Goal: Information Seeking & Learning: Compare options

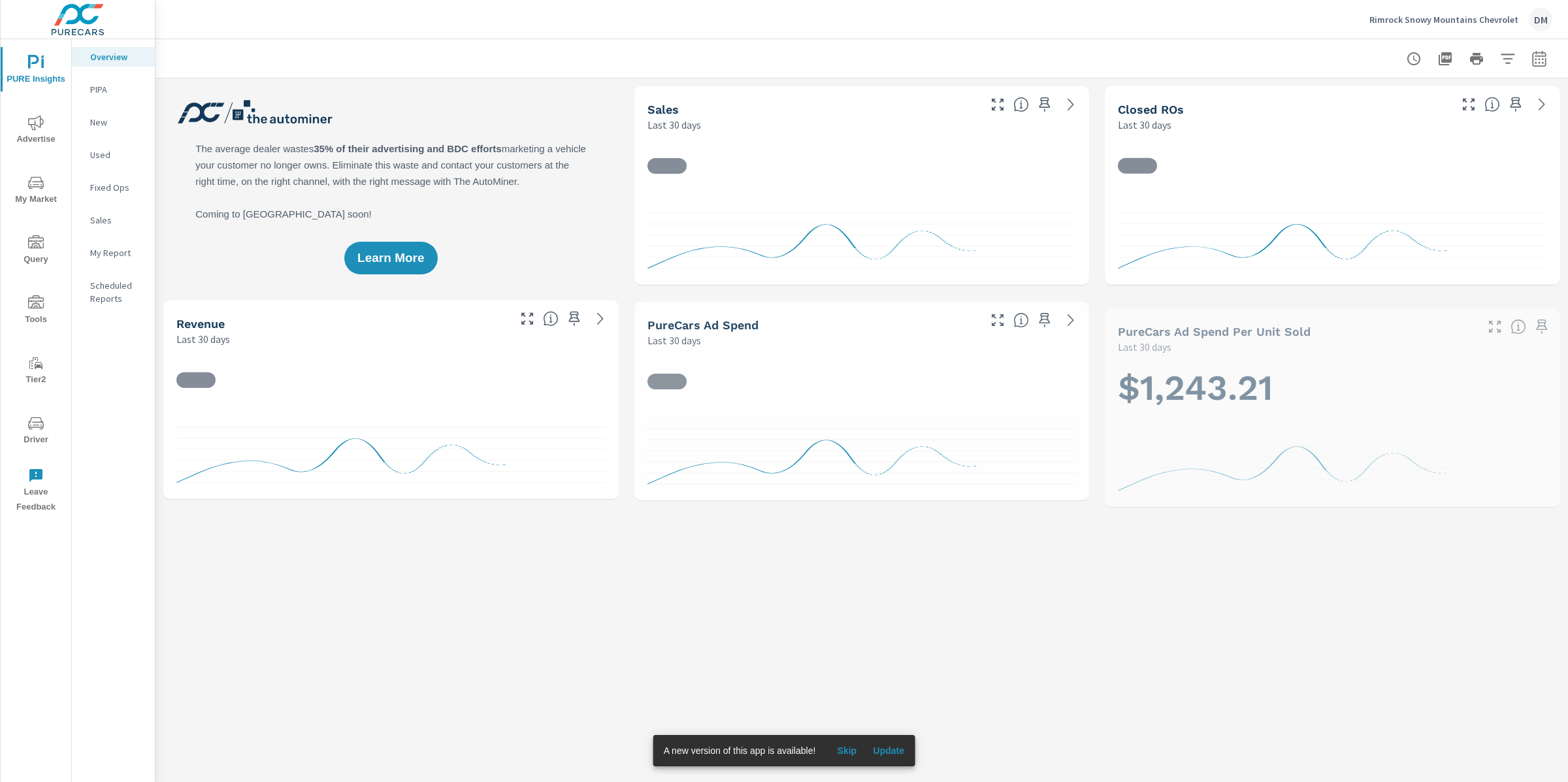
click at [901, 747] on span "Update" at bounding box center [888, 751] width 31 height 11
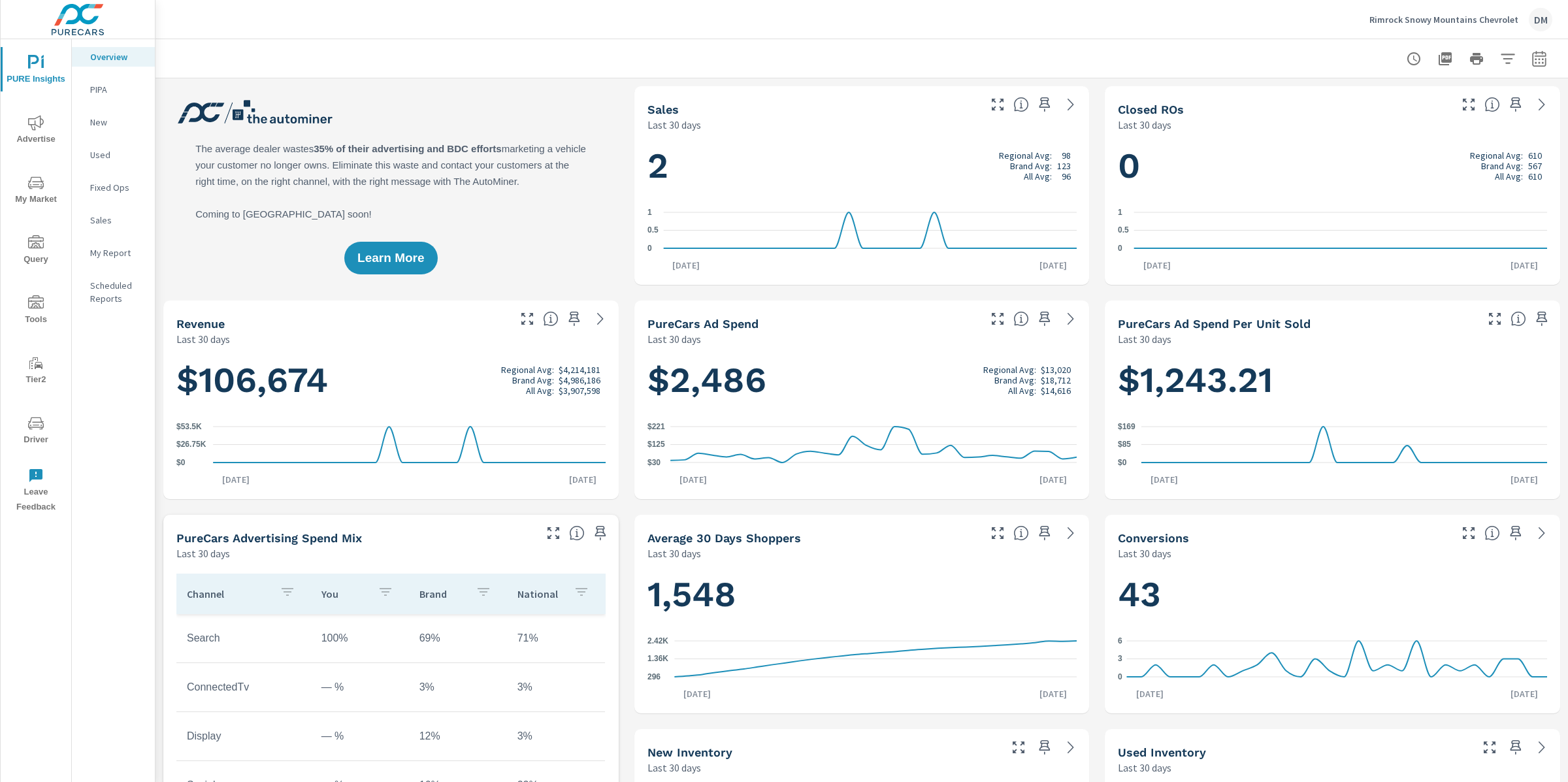
click at [52, 144] on span "Advertise" at bounding box center [36, 131] width 63 height 32
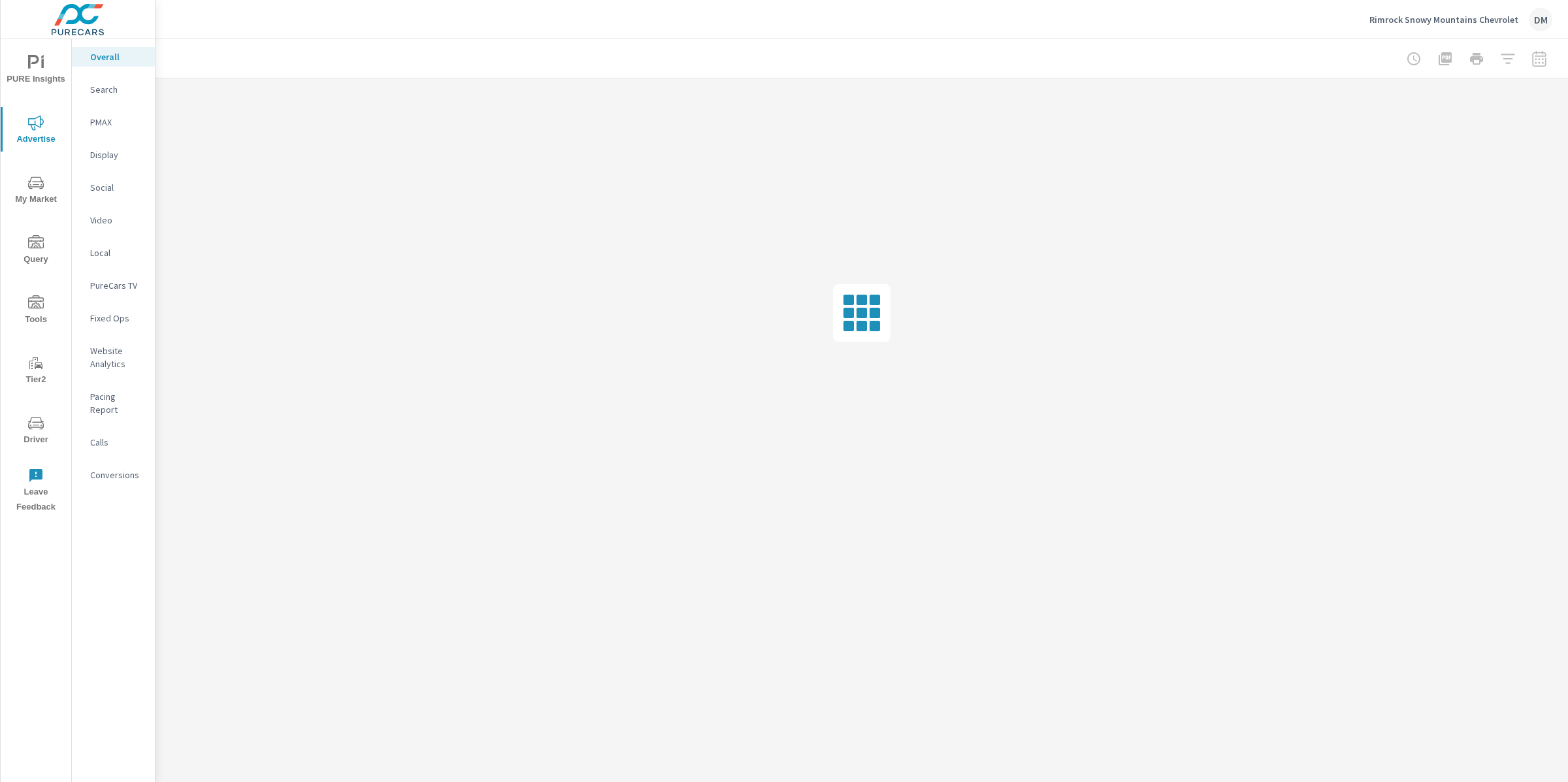
click at [118, 94] on p "Search" at bounding box center [117, 89] width 54 height 13
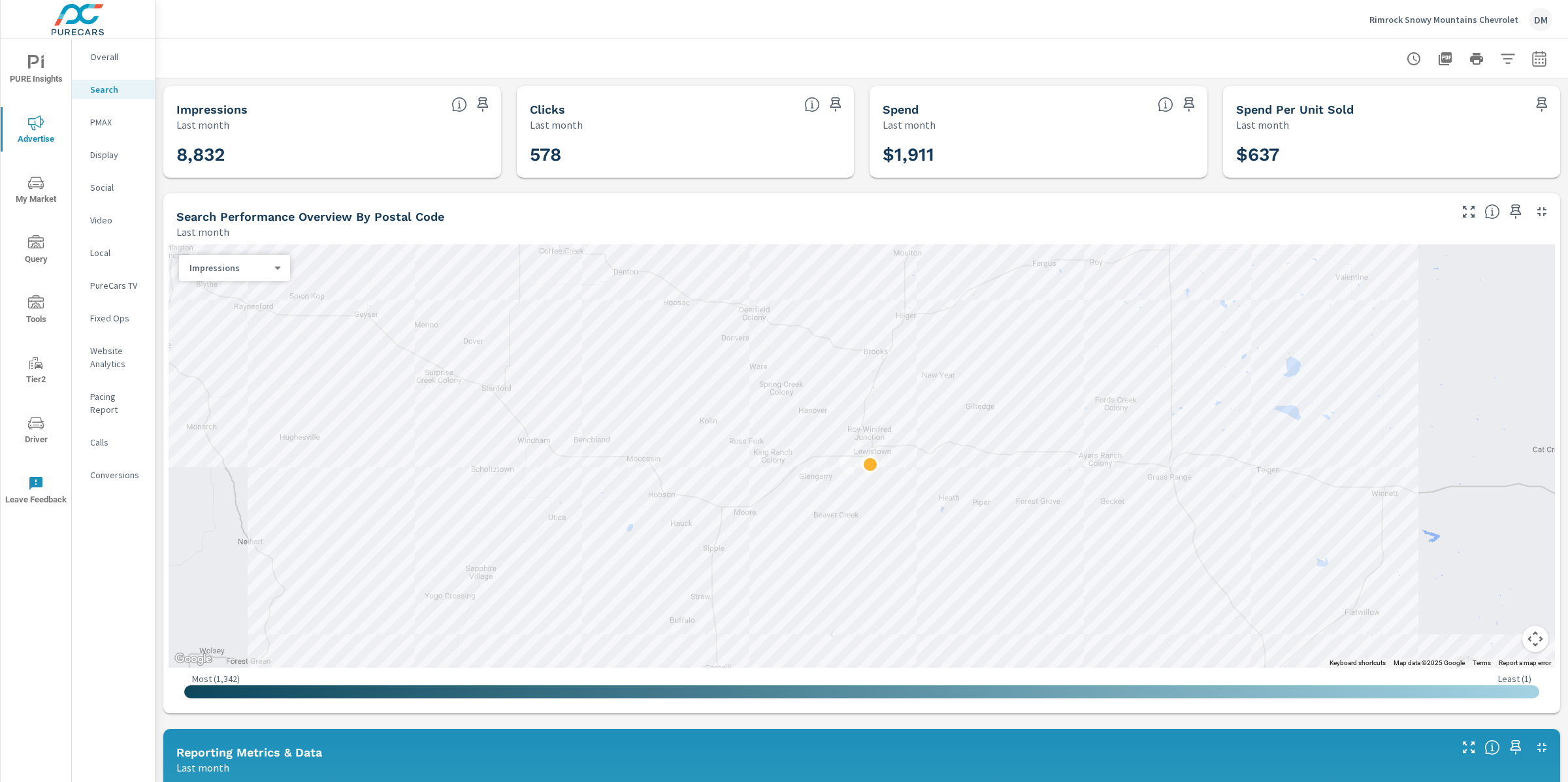
click at [1532, 642] on button "Map camera controls" at bounding box center [1535, 639] width 26 height 26
click at [1507, 638] on button "Zoom out" at bounding box center [1503, 639] width 26 height 26
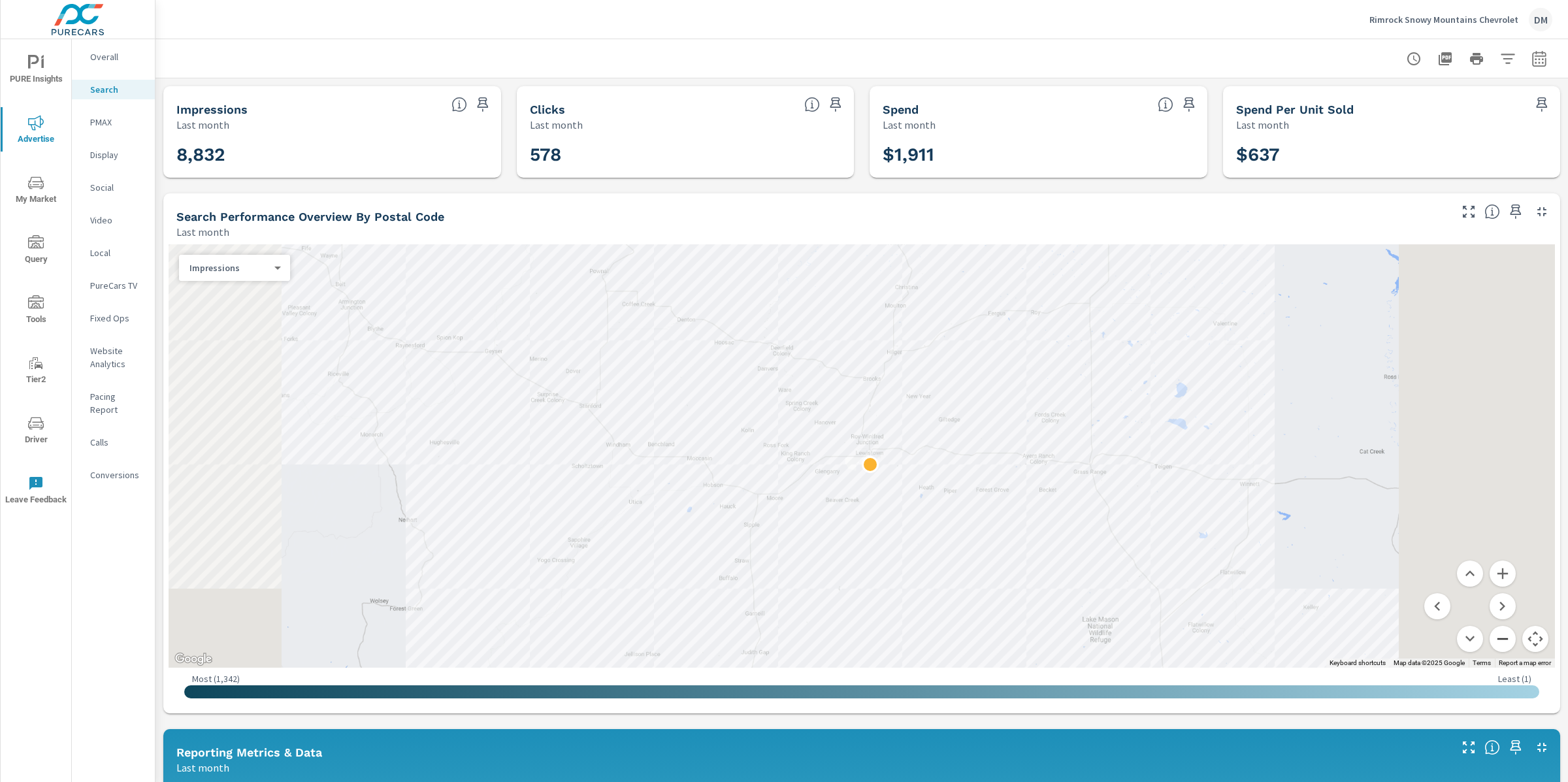
click at [1507, 638] on button "Zoom out" at bounding box center [1503, 639] width 26 height 26
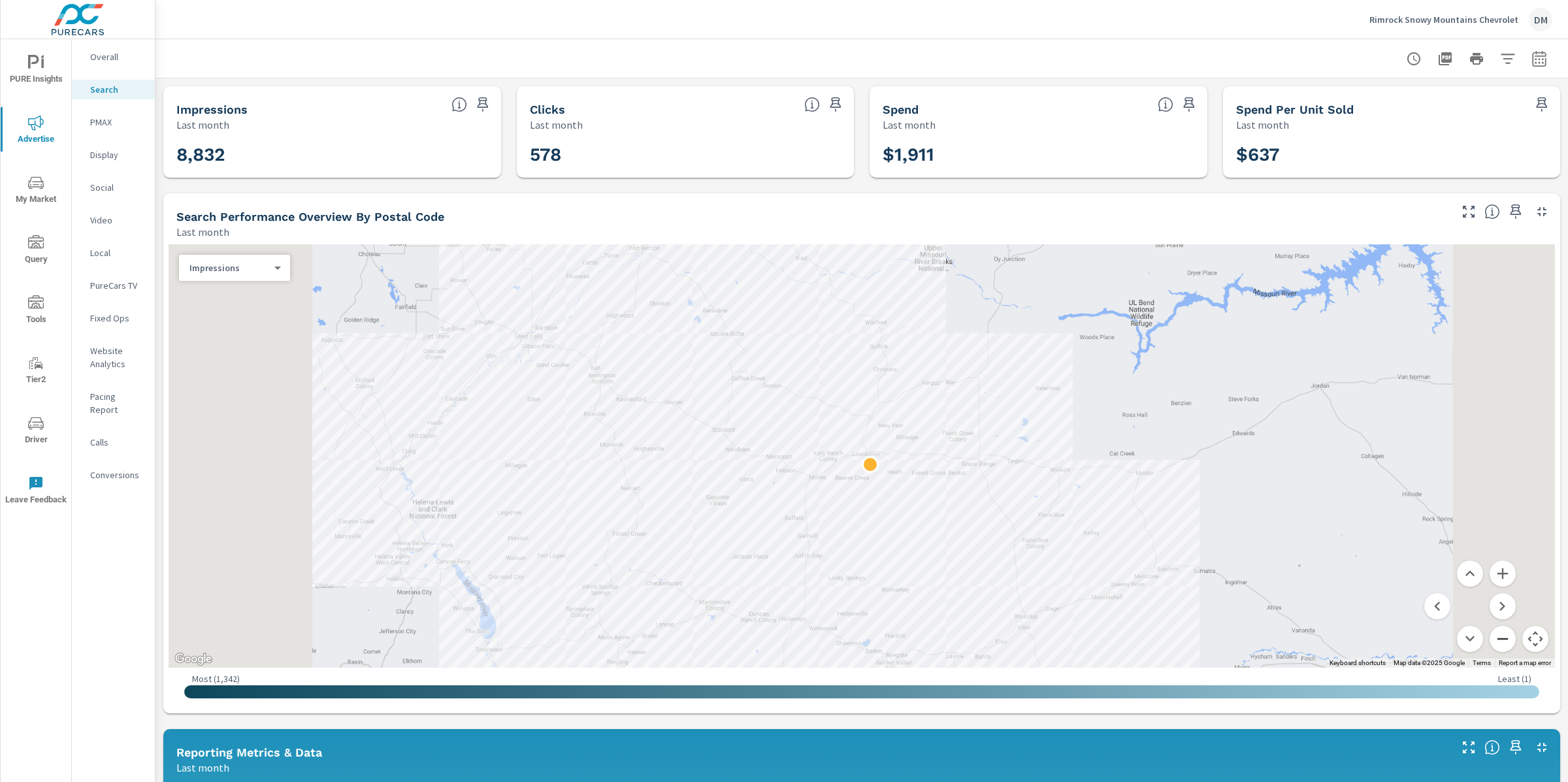
click at [1507, 638] on button "Zoom out" at bounding box center [1503, 639] width 26 height 26
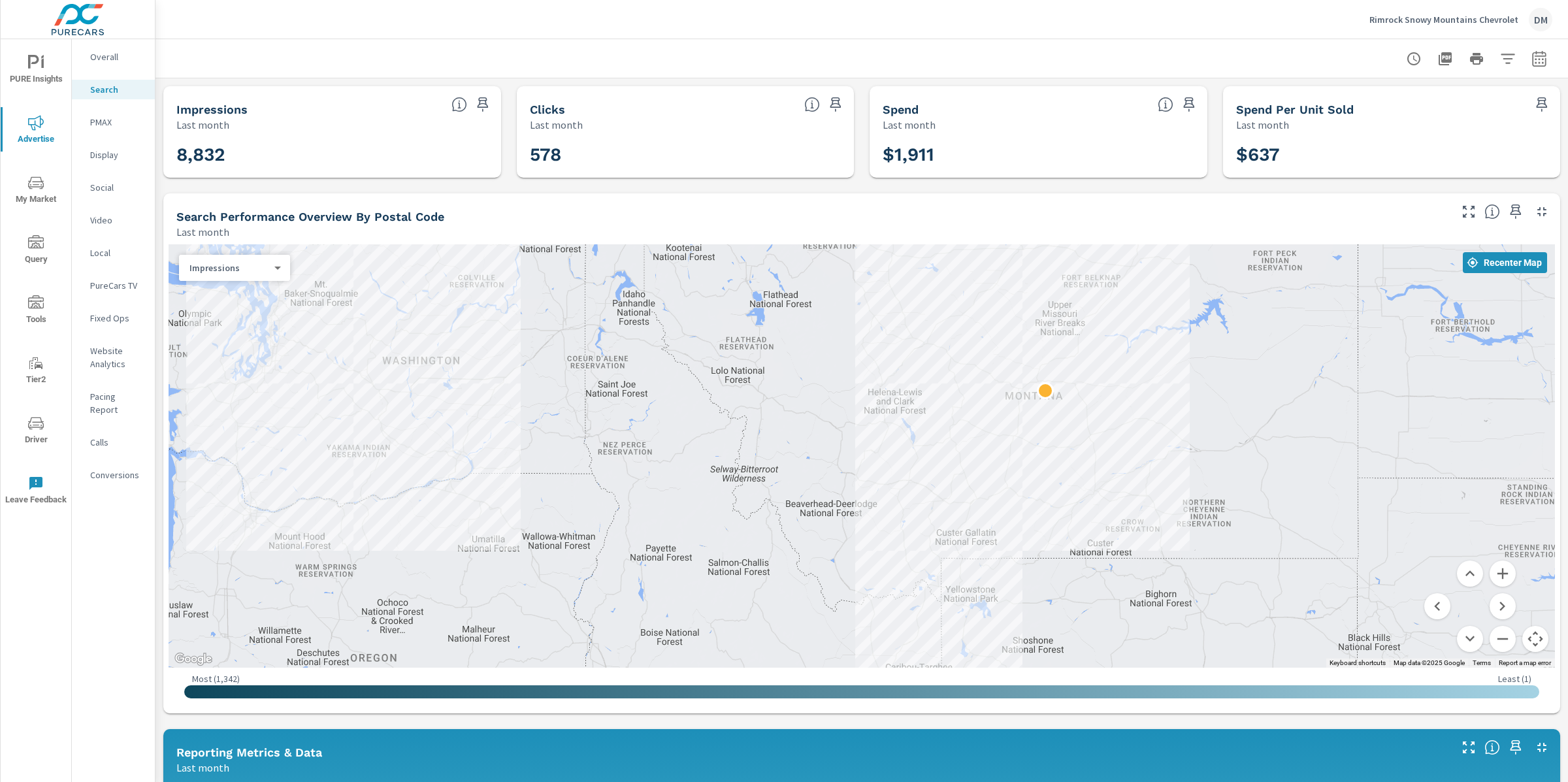
drag, startPoint x: 1076, startPoint y: 521, endPoint x: 1631, endPoint y: 384, distance: 571.7
click at [1567, 384] on html "PURE Insights Advertise My Market Query Tools Tier2 Driver Leave Feedback Overa…" at bounding box center [784, 391] width 1568 height 782
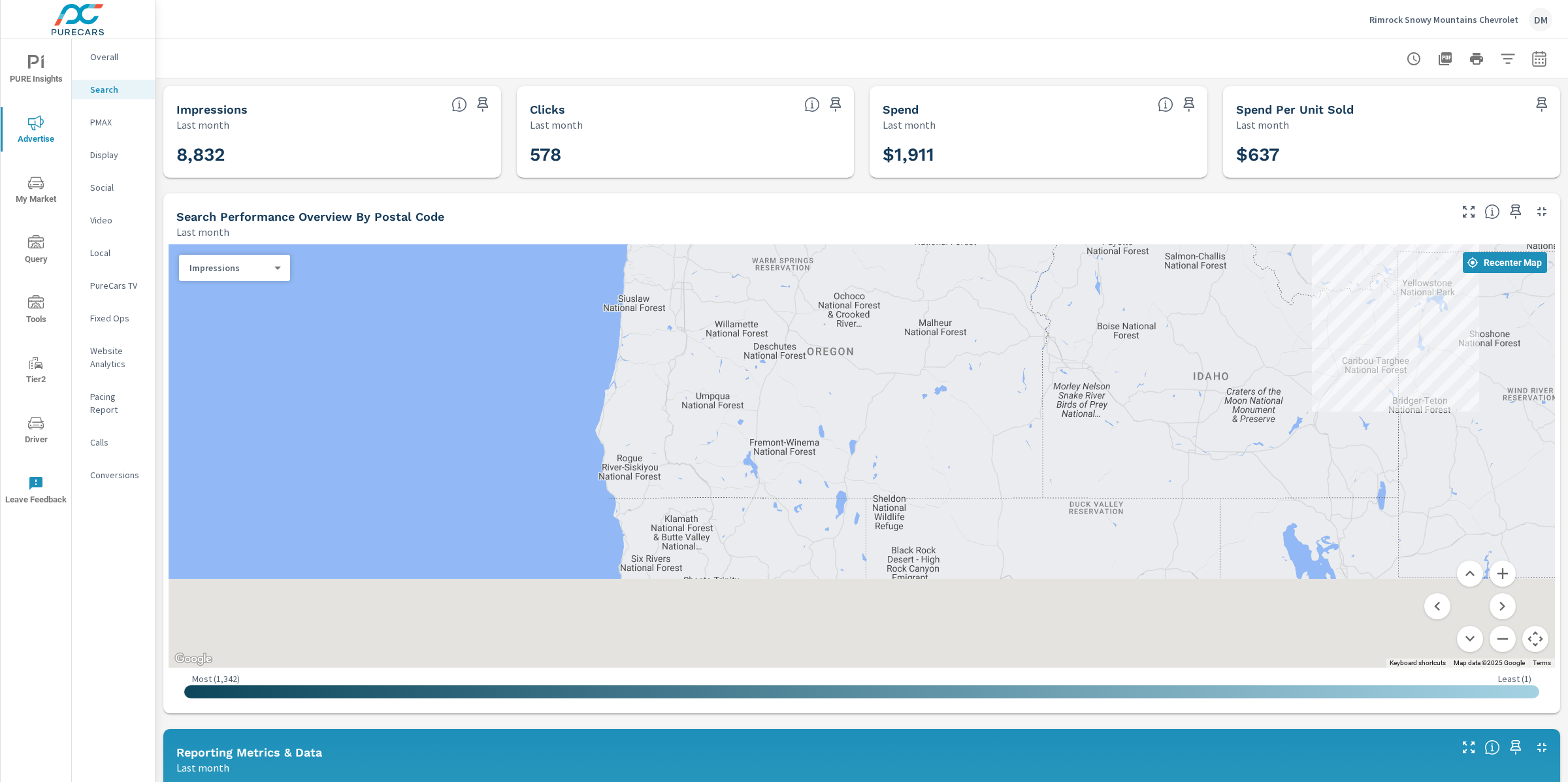
drag, startPoint x: 1328, startPoint y: 551, endPoint x: 1005, endPoint y: 272, distance: 426.8
click at [1005, 272] on div at bounding box center [1276, 621] width 1255 height 706
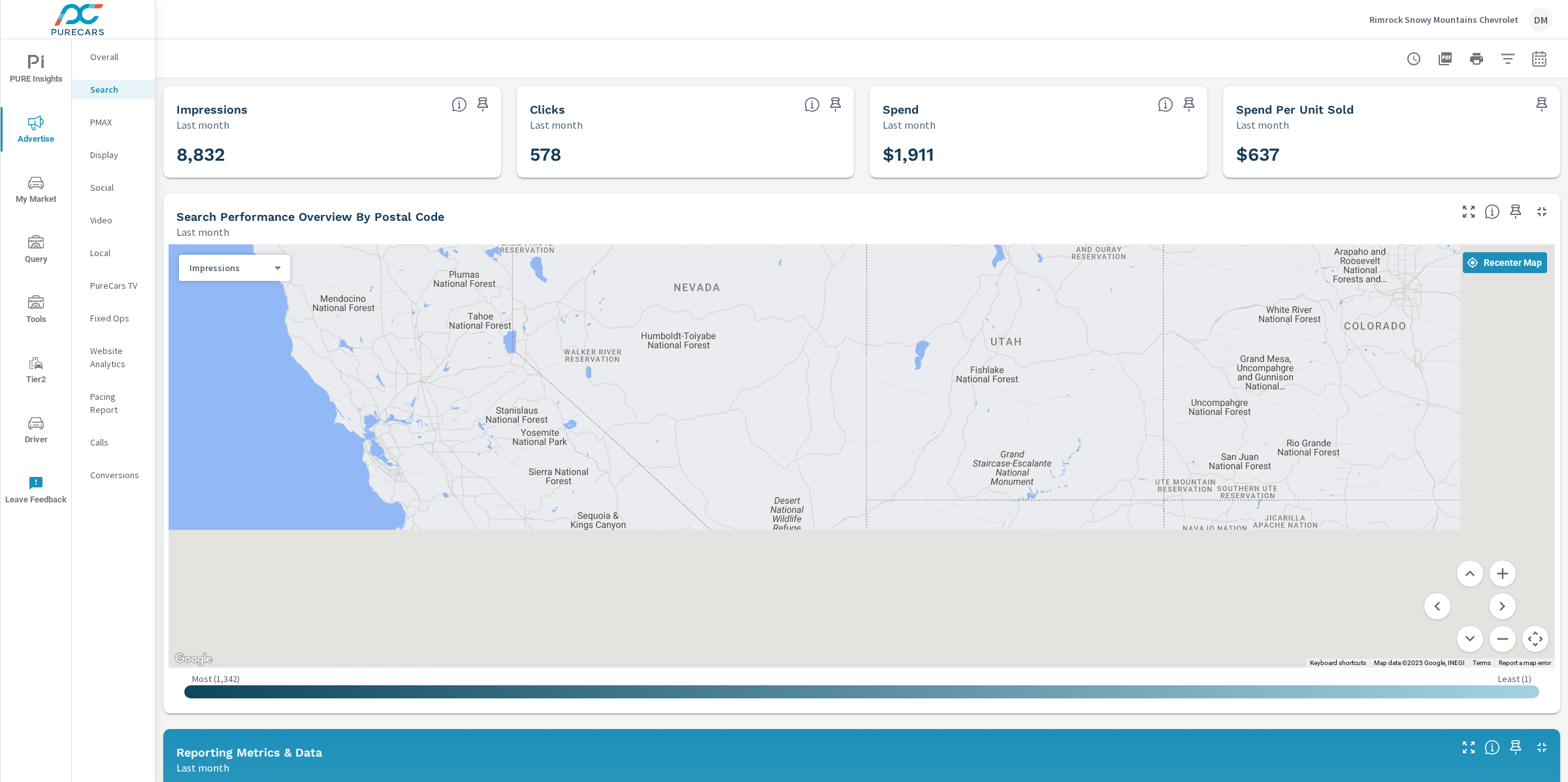
drag, startPoint x: 1169, startPoint y: 468, endPoint x: 1002, endPoint y: 208, distance: 309.0
click at [1002, 209] on div "Search Performance Overview By Postal Code Last month ← Move left → Move right …" at bounding box center [862, 453] width 1397 height 520
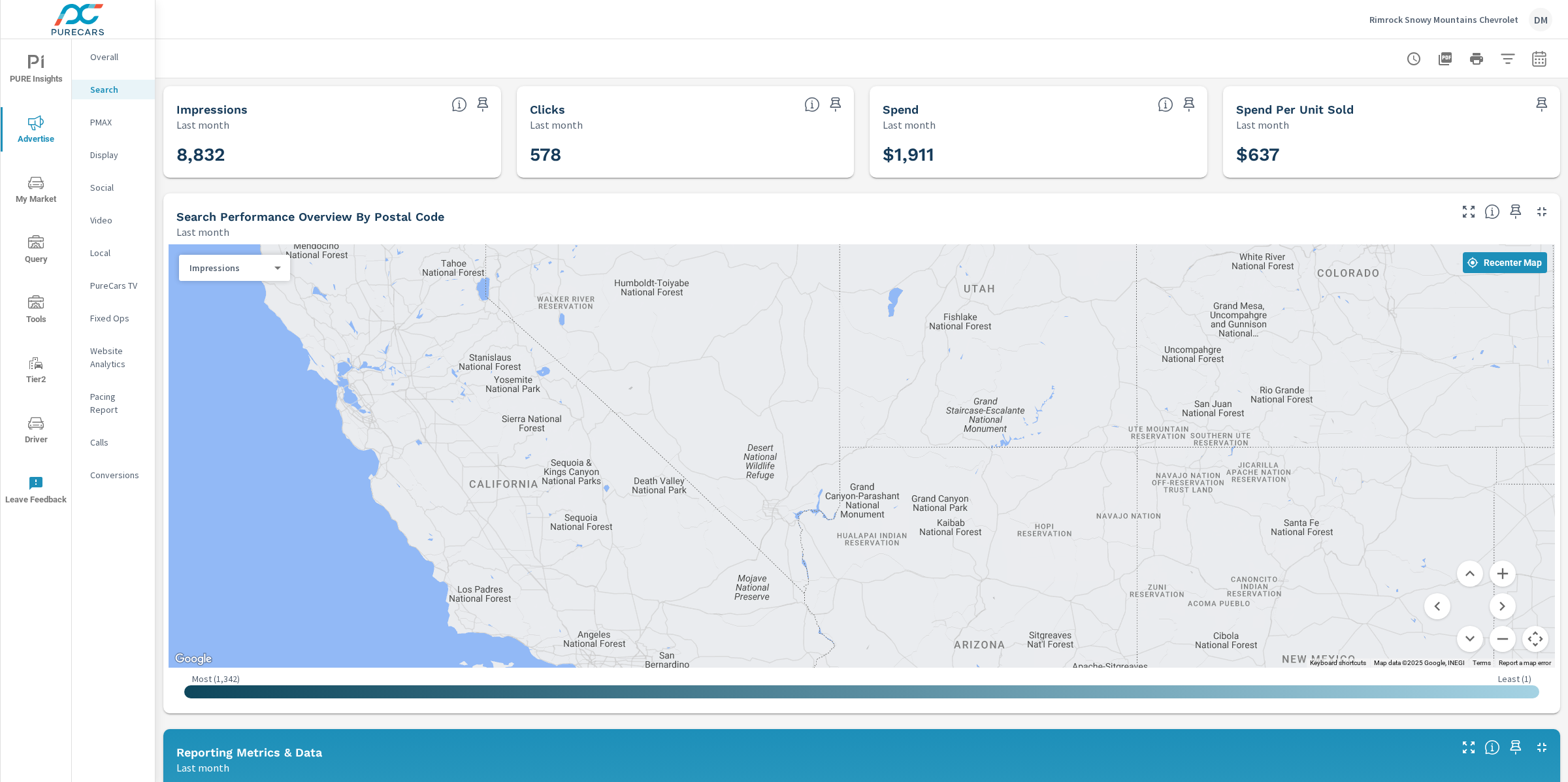
drag, startPoint x: 1083, startPoint y: 386, endPoint x: 967, endPoint y: 365, distance: 117.9
click at [967, 365] on div at bounding box center [861, 456] width 1386 height 424
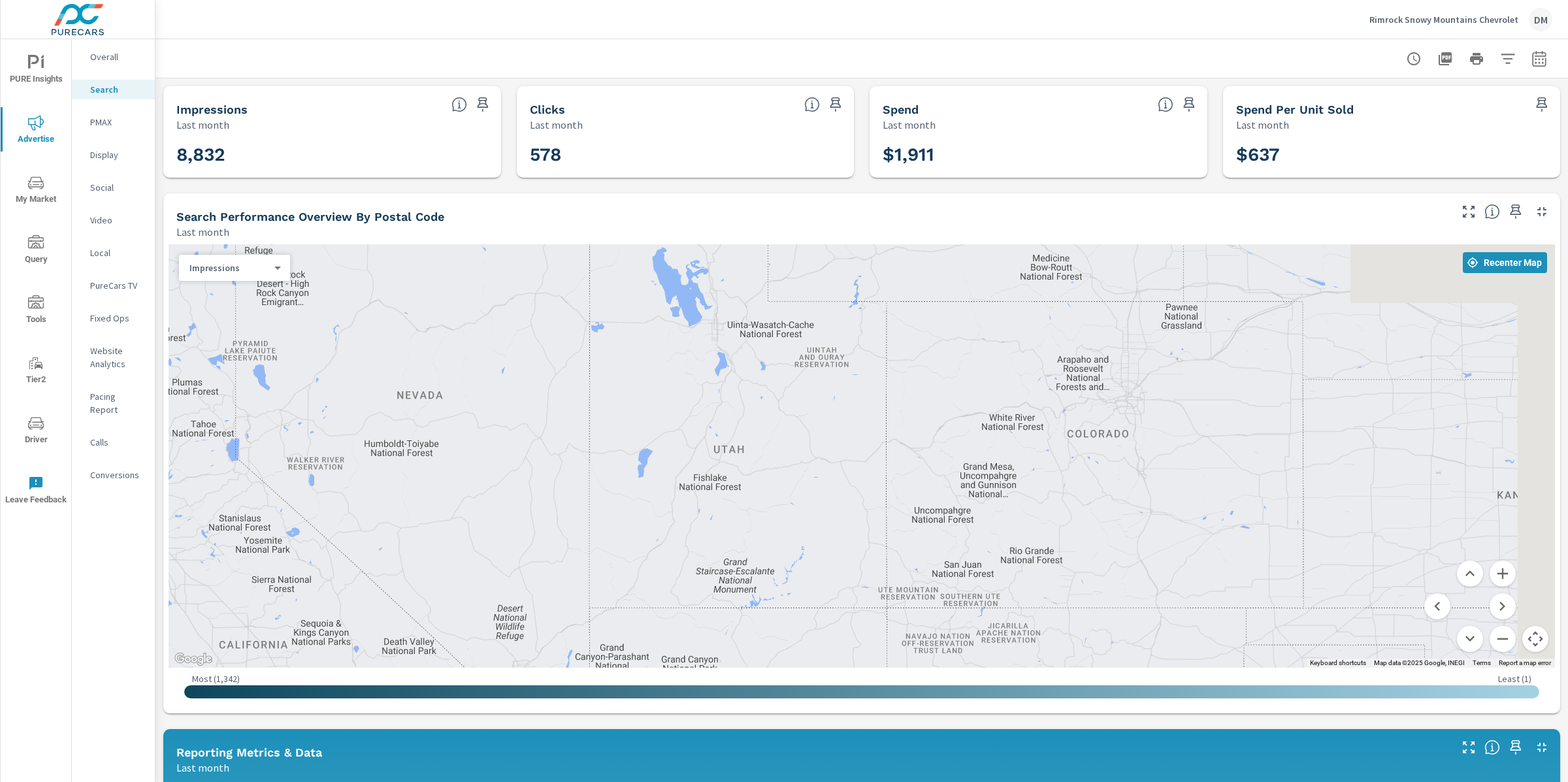
drag, startPoint x: 1147, startPoint y: 330, endPoint x: 1004, endPoint y: 525, distance: 241.8
click at [1005, 529] on div at bounding box center [861, 456] width 1386 height 424
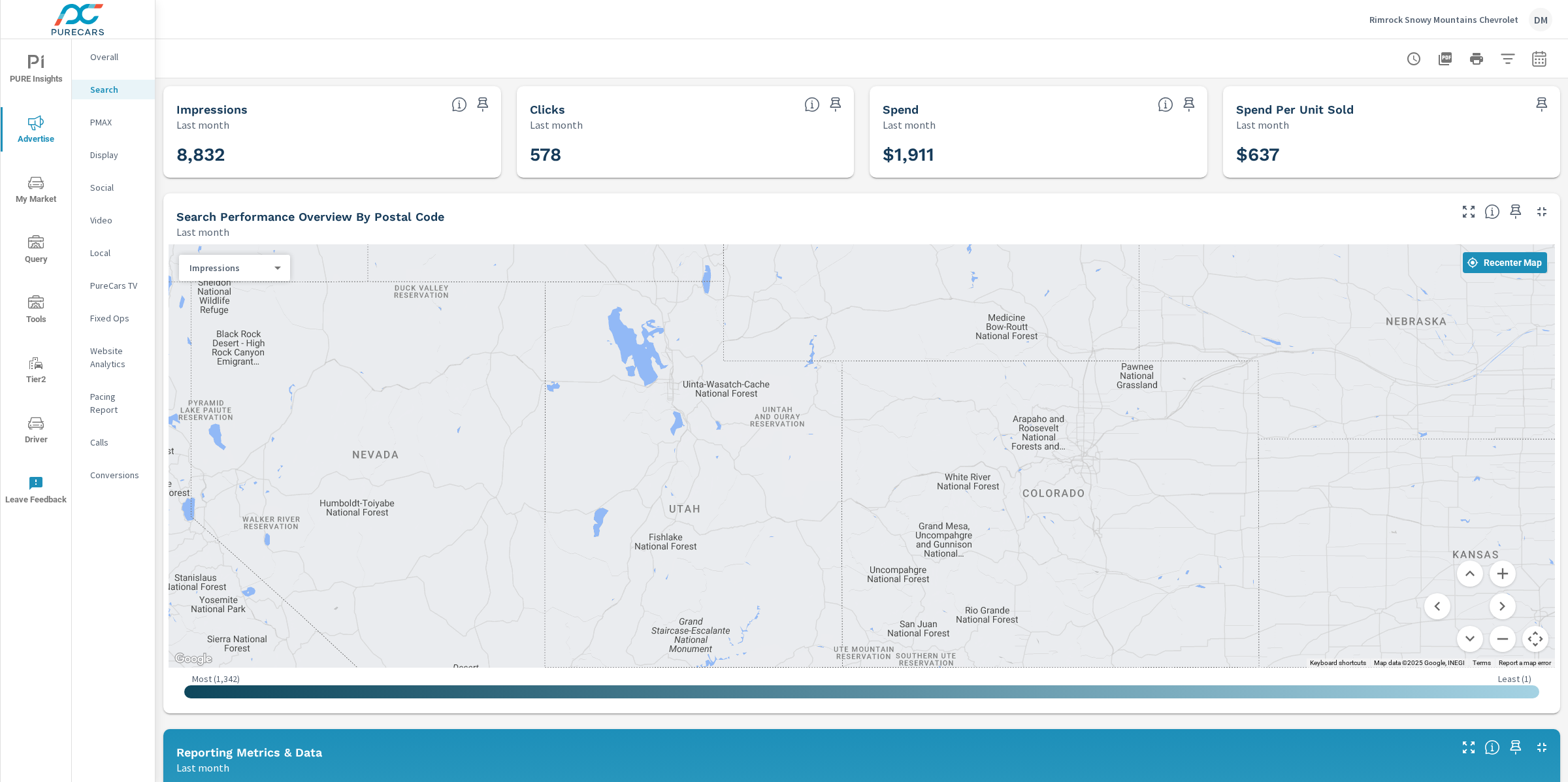
drag, startPoint x: 1140, startPoint y: 380, endPoint x: 1174, endPoint y: 620, distance: 242.4
click at [1174, 622] on div at bounding box center [861, 456] width 1386 height 424
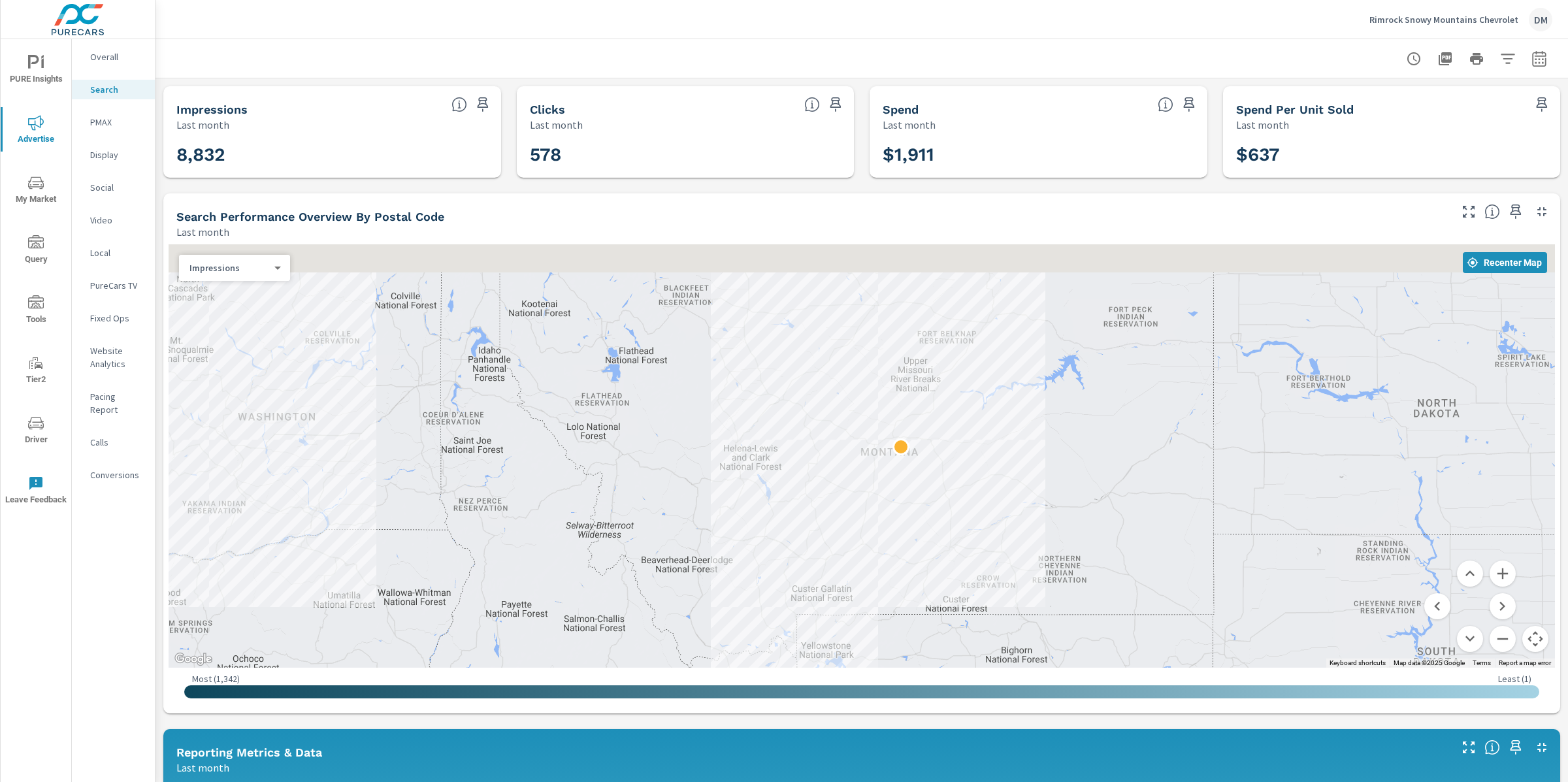
drag, startPoint x: 1226, startPoint y: 492, endPoint x: 1231, endPoint y: 658, distance: 166.1
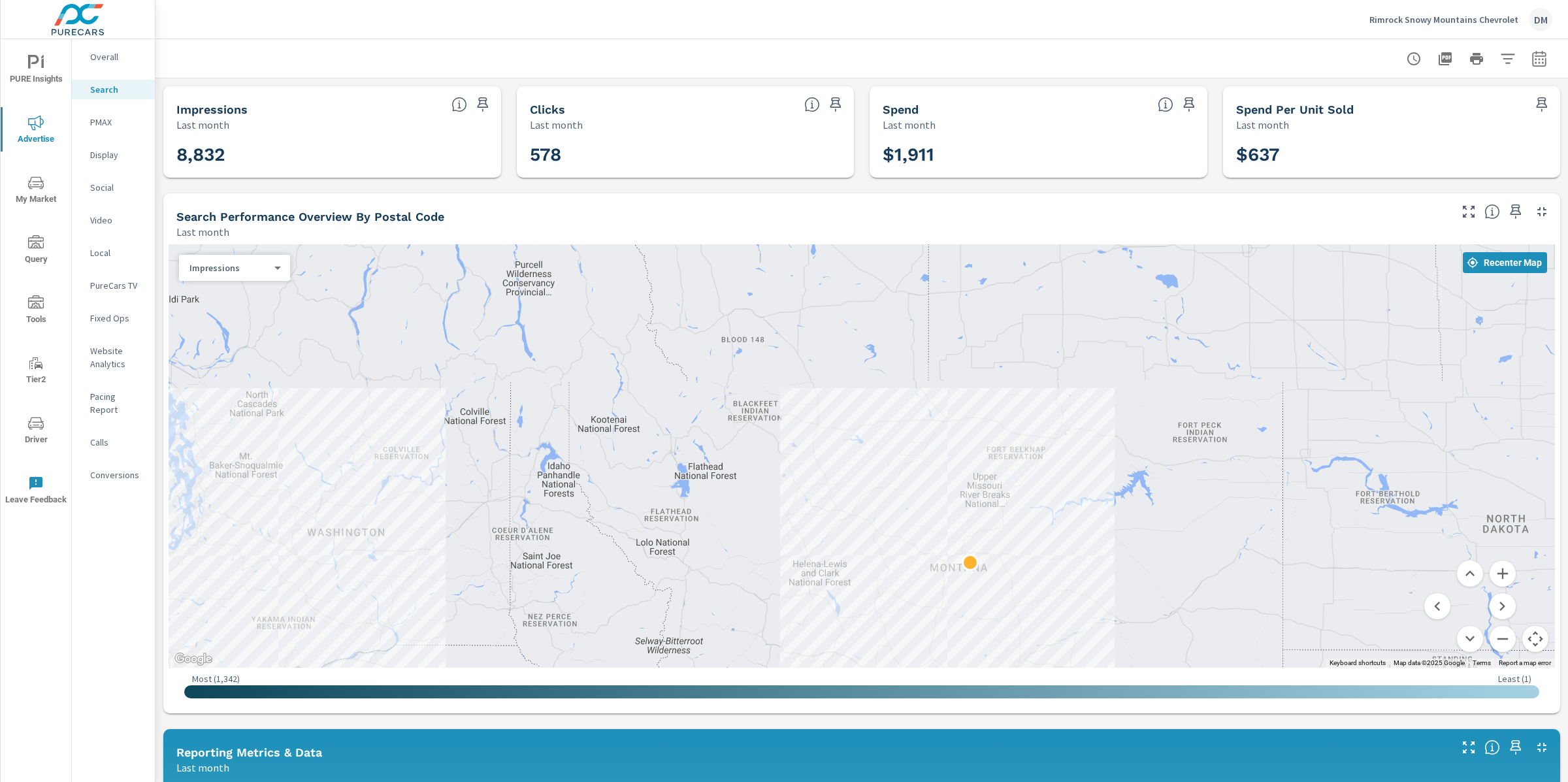
drag, startPoint x: 1190, startPoint y: 554, endPoint x: 1288, endPoint y: 521, distance: 103.4
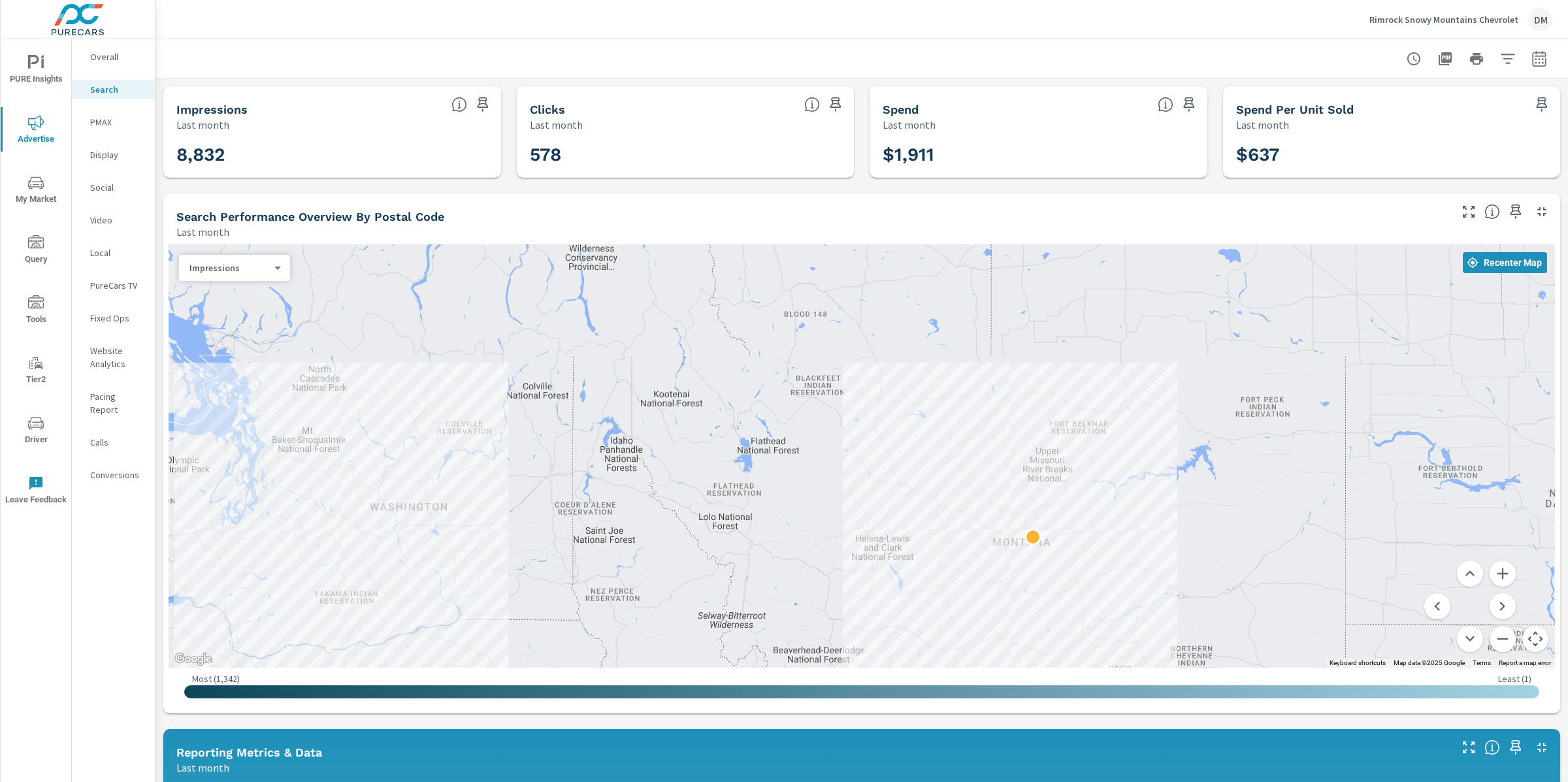
click at [42, 183] on icon "nav menu" at bounding box center [35, 182] width 16 height 16
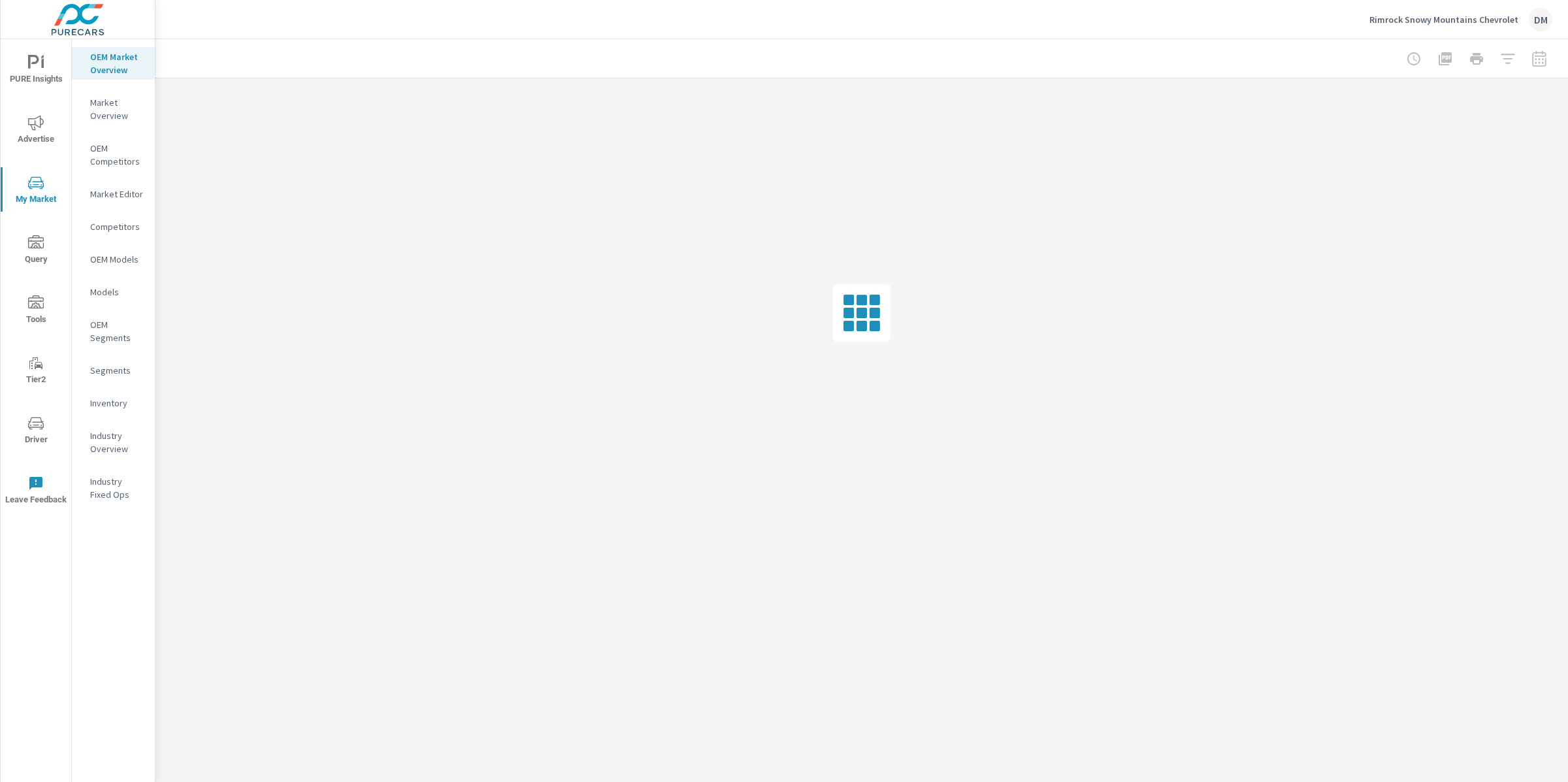
click at [131, 225] on p "Competitors" at bounding box center [117, 227] width 54 height 13
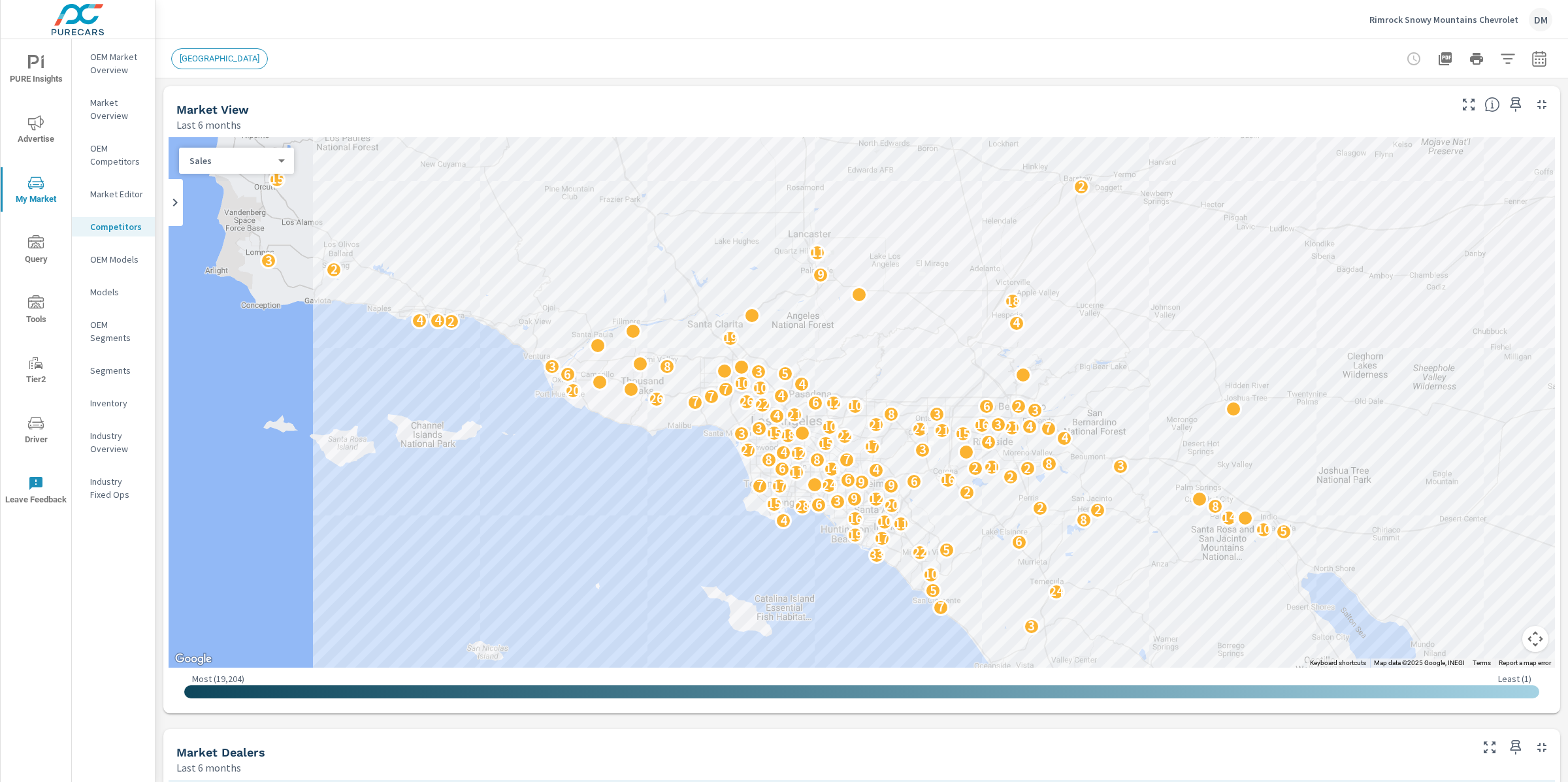
click at [1536, 64] on icon "button" at bounding box center [1539, 58] width 16 height 16
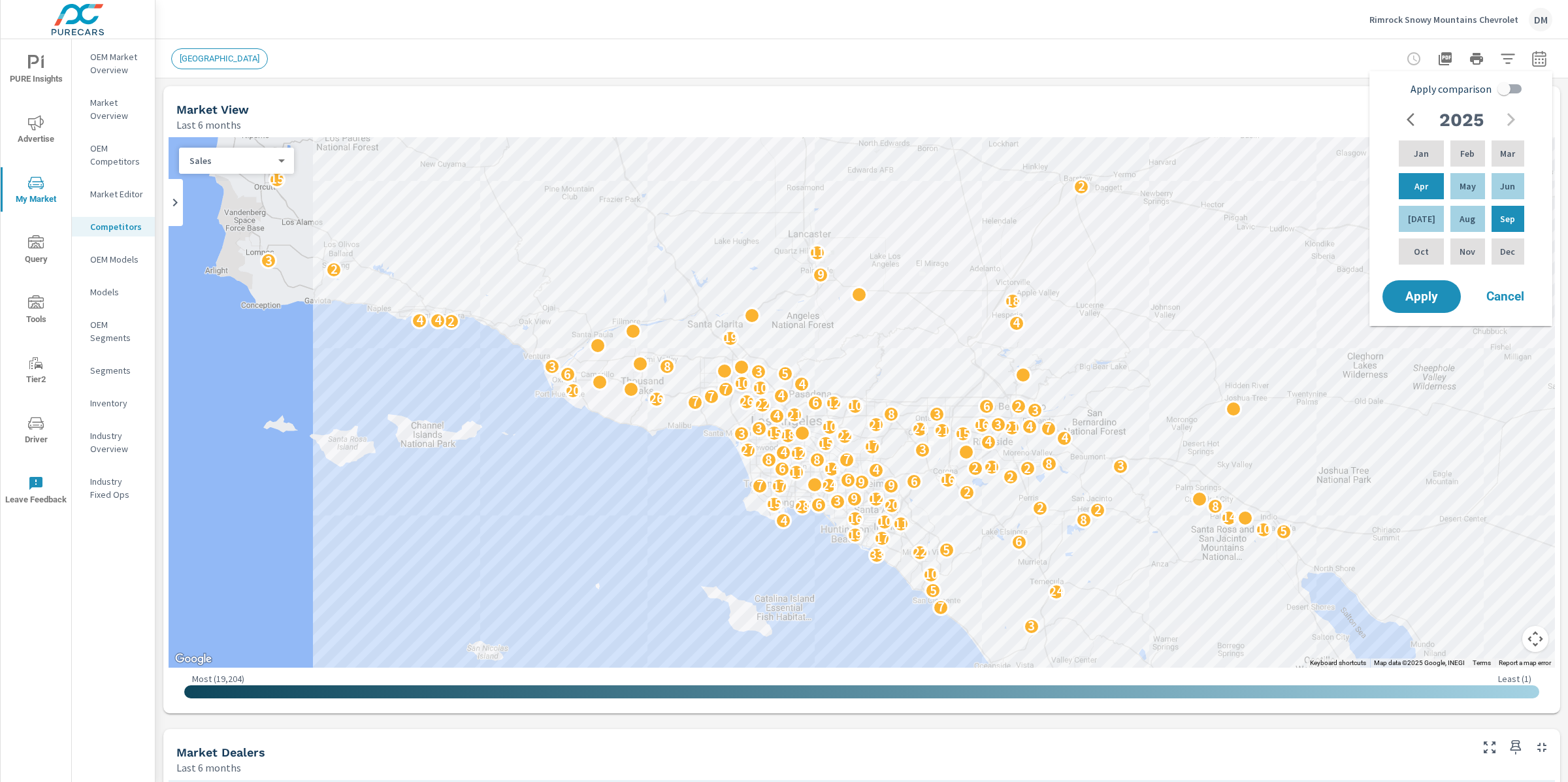
click at [1248, 66] on div "LOS ANGELES" at bounding box center [770, 59] width 1198 height 21
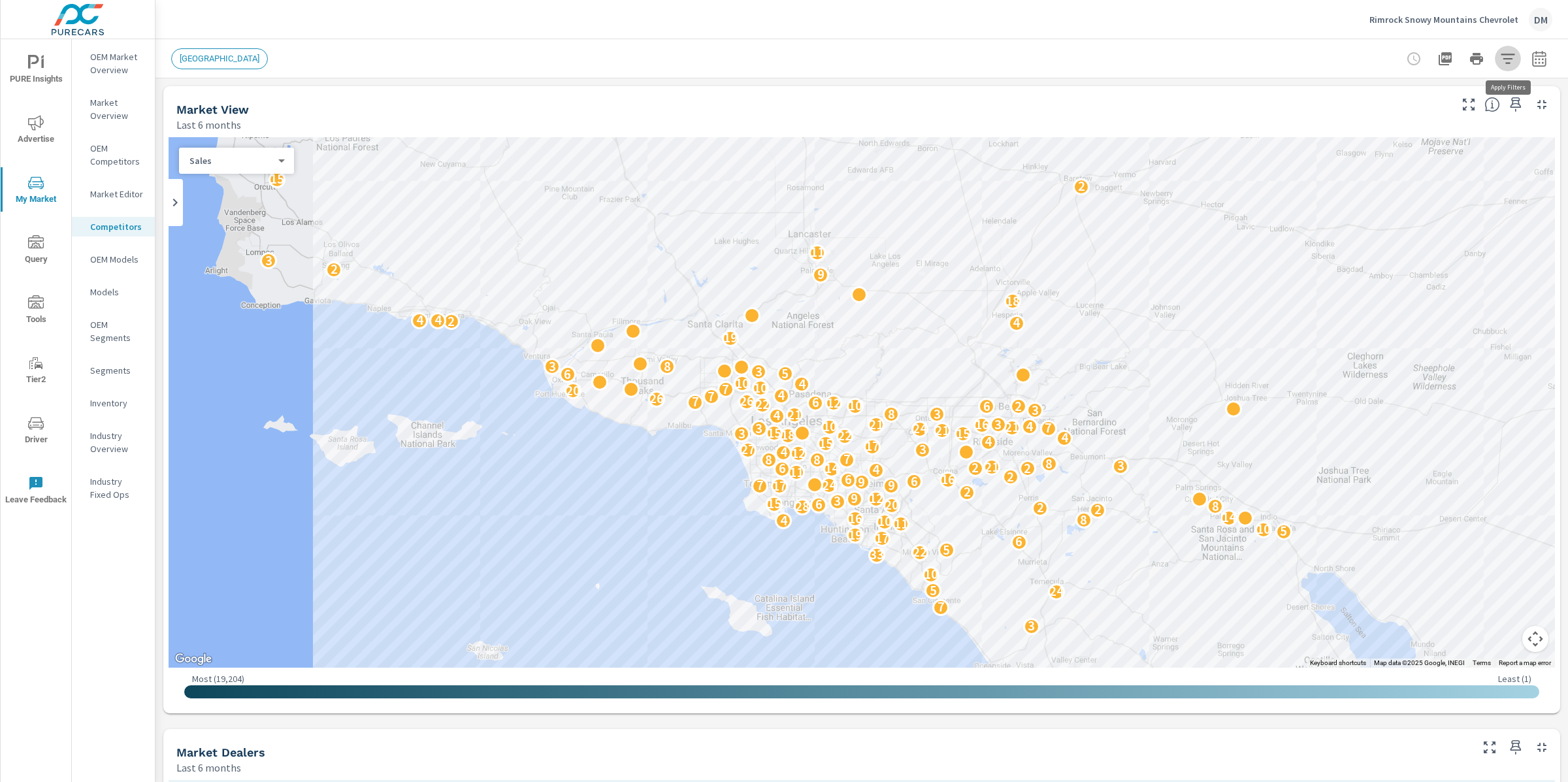
click at [1512, 54] on icon "button" at bounding box center [1507, 59] width 14 height 10
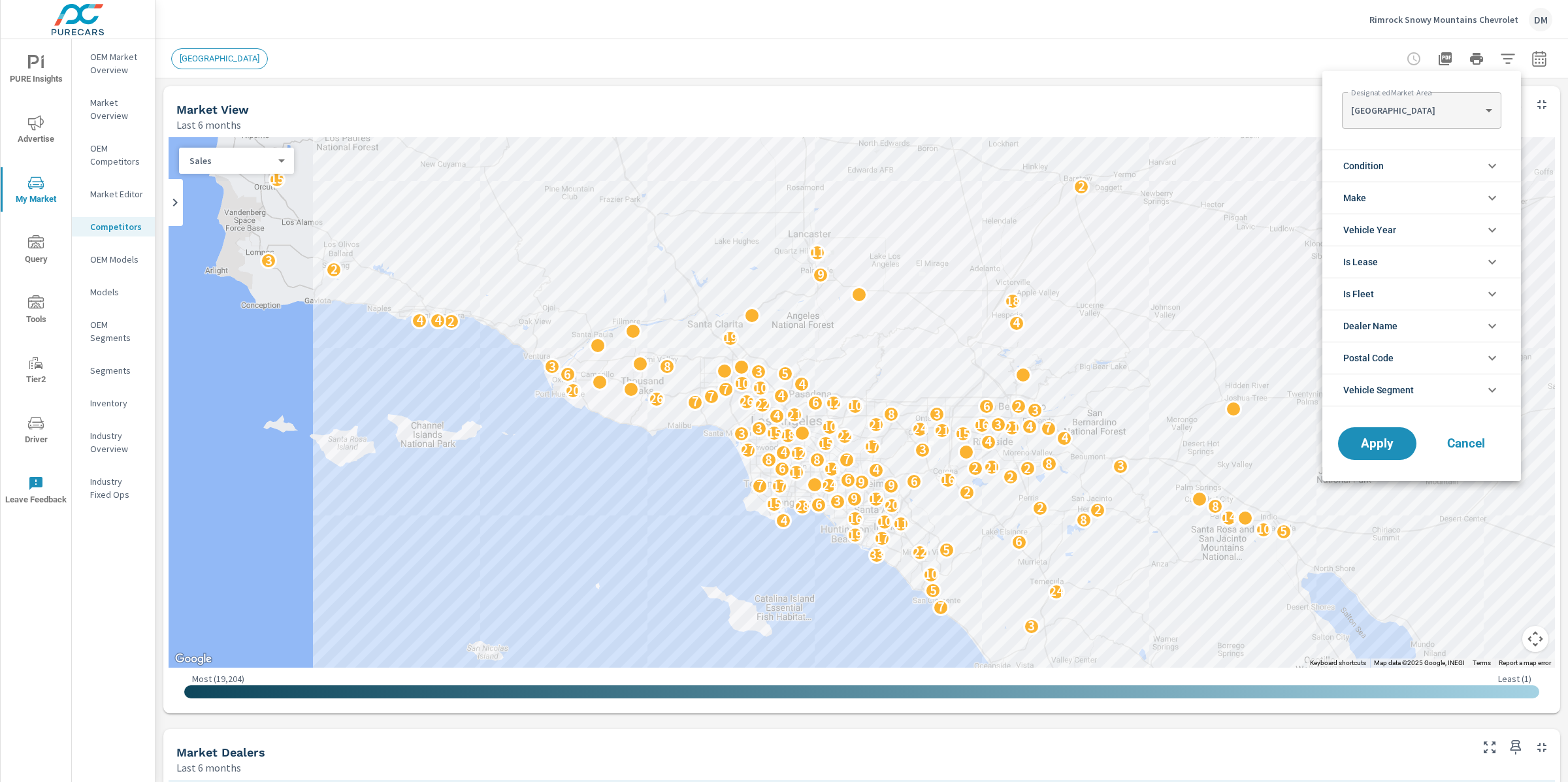
click at [1411, 115] on body "PURE Insights Advertise My Market Query Tools Tier2 Driver Leave Feedback OEM M…" at bounding box center [784, 391] width 1568 height 782
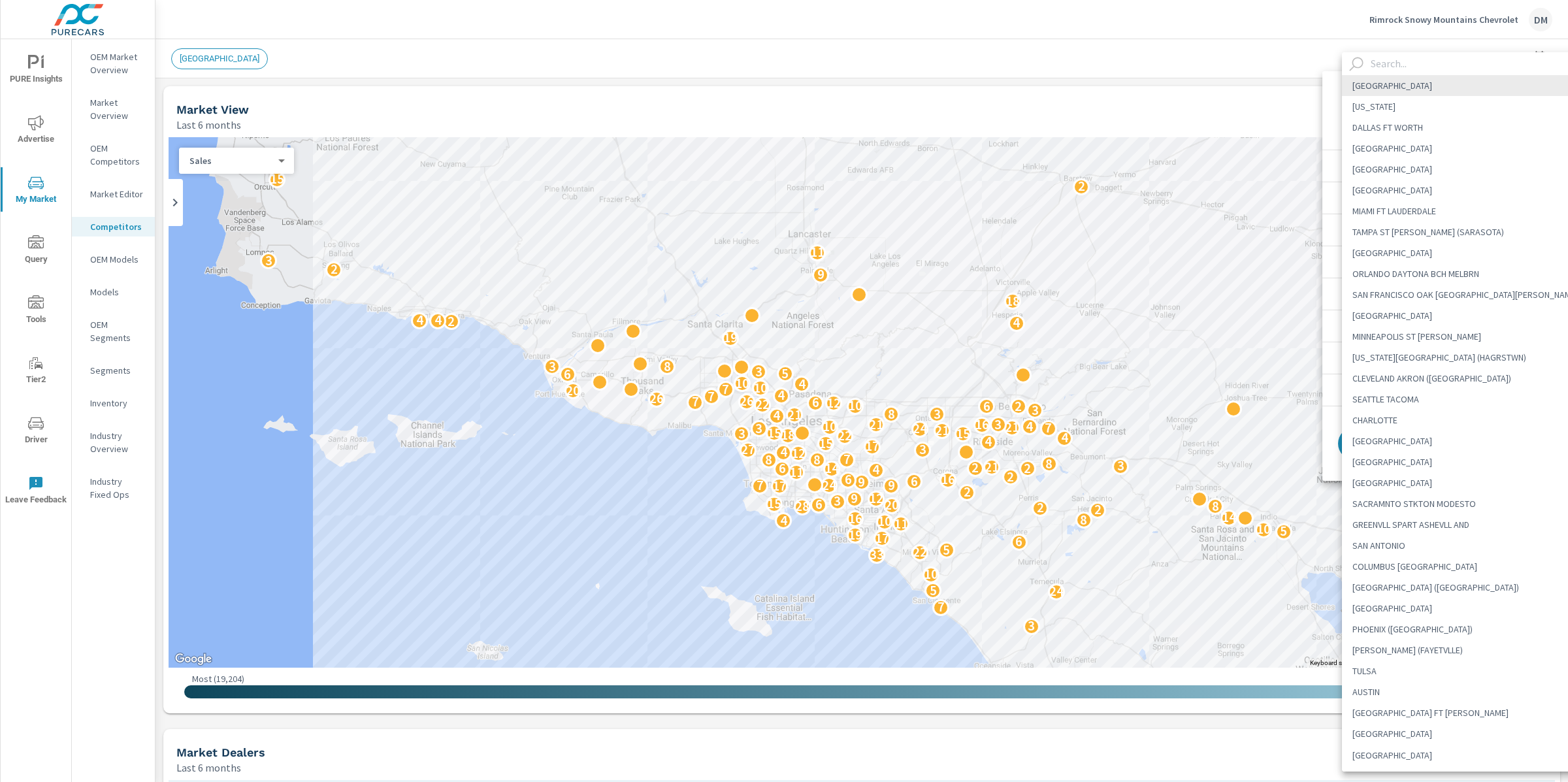
click at [1391, 62] on input "text" at bounding box center [1476, 64] width 223 height 23
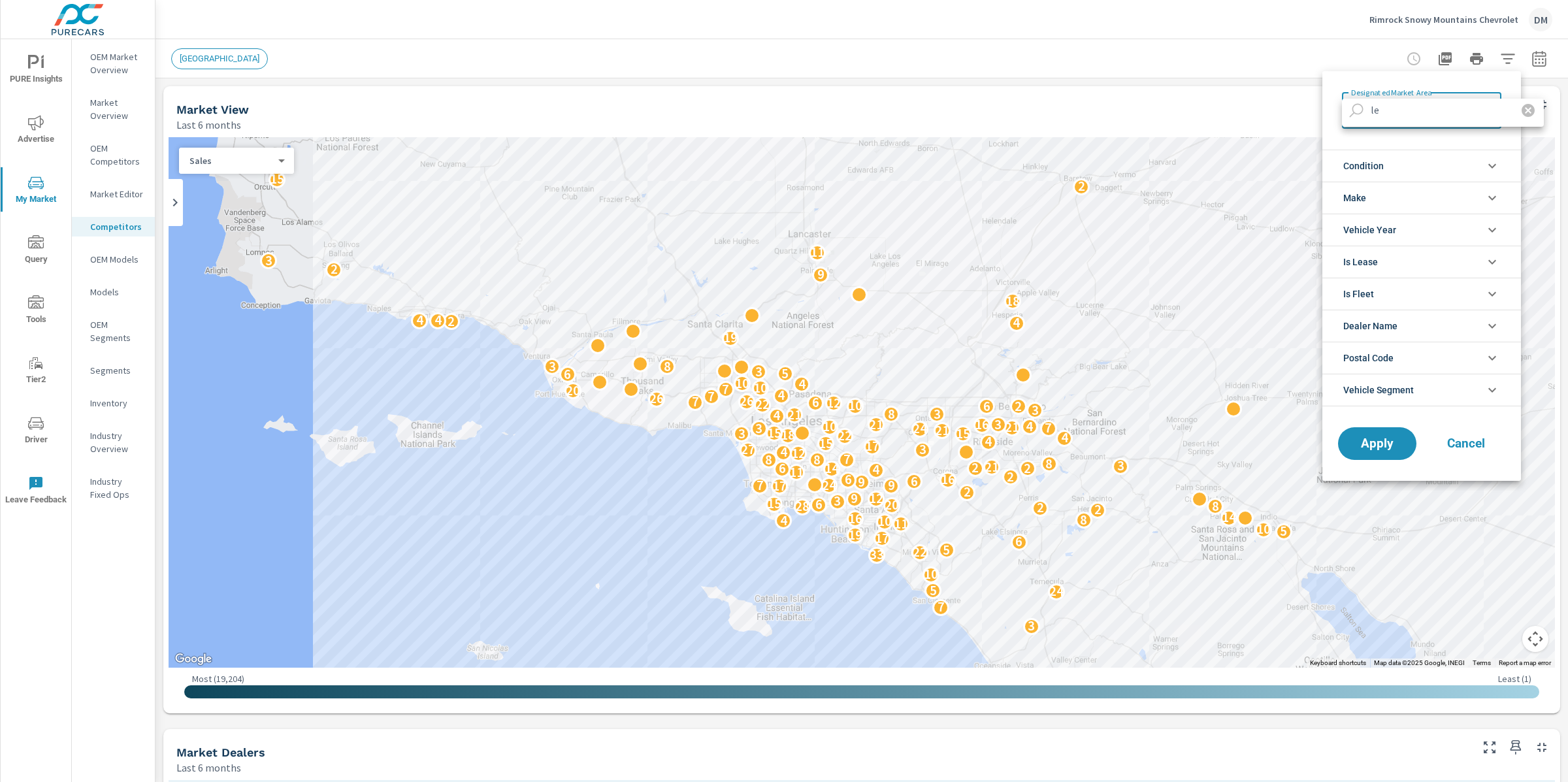
type input "l"
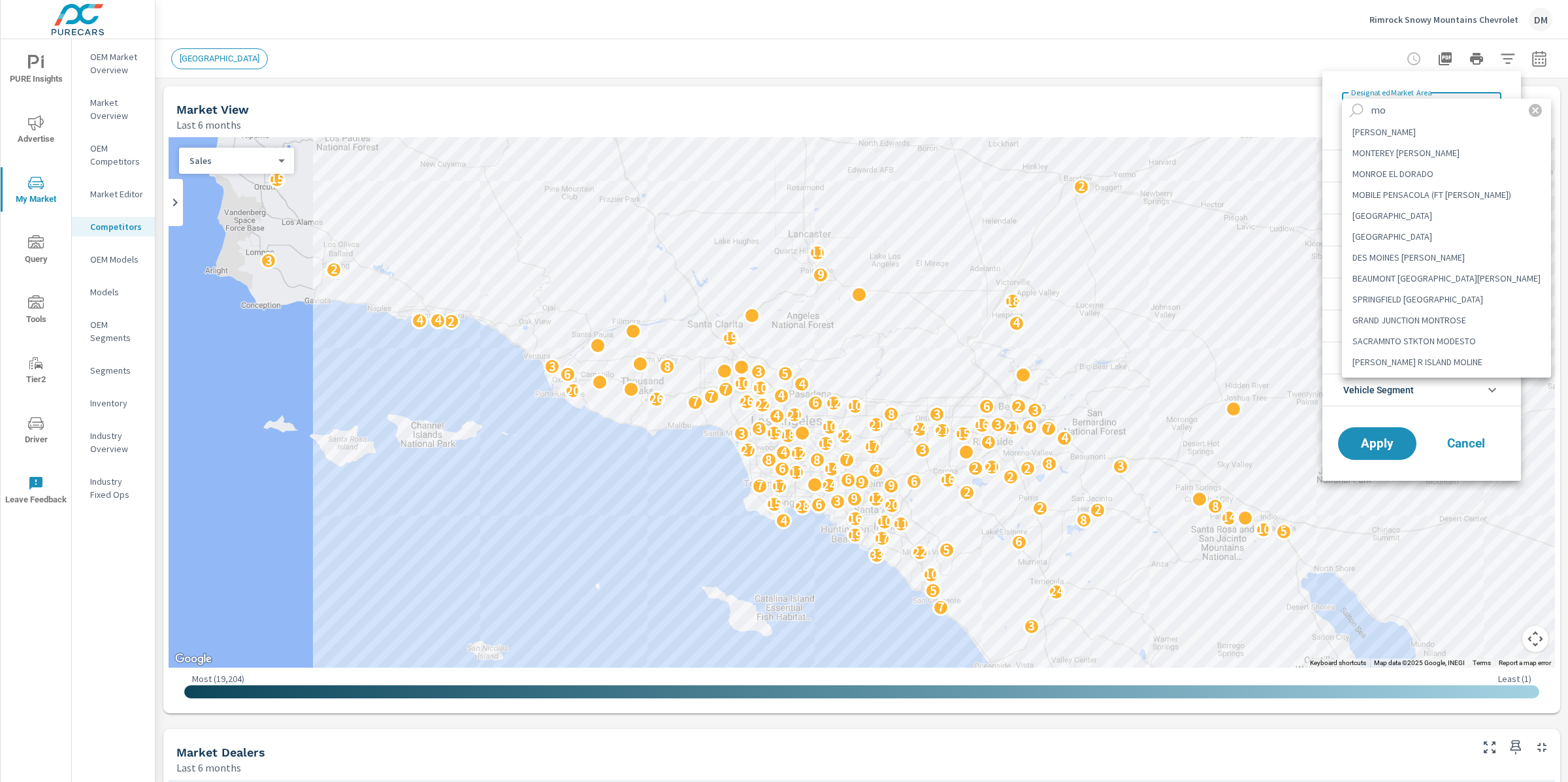
type input "m"
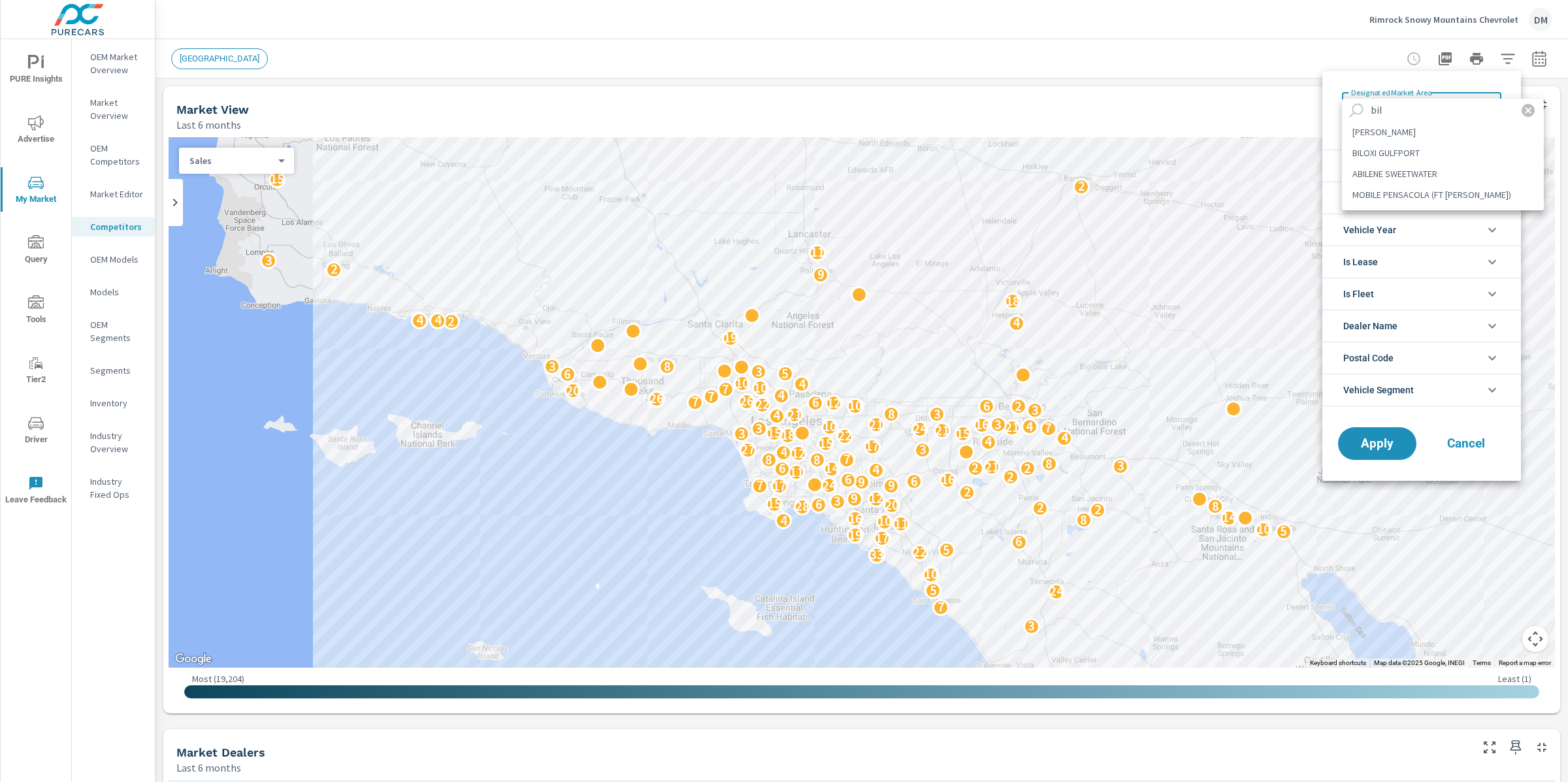
type input "bil"
click at [1365, 136] on li "BILLINGS" at bounding box center [1443, 133] width 202 height 21
type Area "BILLINGS"
click at [1397, 164] on li "Condition" at bounding box center [1422, 165] width 199 height 32
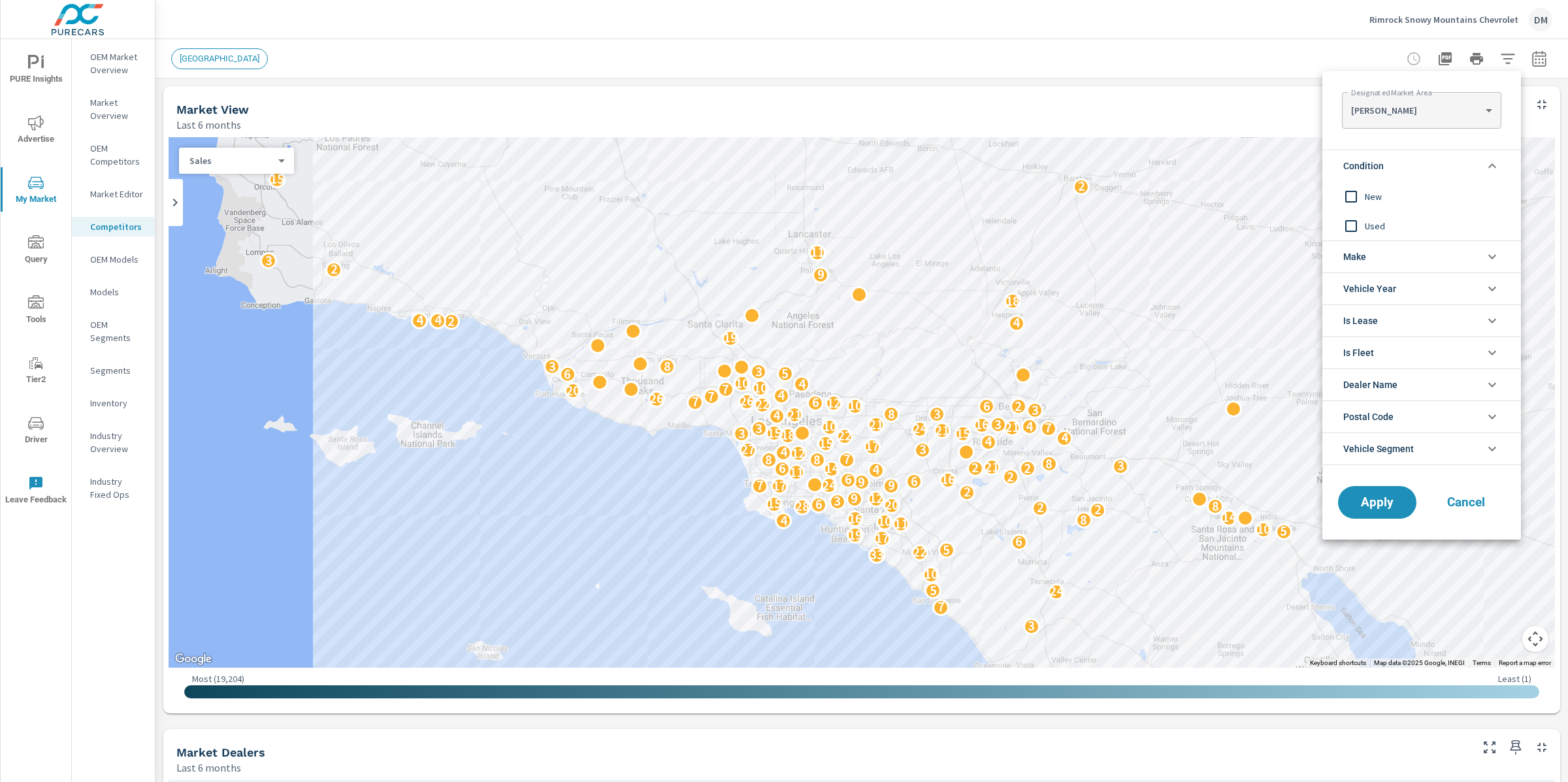
click at [1353, 195] on input "filter options" at bounding box center [1351, 197] width 28 height 28
click at [1400, 250] on li "Make" at bounding box center [1422, 256] width 199 height 32
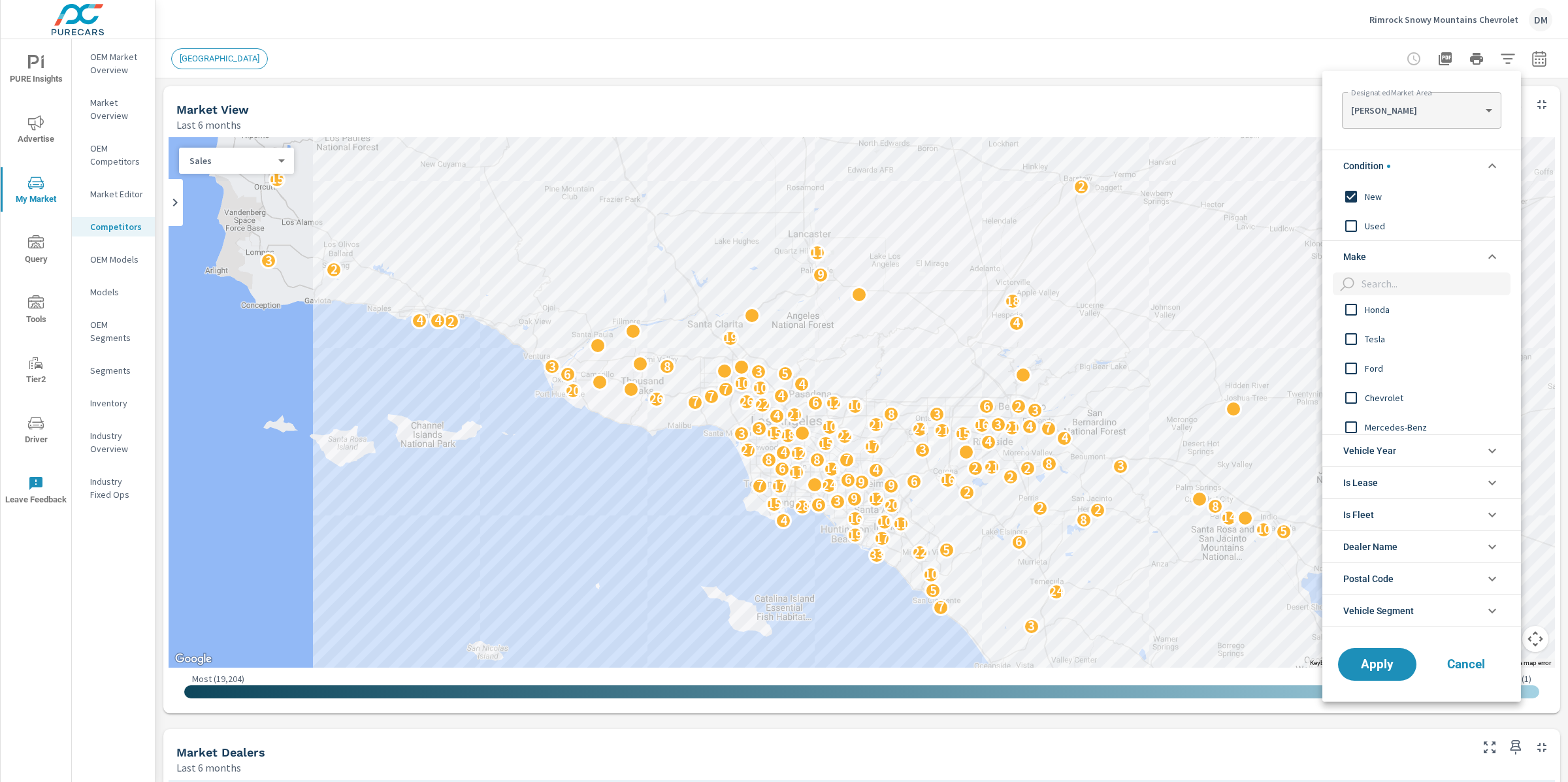
scroll to position [44, 0]
click at [1354, 386] on input "filter options" at bounding box center [1351, 391] width 28 height 28
click at [1419, 258] on li "Make" at bounding box center [1422, 256] width 199 height 32
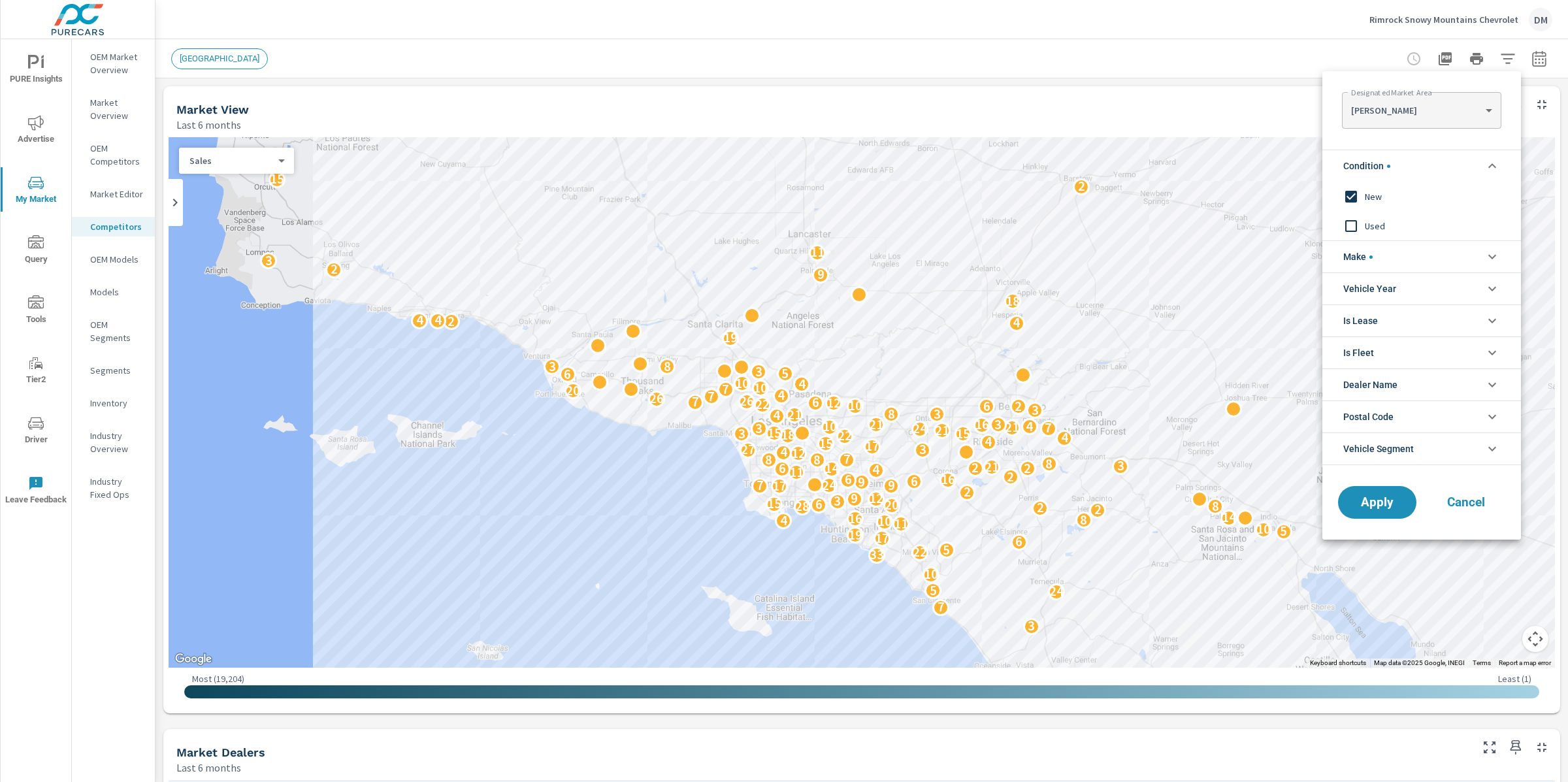
click at [1402, 256] on li "Make" at bounding box center [1422, 256] width 199 height 32
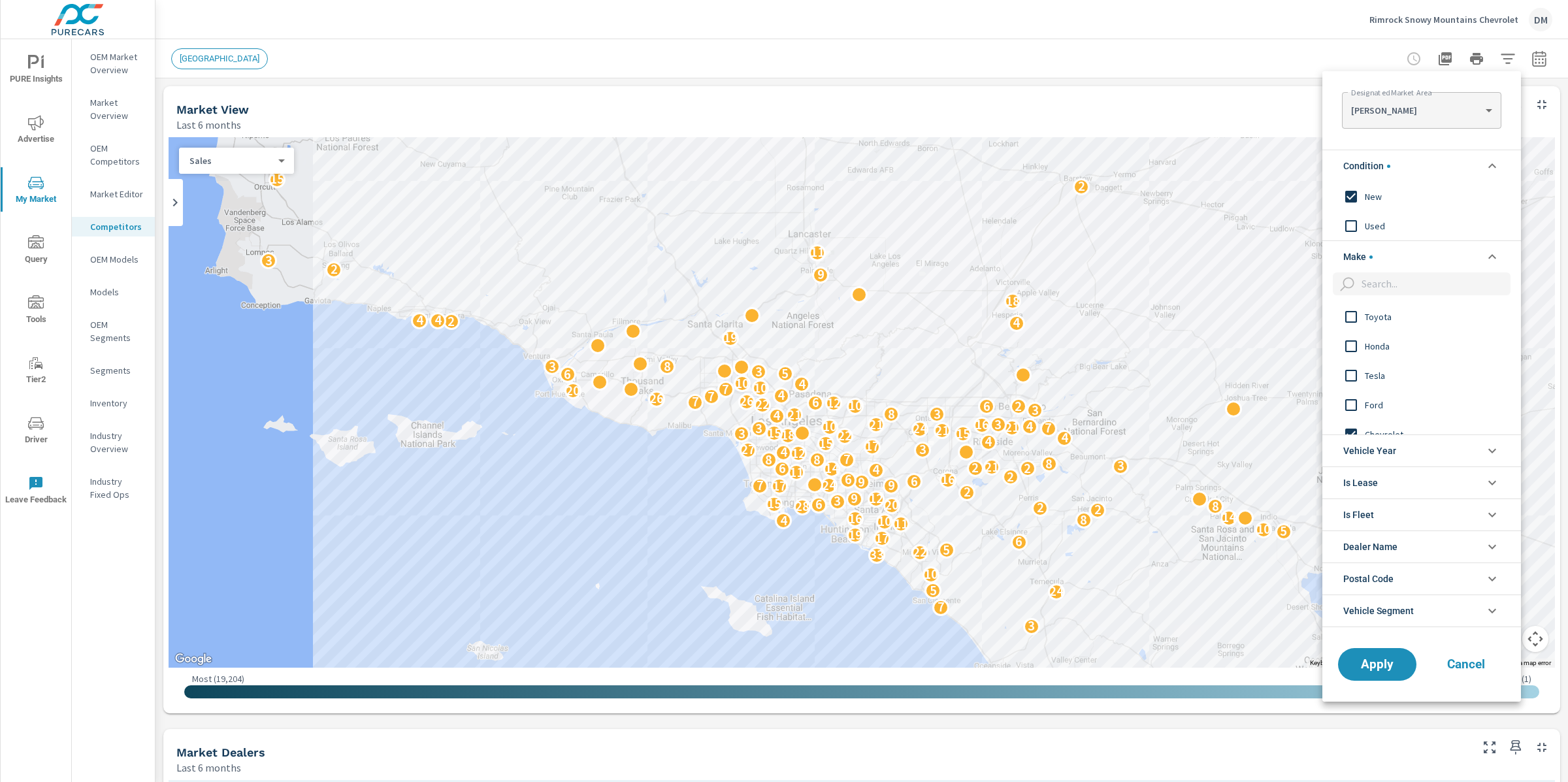
scroll to position [64, 0]
click at [1352, 367] on input "filter options" at bounding box center [1351, 371] width 28 height 28
click at [1400, 663] on span "Apply" at bounding box center [1377, 663] width 54 height 12
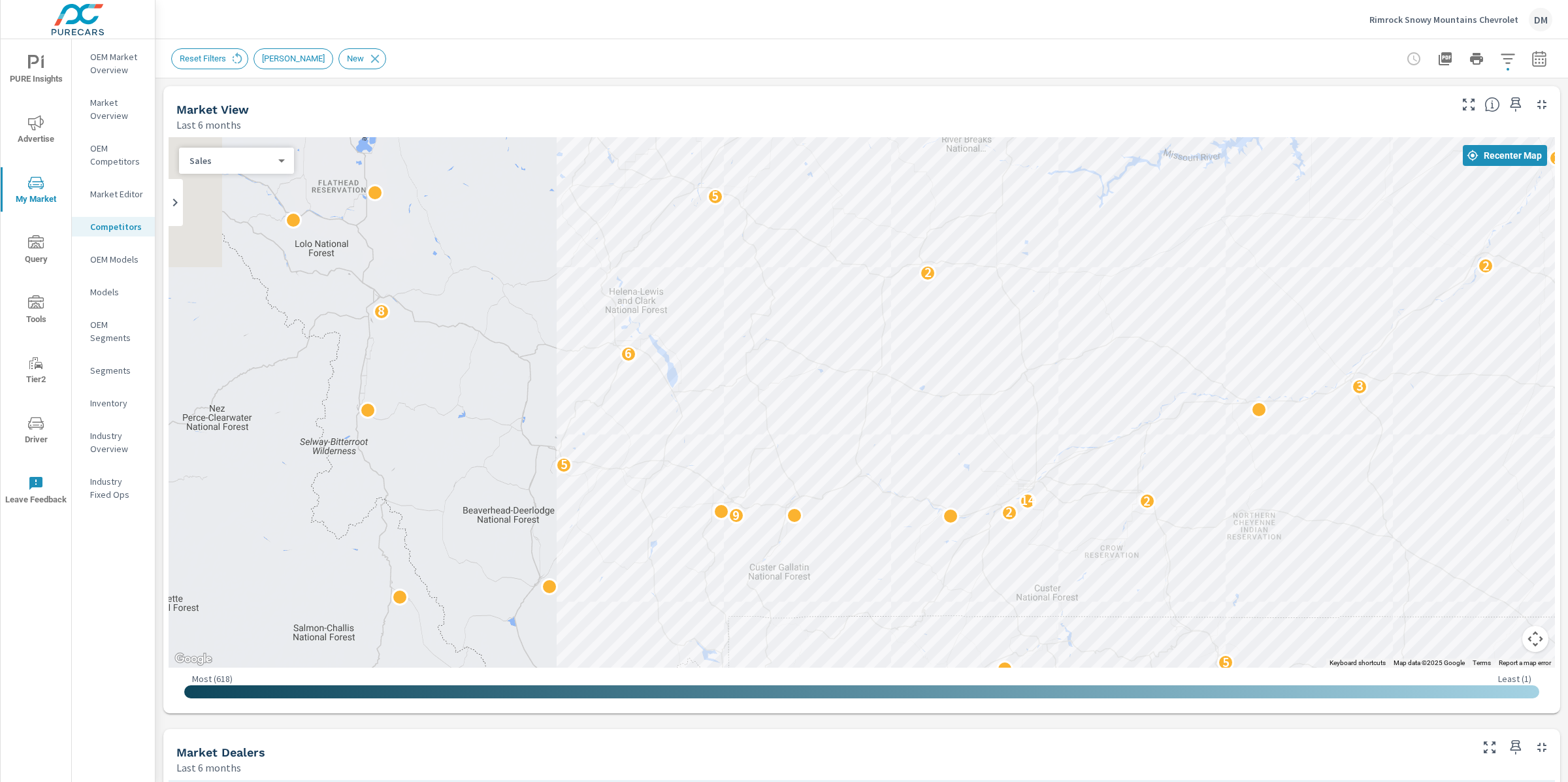
drag, startPoint x: 963, startPoint y: 407, endPoint x: 1099, endPoint y: 465, distance: 147.9
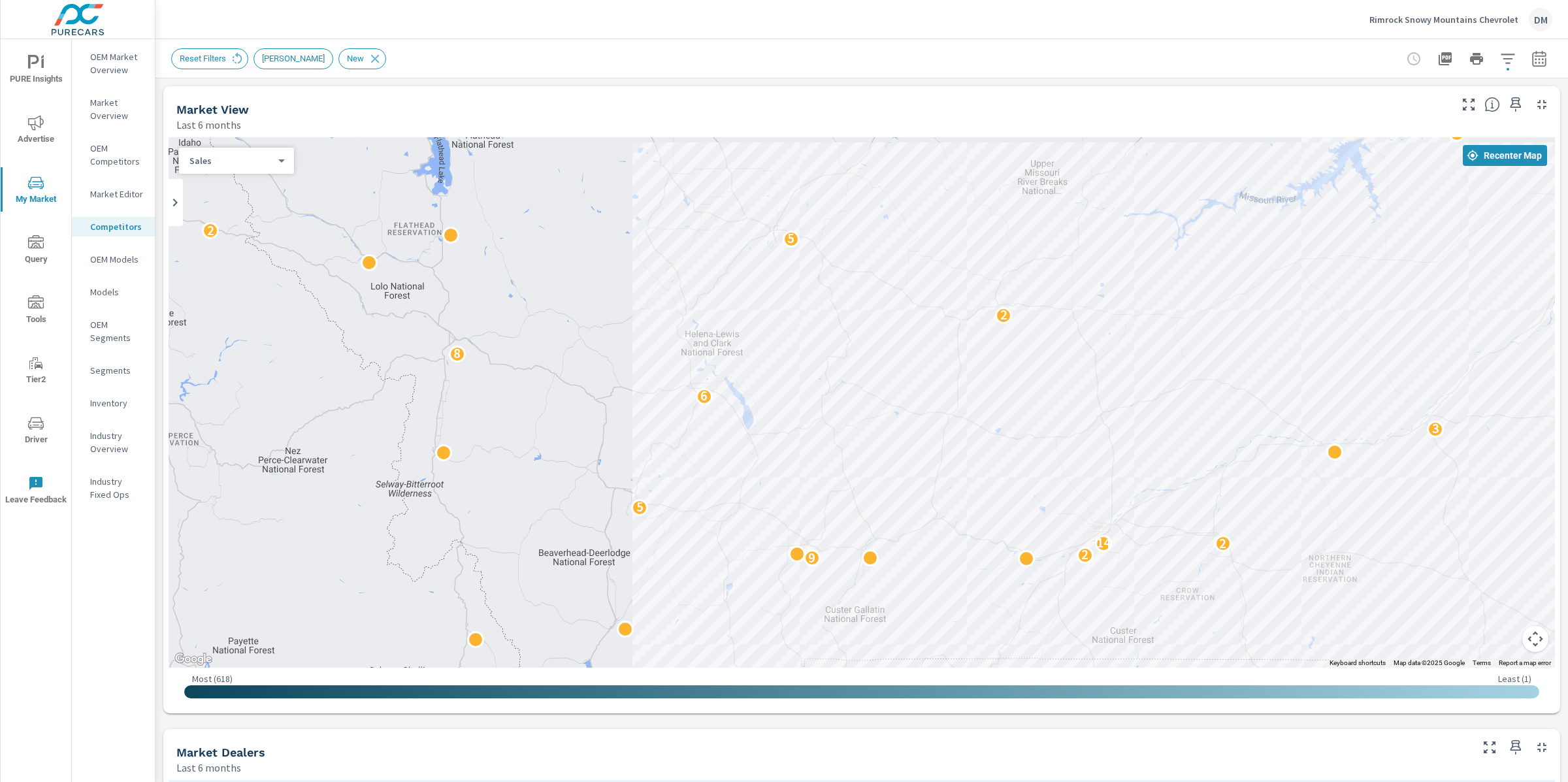
drag, startPoint x: 963, startPoint y: 268, endPoint x: 1039, endPoint y: 301, distance: 82.9
click at [1039, 301] on div "3 5 3 2 3 9 3 3 2 5 2 2 5 9 2 2 14 5 3 6 7 8 3 2 2 5 2 6 2 4 2 3 4 2" at bounding box center [861, 402] width 1386 height 531
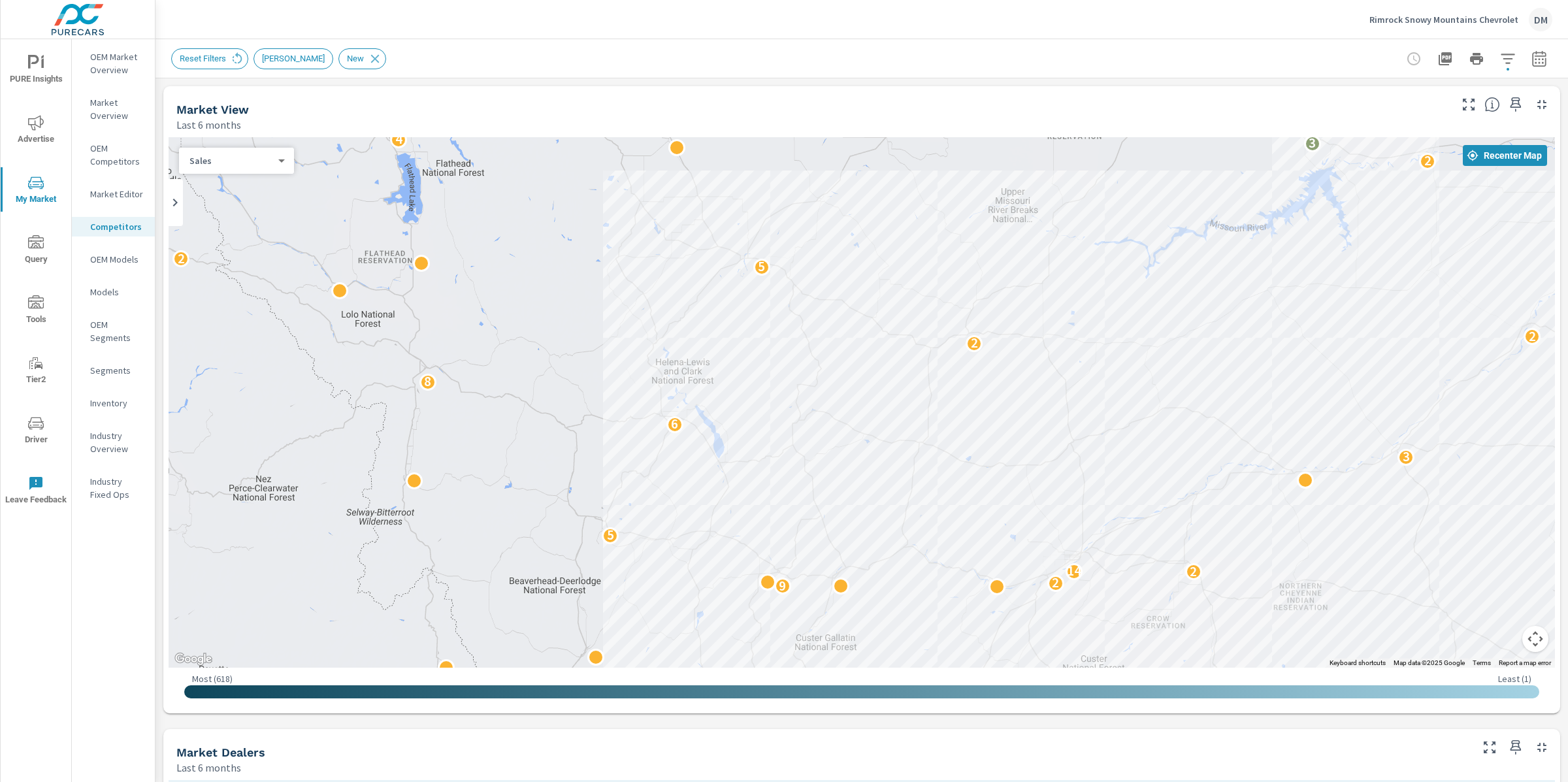
drag, startPoint x: 853, startPoint y: 241, endPoint x: 826, endPoint y: 282, distance: 49.1
click at [823, 281] on div "3 5 3 2 3 9 3 3 2 5 2 2 5 9 2 2 14 5 3 6 7 8 3 2 2 5 2 6 2 4 2 3 4 2" at bounding box center [861, 402] width 1386 height 531
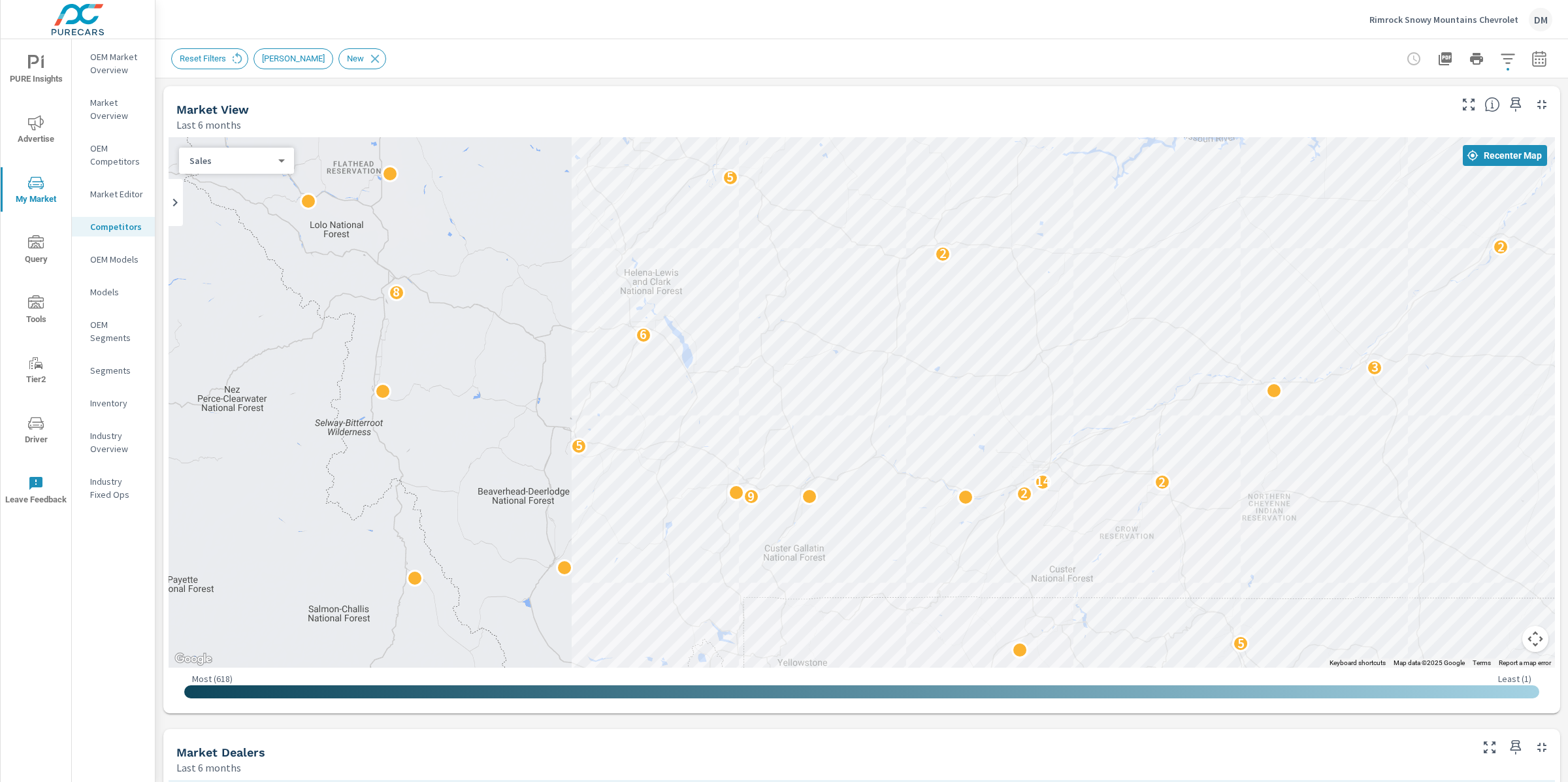
drag, startPoint x: 918, startPoint y: 313, endPoint x: 887, endPoint y: 223, distance: 95.2
click at [887, 223] on div "3 5 3 2 3 9 3 3 2 5 2 2 5 9 2 2 14 5 3 6 7 8 3 2 2 5 2 6 2 4 2 3 4 2" at bounding box center [861, 402] width 1386 height 531
click at [1534, 635] on button "Map camera controls" at bounding box center [1535, 639] width 26 height 26
click at [1505, 637] on button "Zoom out" at bounding box center [1503, 639] width 26 height 26
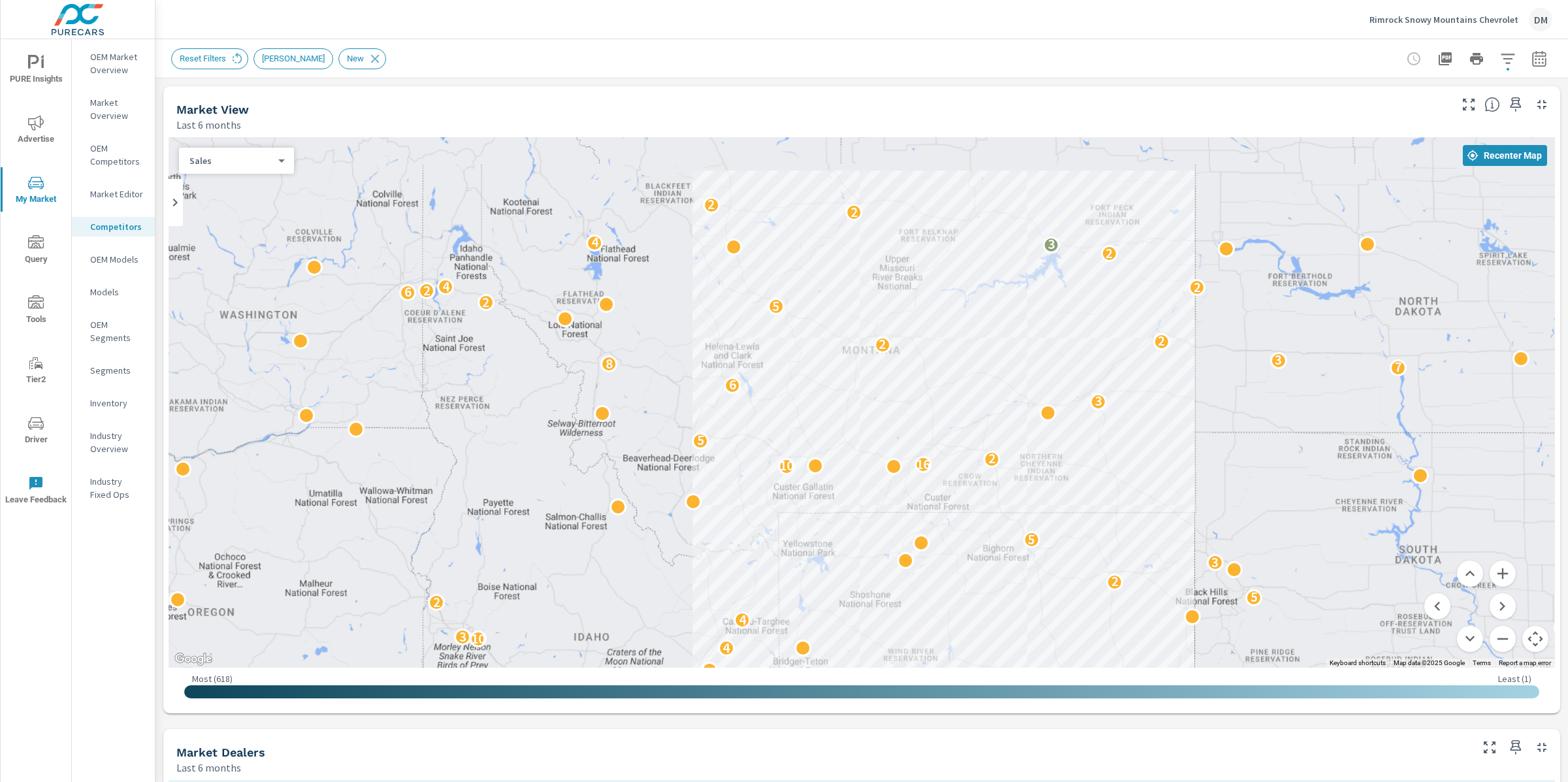
drag, startPoint x: 1077, startPoint y: 398, endPoint x: 1027, endPoint y: 389, distance: 50.8
click at [1027, 389] on div "2 5 2 3 5 2 4 2 17 12 4 7 2 2 9 3 6 15 3 4 3 2 2 2 3 6 3 2 4 10 3 2 4 2 2 5 2 3…" at bounding box center [861, 402] width 1386 height 531
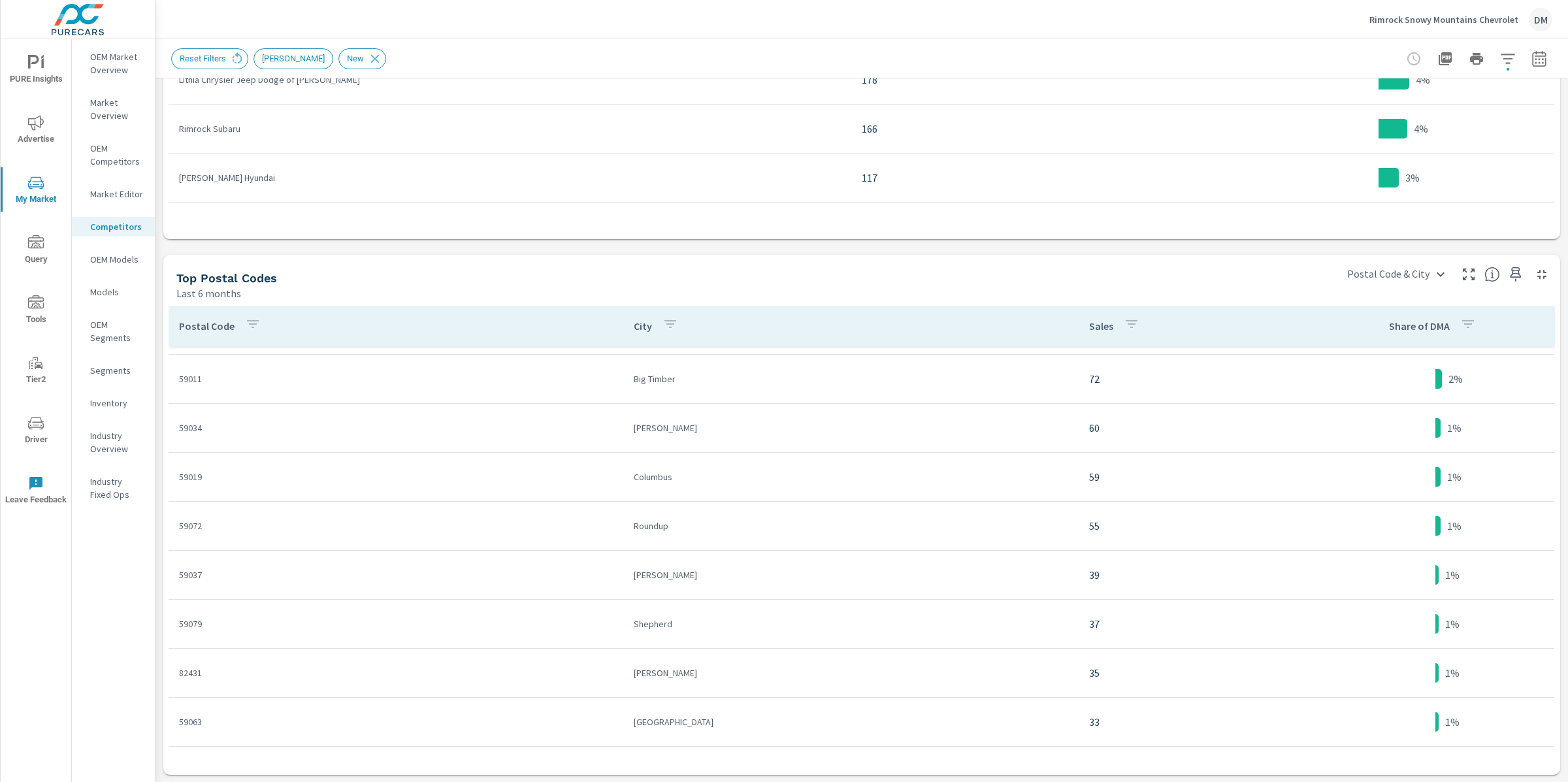
scroll to position [641, 0]
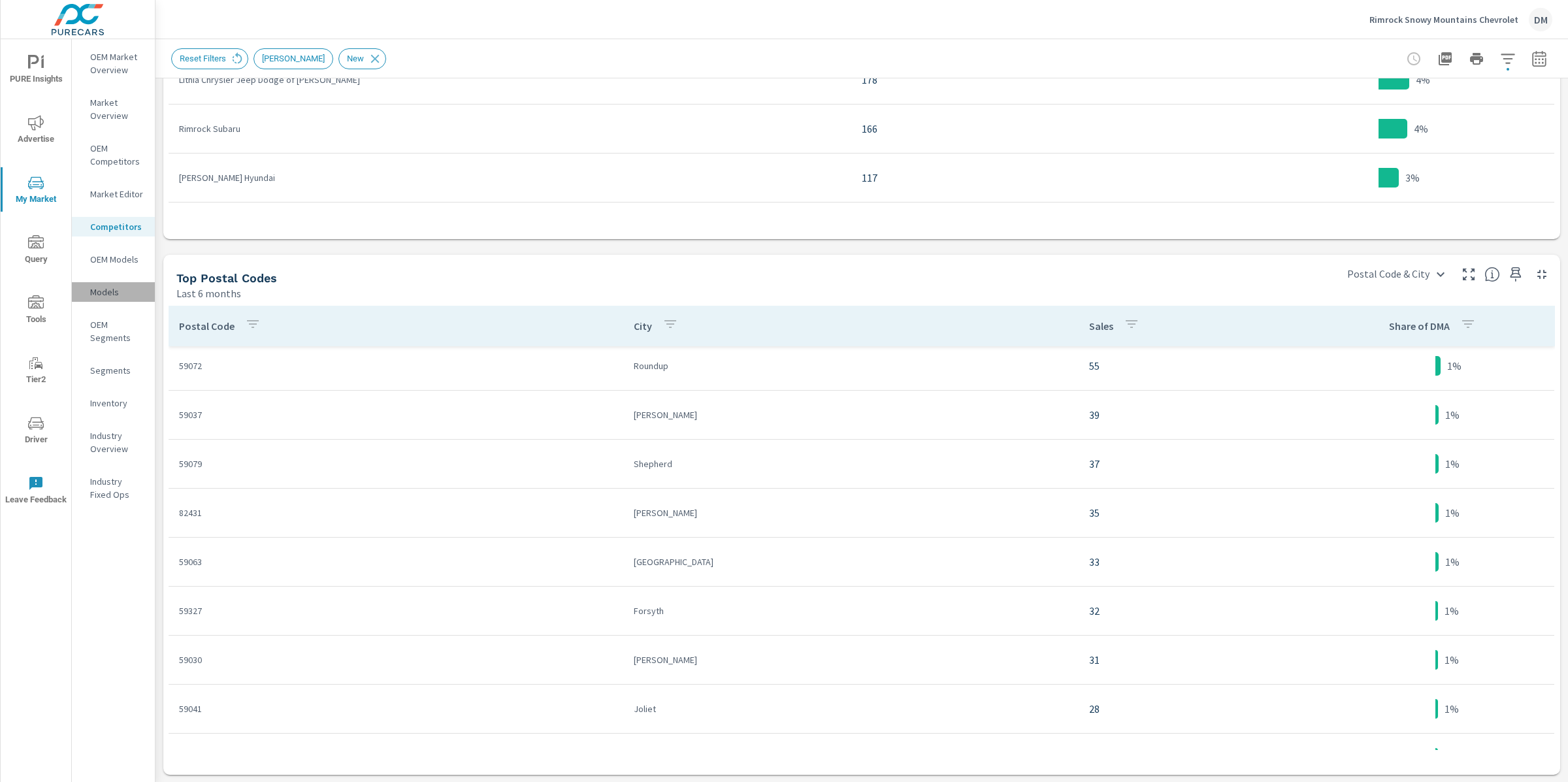
click at [109, 297] on p "Models" at bounding box center [117, 292] width 54 height 13
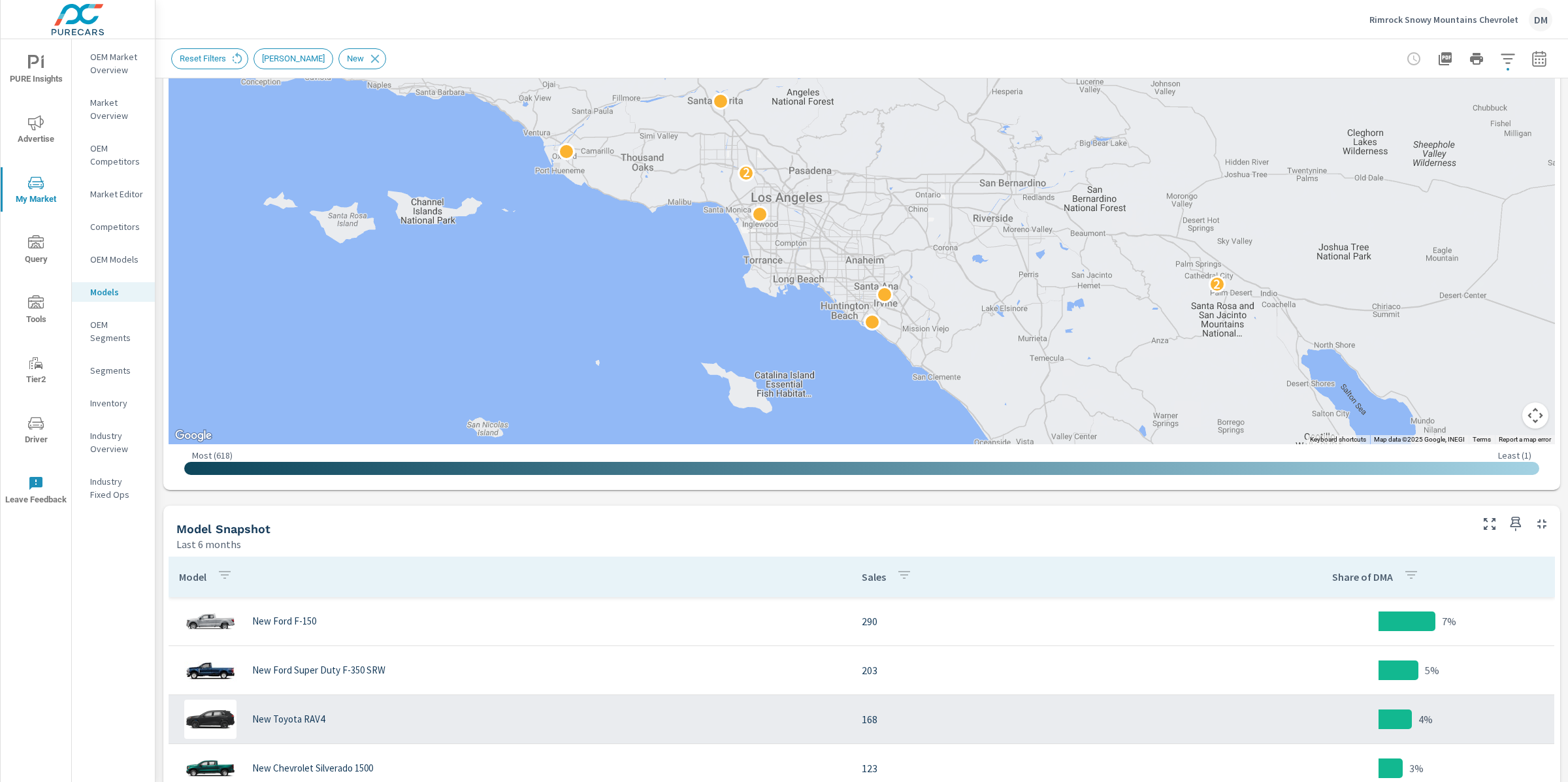
scroll to position [240, 0]
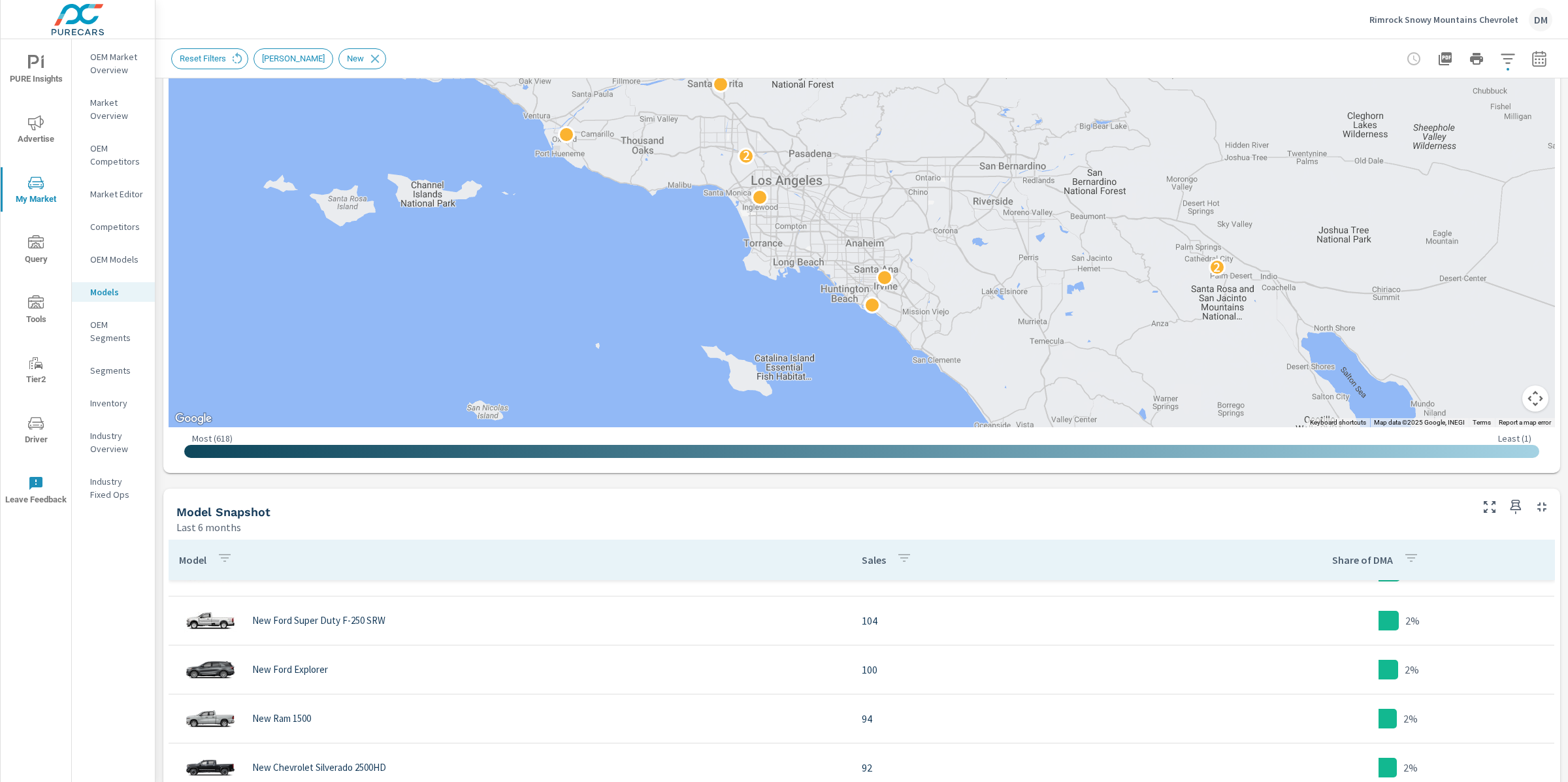
scroll to position [135, 0]
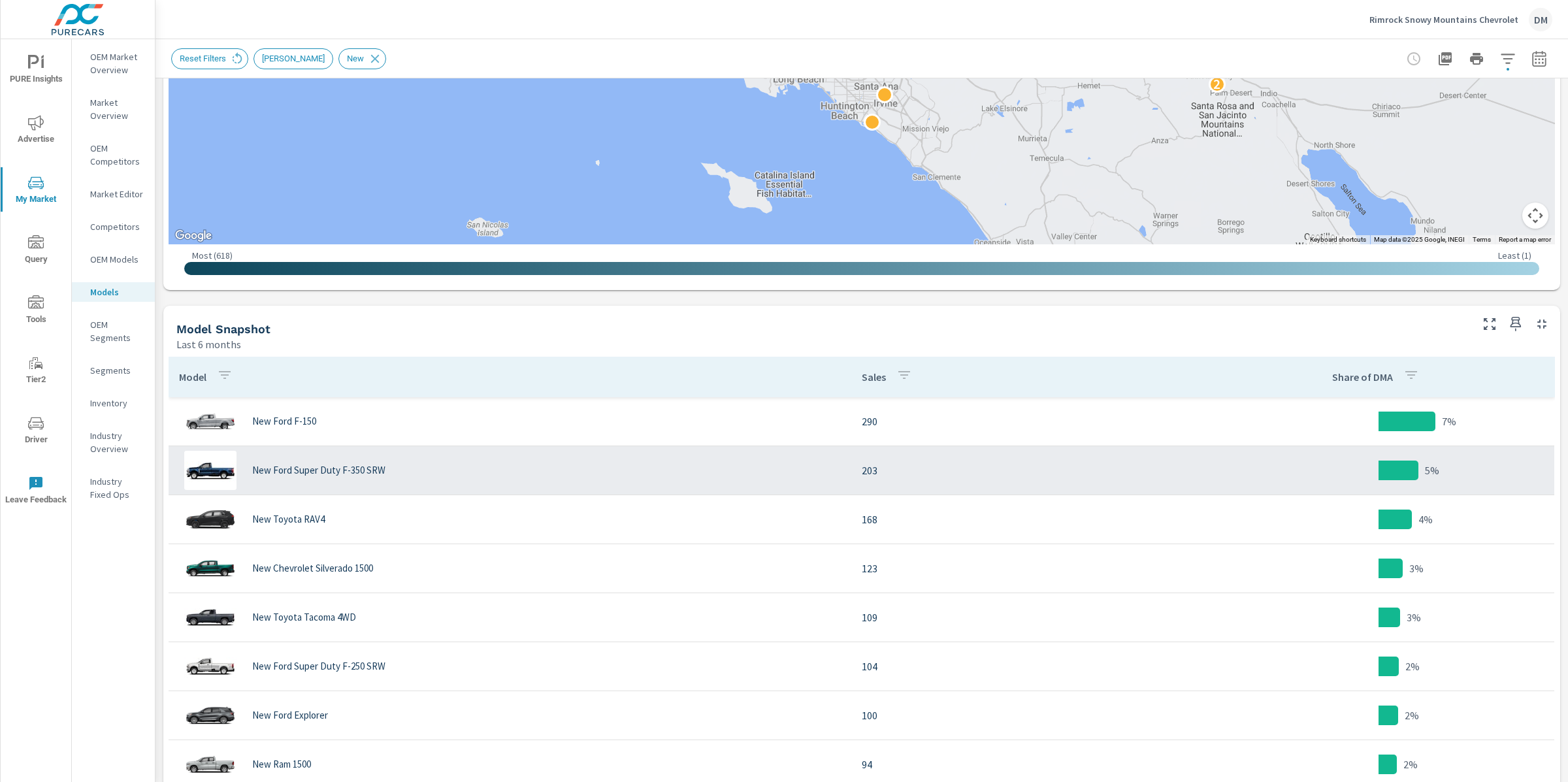
scroll to position [427, 0]
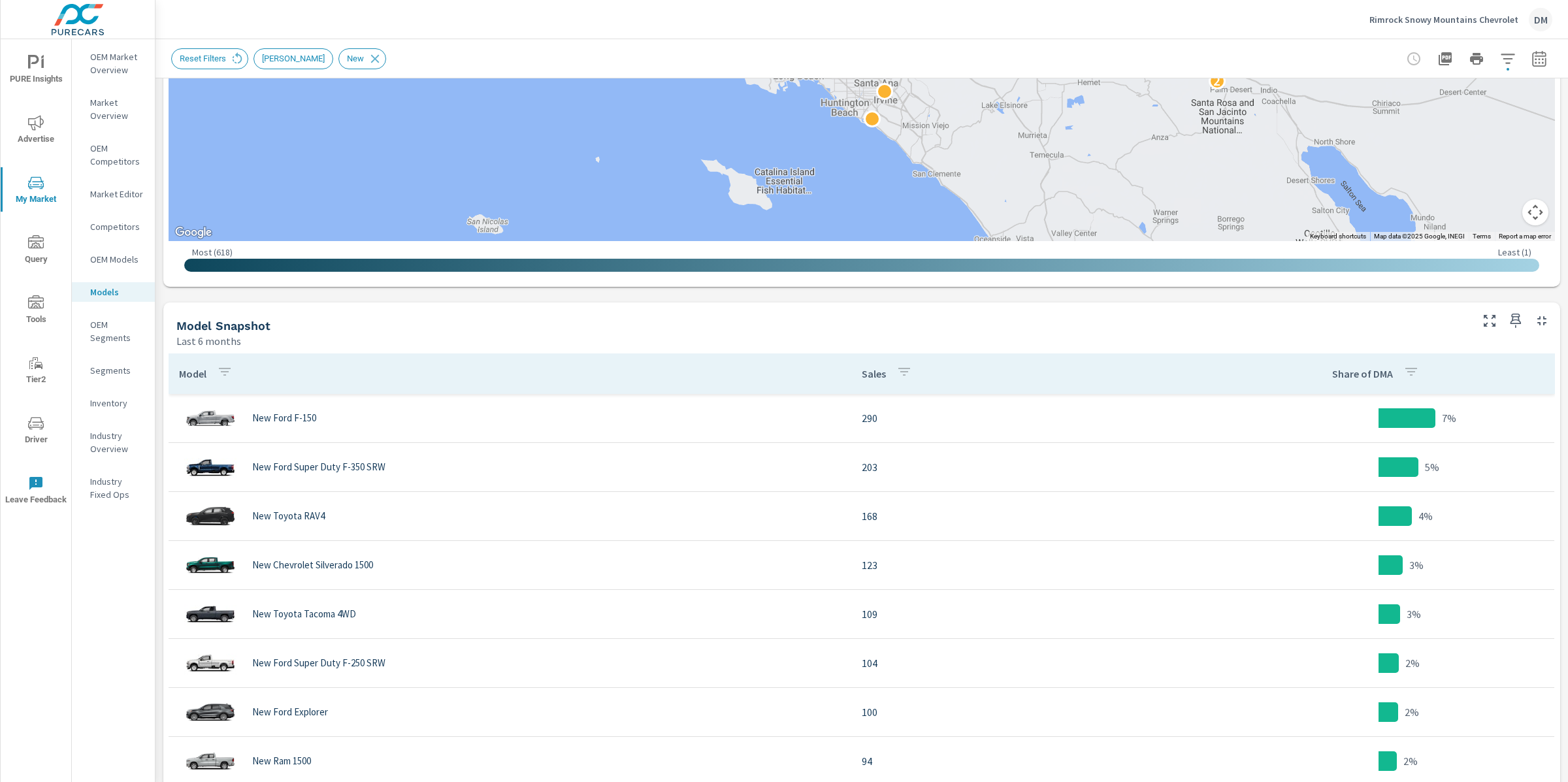
click at [98, 407] on p "Inventory" at bounding box center [117, 403] width 54 height 13
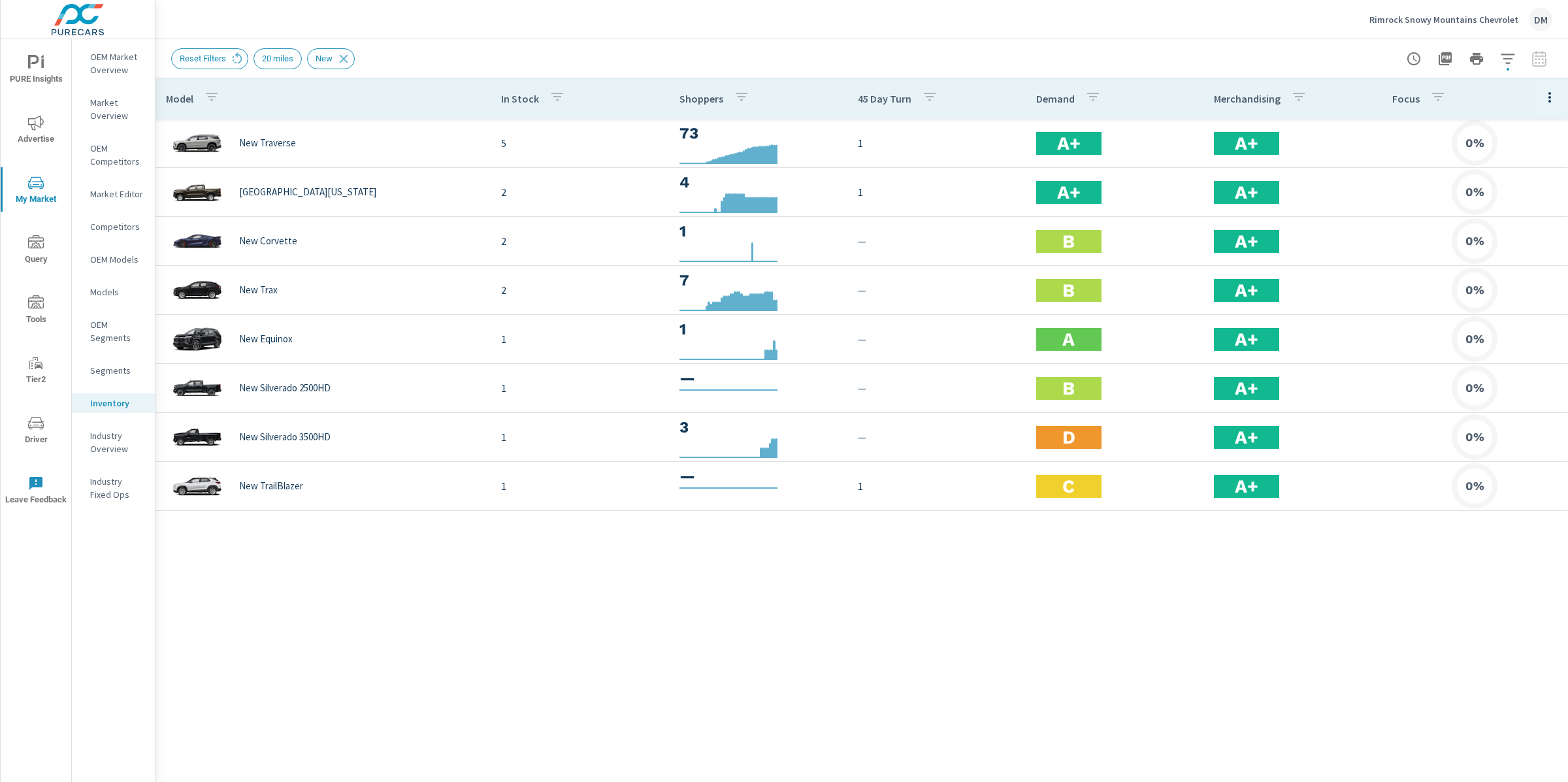
click at [103, 289] on p "Models" at bounding box center [117, 292] width 54 height 13
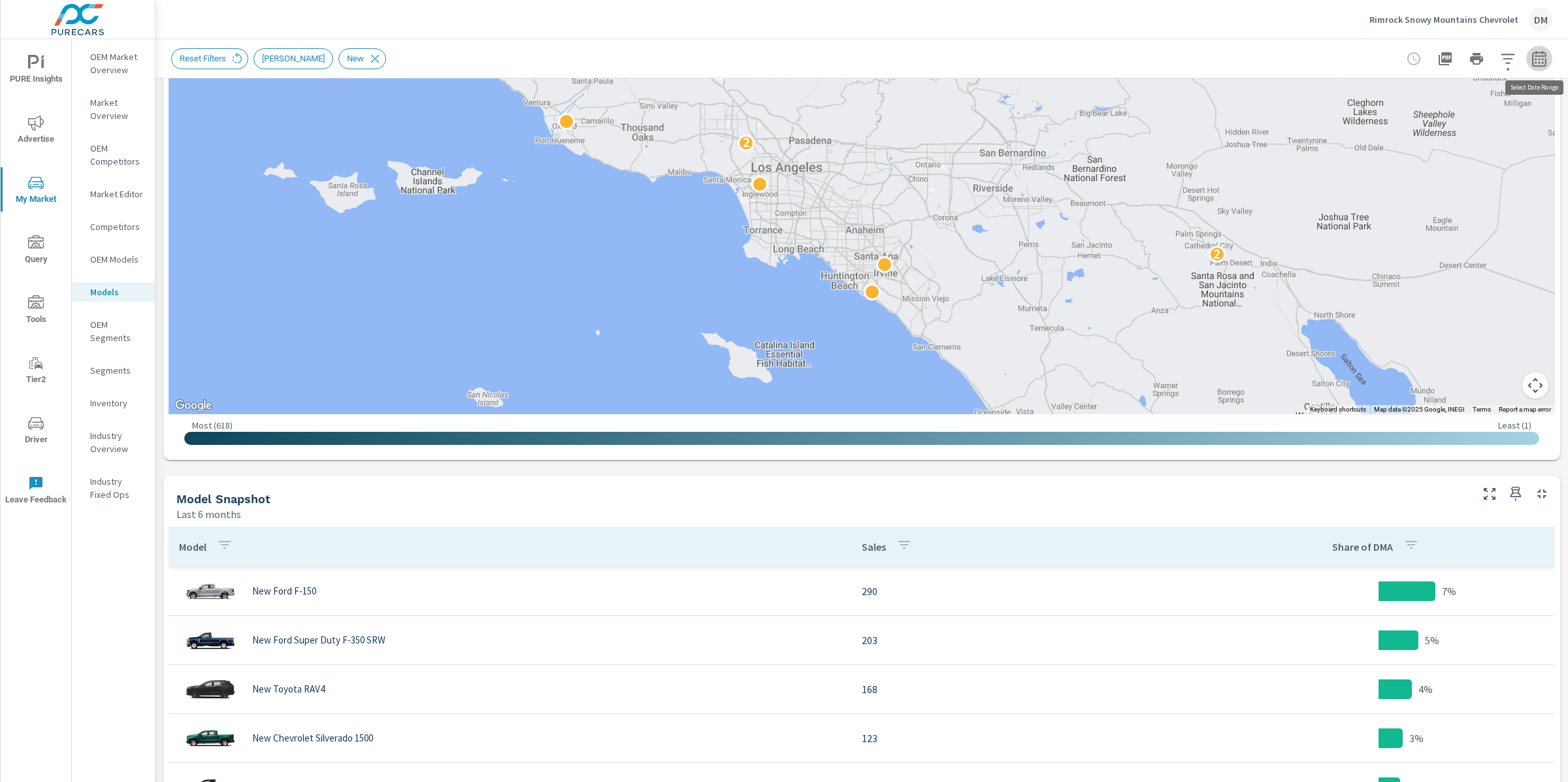
click at [1534, 61] on icon "button" at bounding box center [1539, 61] width 8 height 5
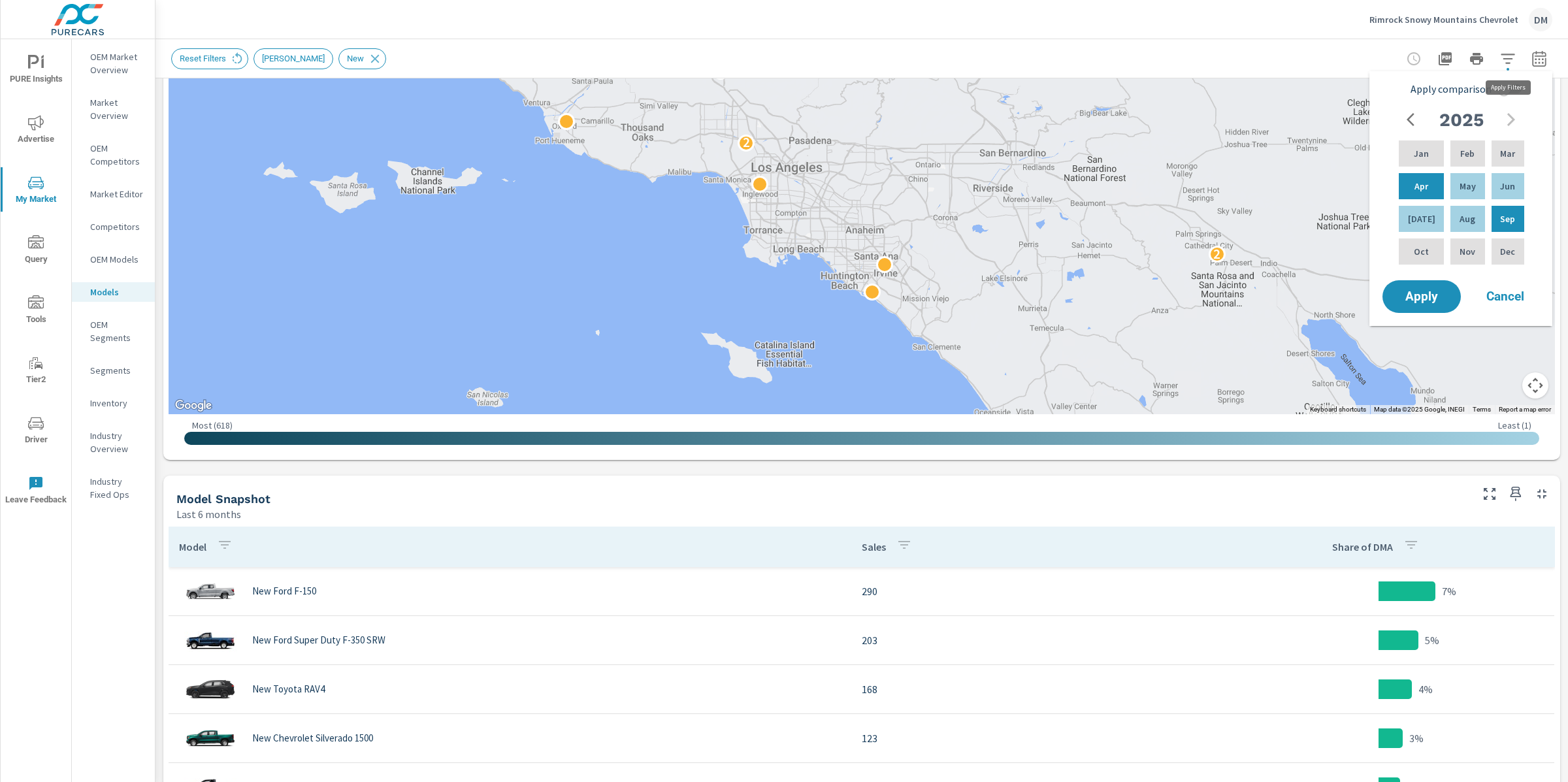
click at [1507, 63] on icon "button" at bounding box center [1507, 58] width 16 height 16
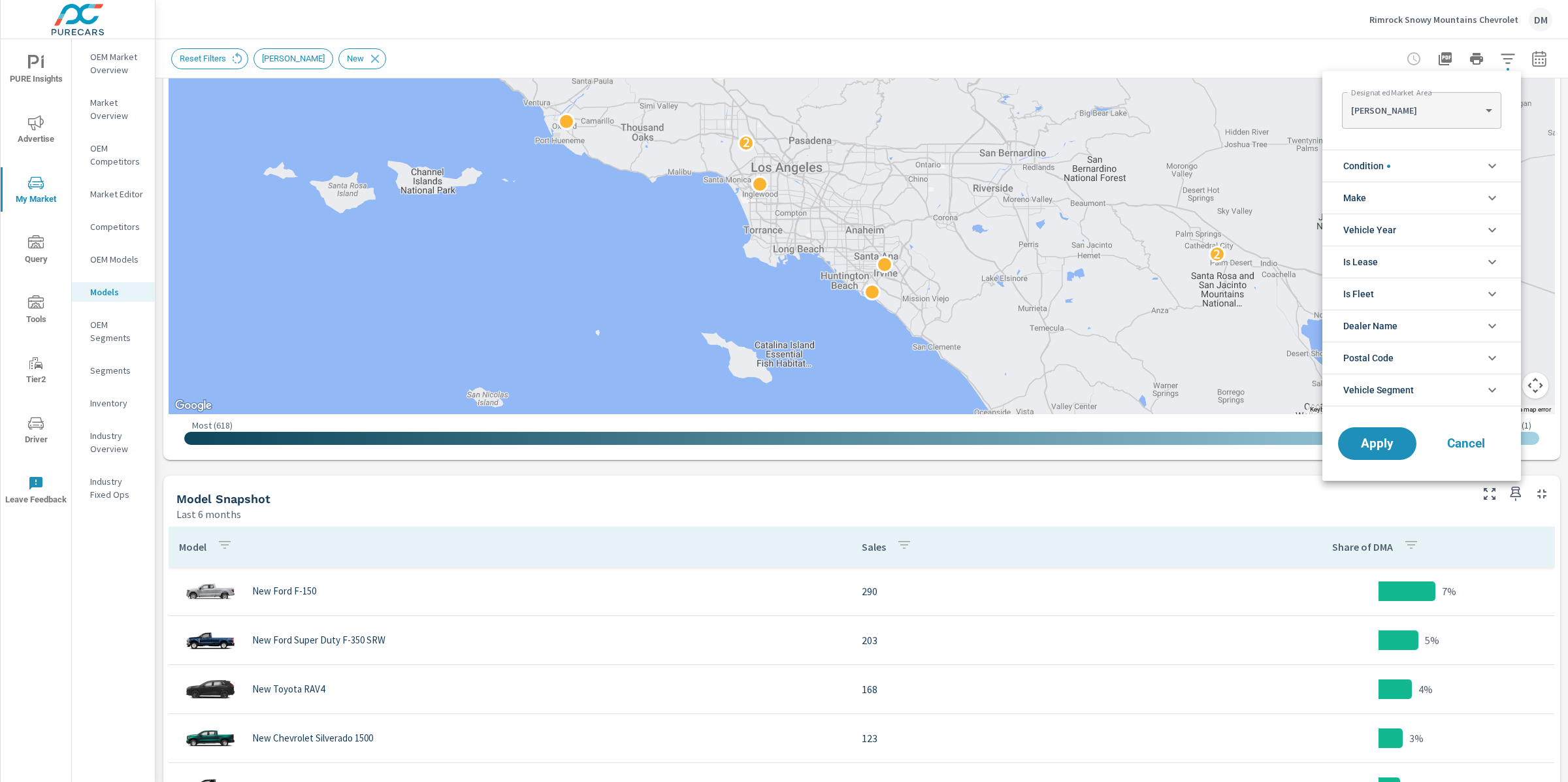
click at [1408, 157] on li "Condition" at bounding box center [1422, 165] width 199 height 32
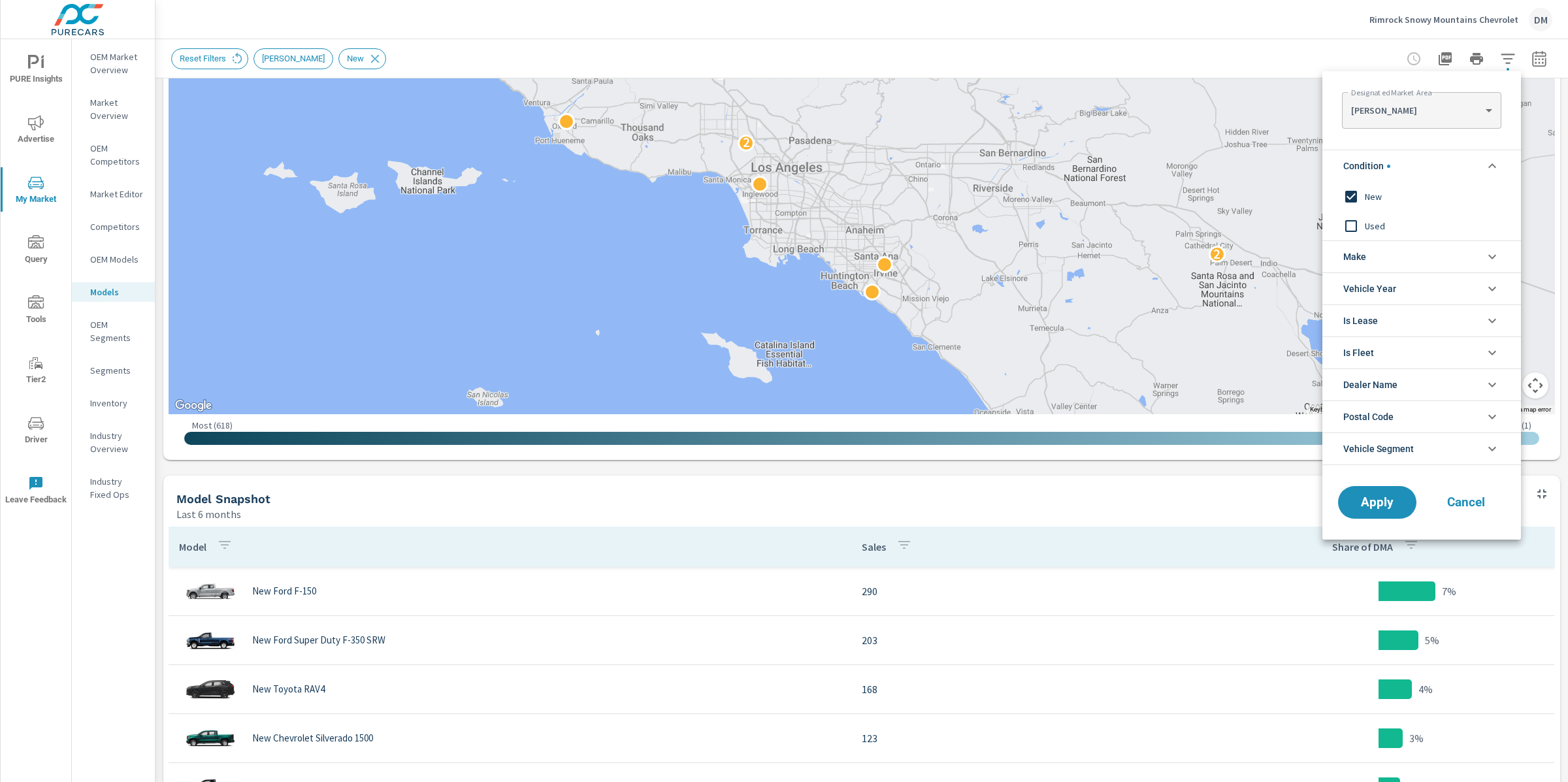
click at [1396, 372] on span "Dealer Name" at bounding box center [1370, 384] width 54 height 31
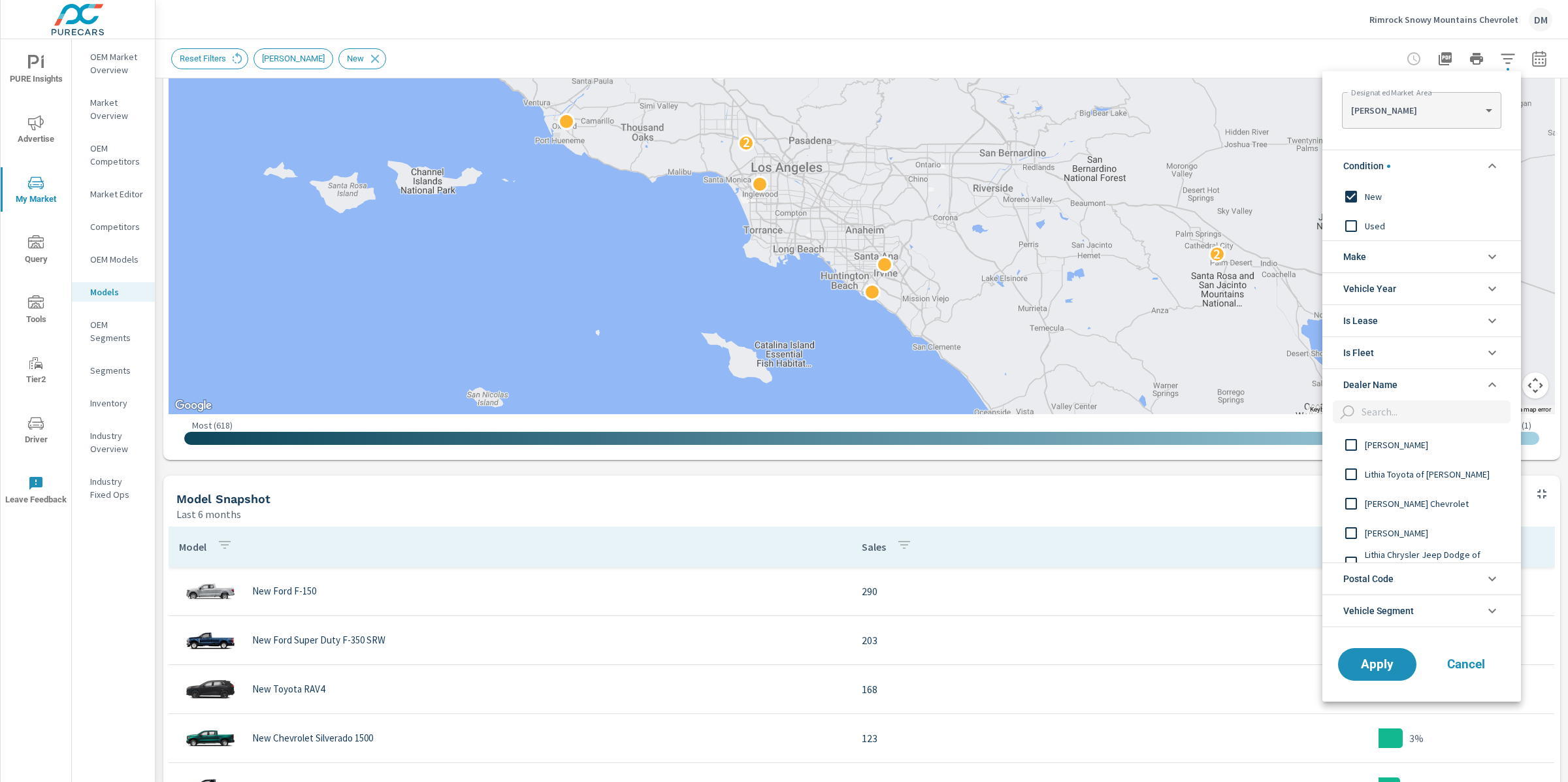
click at [1385, 419] on input "filter options" at bounding box center [1433, 412] width 155 height 23
paste input "Rimrock Snowy Mountains Chevrolet"
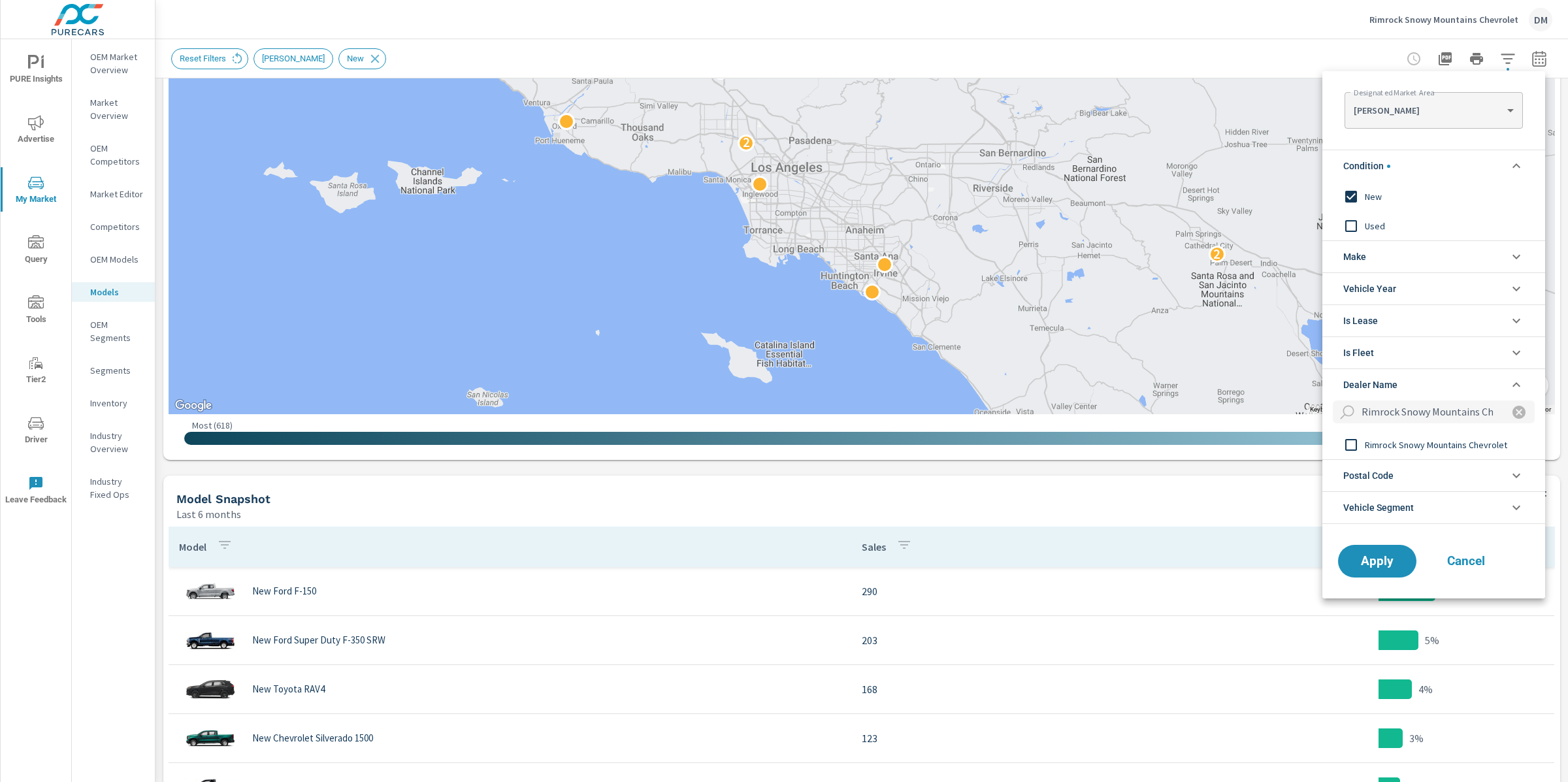
scroll to position [0, 53]
type input "Rimrock Snowy Mountains Chevrolet"
click at [1359, 443] on input "filter options" at bounding box center [1351, 445] width 28 height 28
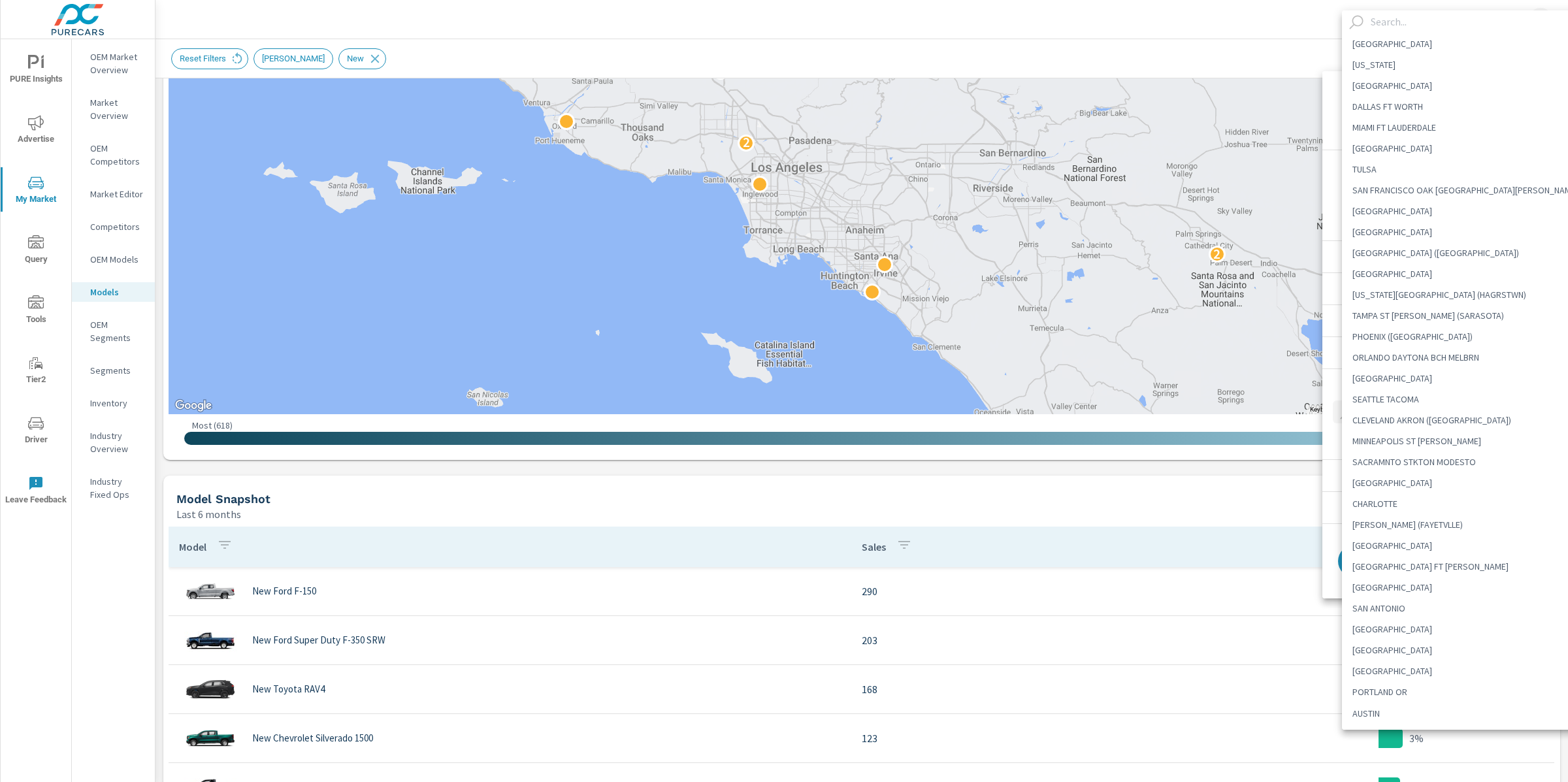
click at [1409, 106] on body "PURE Insights Advertise My Market Query Tools Tier2 Driver Leave Feedback OEM M…" at bounding box center [784, 391] width 1568 height 782
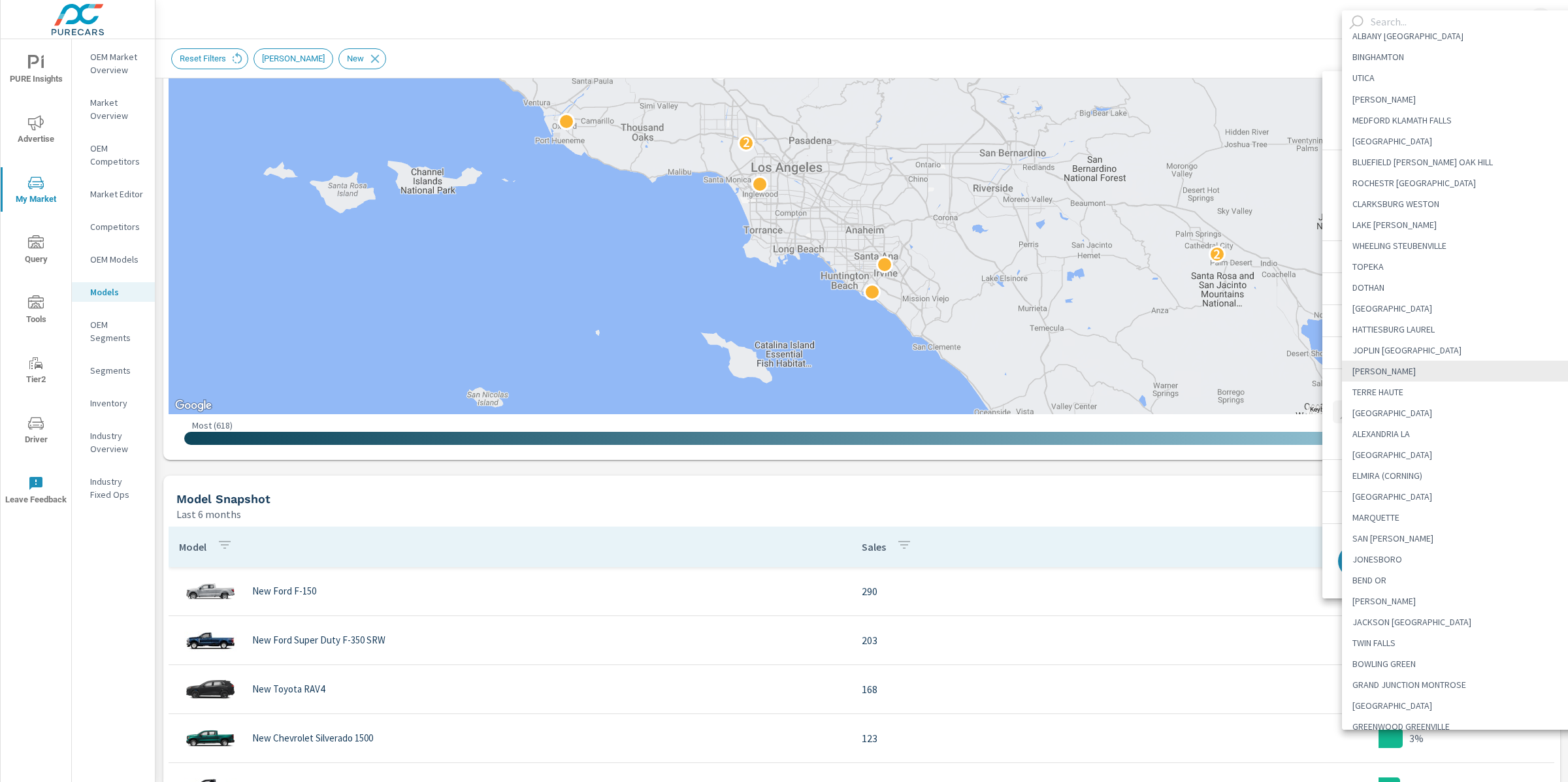
click at [1196, 51] on div at bounding box center [784, 391] width 1568 height 782
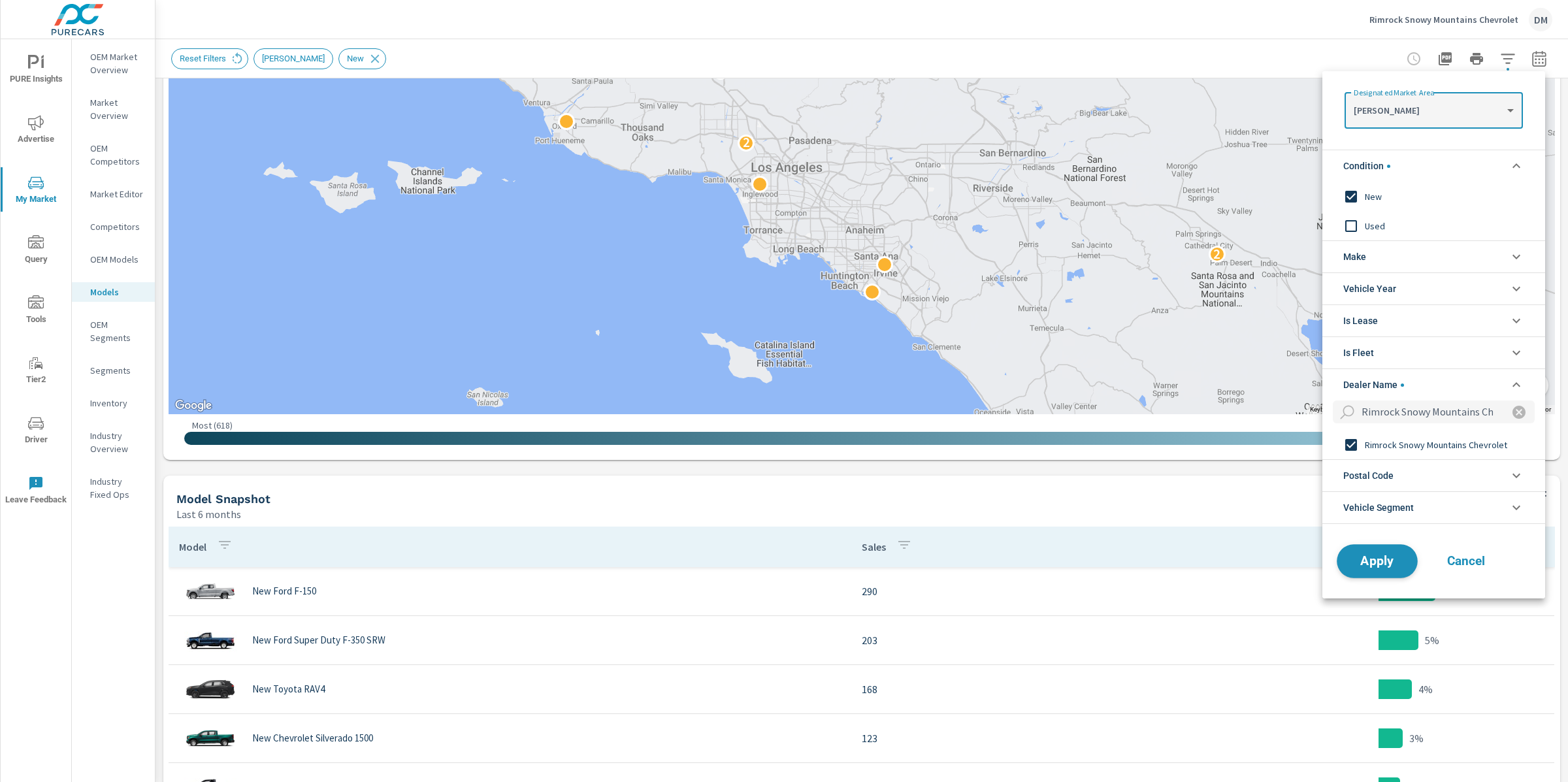
click at [1378, 556] on span "Apply" at bounding box center [1377, 561] width 54 height 12
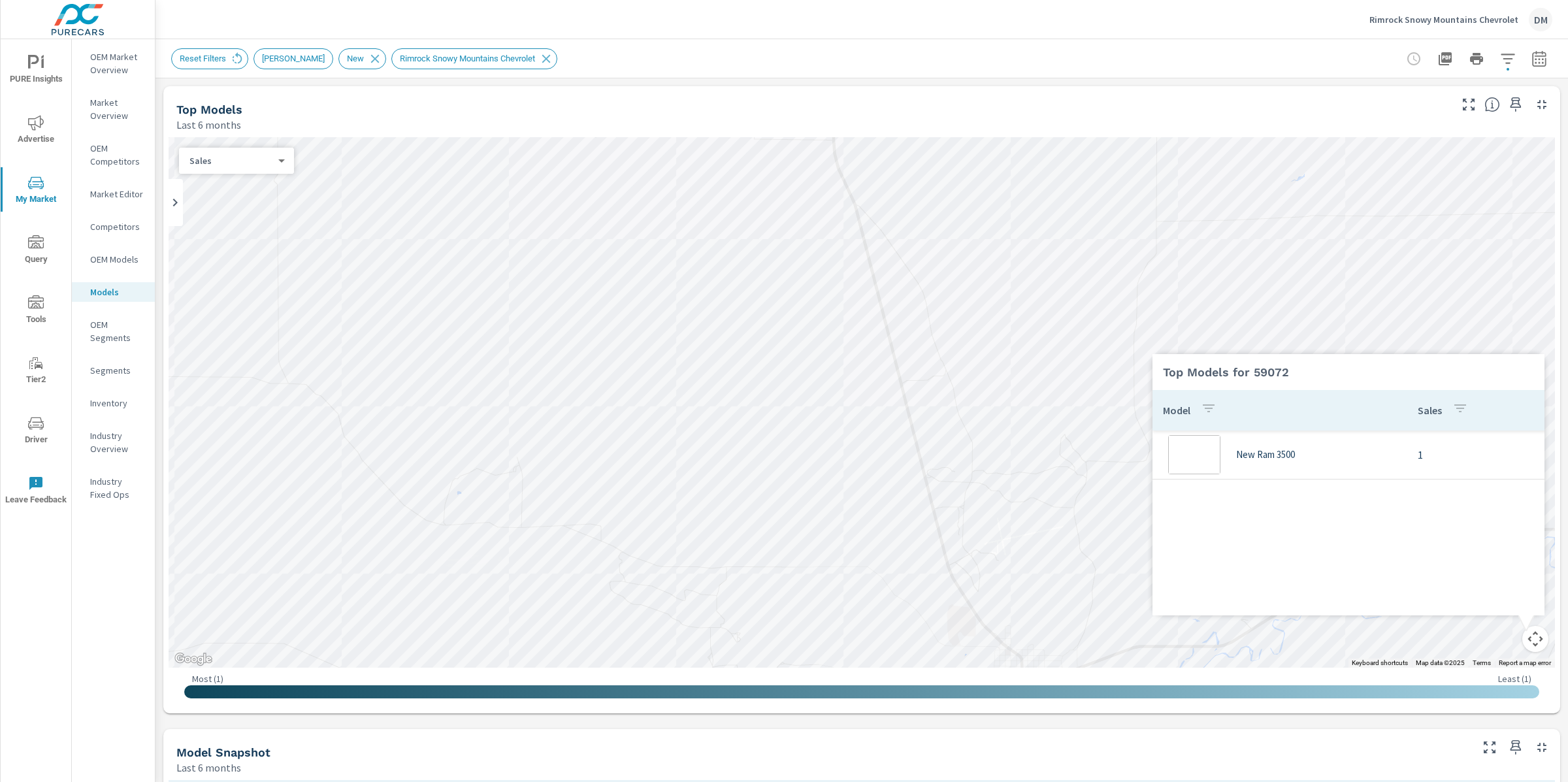
click at [1525, 631] on div "Model Sales New Ram 3500 1" at bounding box center [1348, 511] width 392 height 242
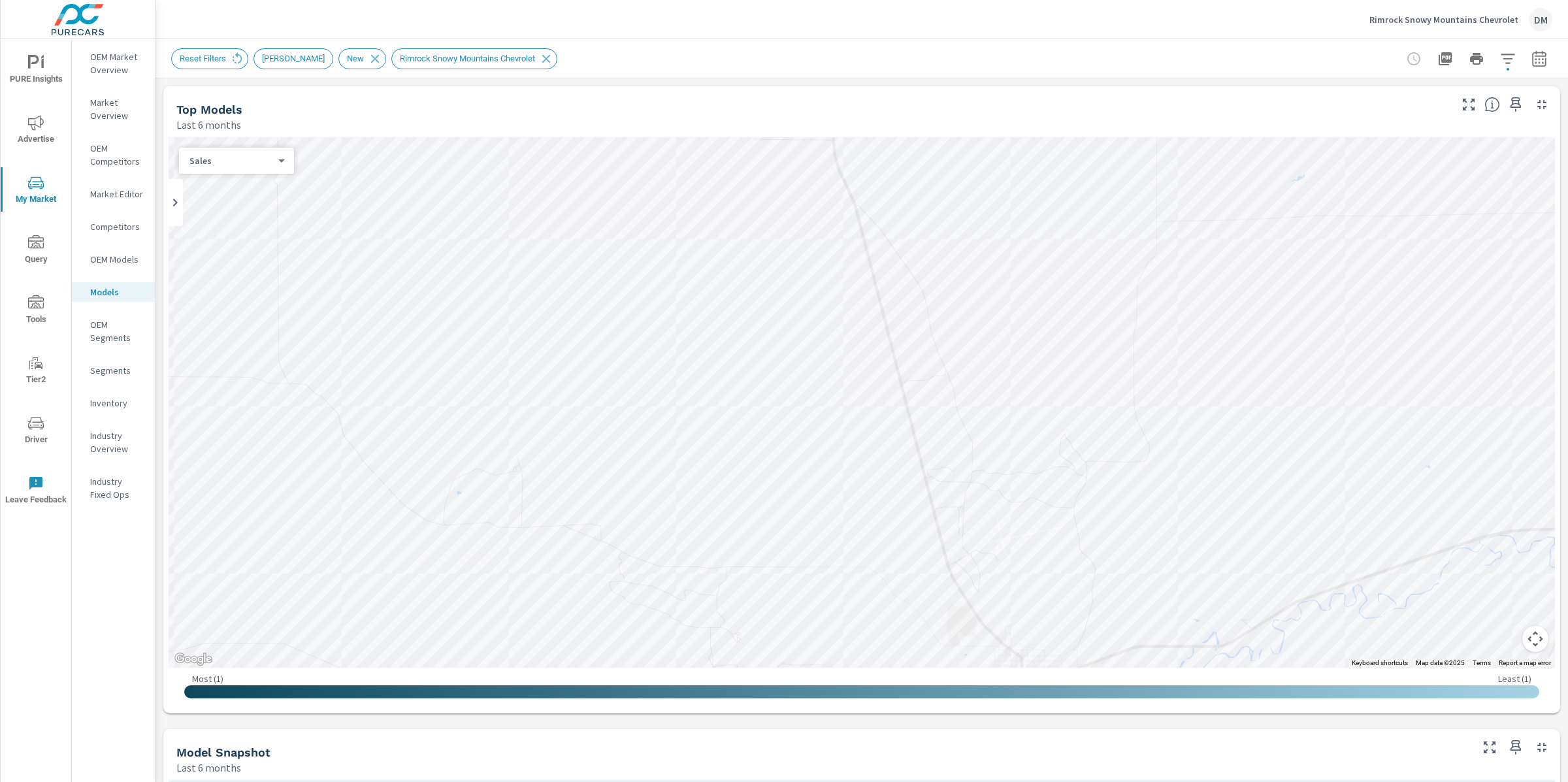
click at [1543, 645] on button "Map camera controls" at bounding box center [1535, 639] width 26 height 26
click at [1494, 637] on div "← Move left → Move right ↑ Move up ↓ Move down + Zoom in - Zoom out Home Jump l…" at bounding box center [861, 423] width 1386 height 571
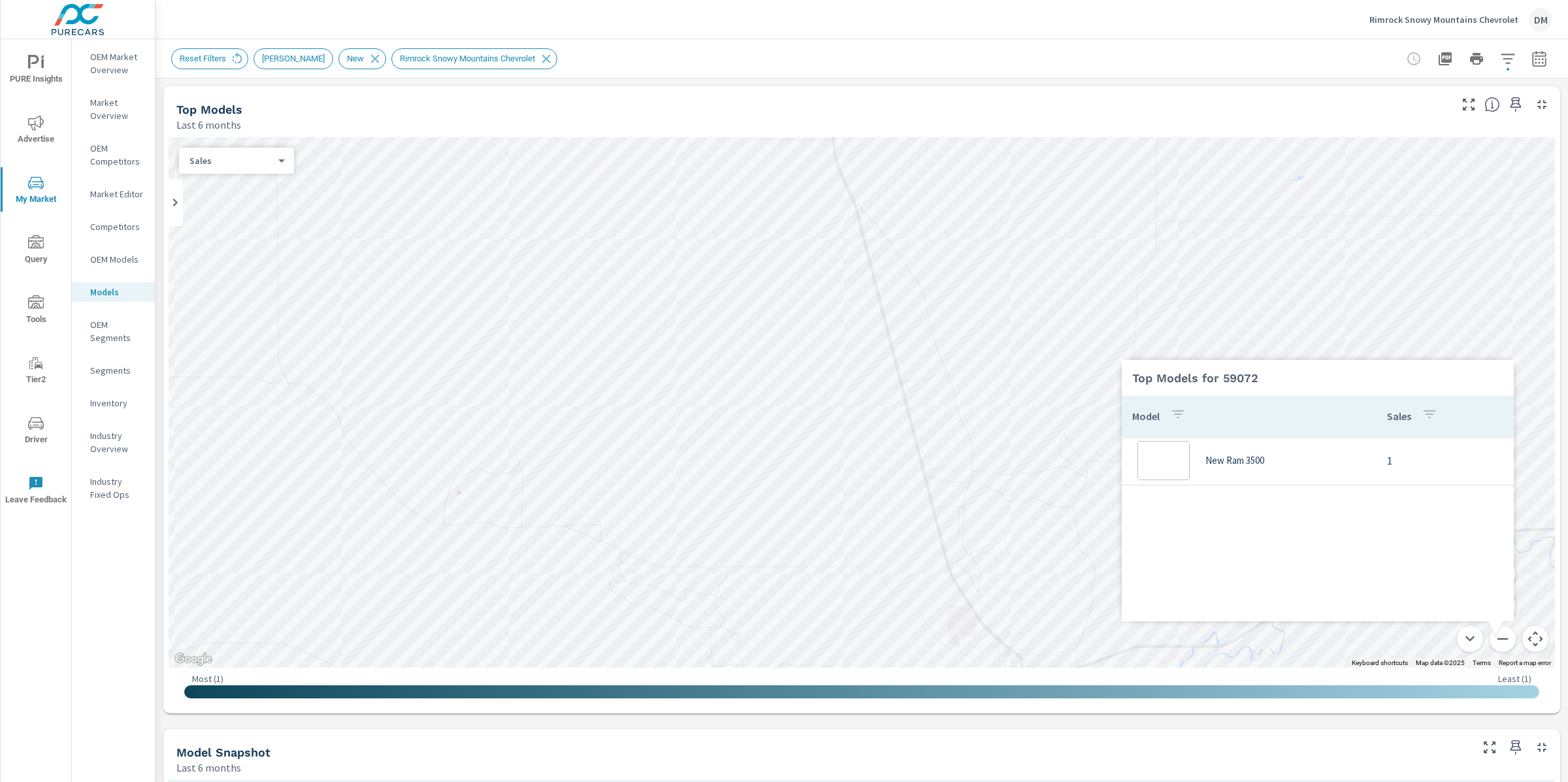
click at [1495, 637] on div "Model Sales New Ram 3500 1" at bounding box center [1318, 517] width 392 height 242
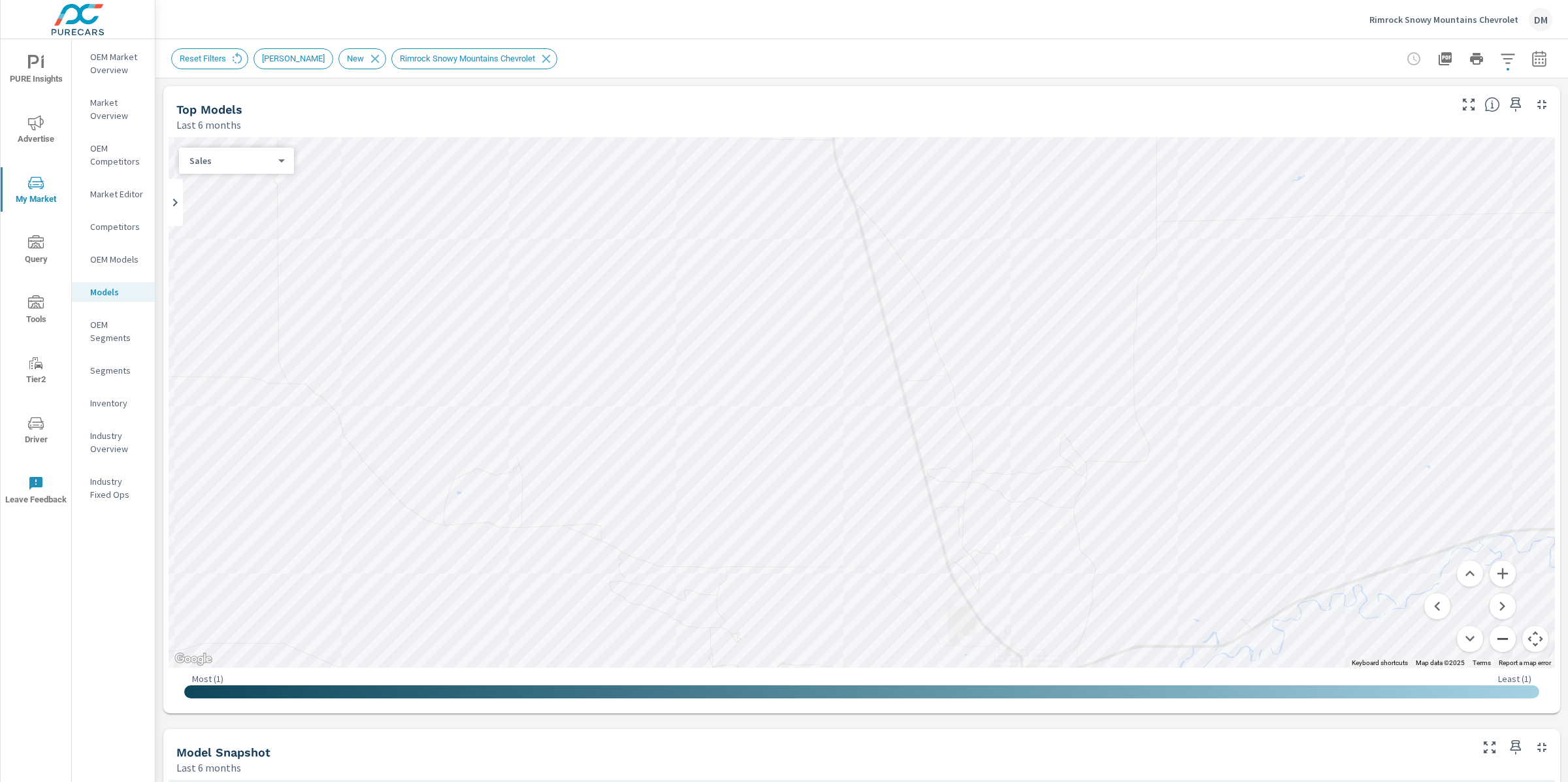
click at [1502, 638] on button "Zoom out" at bounding box center [1503, 639] width 26 height 26
click at [1503, 638] on button "Zoom out" at bounding box center [1503, 639] width 26 height 26
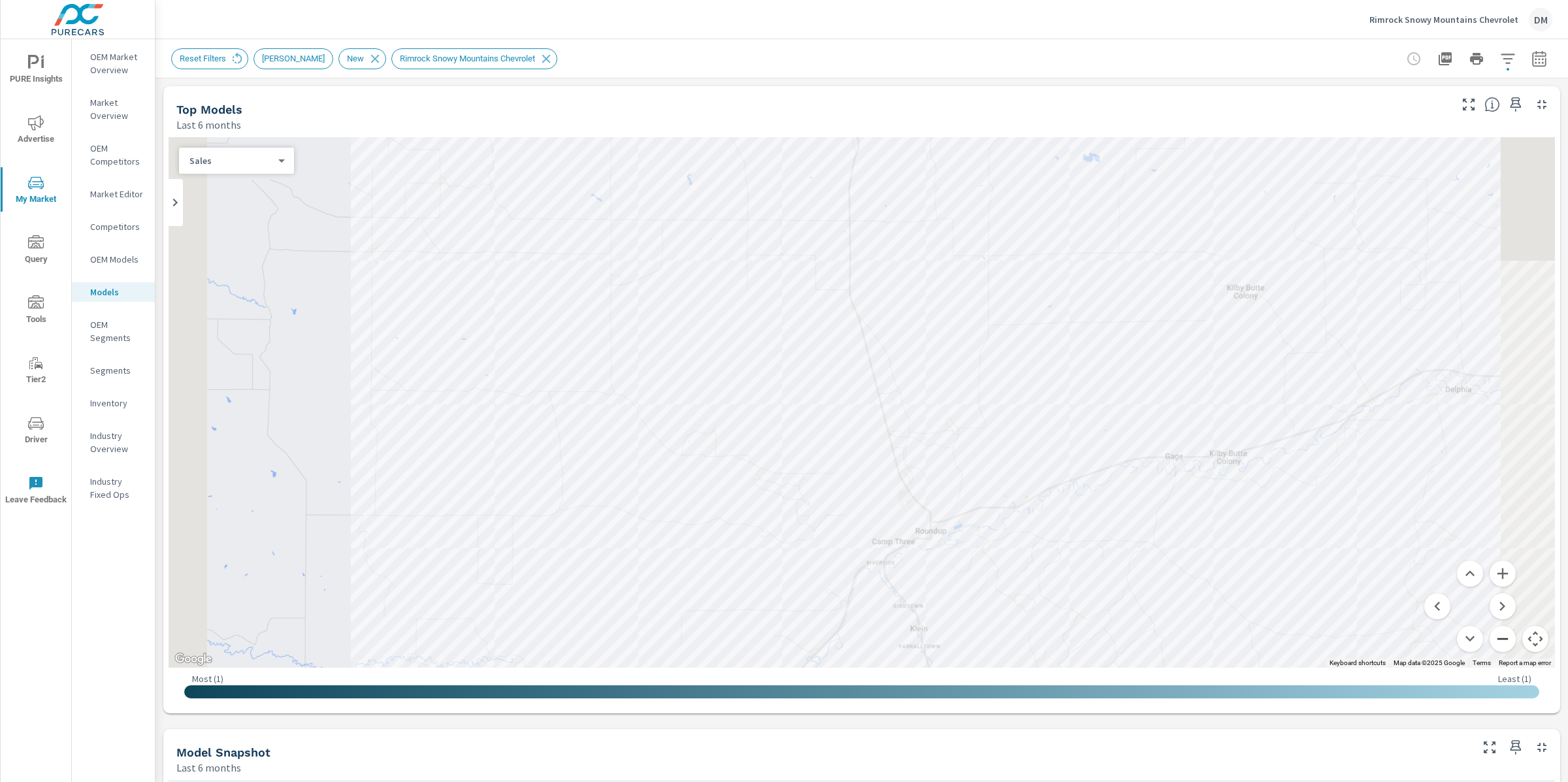
click at [1503, 638] on button "Zoom out" at bounding box center [1503, 639] width 26 height 26
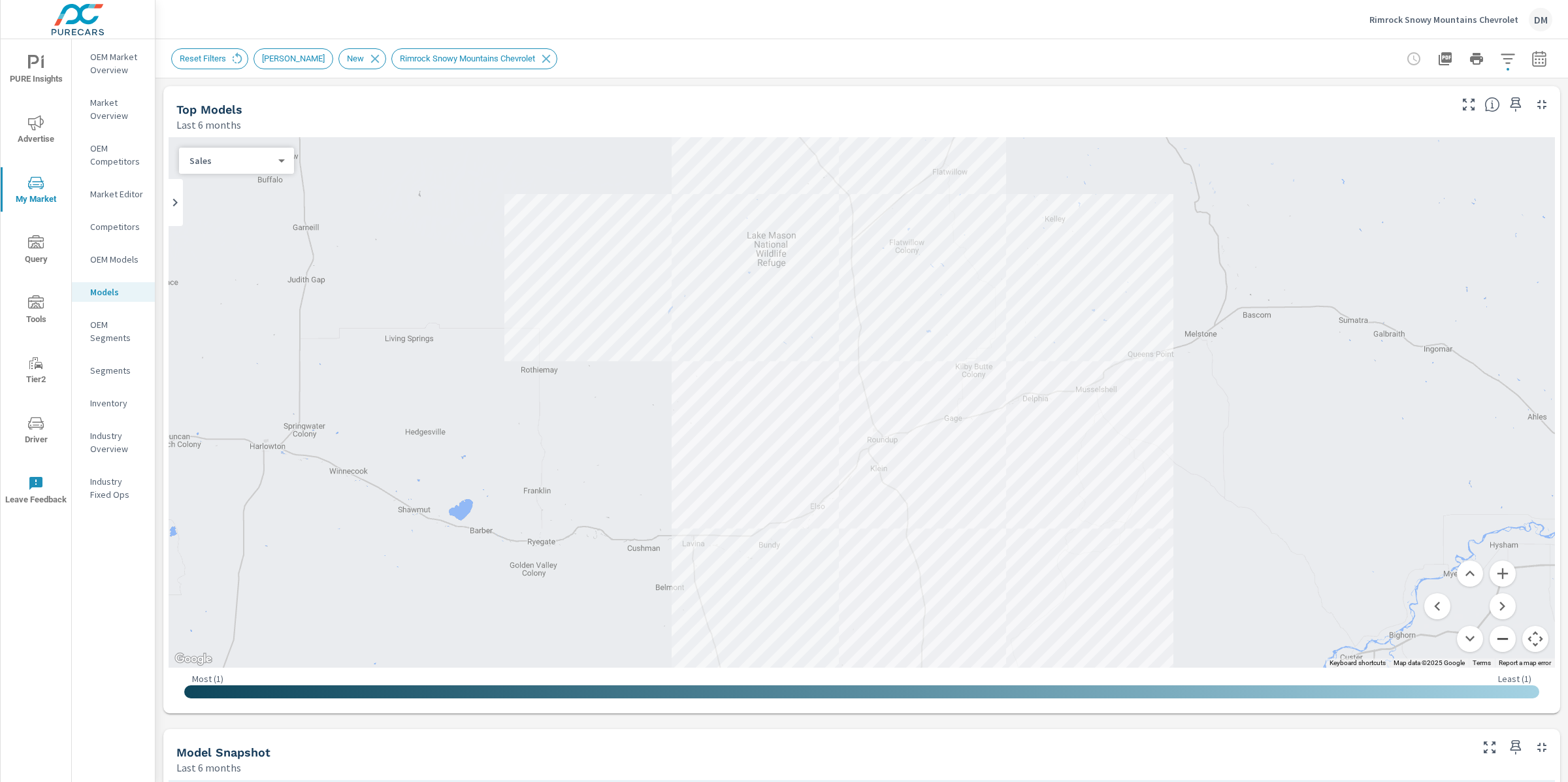
click at [1503, 638] on button "Zoom out" at bounding box center [1503, 639] width 26 height 26
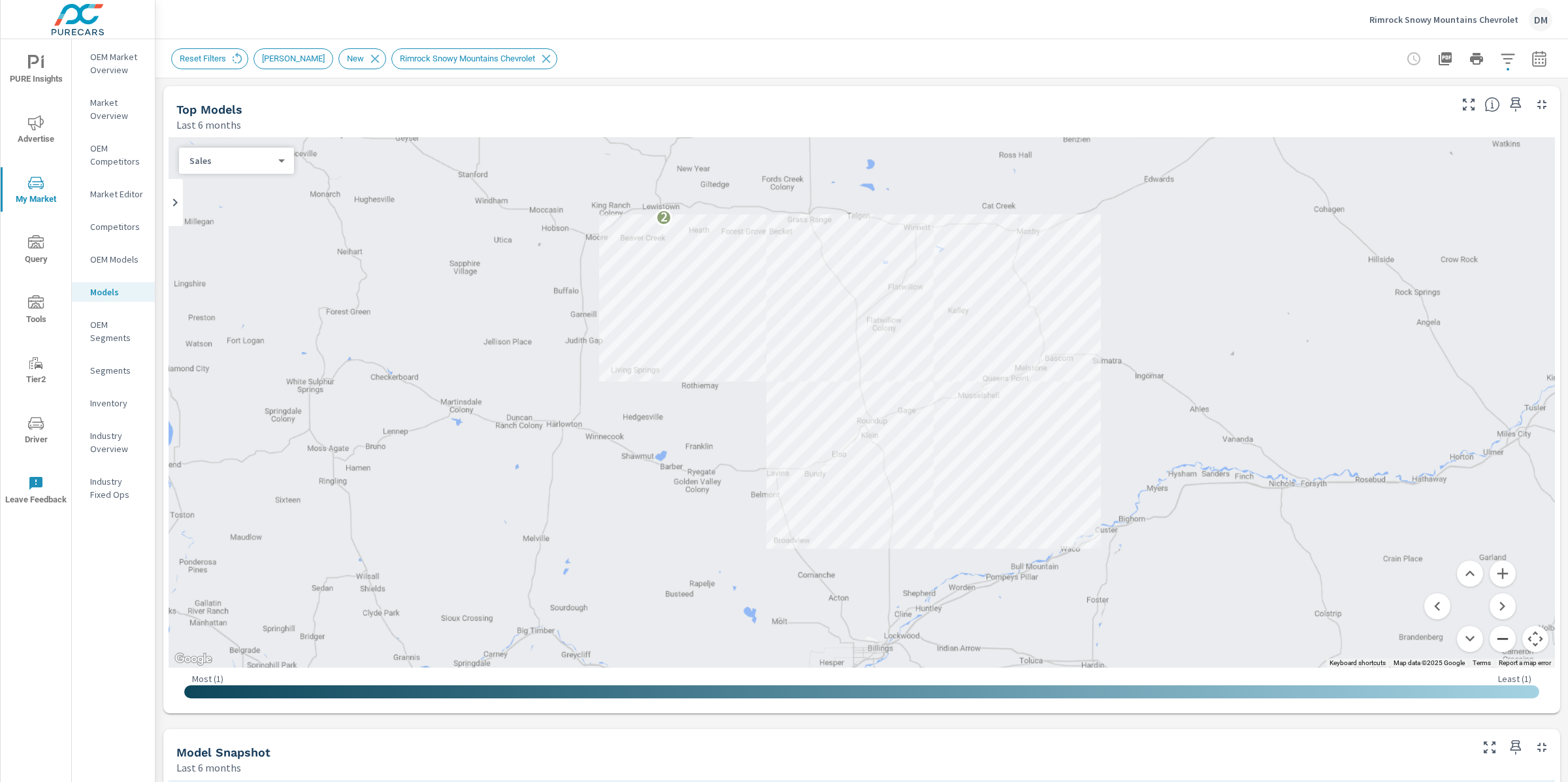
click at [1503, 638] on button "Zoom out" at bounding box center [1503, 639] width 26 height 26
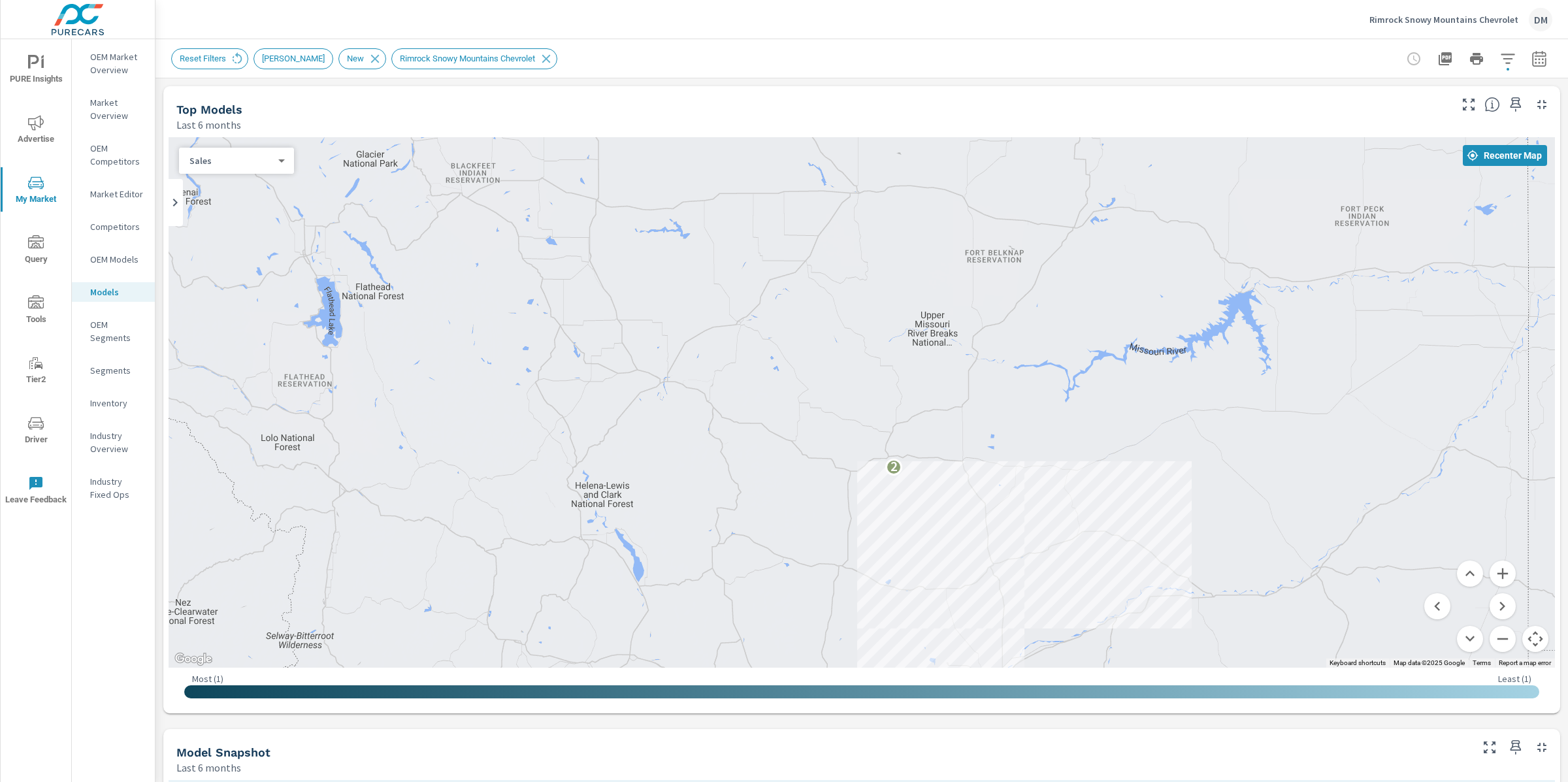
drag, startPoint x: 1214, startPoint y: 421, endPoint x: 1341, endPoint y: 574, distance: 198.8
click at [1508, 57] on icon "button" at bounding box center [1507, 58] width 16 height 16
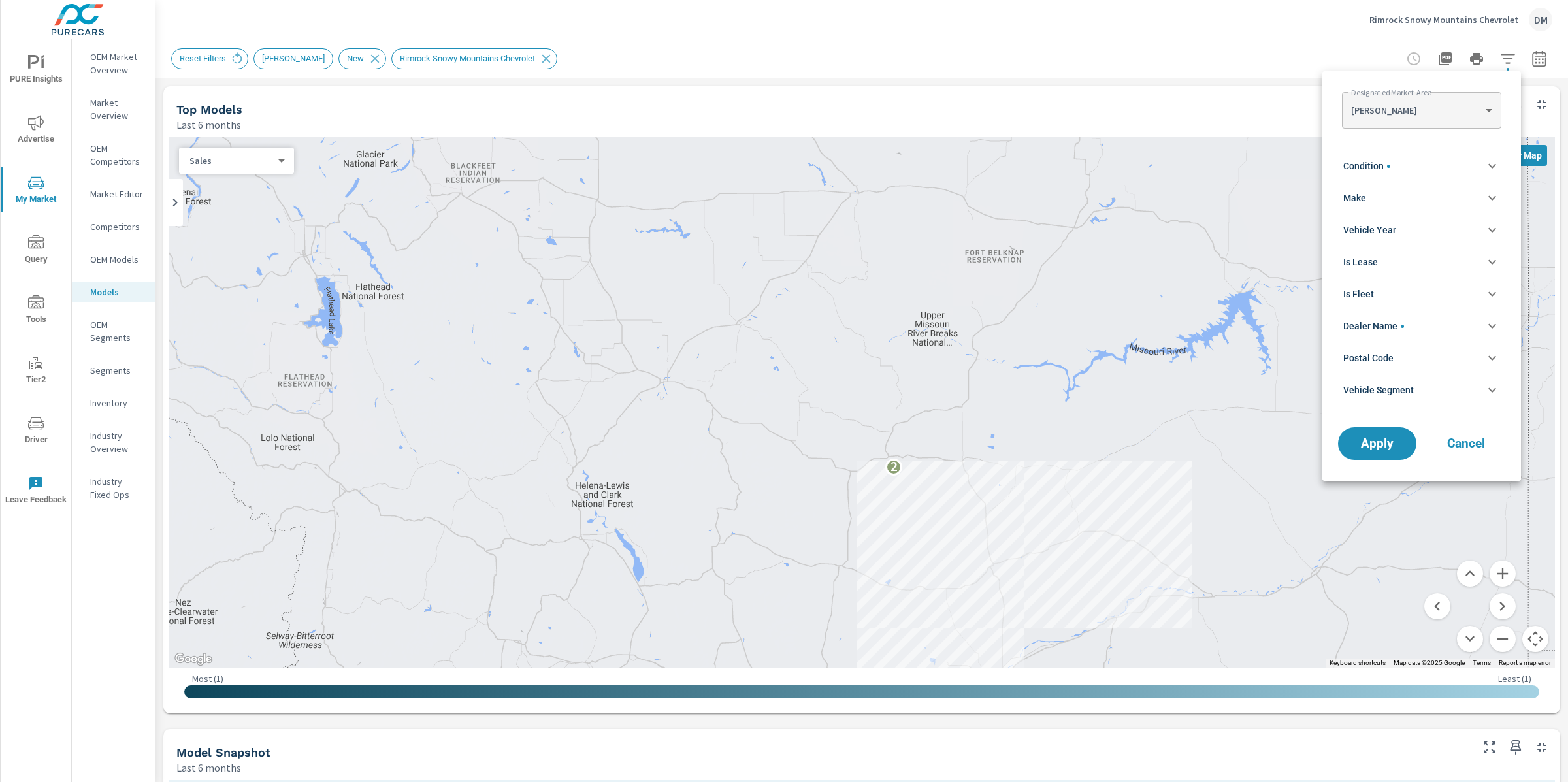
click at [1444, 105] on body "PURE Insights Advertise My Market Query Tools Tier2 Driver Leave Feedback OEM M…" at bounding box center [784, 391] width 1568 height 782
click at [1395, 86] on li "GREAT FALLS" at bounding box center [1422, 90] width 159 height 21
type Area "GREAT FALLS"
click at [1368, 447] on span "Apply" at bounding box center [1377, 443] width 54 height 12
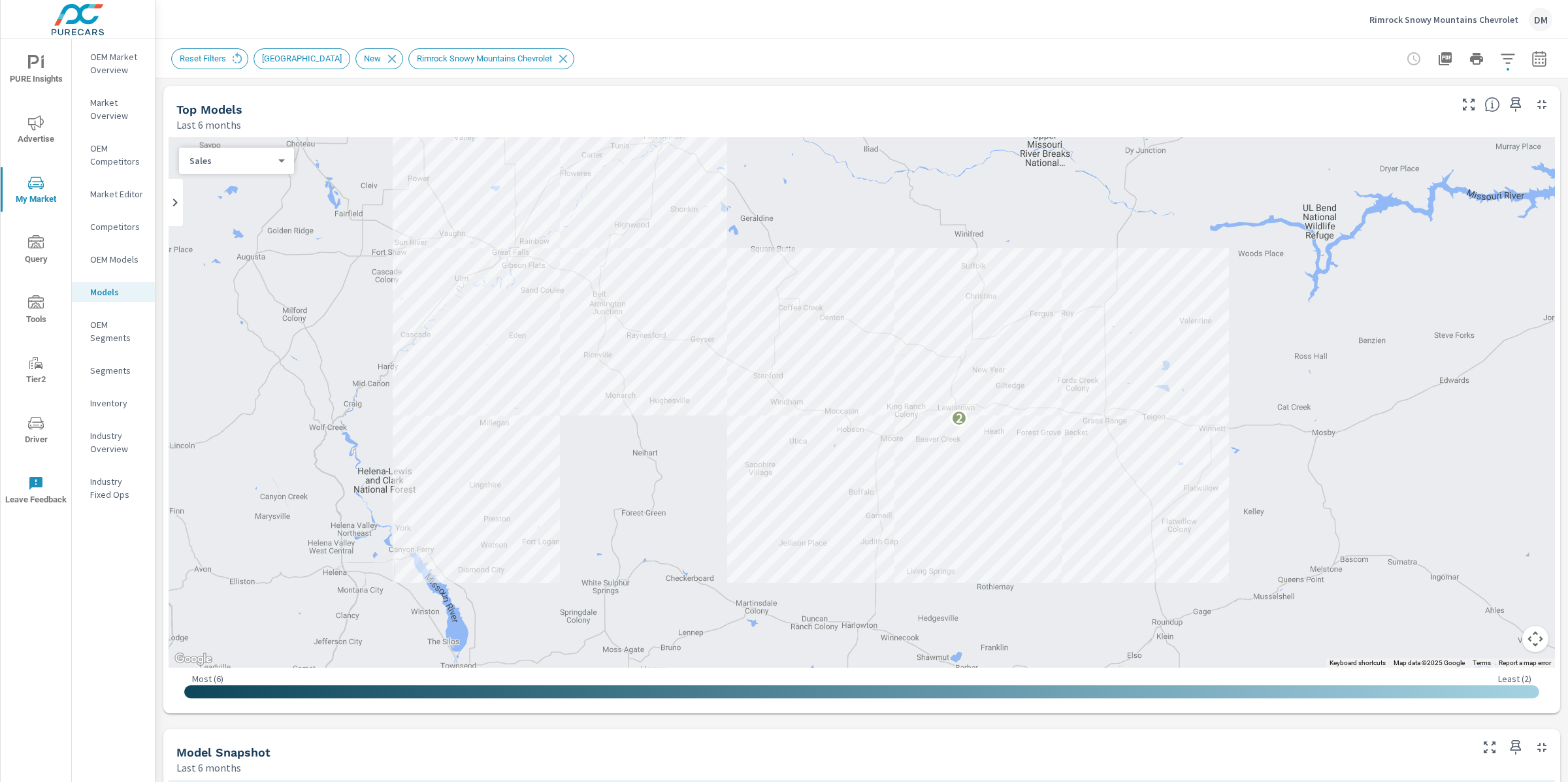
click at [1542, 63] on icon "button" at bounding box center [1539, 61] width 8 height 5
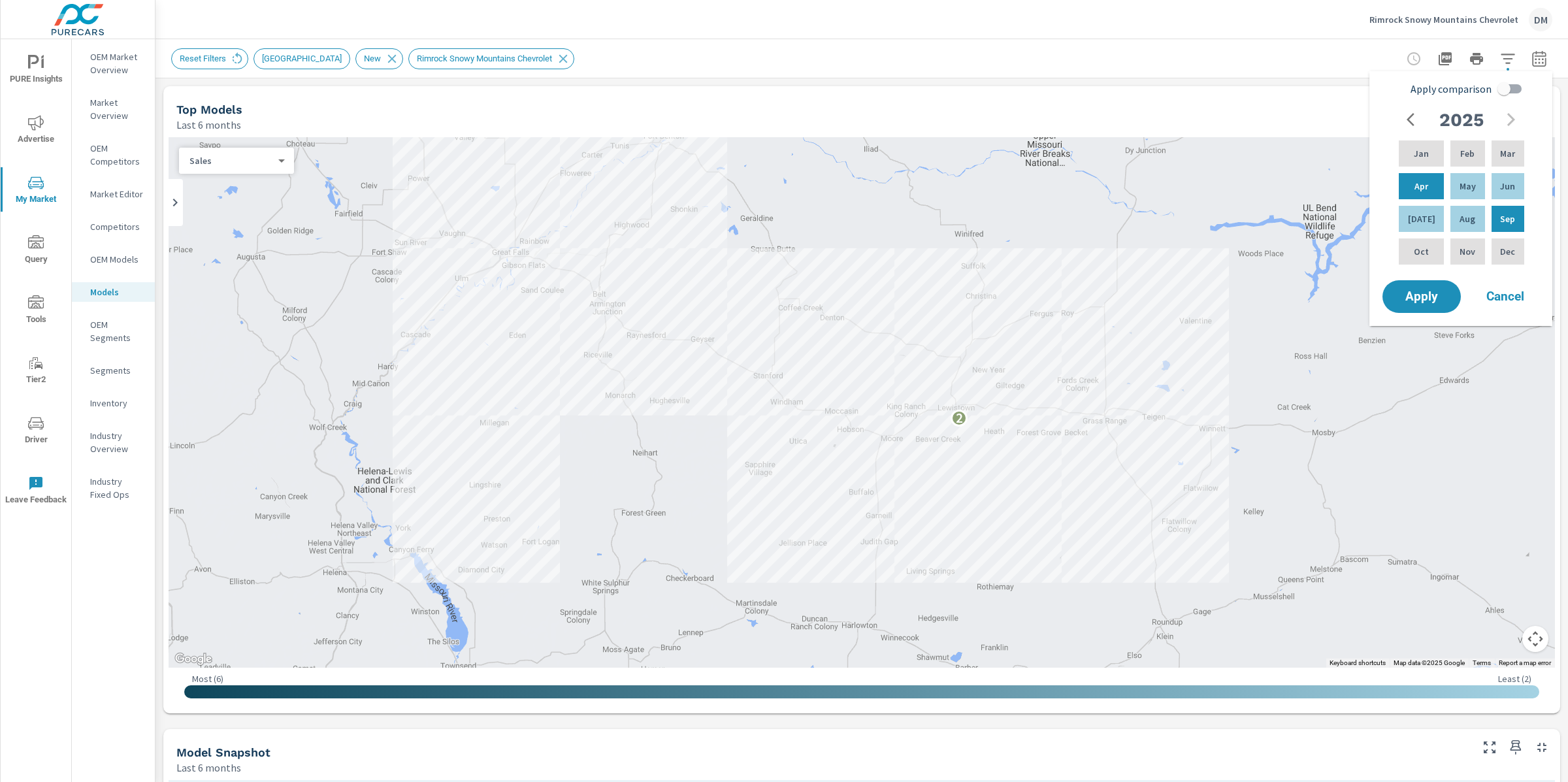
drag, startPoint x: 1341, startPoint y: 53, endPoint x: 1361, endPoint y: 56, distance: 20.2
click at [1342, 53] on div "Reset Filters GREAT FALLS New Rimrock Snowy Mountains Chevrolet" at bounding box center [770, 59] width 1198 height 21
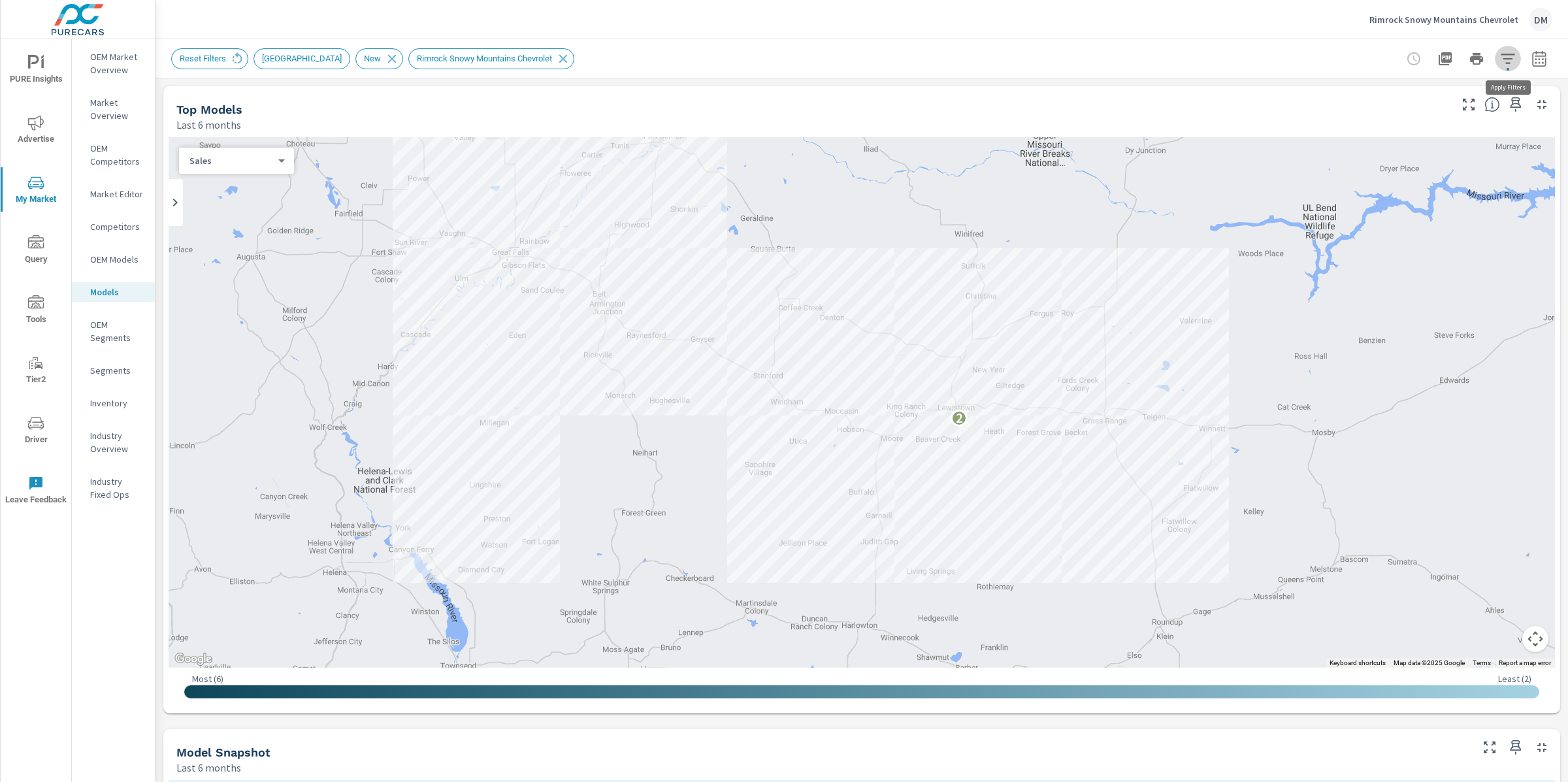
click at [1507, 56] on icon "button" at bounding box center [1507, 58] width 16 height 16
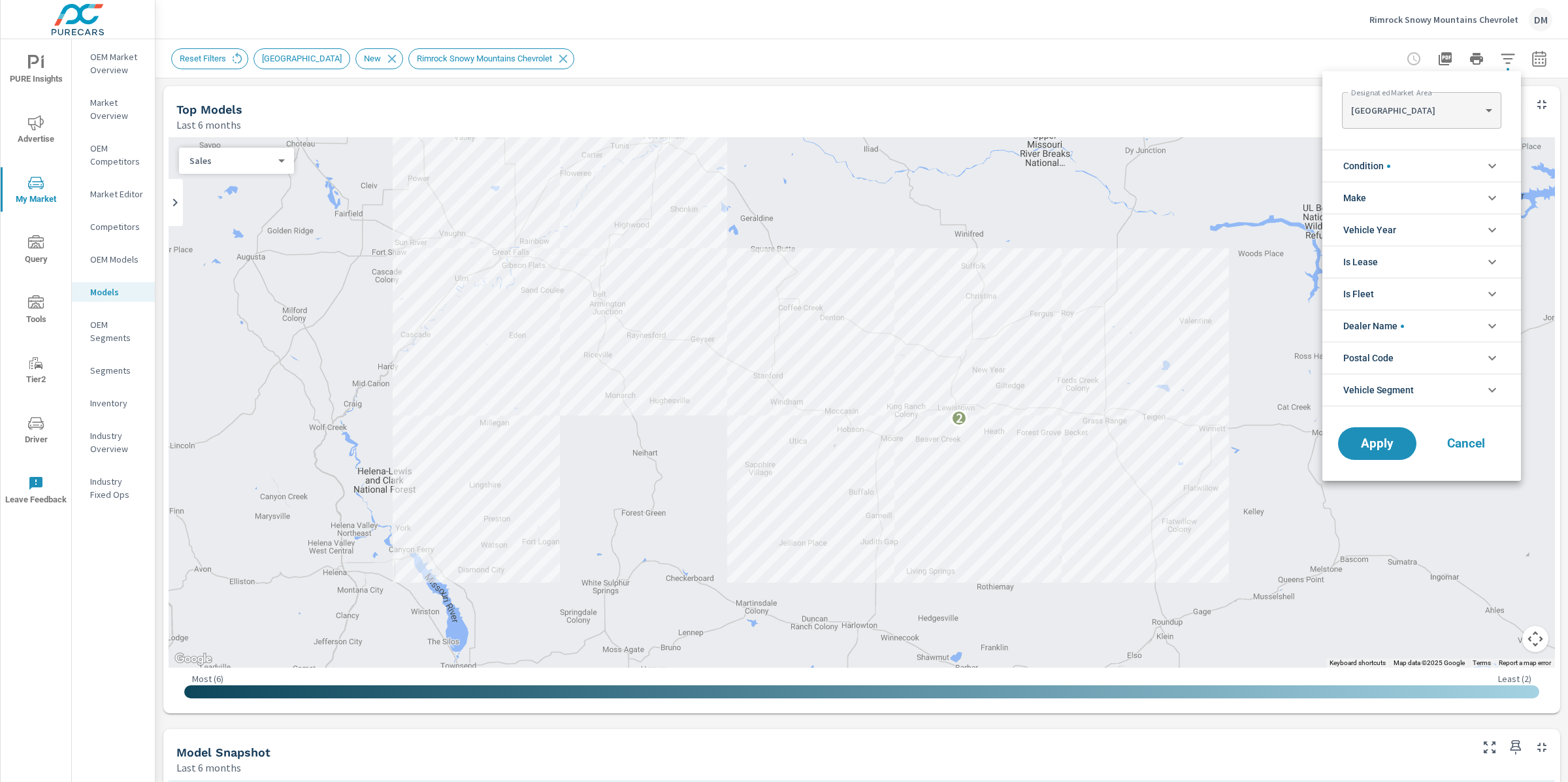
click at [1408, 112] on body "PURE Insights Advertise My Market Query Tools Tier2 Driver Leave Feedback OEM M…" at bounding box center [784, 391] width 1568 height 782
click at [1382, 148] on li "HELENA" at bounding box center [1422, 152] width 159 height 21
type Area "HELENA"
click at [1375, 445] on span "Apply" at bounding box center [1377, 443] width 54 height 12
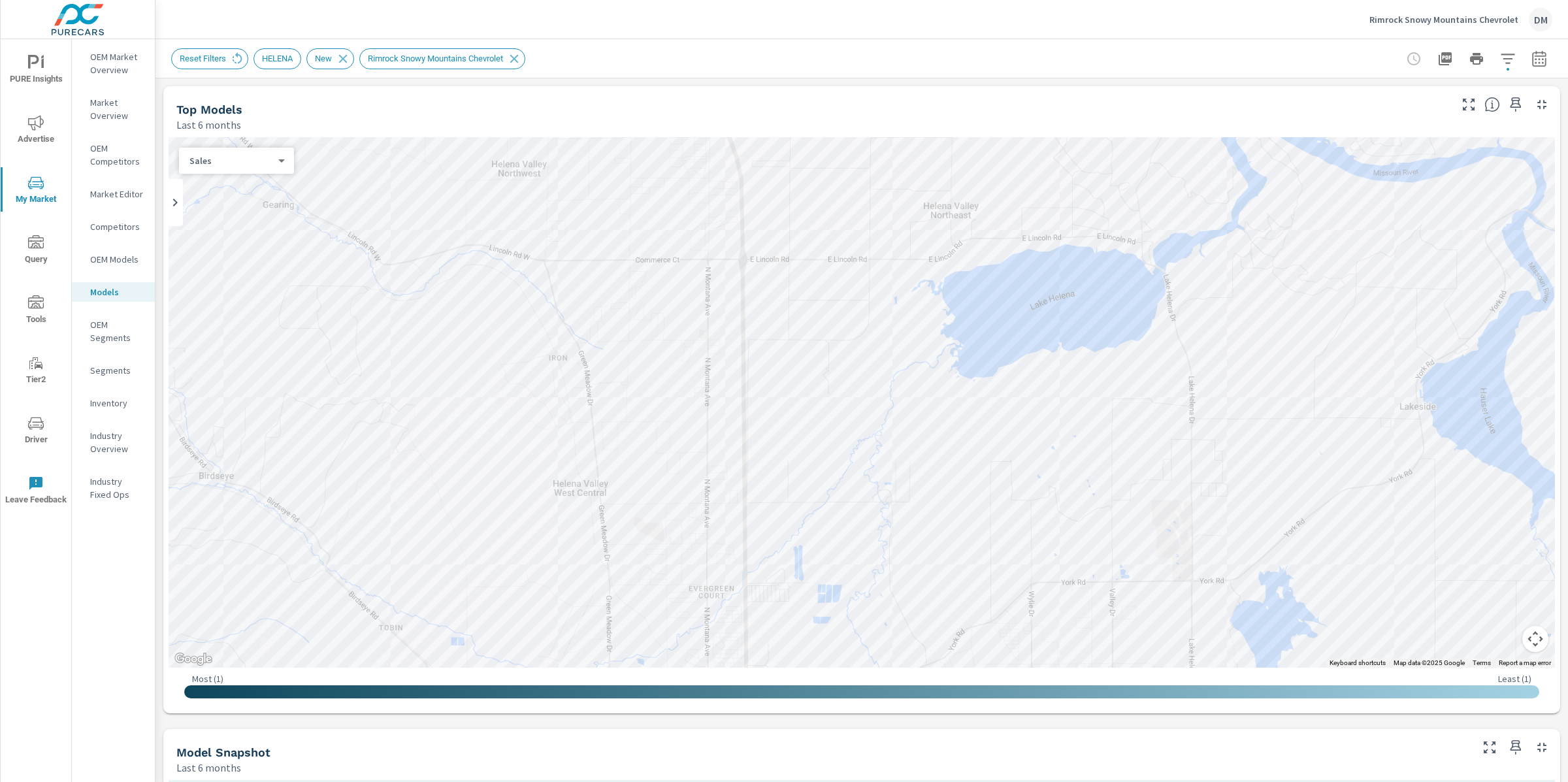
click at [1531, 645] on button "Map camera controls" at bounding box center [1535, 639] width 26 height 26
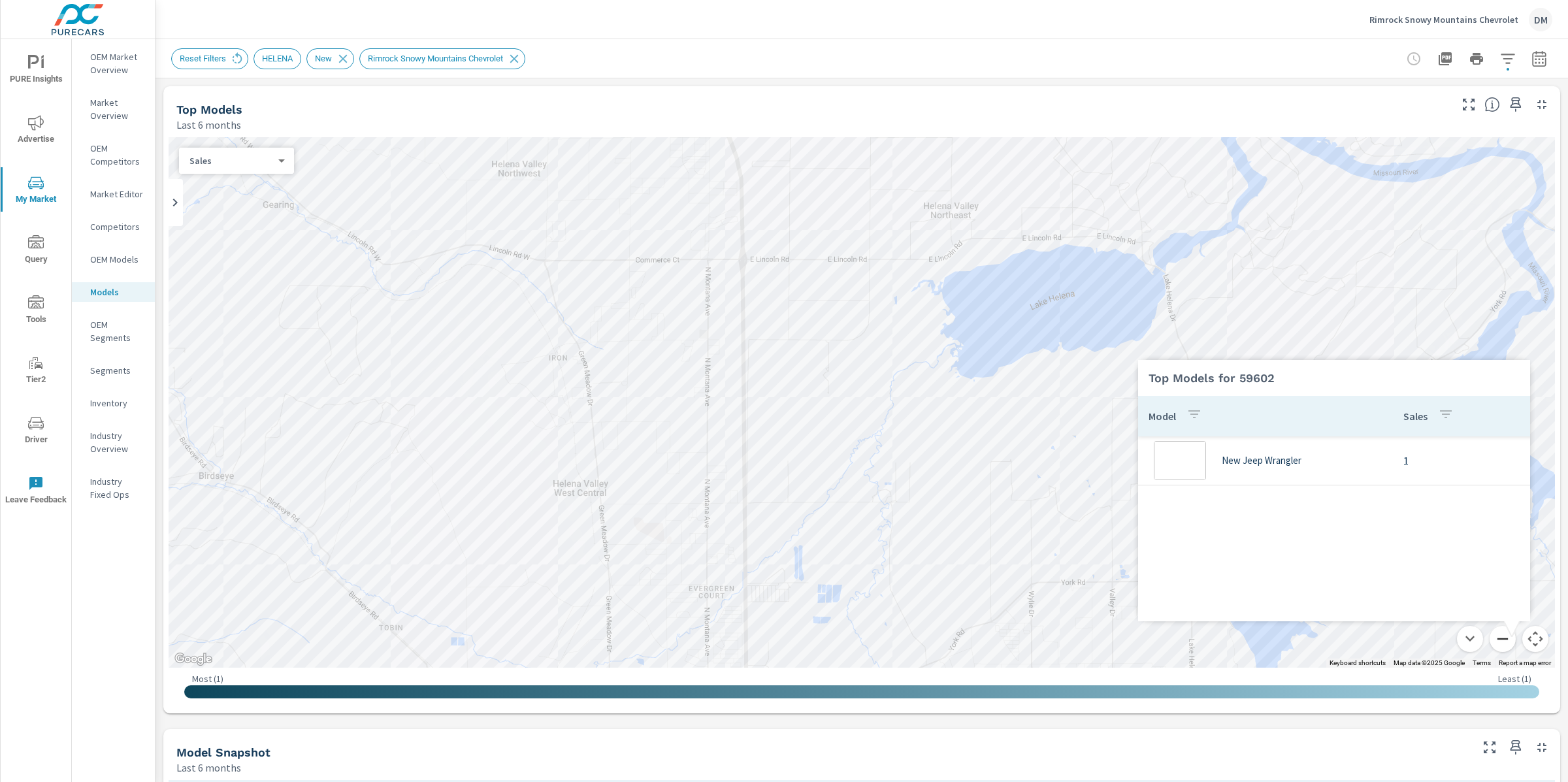
click at [1511, 637] on div "← Move left → Move right ↑ Move up ↓ Move down + Zoom in - Zoom out Home Jump l…" at bounding box center [861, 423] width 1386 height 571
click at [1511, 637] on div "Model Sales New Jeep Wrangler 1" at bounding box center [1333, 517] width 392 height 242
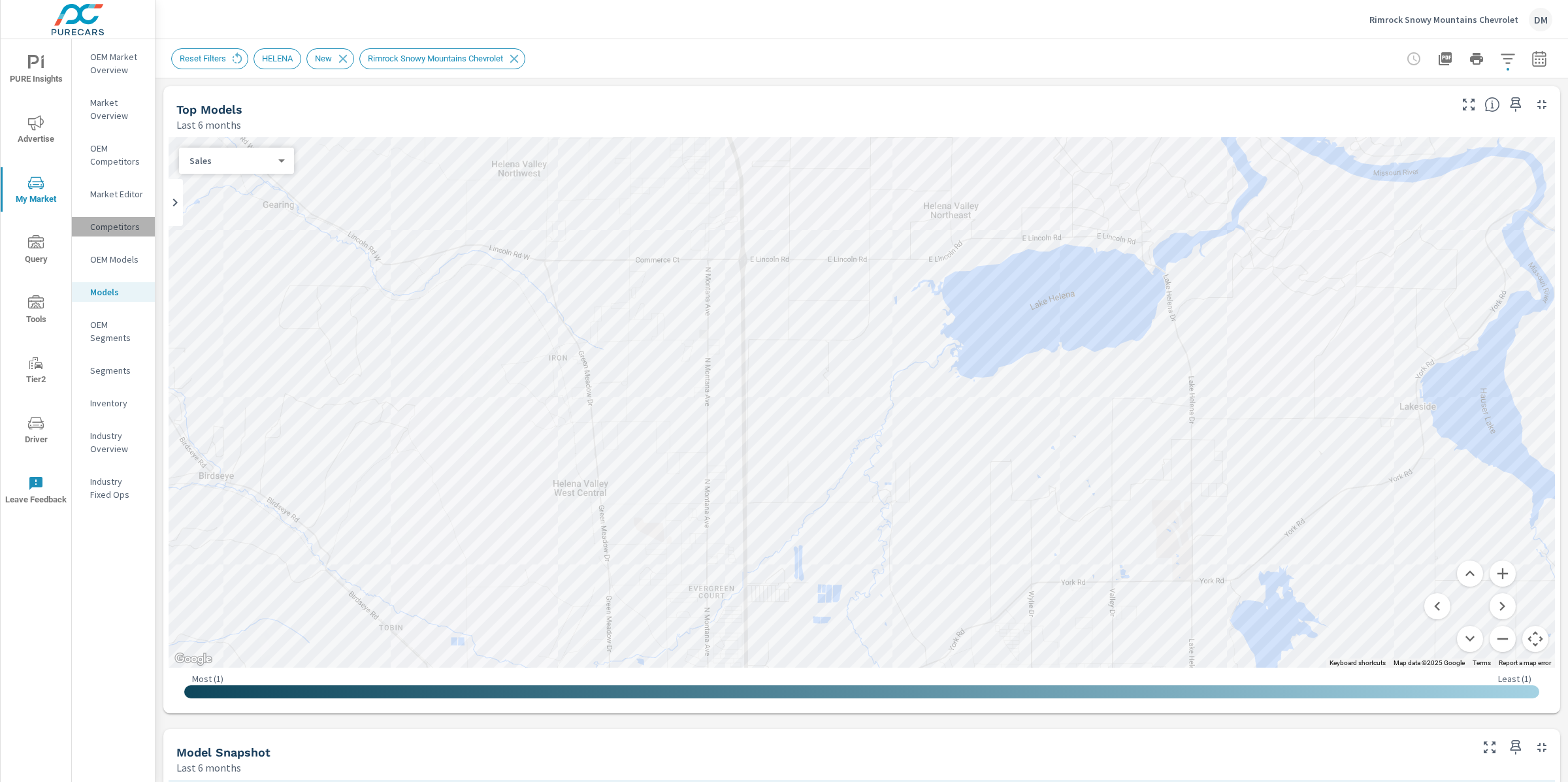
click at [110, 222] on p "Competitors" at bounding box center [117, 227] width 54 height 13
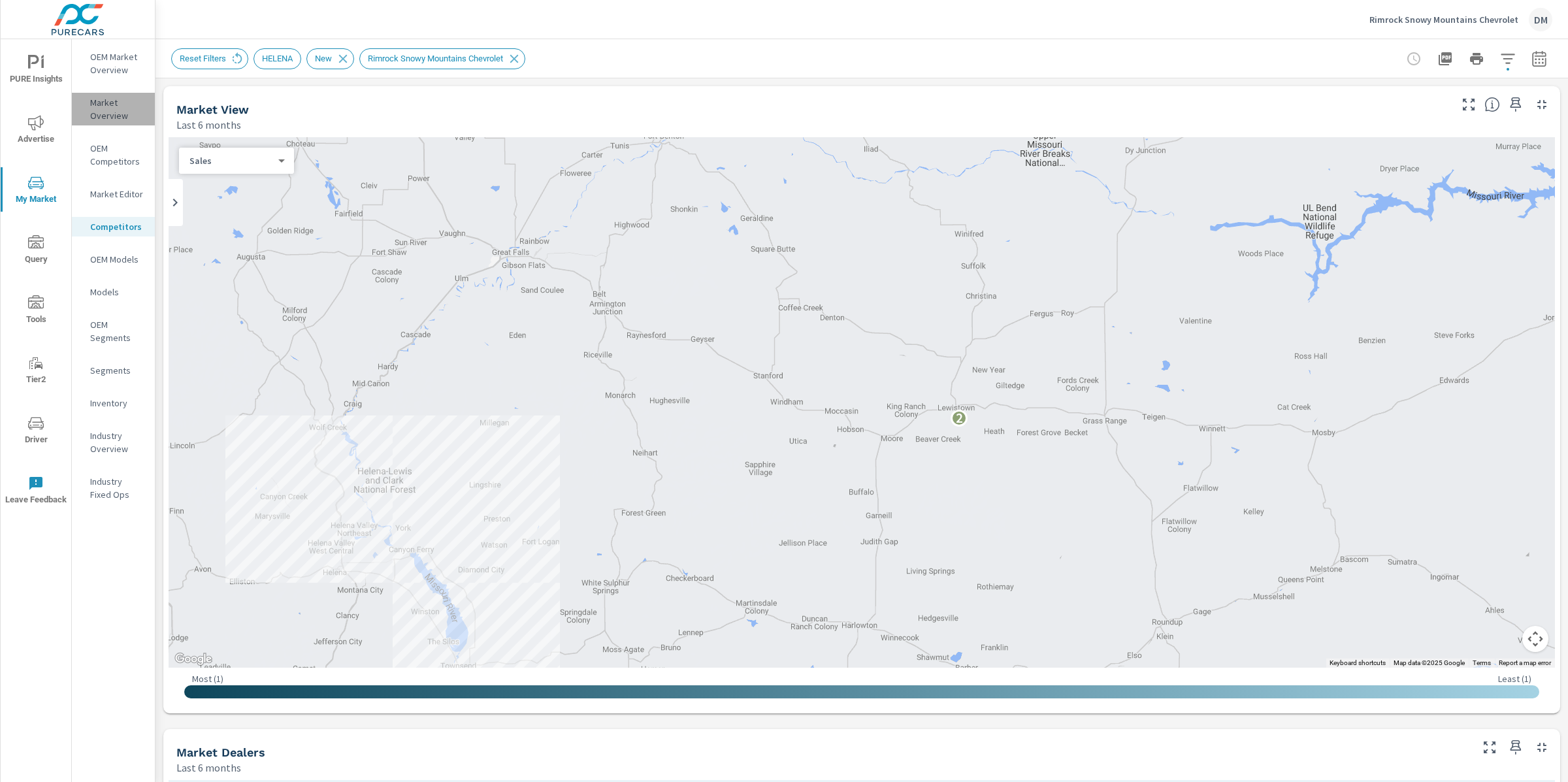
click at [106, 107] on p "Market Overview" at bounding box center [117, 109] width 54 height 26
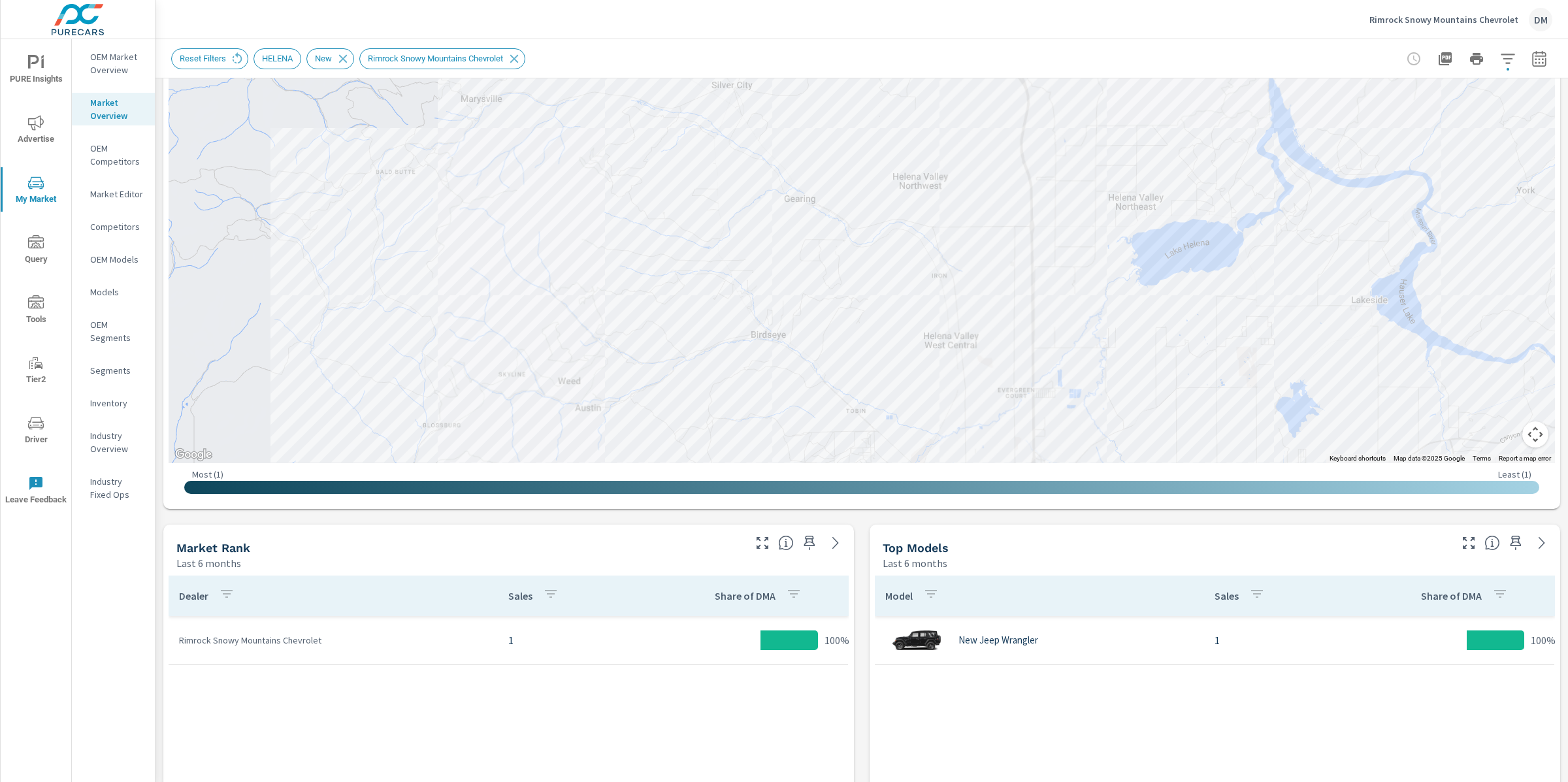
scroll to position [206, 0]
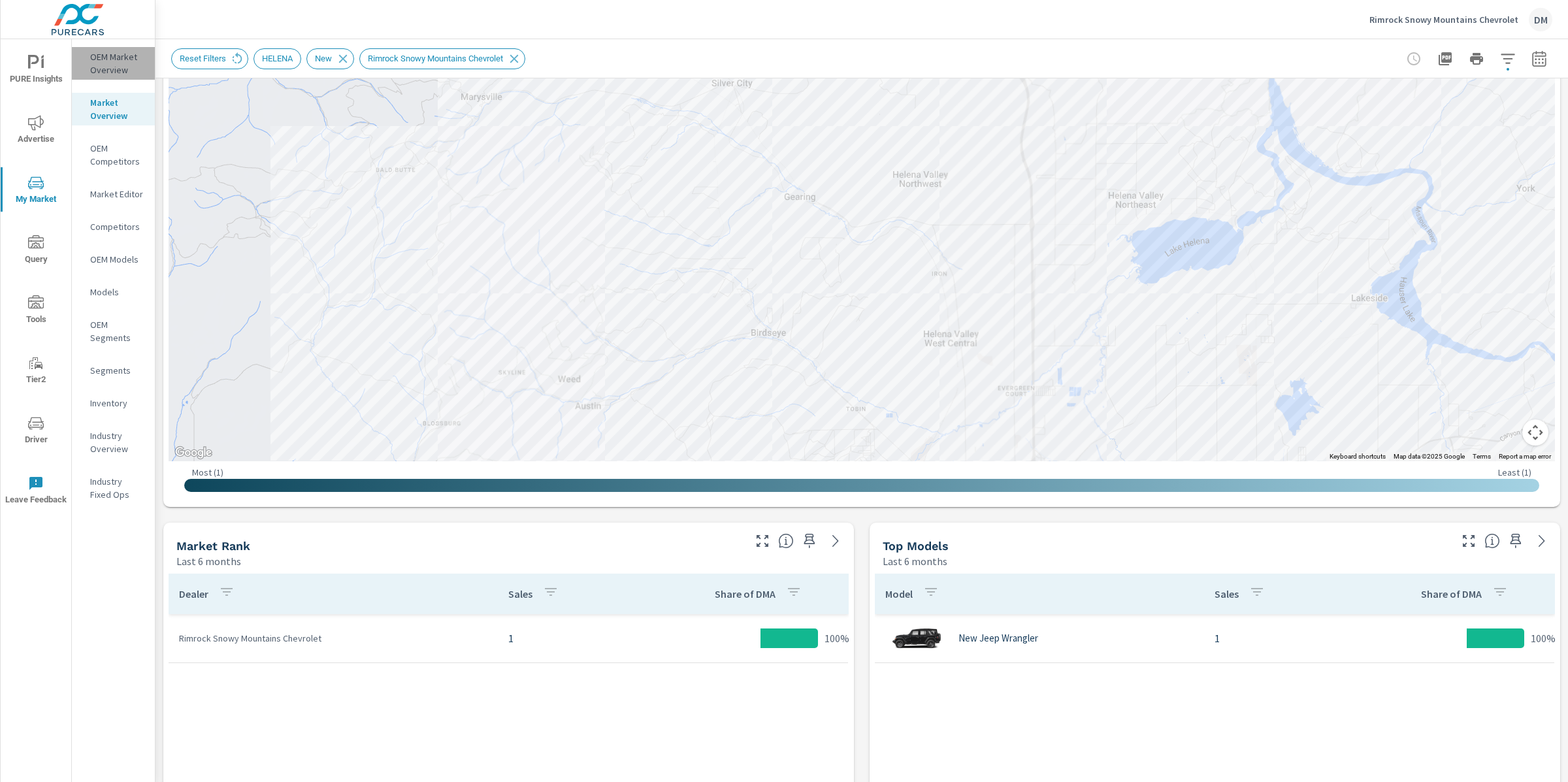
click at [121, 61] on p "OEM Market Overview" at bounding box center [117, 64] width 54 height 26
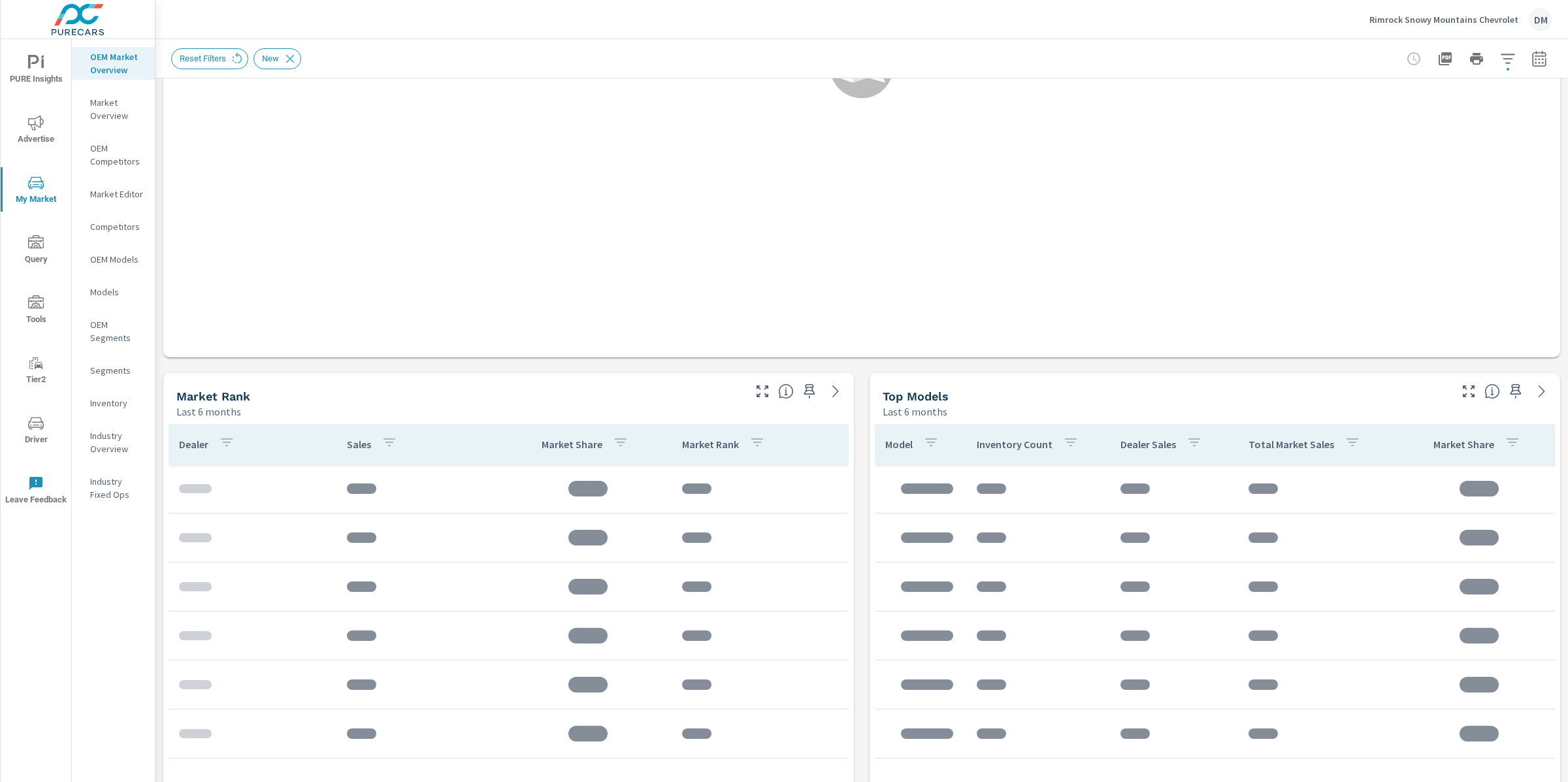
scroll to position [384, 0]
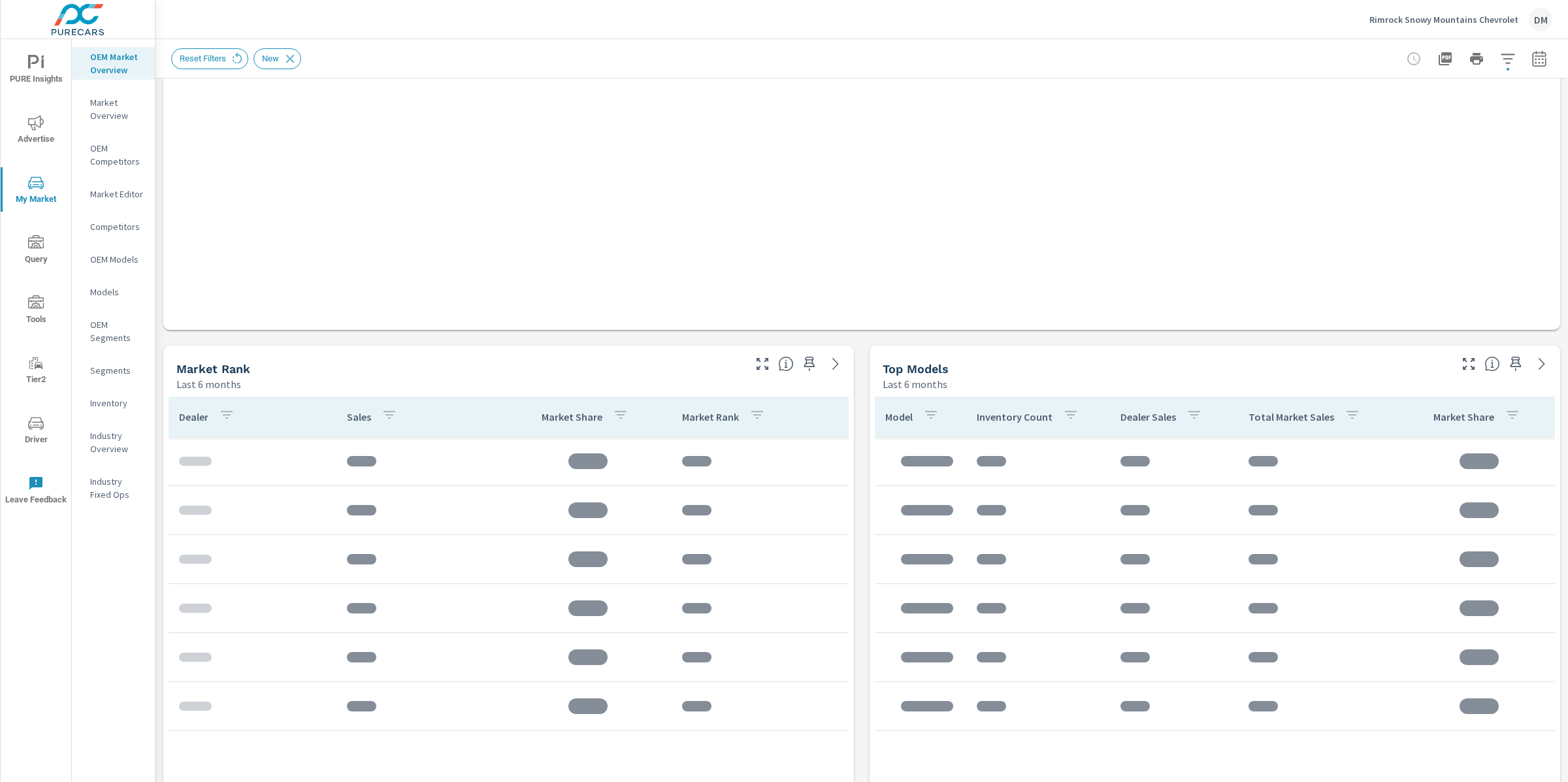
click at [1539, 56] on icon "button" at bounding box center [1539, 58] width 14 height 16
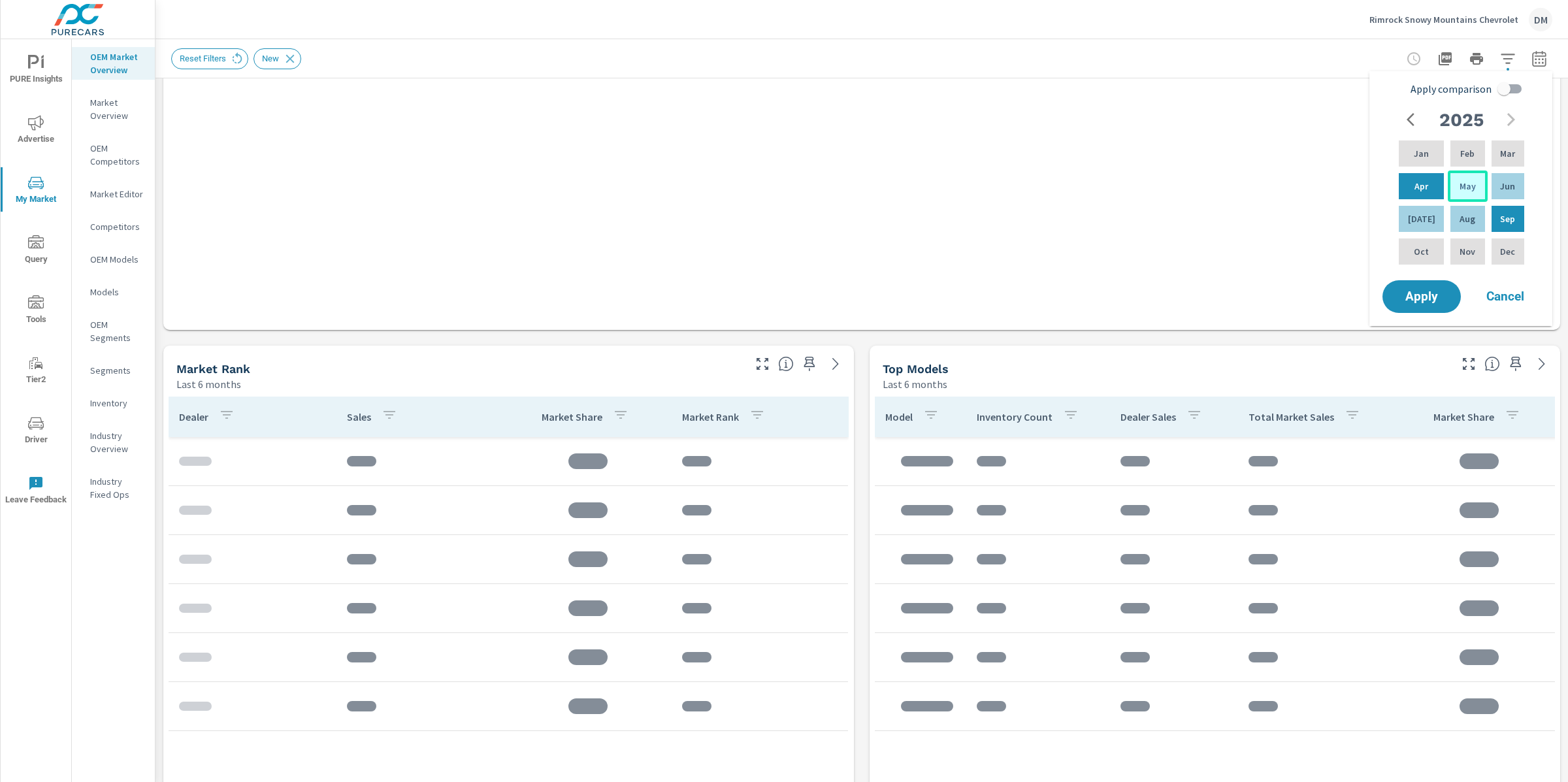
click at [1467, 187] on p "May" at bounding box center [1467, 187] width 16 height 13
click at [1500, 218] on p "Sep" at bounding box center [1507, 219] width 15 height 13
click at [1417, 220] on p "Jul" at bounding box center [1422, 219] width 28 height 13
click at [1459, 213] on p "Aug" at bounding box center [1467, 219] width 16 height 13
click at [1516, 216] on div "Sep" at bounding box center [1507, 218] width 38 height 31
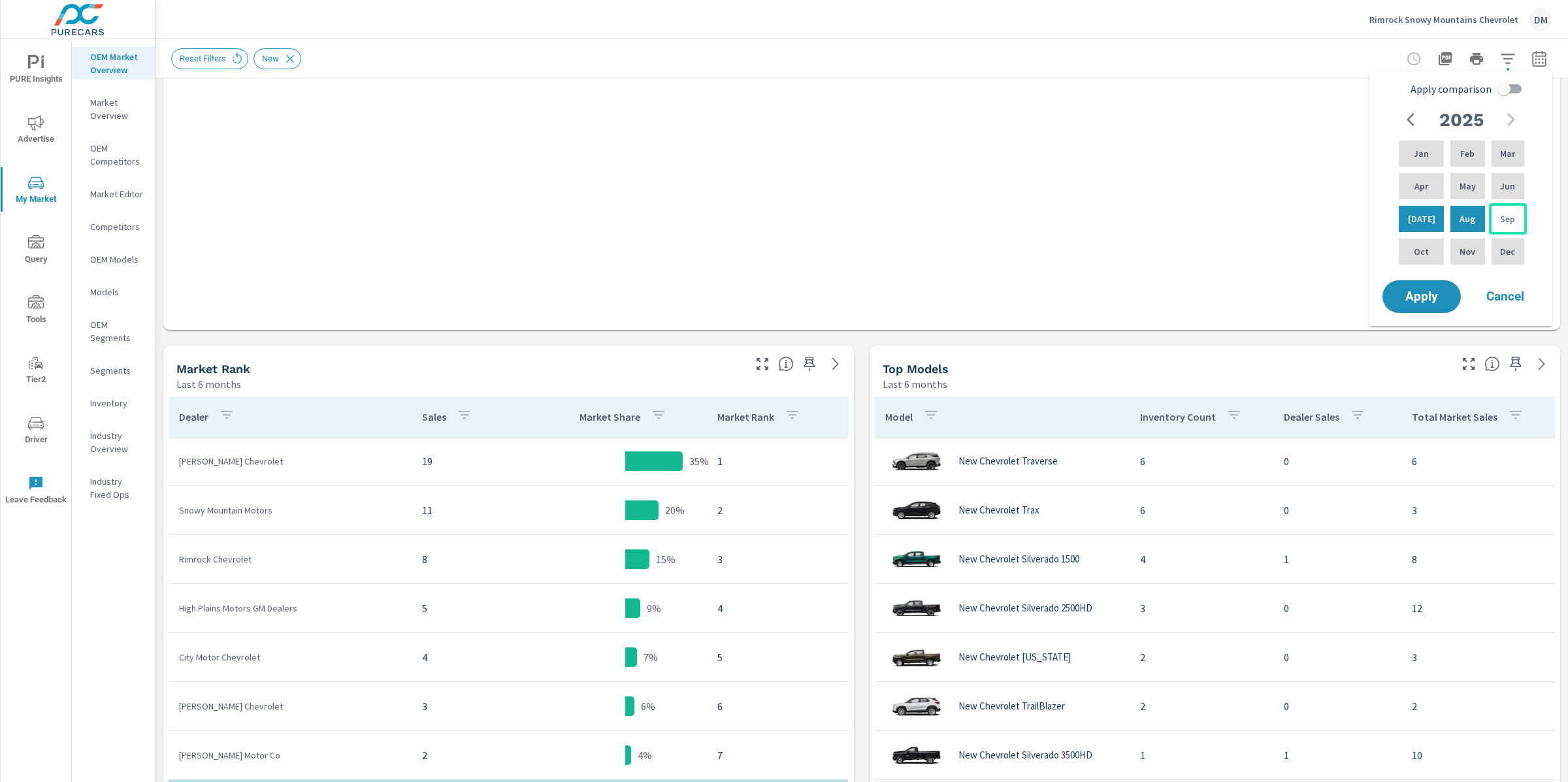
click at [1507, 218] on p "Sep" at bounding box center [1507, 219] width 15 height 13
click at [1431, 219] on div "Jul" at bounding box center [1422, 218] width 51 height 31
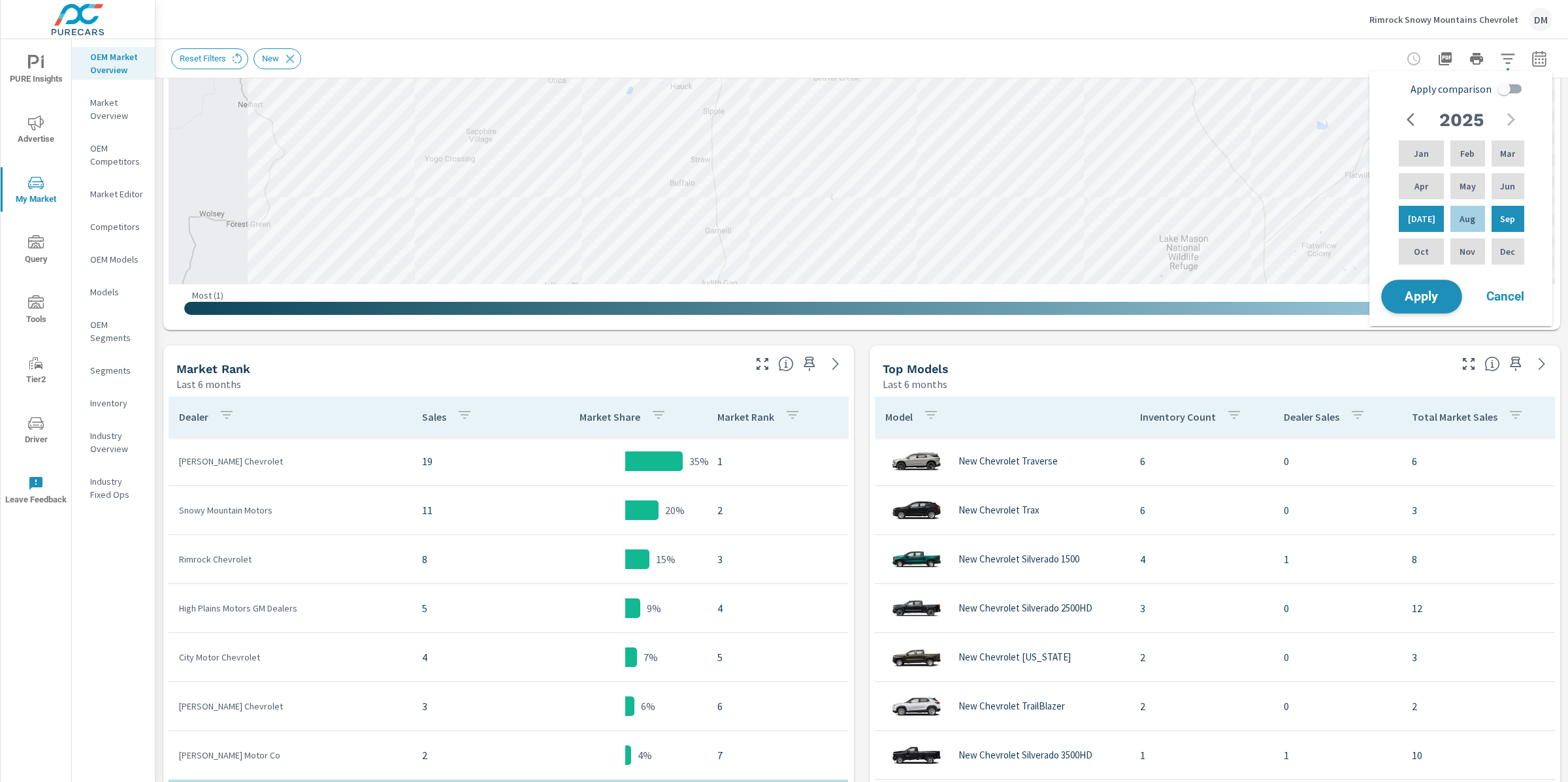
click at [1434, 294] on span "Apply" at bounding box center [1422, 296] width 54 height 12
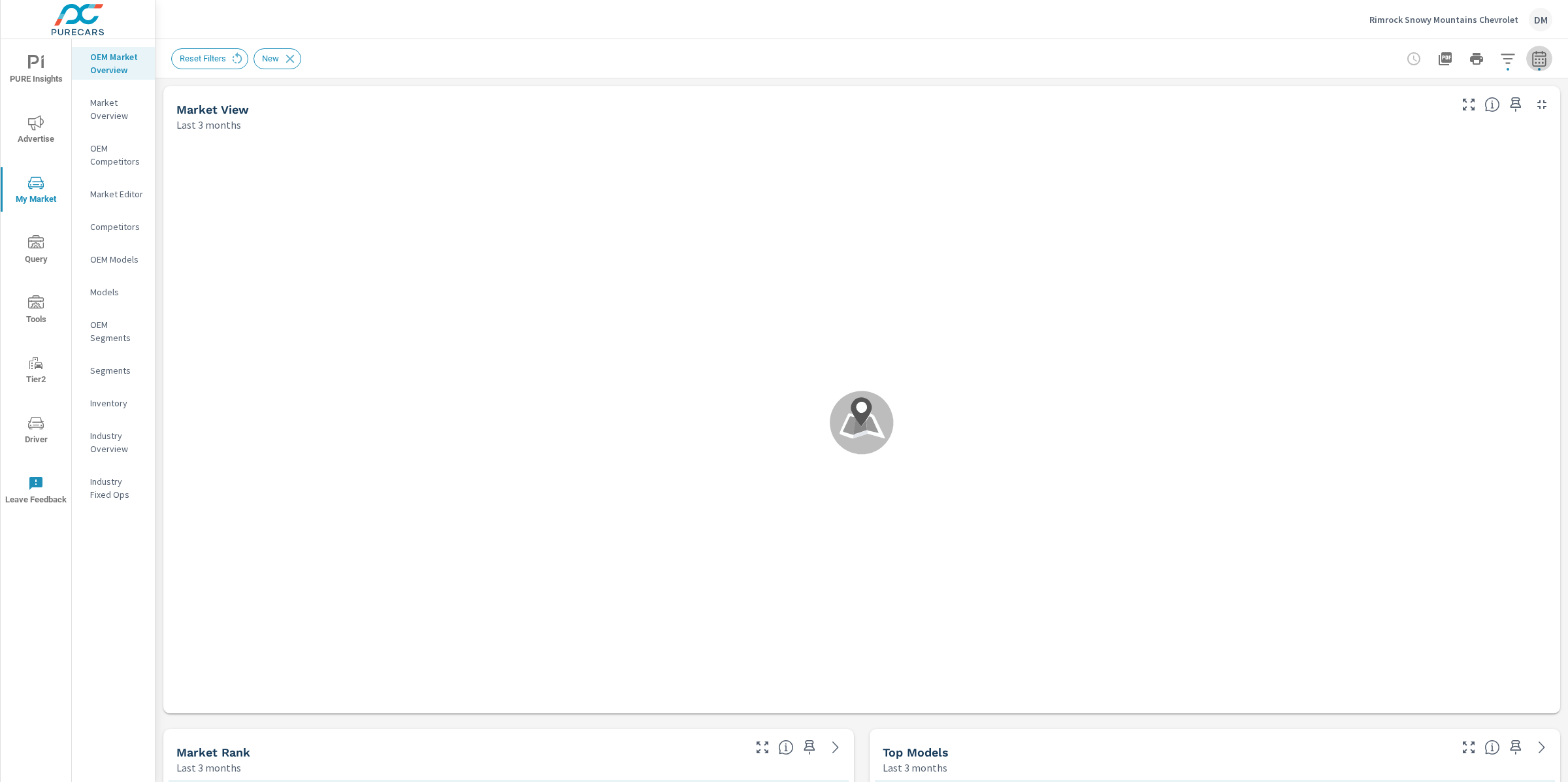
click at [1536, 60] on icon "button" at bounding box center [1539, 58] width 16 height 16
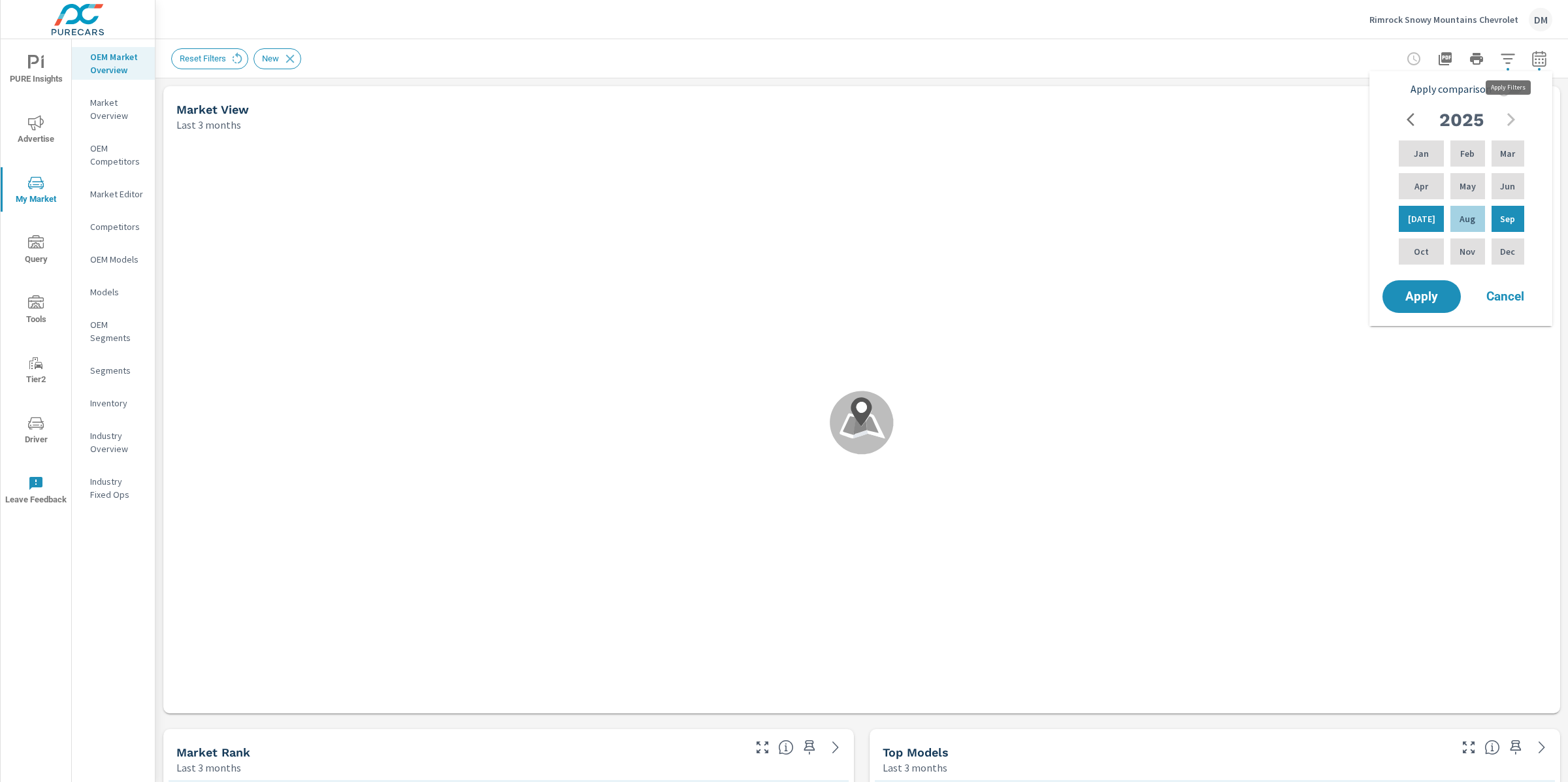
click at [1512, 60] on icon "button" at bounding box center [1507, 58] width 16 height 16
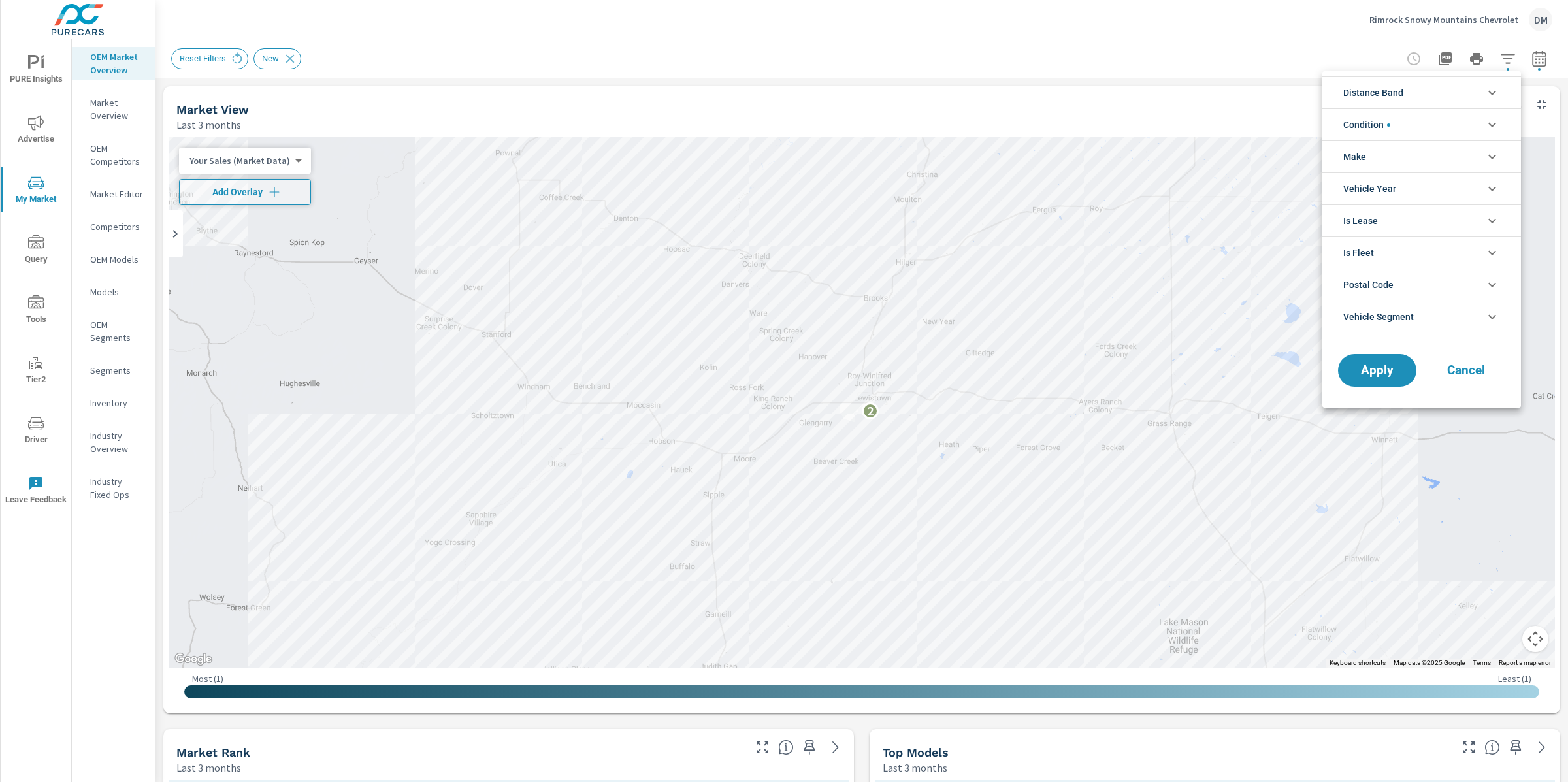
click at [1162, 52] on div at bounding box center [784, 391] width 1568 height 782
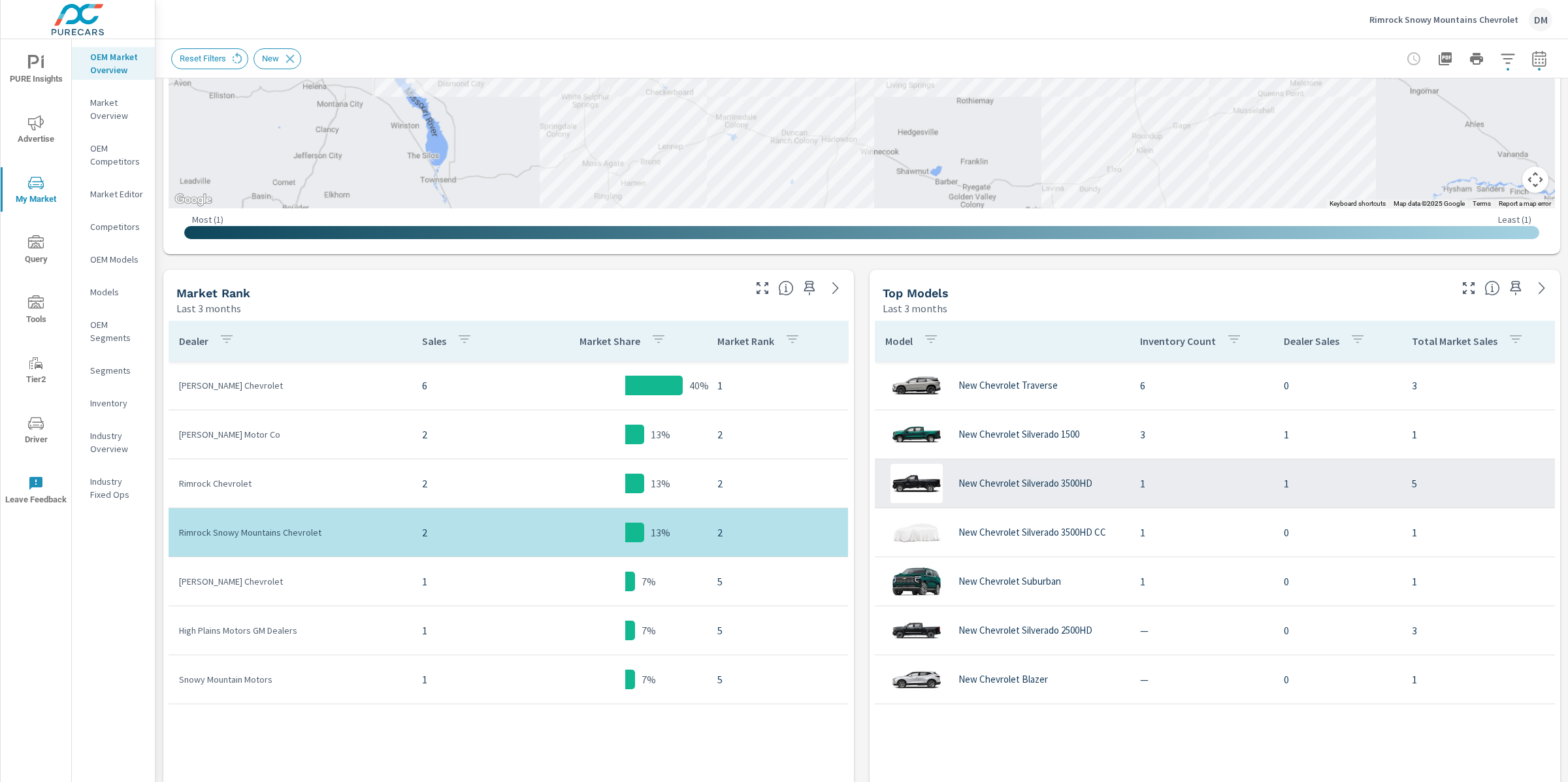
scroll to position [461, 0]
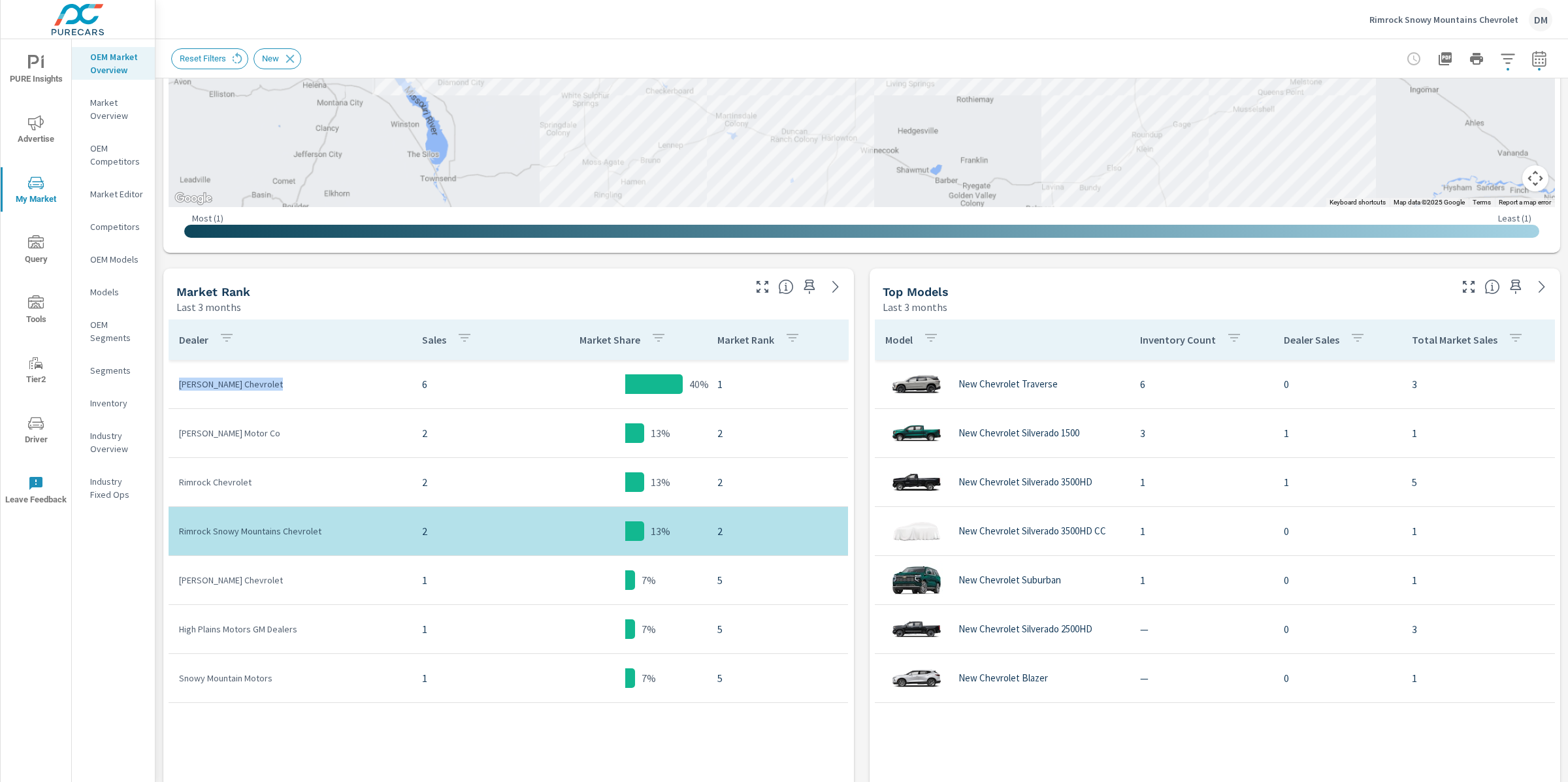
drag, startPoint x: 182, startPoint y: 383, endPoint x: 286, endPoint y: 385, distance: 104.0
click at [286, 385] on p "Denny Menholt Chevrolet" at bounding box center [290, 384] width 222 height 13
copy p "Denny Menholt Chevrolet"
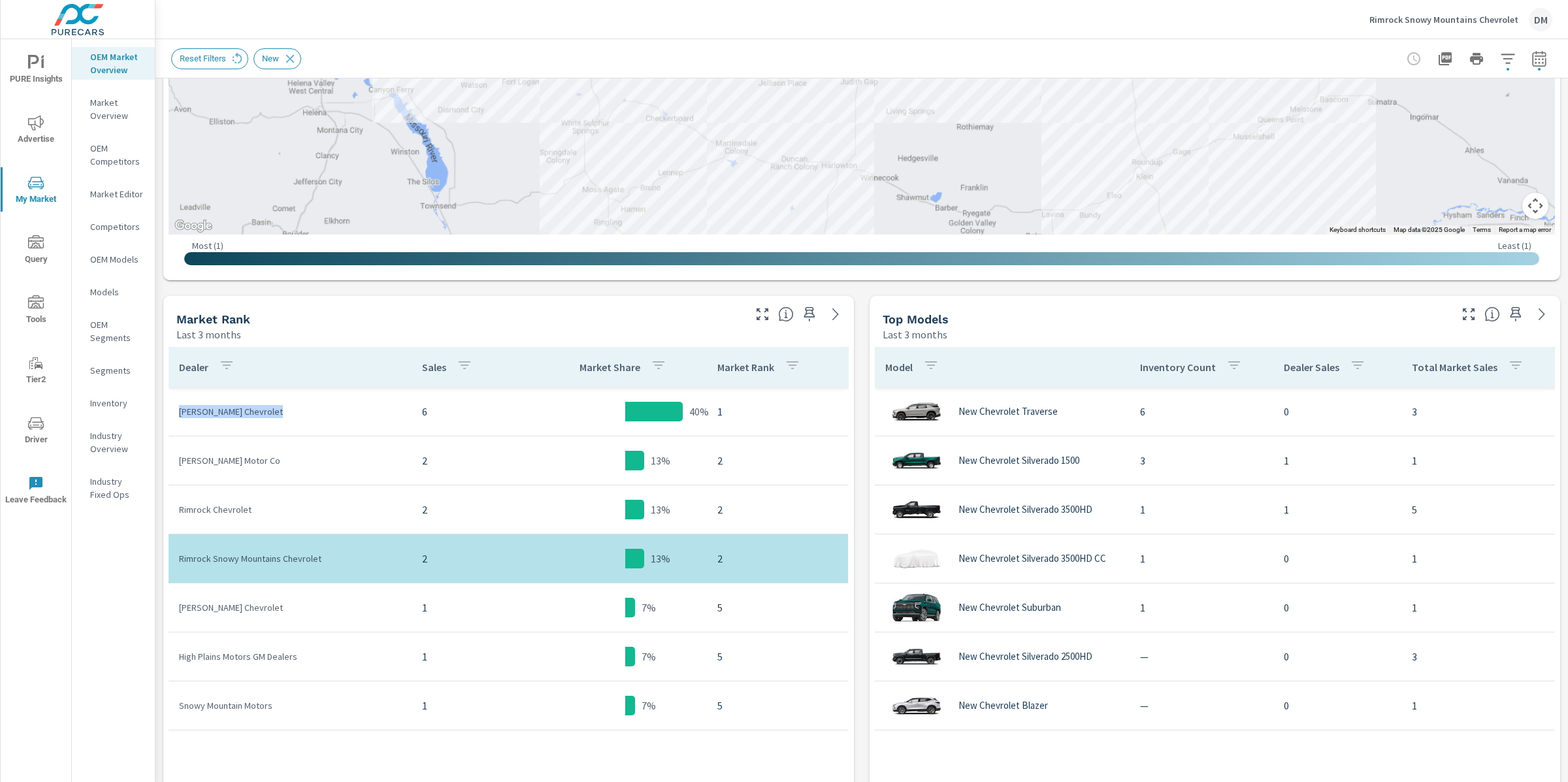
scroll to position [431, 0]
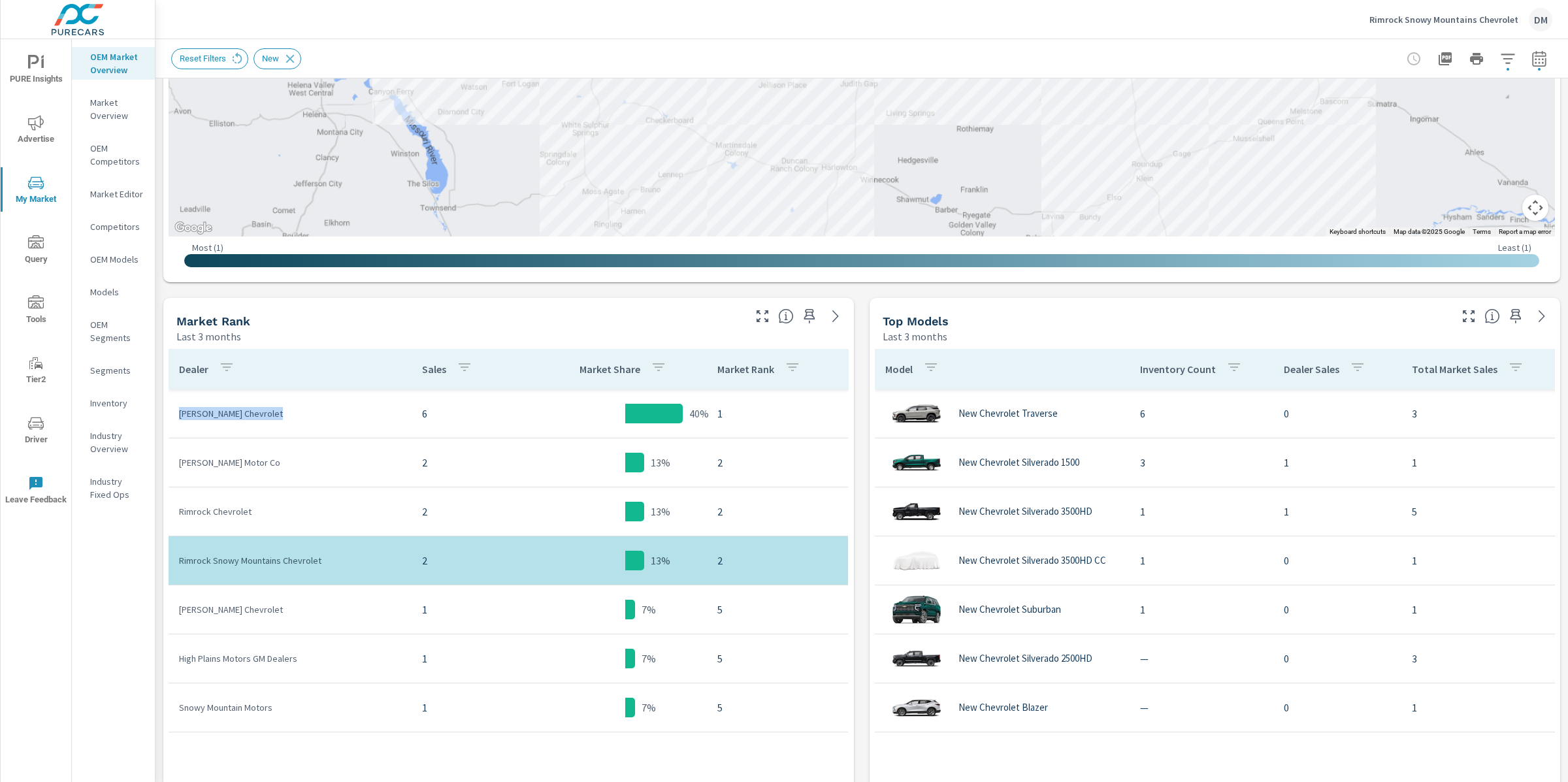
click at [114, 294] on p "Models" at bounding box center [117, 292] width 54 height 13
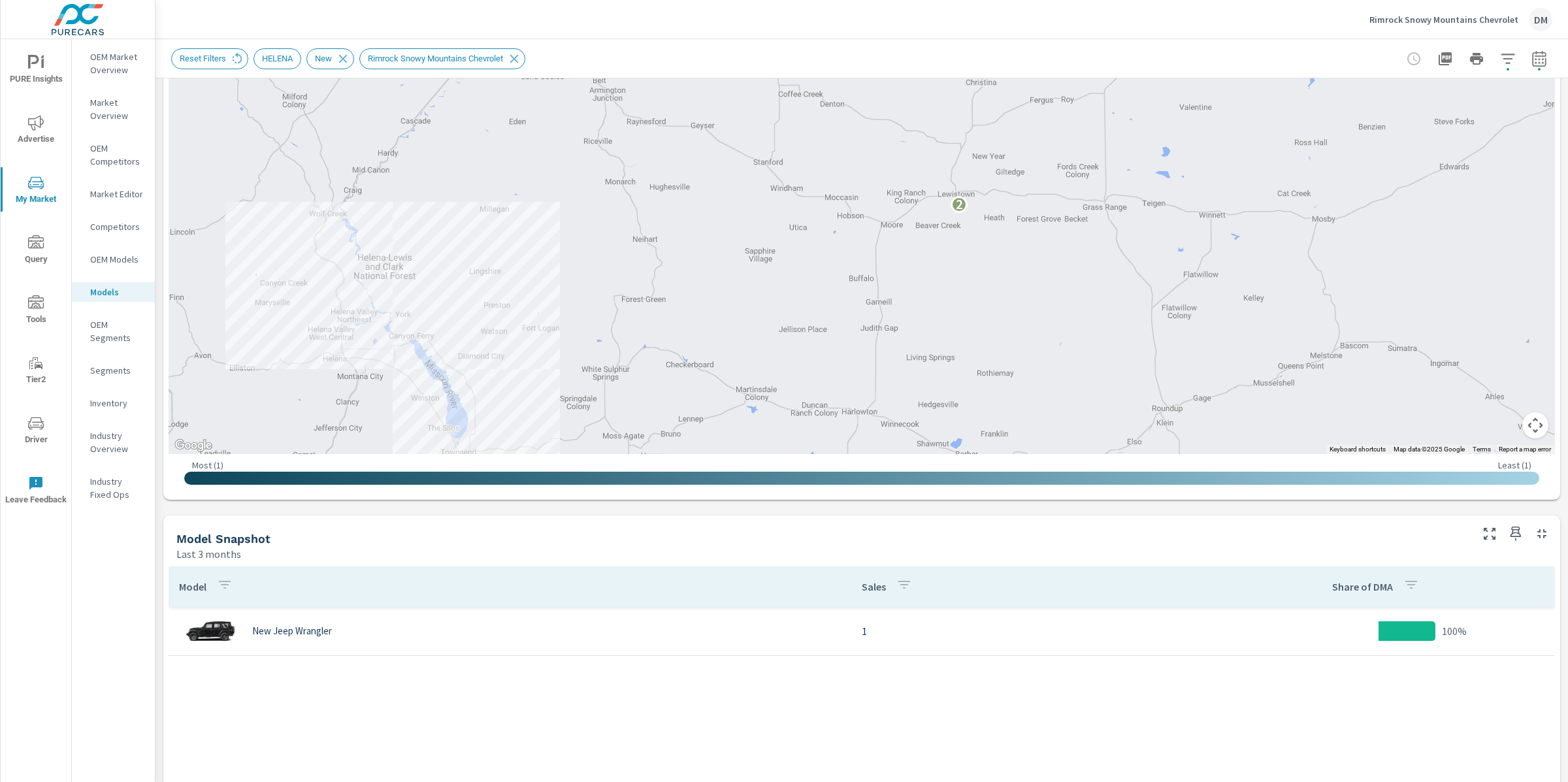
scroll to position [226, 0]
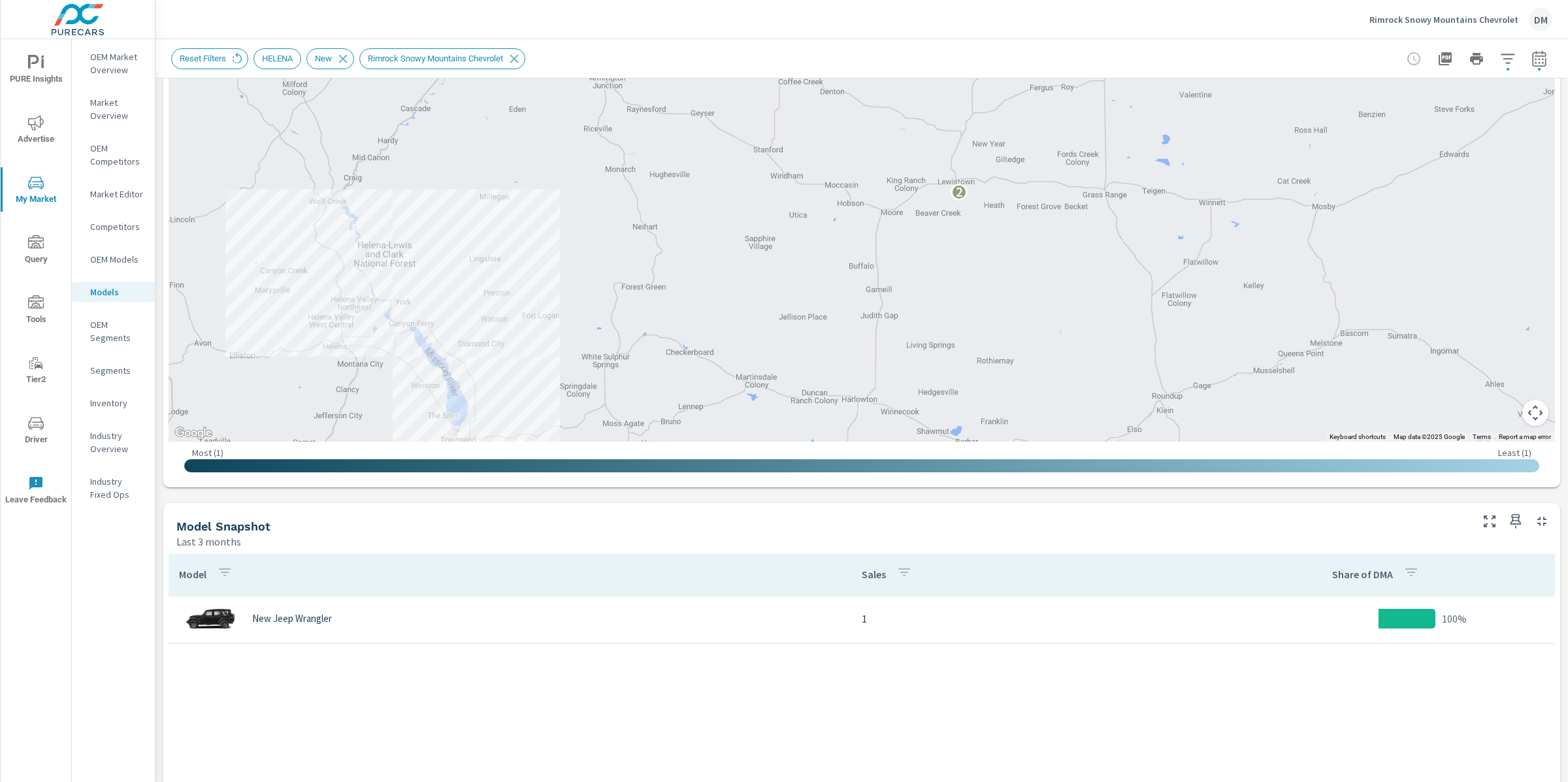
click at [105, 406] on p "Inventory" at bounding box center [117, 403] width 54 height 13
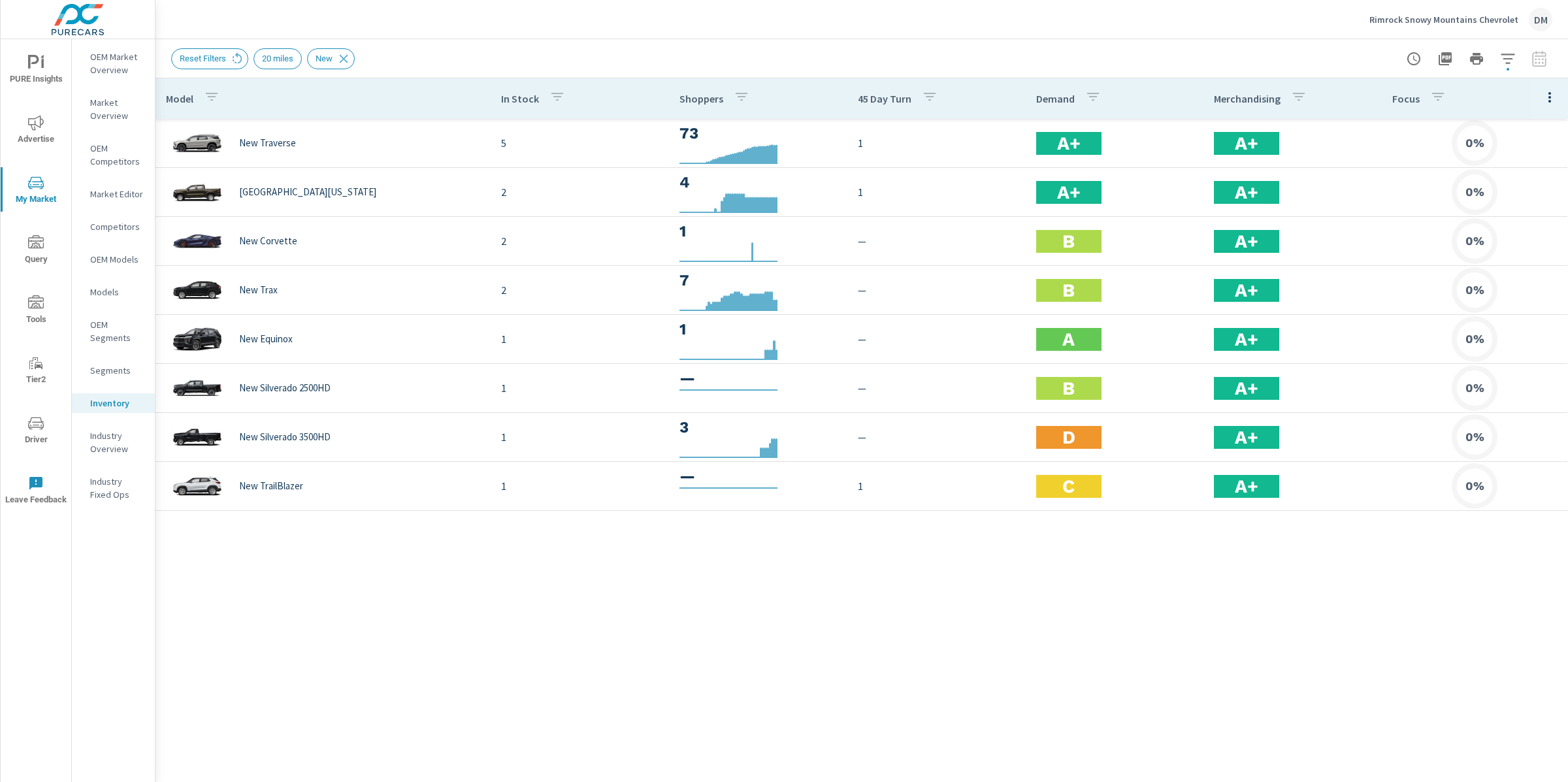
click at [101, 287] on p "Models" at bounding box center [117, 292] width 54 height 13
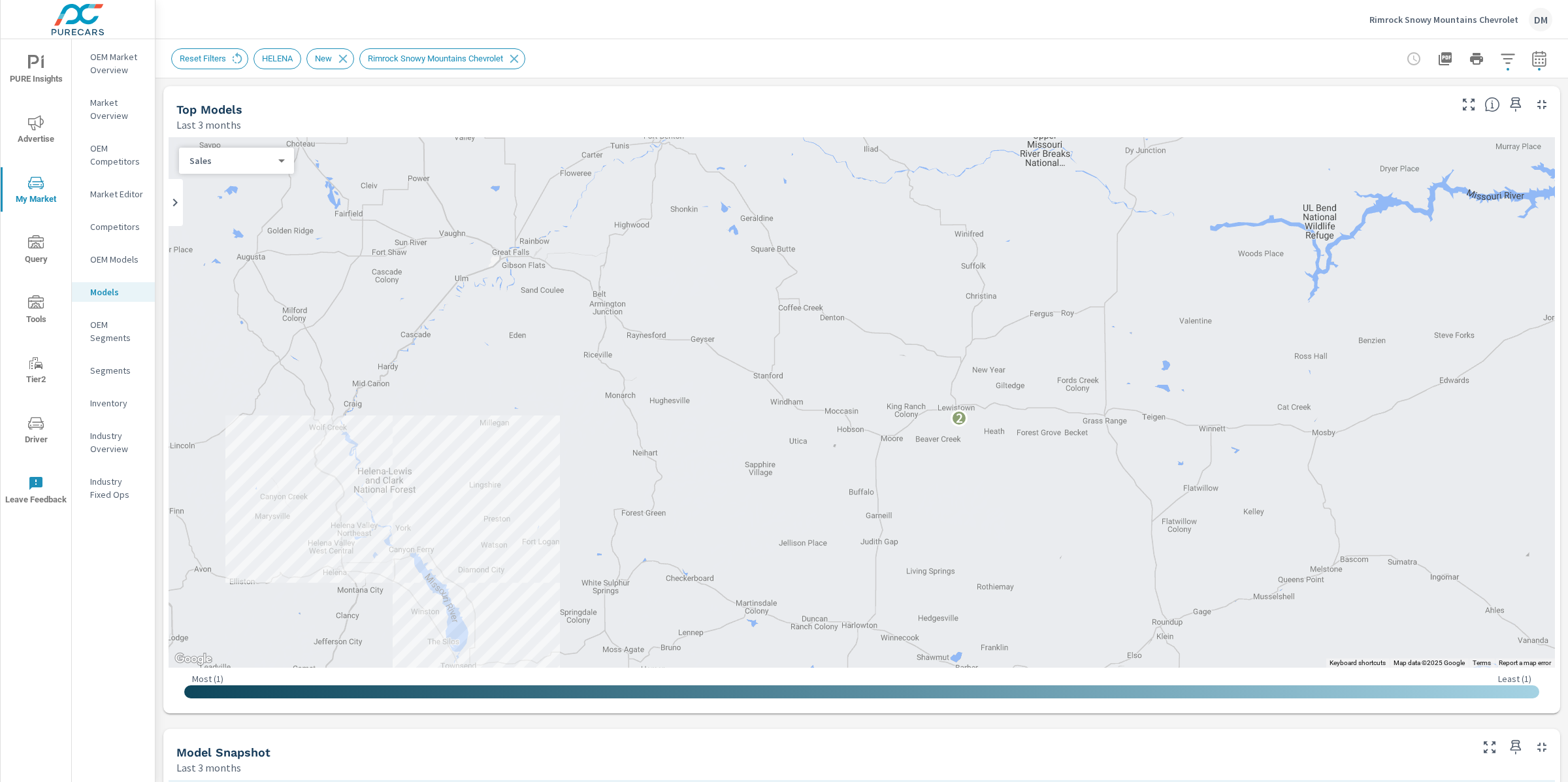
click at [115, 232] on p "Competitors" at bounding box center [117, 227] width 54 height 13
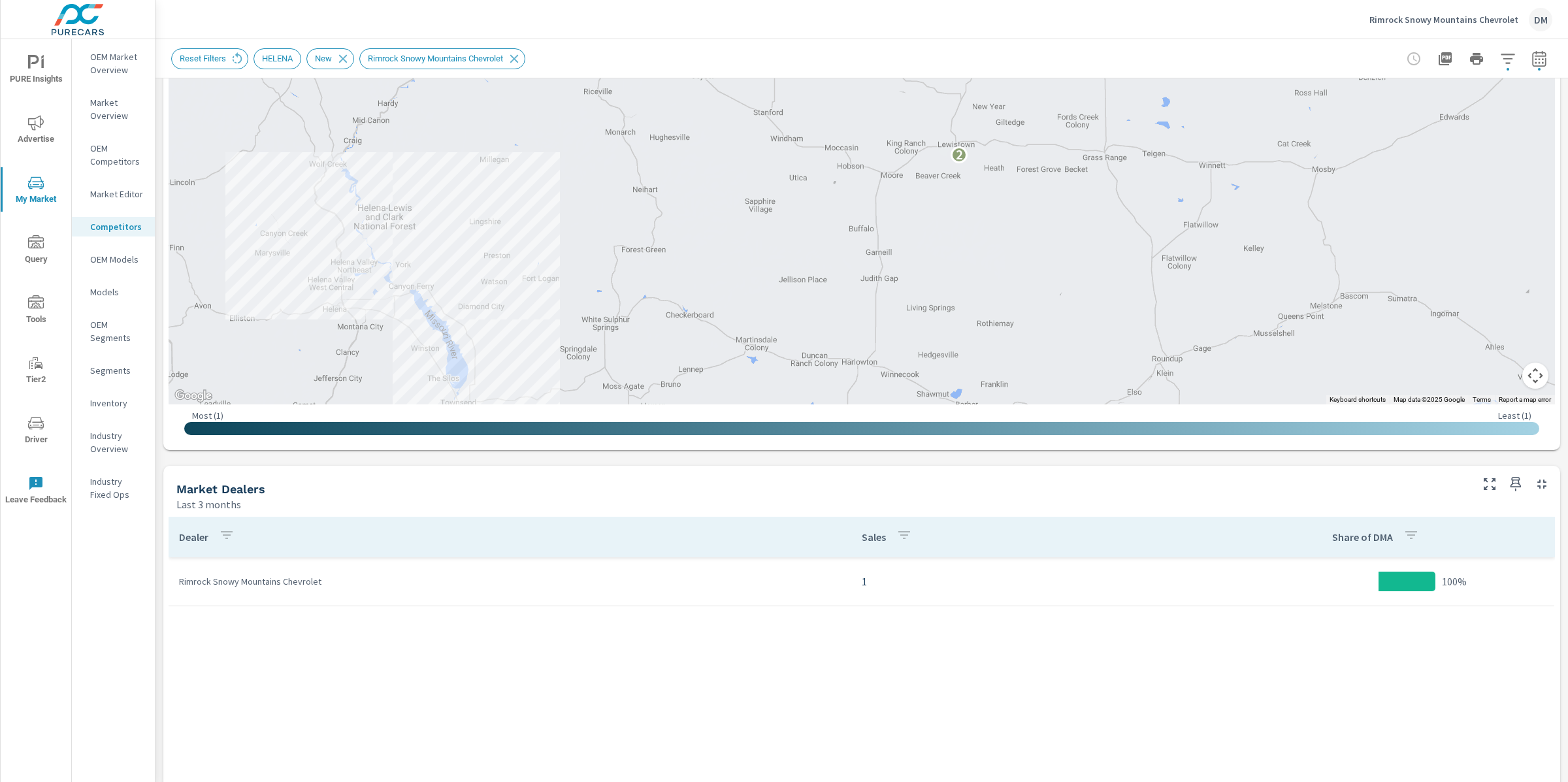
scroll to position [222, 0]
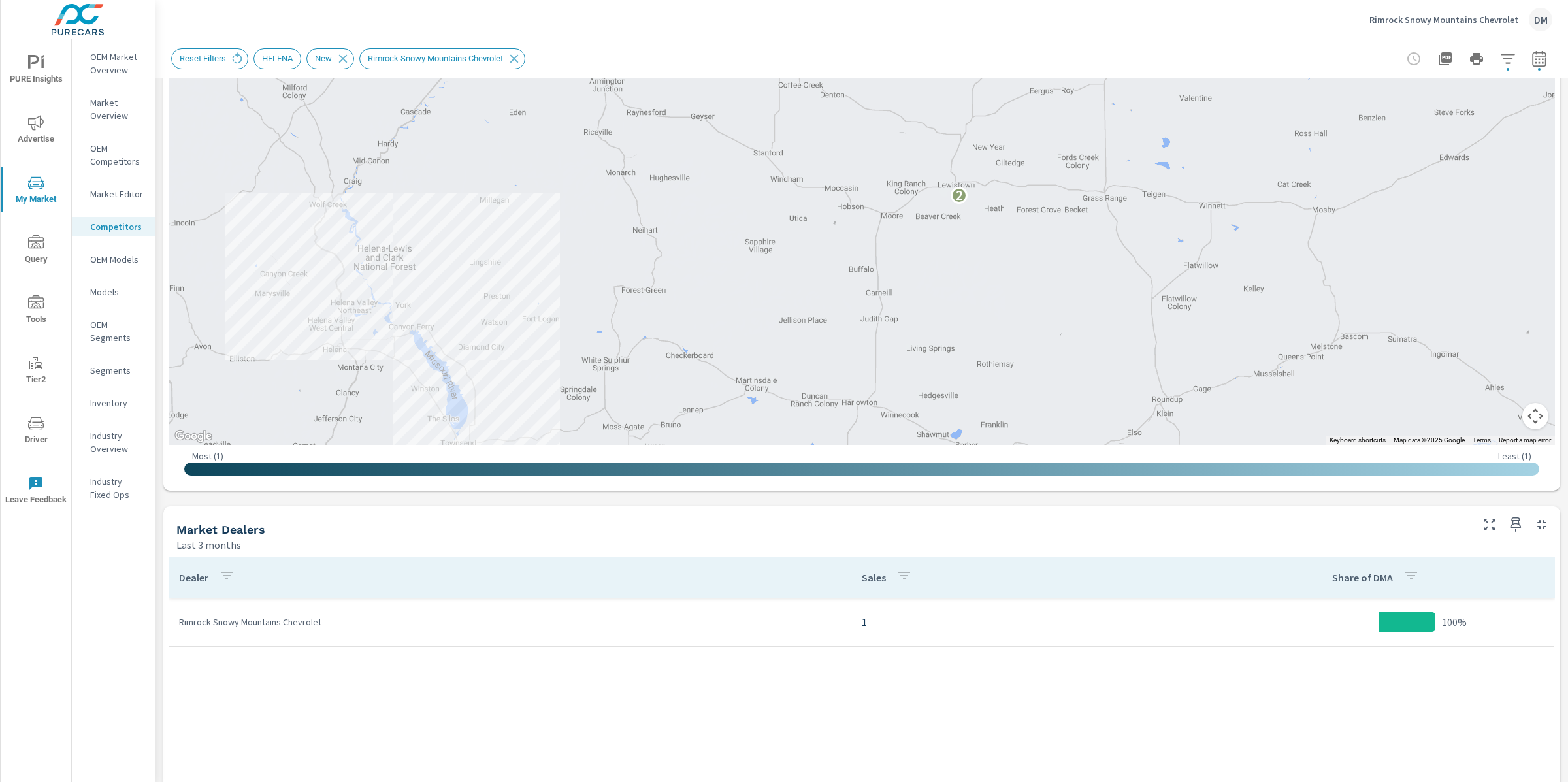
click at [106, 112] on p "Market Overview" at bounding box center [117, 109] width 54 height 26
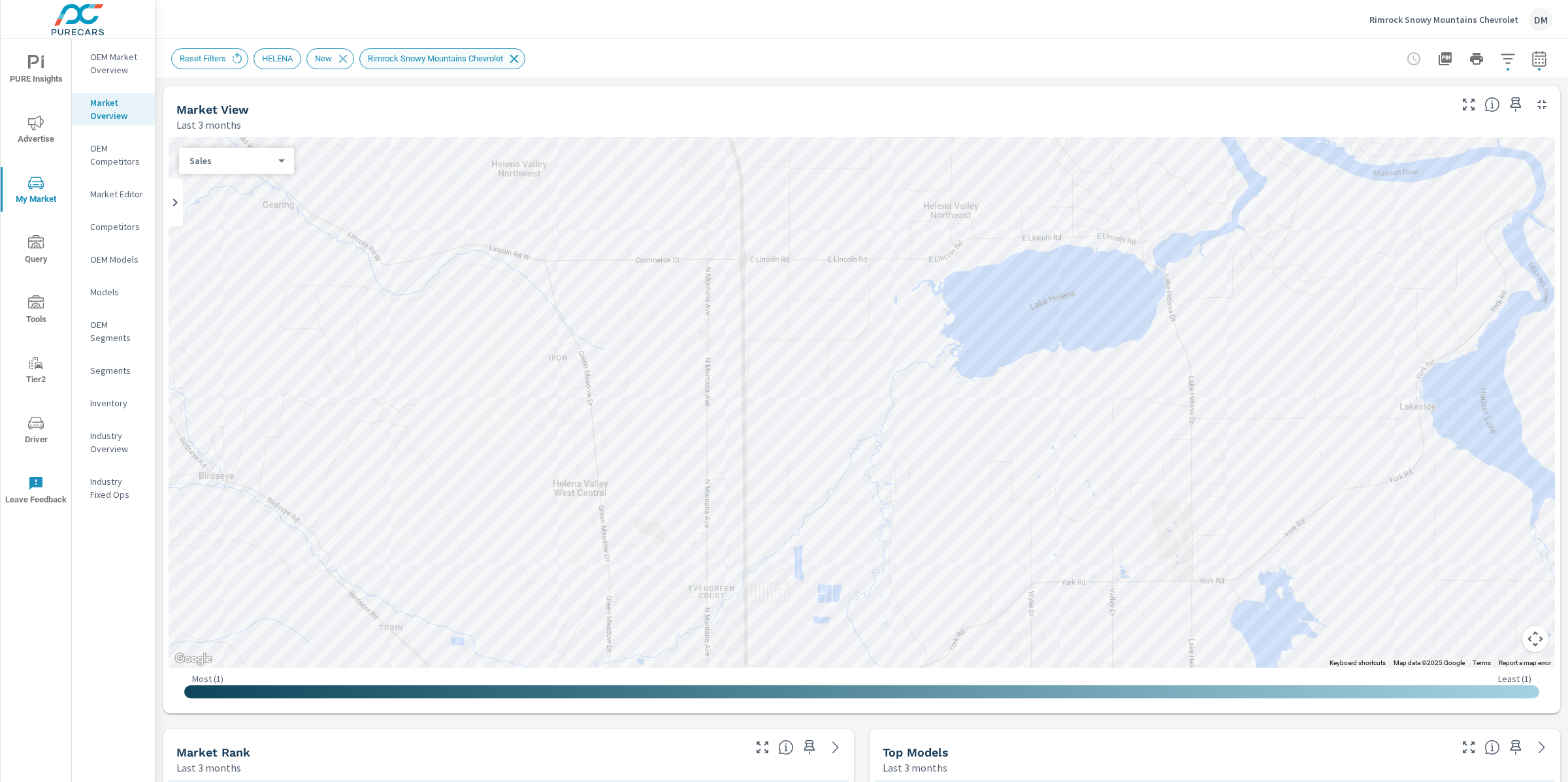
click at [521, 61] on icon at bounding box center [514, 59] width 15 height 15
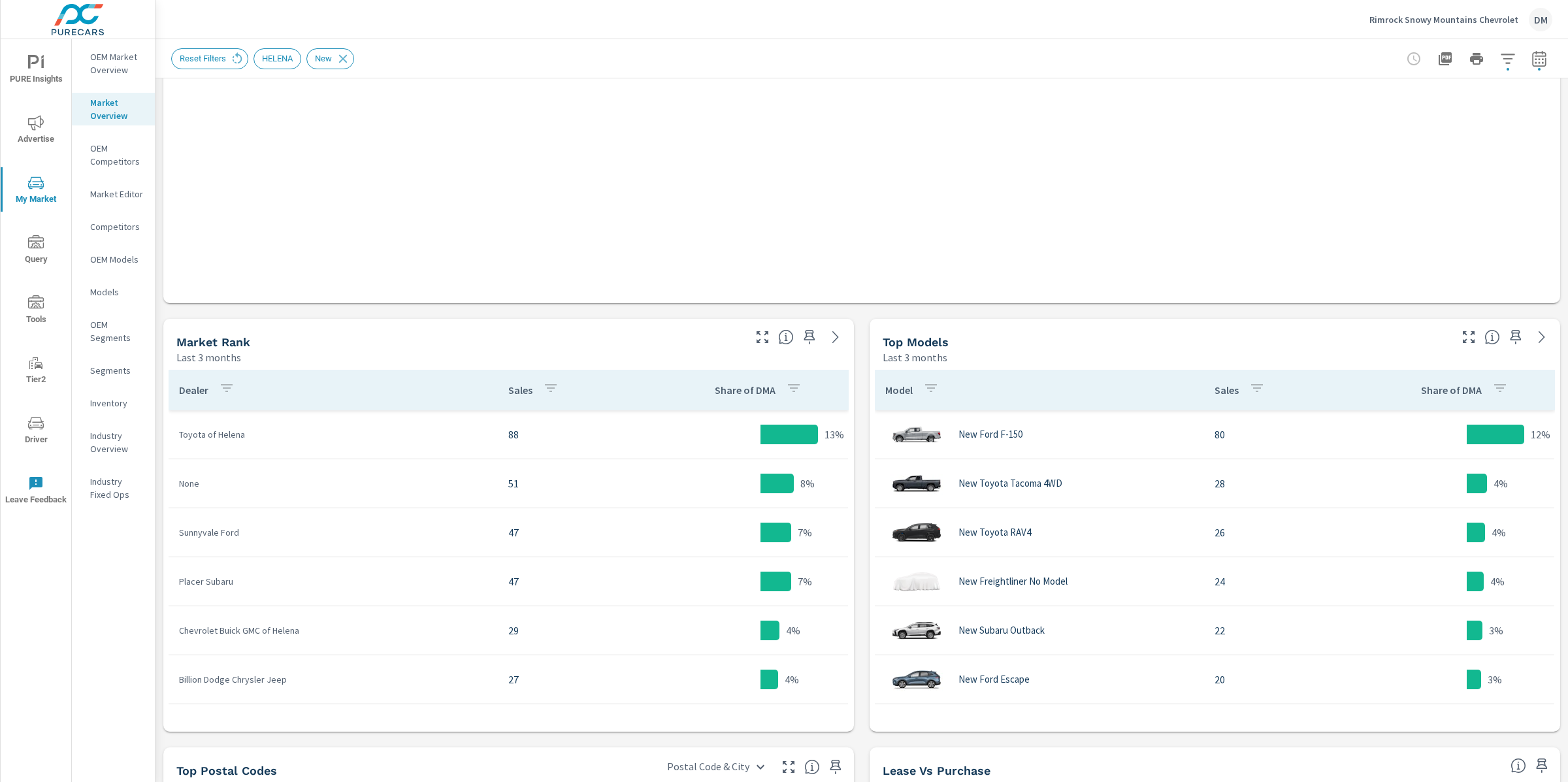
scroll to position [425, 0]
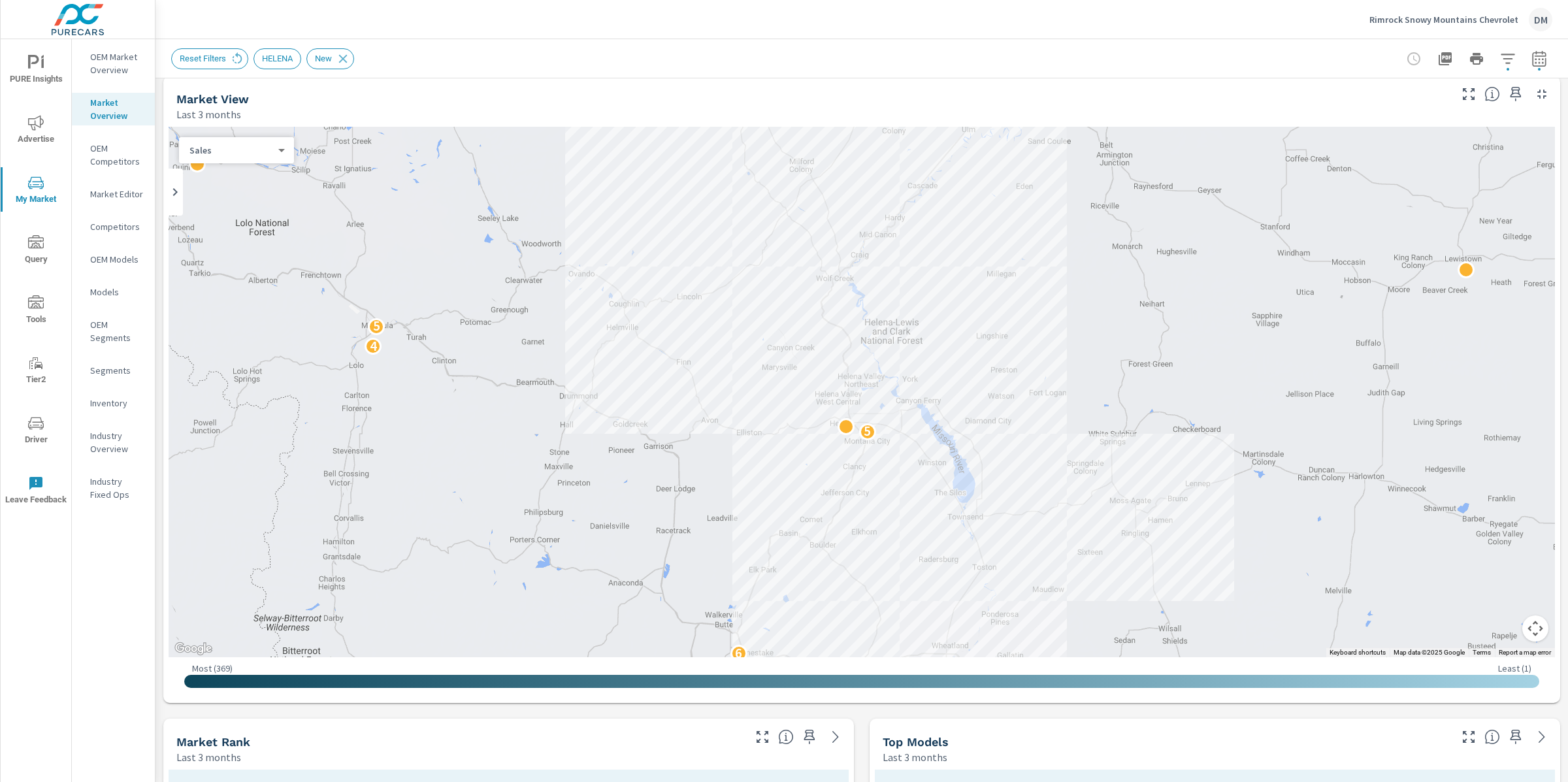
scroll to position [11, 0]
click at [1507, 60] on icon "button" at bounding box center [1507, 58] width 16 height 16
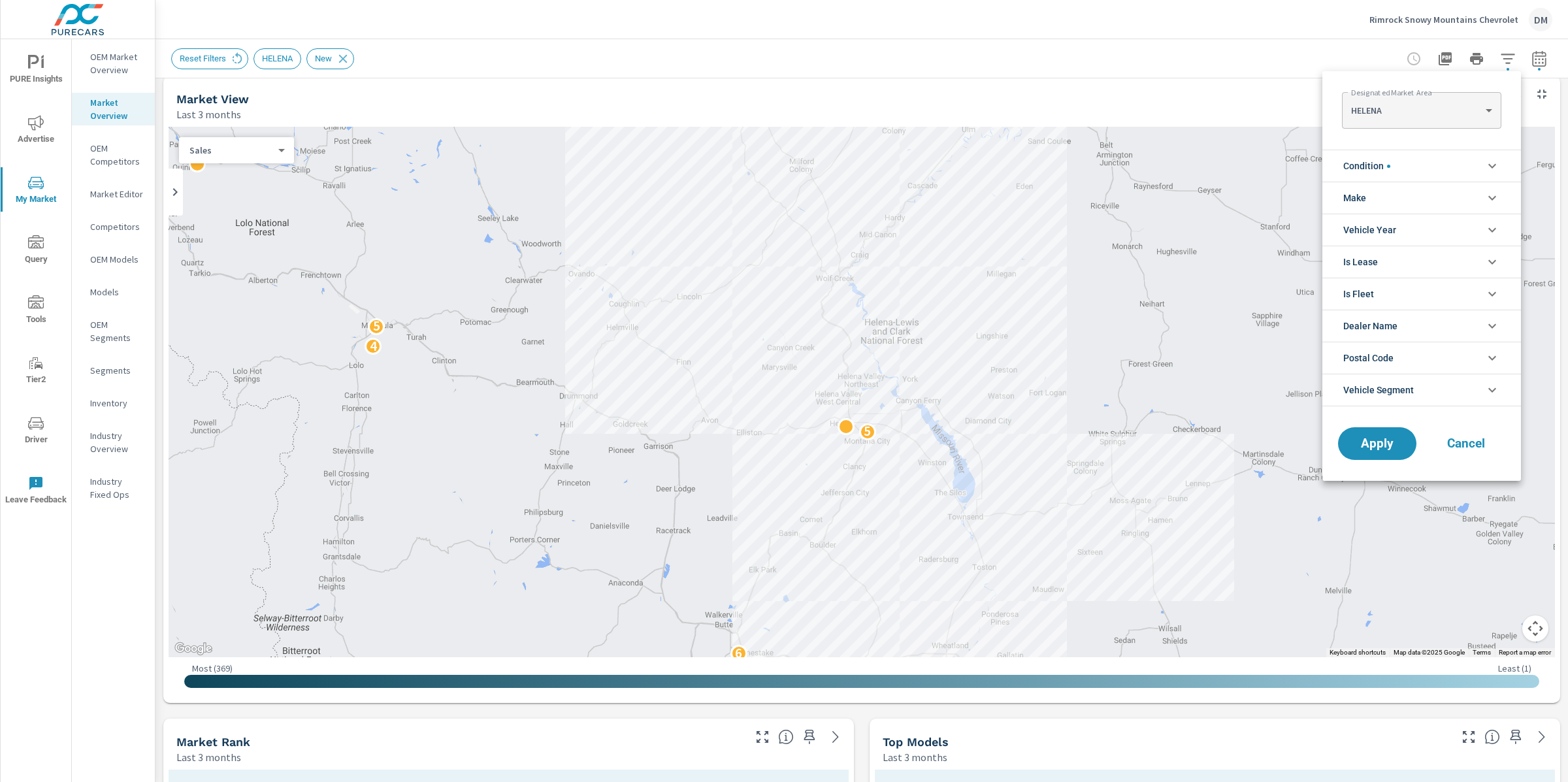
click at [1431, 104] on body "PURE Insights Advertise My Market Query Tools Tier2 Driver Leave Feedback OEM M…" at bounding box center [784, 391] width 1568 height 782
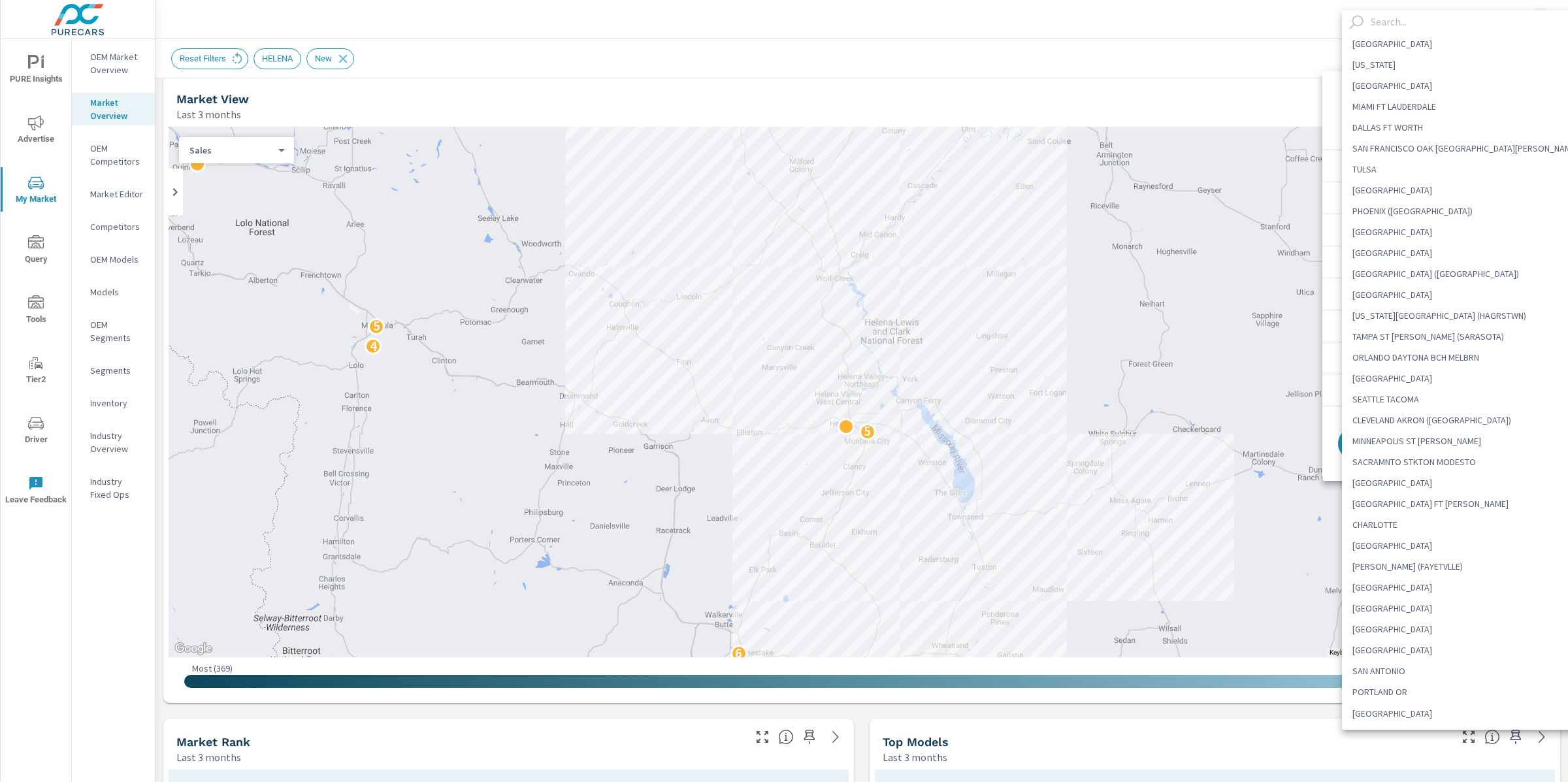
scroll to position [3721, 0]
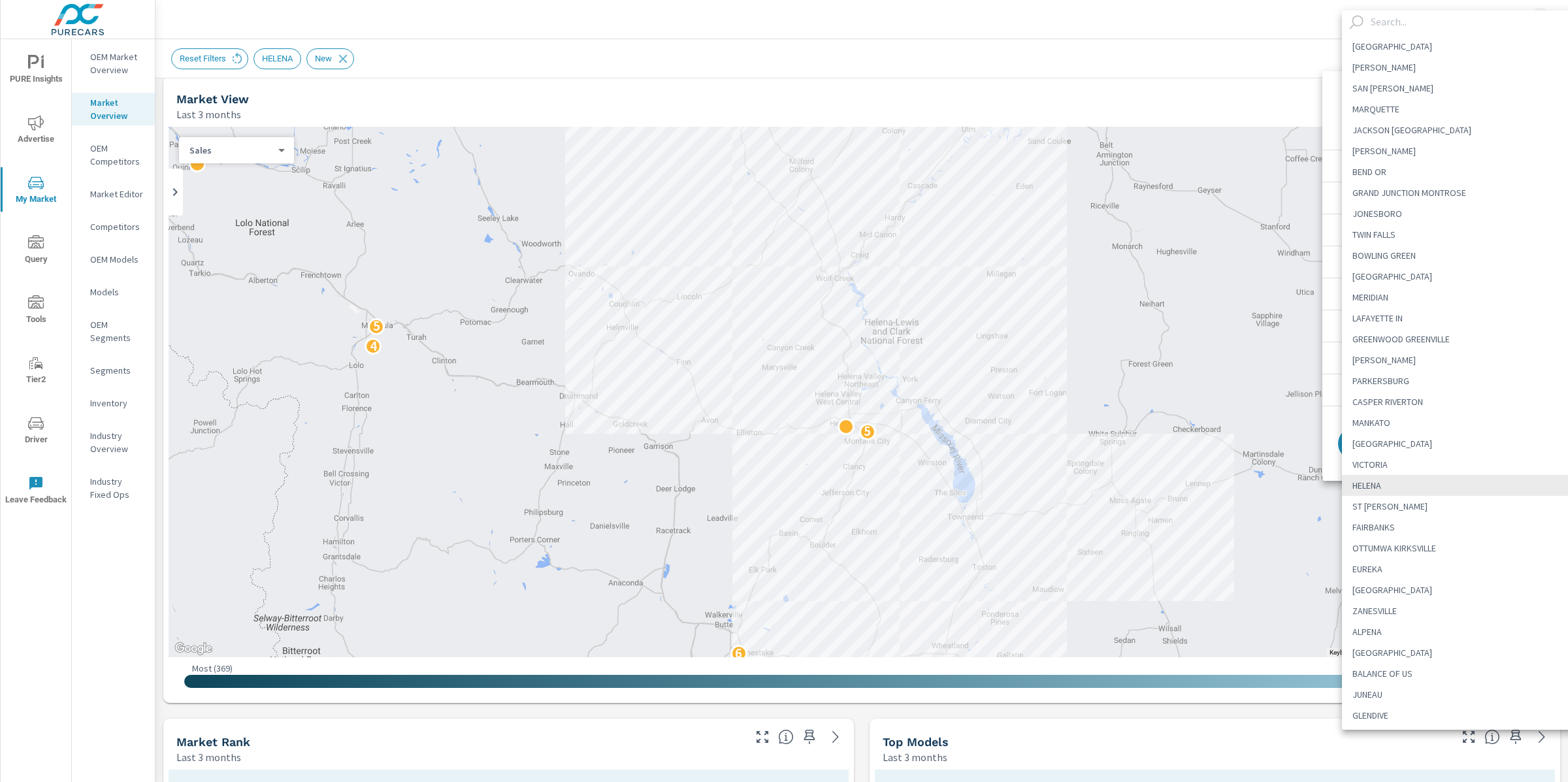
click at [1255, 41] on div at bounding box center [784, 391] width 1568 height 782
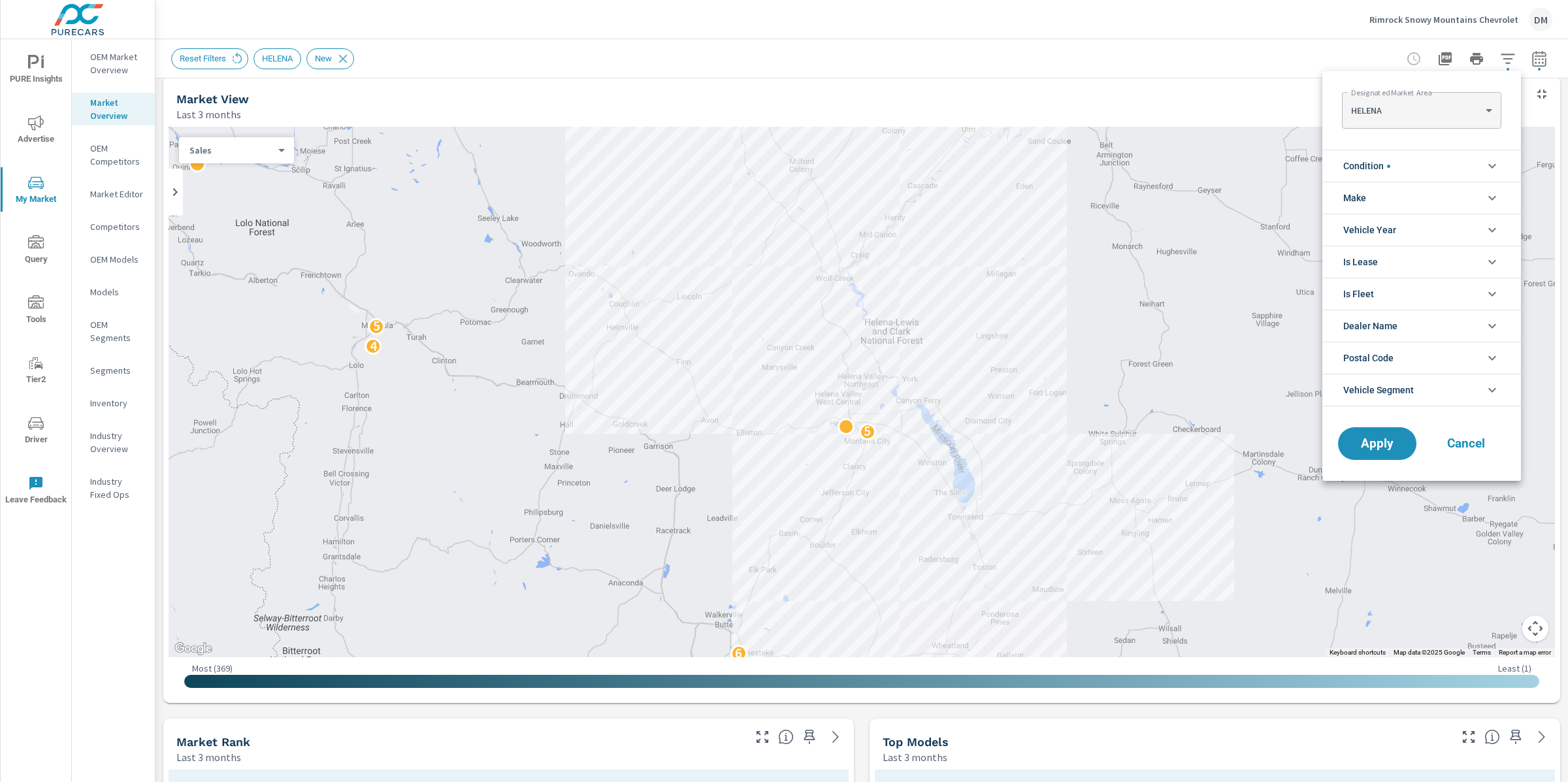
click at [812, 429] on div at bounding box center [784, 391] width 1568 height 782
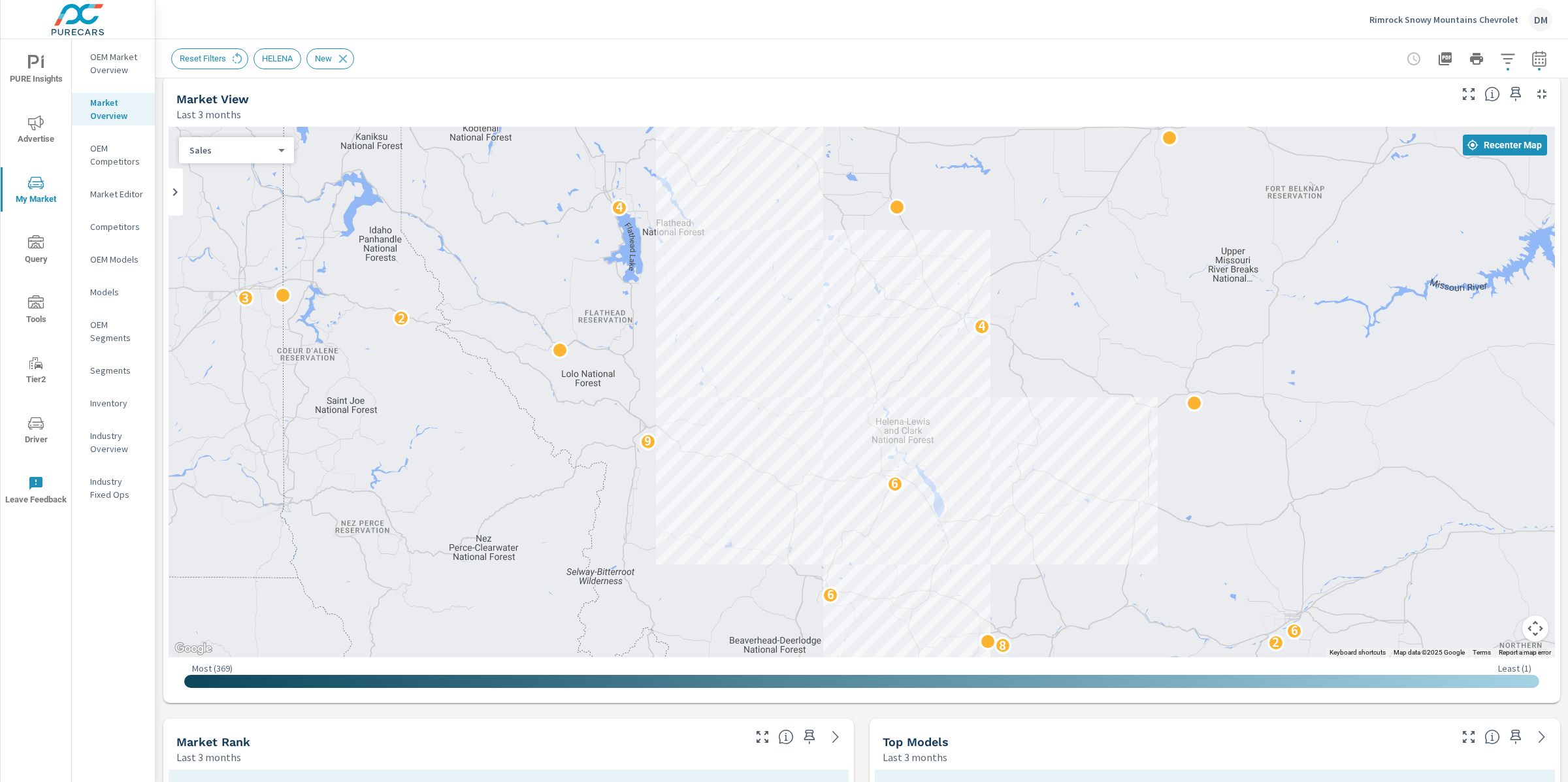
drag, startPoint x: 1210, startPoint y: 573, endPoint x: 1054, endPoint y: 590, distance: 156.9
click at [1054, 590] on div "2 8 2 6 6 6 9 4 2 3 4" at bounding box center [1489, 744] width 1255 height 706
click at [1190, 513] on div "2 8 2 6 6 6 9 4 2 3 4" at bounding box center [1492, 744] width 1255 height 706
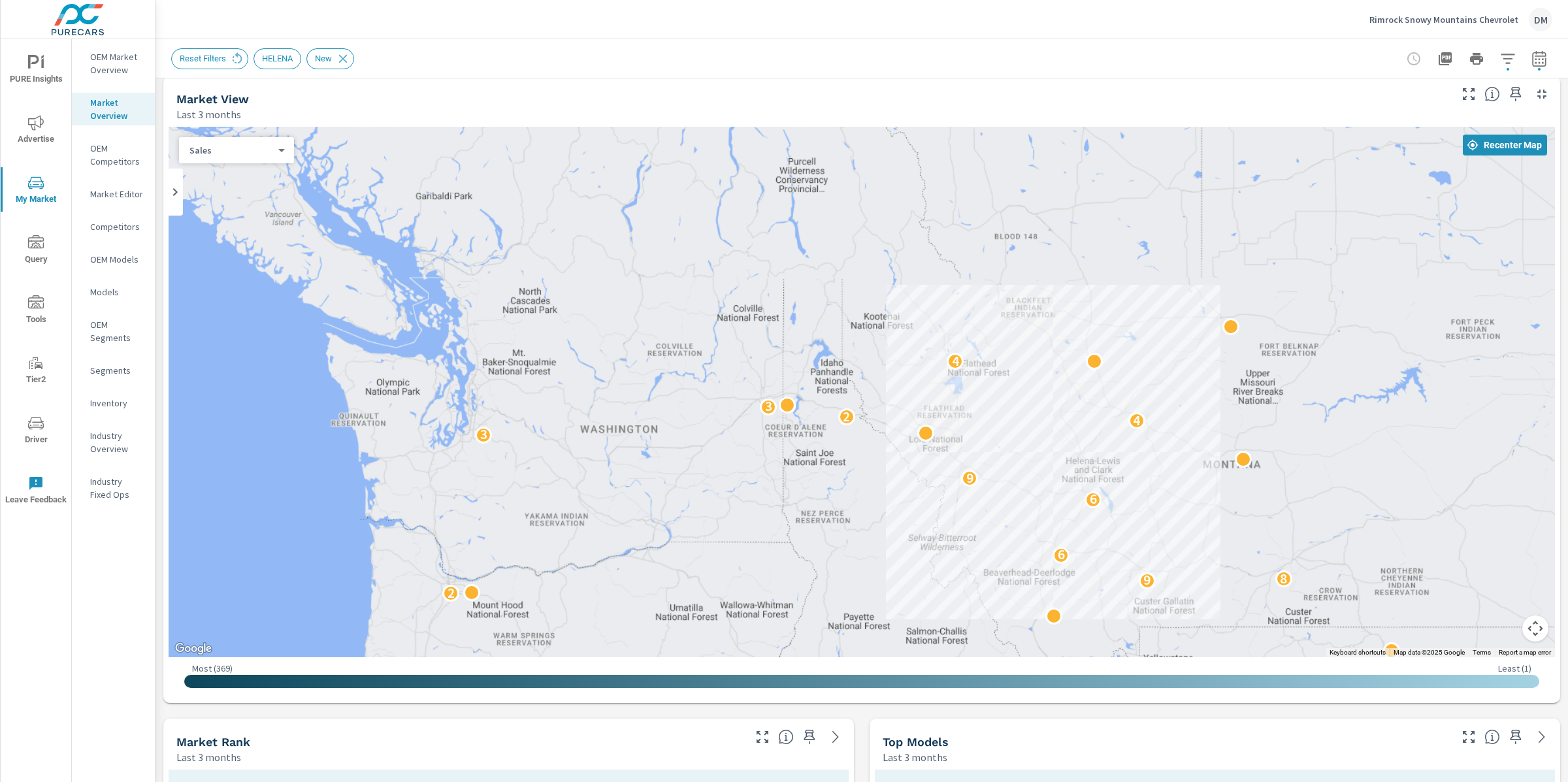
drag, startPoint x: 1307, startPoint y: 537, endPoint x: 1334, endPoint y: 564, distance: 38.2
click at [1255, 544] on div "8 3 2 2 2 9 8 6 6 9 3 4 2 3 4" at bounding box center [1386, 746] width 1255 height 706
click at [1544, 633] on button "Map camera controls" at bounding box center [1535, 628] width 26 height 26
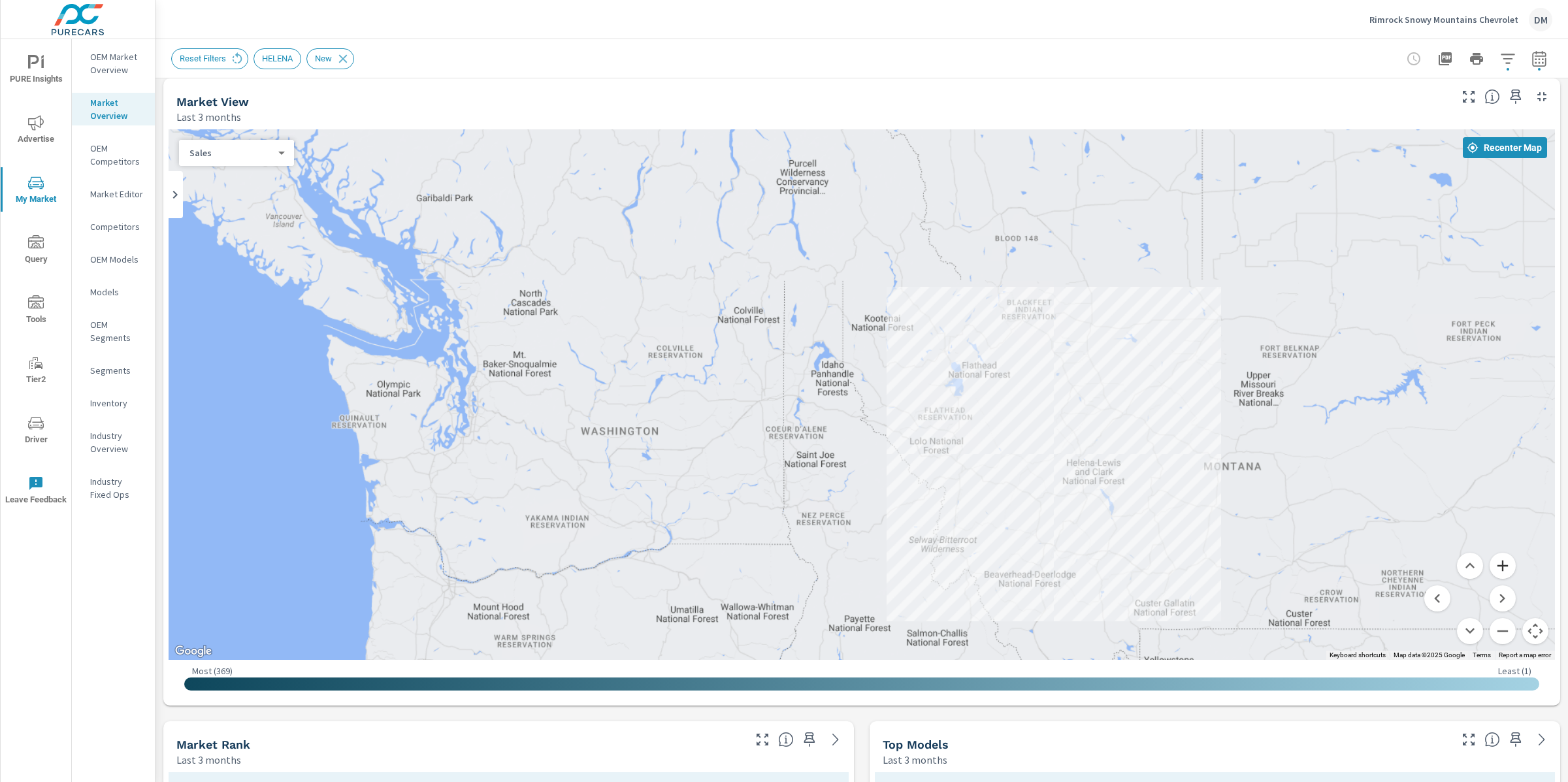
click at [1499, 570] on button "Zoom in" at bounding box center [1503, 566] width 26 height 26
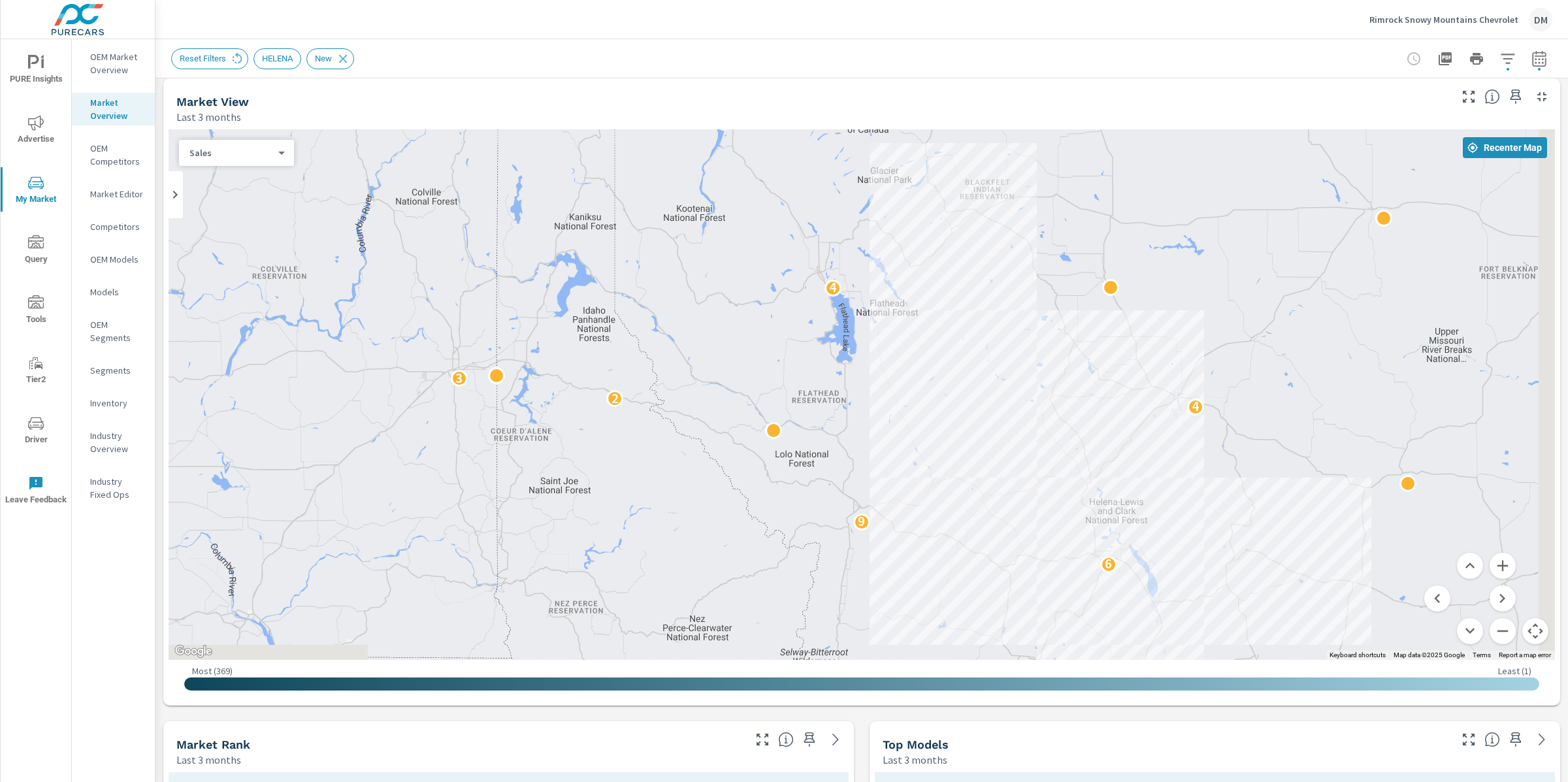
drag, startPoint x: 1434, startPoint y: 488, endPoint x: 1199, endPoint y: 445, distance: 238.9
click at [1198, 446] on div "2 8 2 6 6 6 9 2 4 2 3 4" at bounding box center [1279, 712] width 1255 height 706
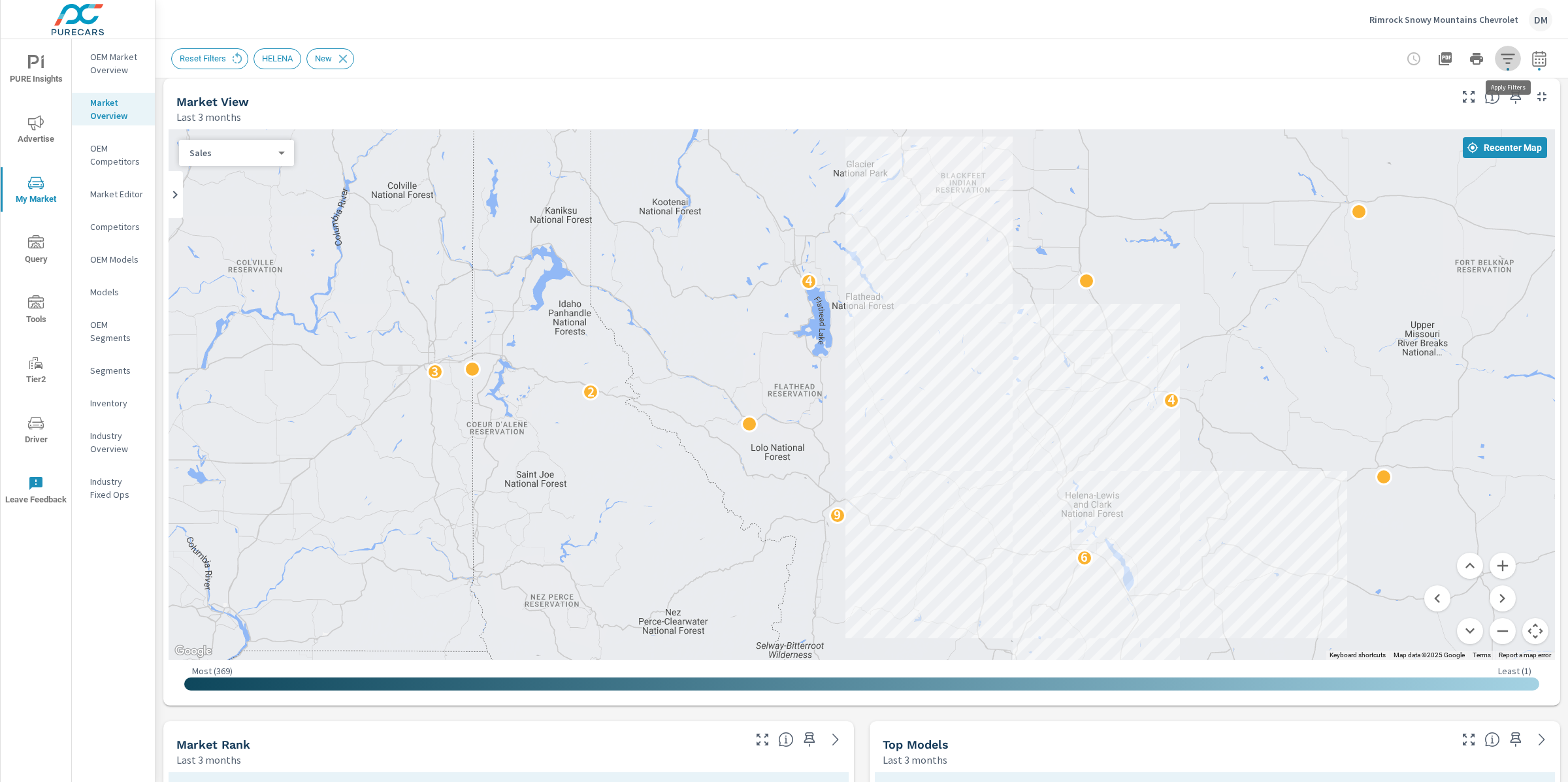
click at [1507, 64] on icon "button" at bounding box center [1507, 58] width 16 height 16
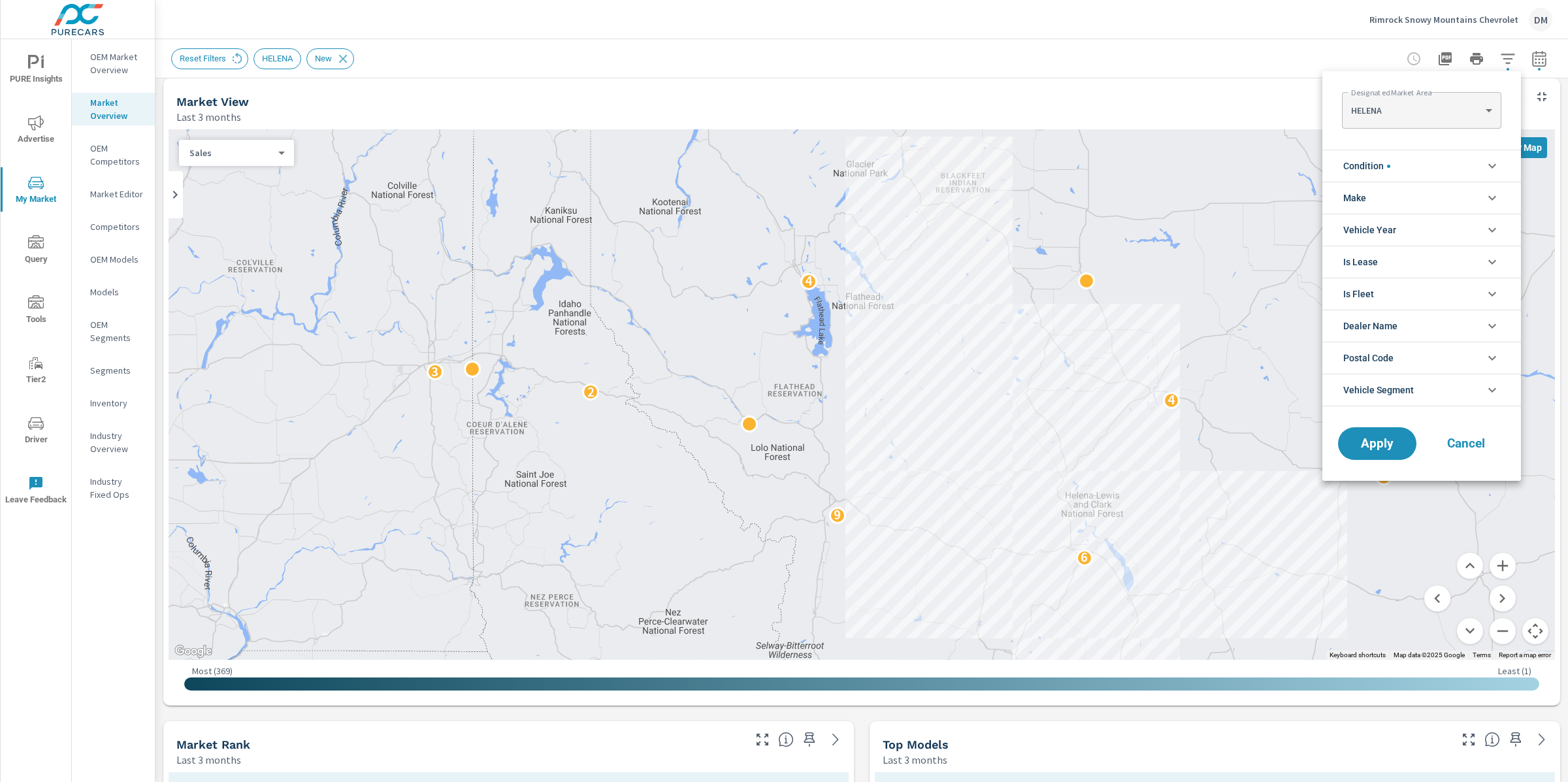
click at [1444, 106] on body "PURE Insights Advertise My Market Query Tools Tier2 Driver Leave Feedback OEM M…" at bounding box center [784, 391] width 1568 height 782
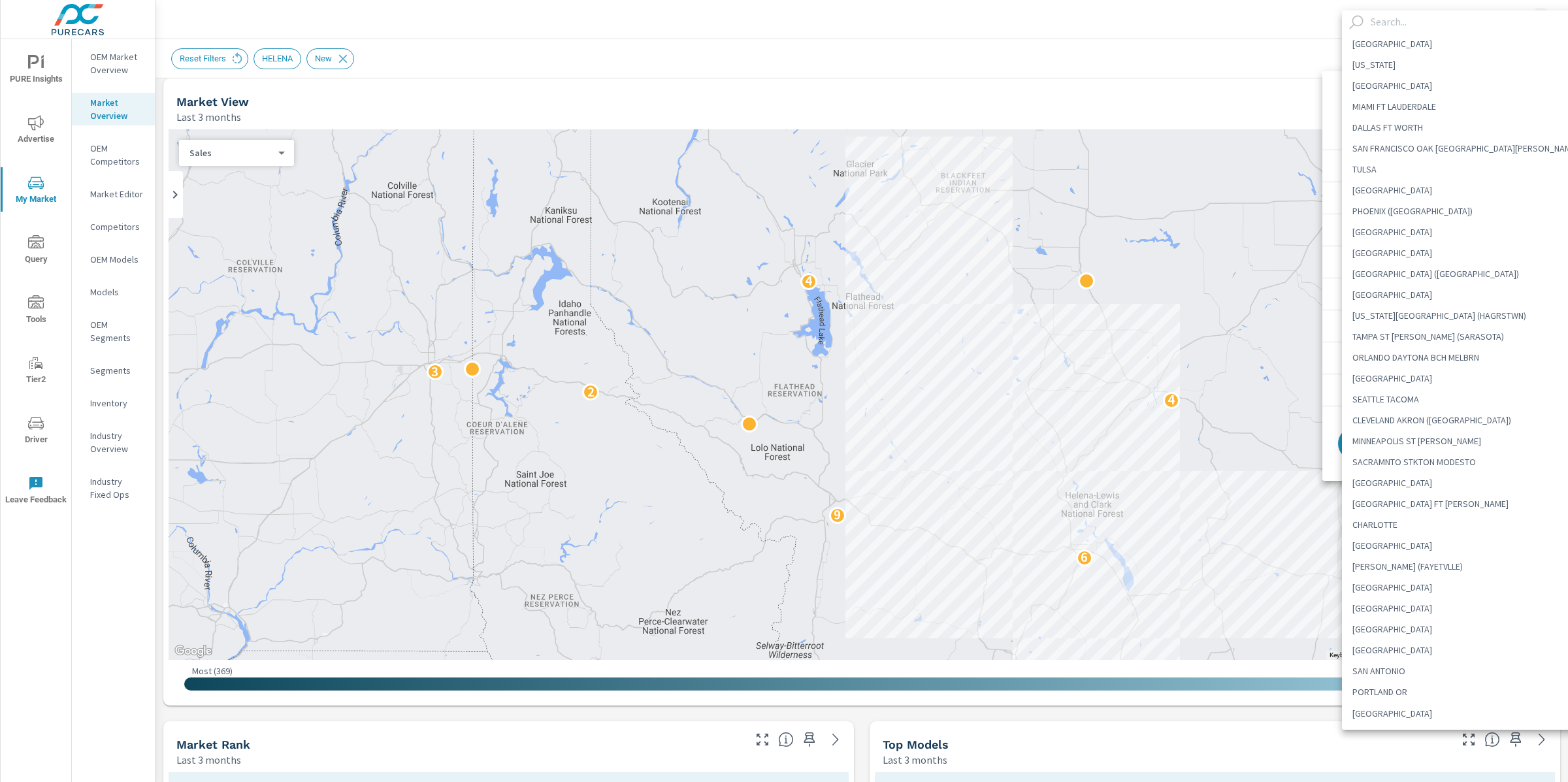
scroll to position [3719, 0]
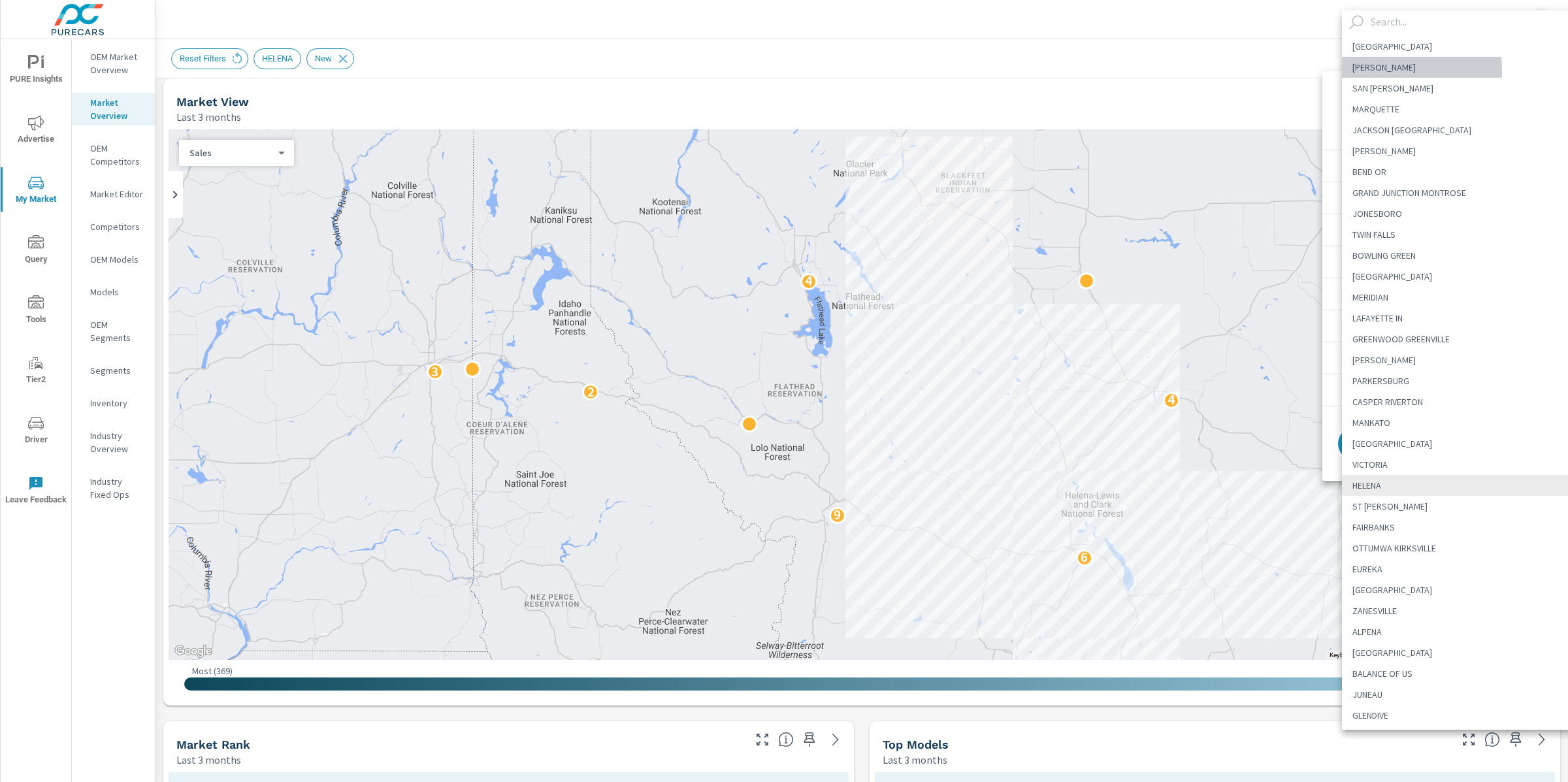
click at [1378, 70] on li "BILLINGS" at bounding box center [1466, 67] width 247 height 21
type Area "BILLINGS"
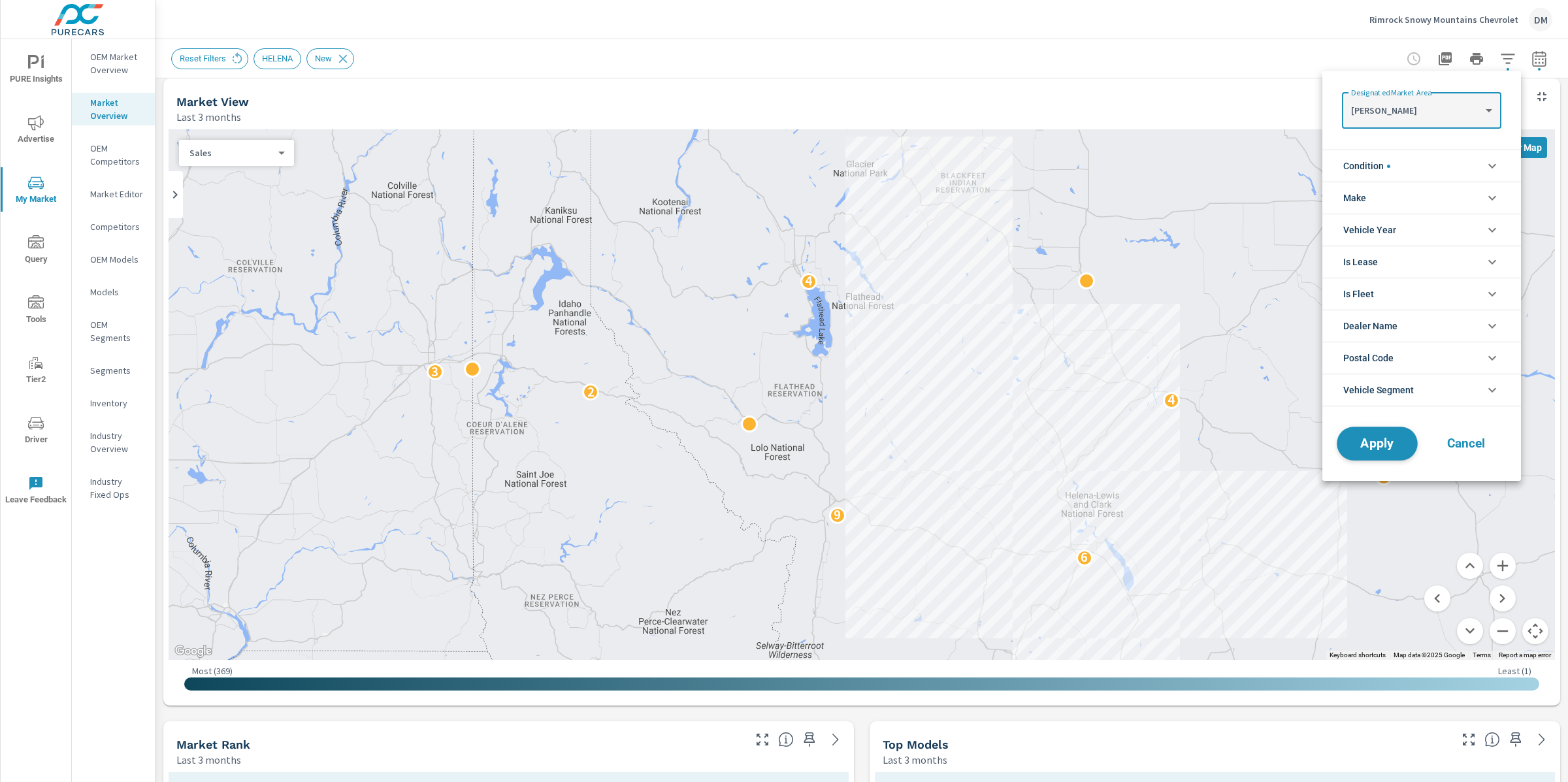
click at [1399, 448] on span "Apply" at bounding box center [1377, 443] width 54 height 12
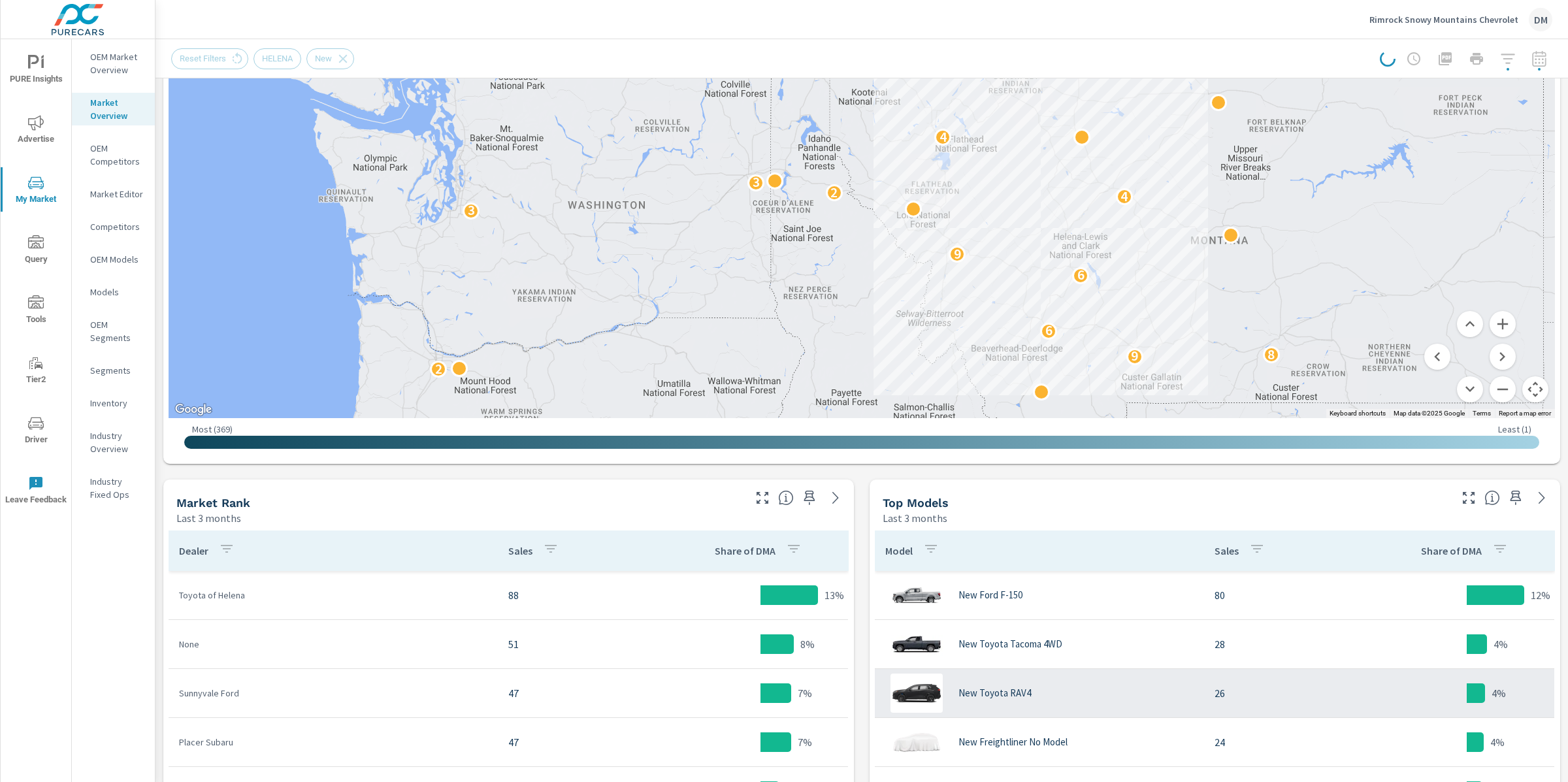
scroll to position [250, 0]
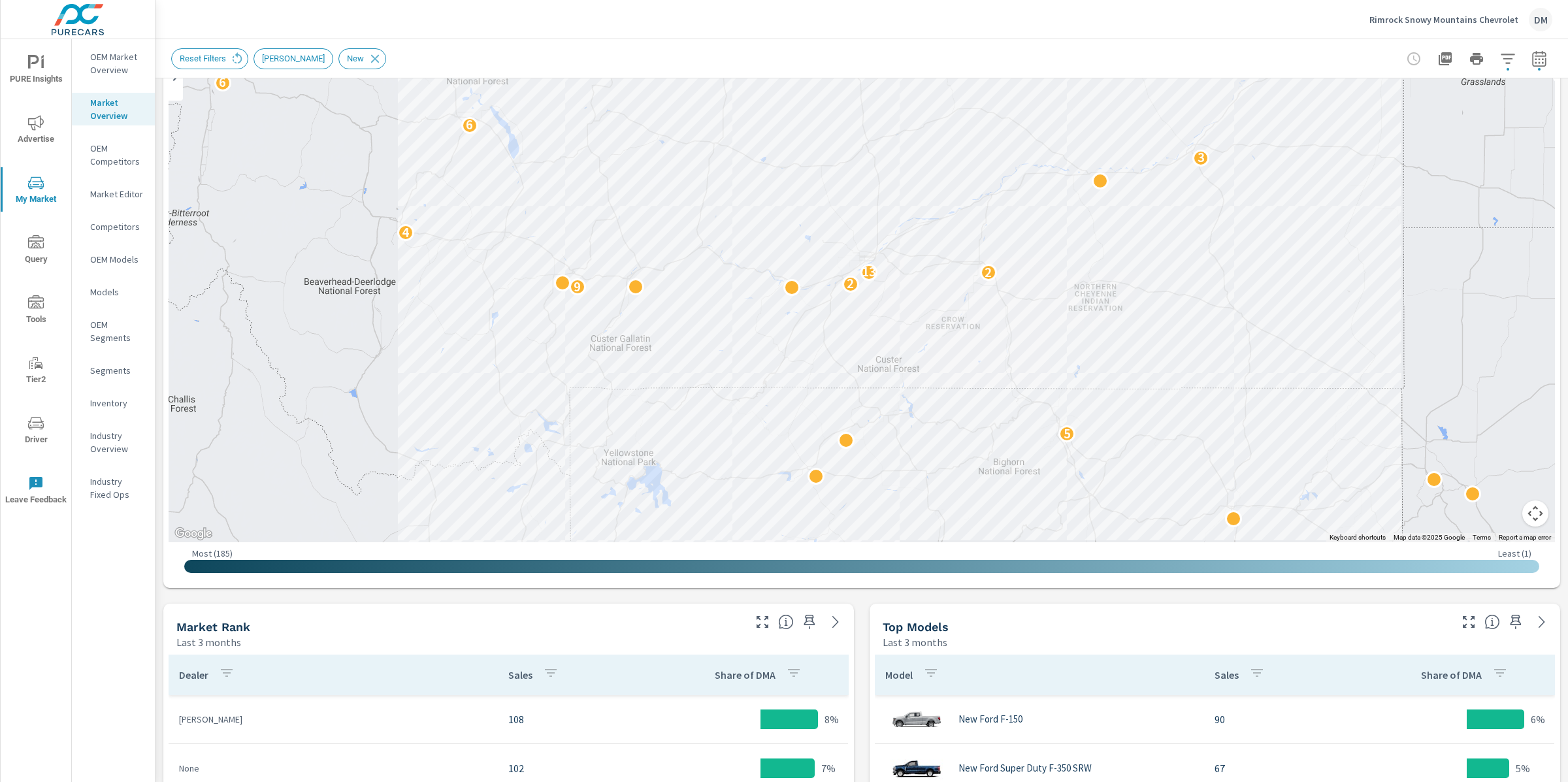
scroll to position [128, 0]
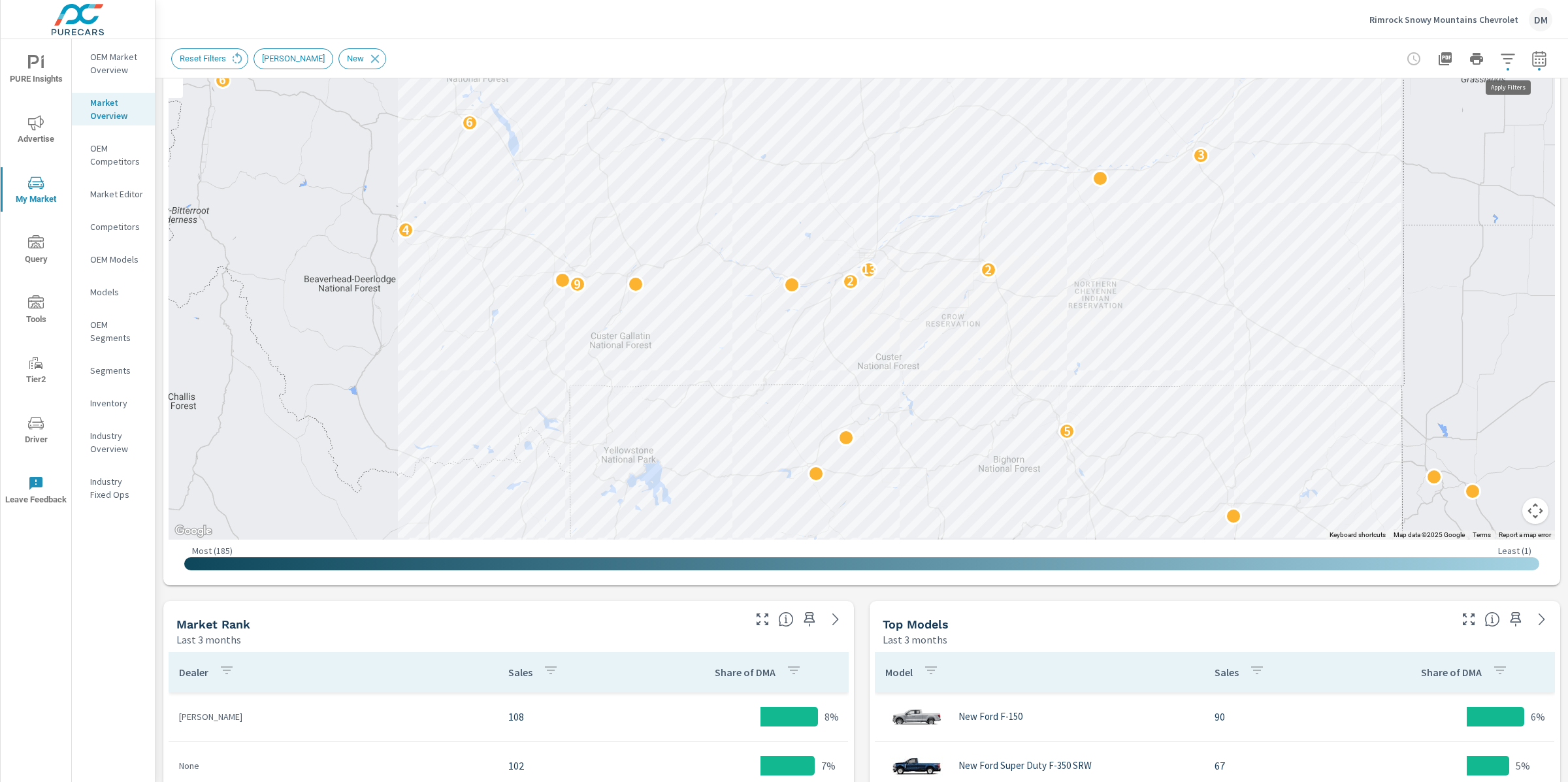
click at [1509, 51] on icon "button" at bounding box center [1507, 58] width 16 height 16
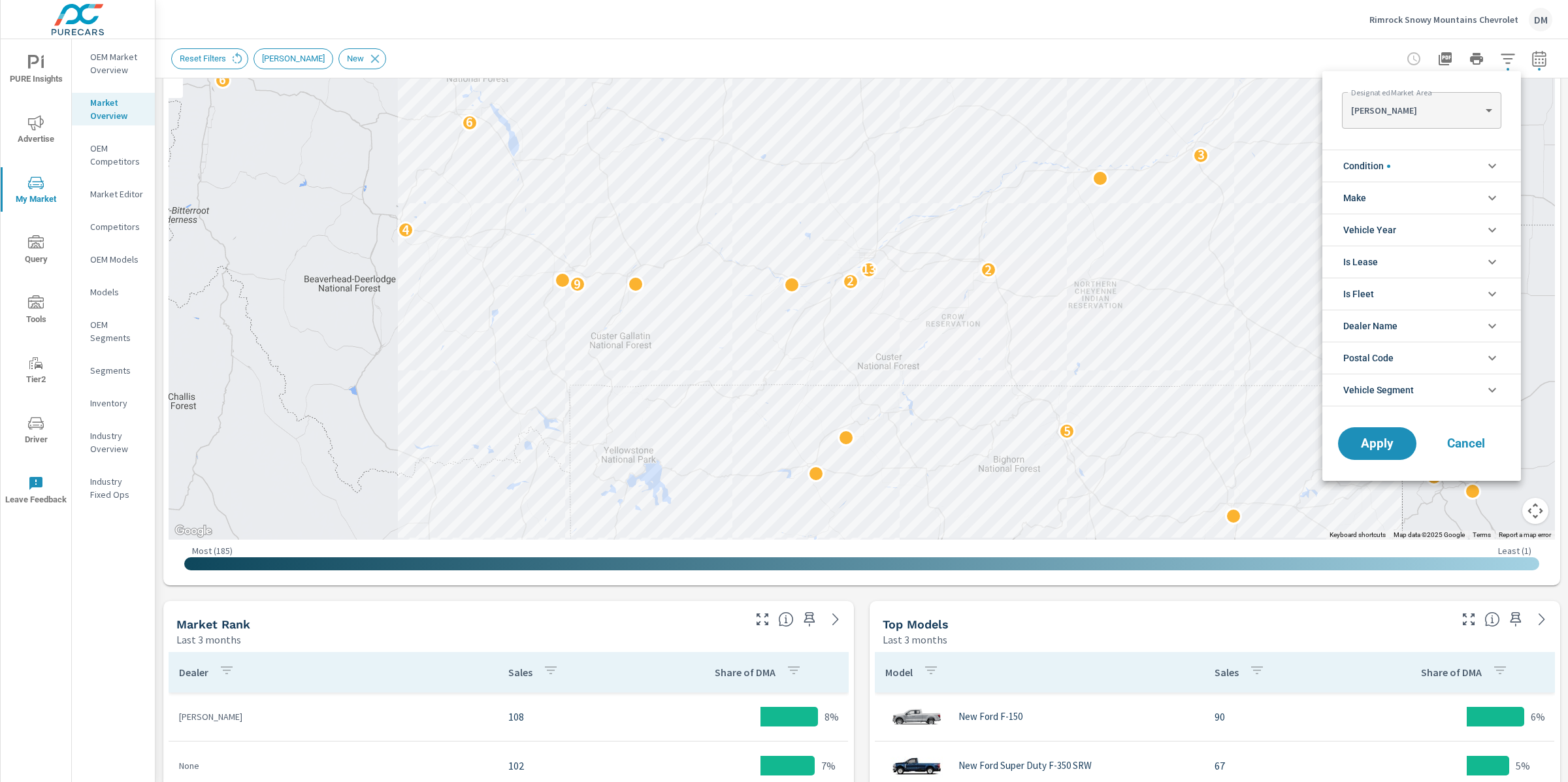
click at [1273, 44] on div at bounding box center [784, 391] width 1568 height 782
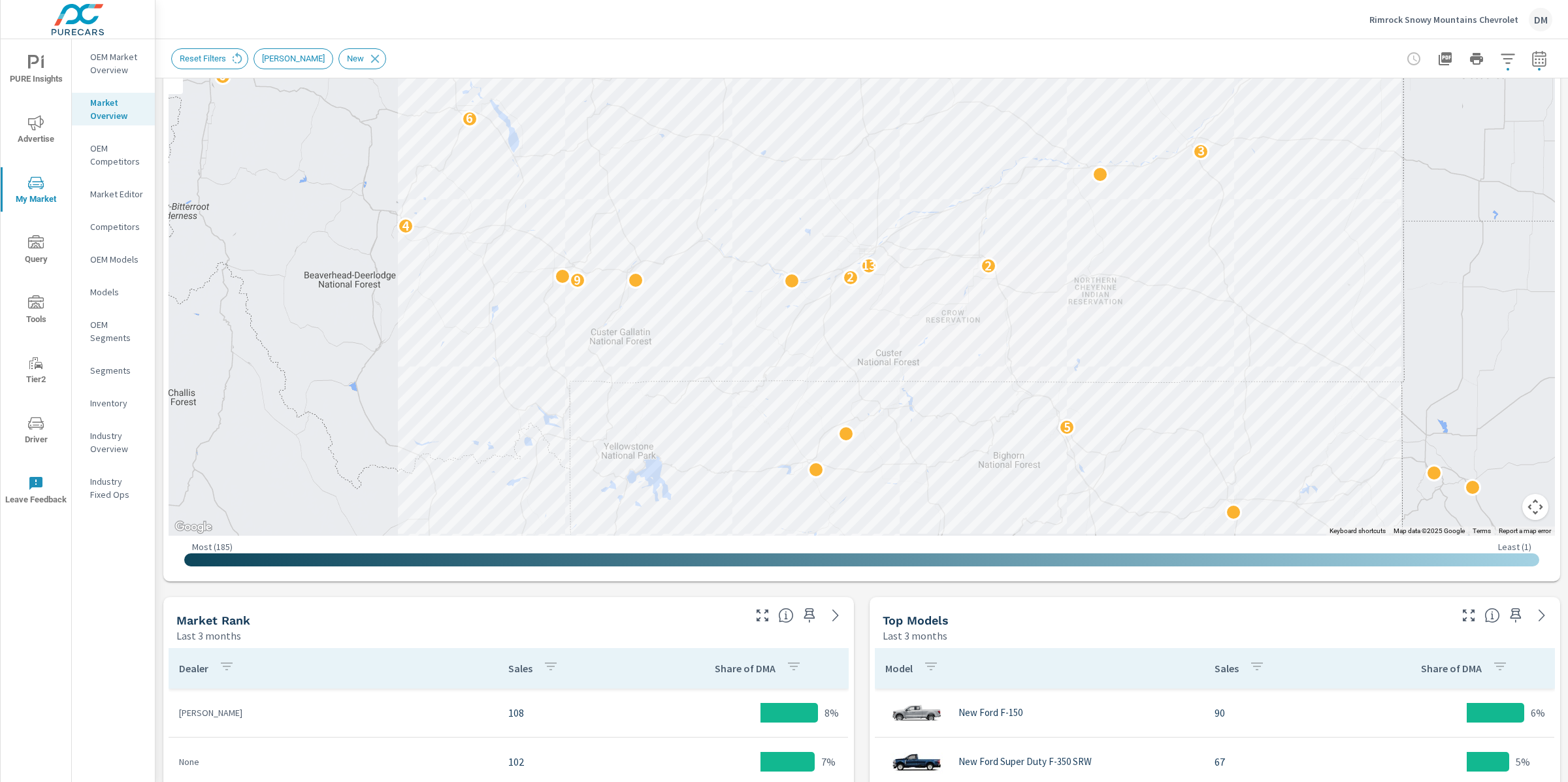
scroll to position [138, 0]
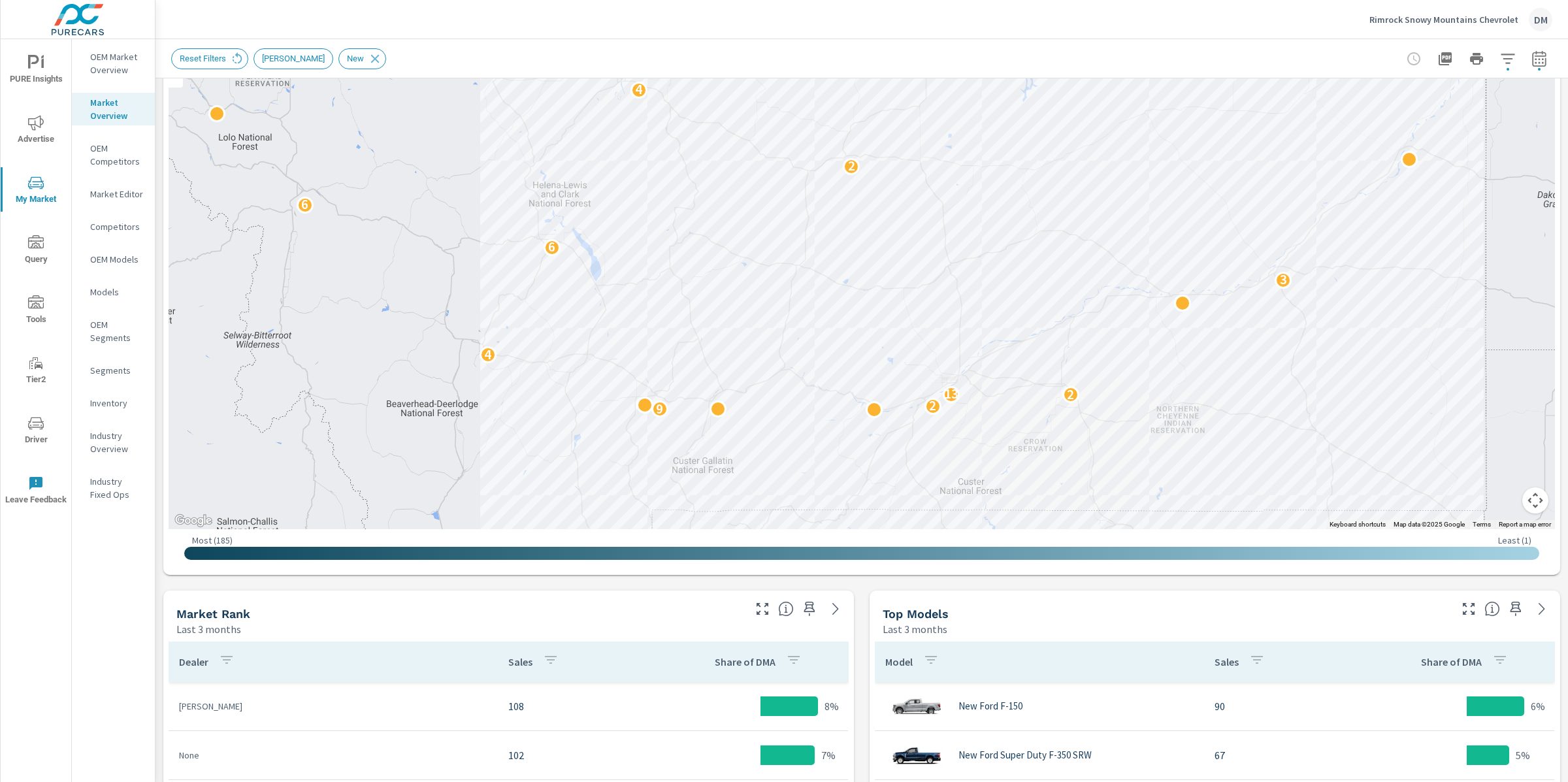
drag, startPoint x: 1333, startPoint y: 230, endPoint x: 1051, endPoint y: 263, distance: 283.9
click at [1411, 359] on div "2 2 2 4 2 2 2 3 5 9 2 2 13 4 3 6 3 6 2 2 4 2 2 2 2" at bounding box center [861, 263] width 1386 height 531
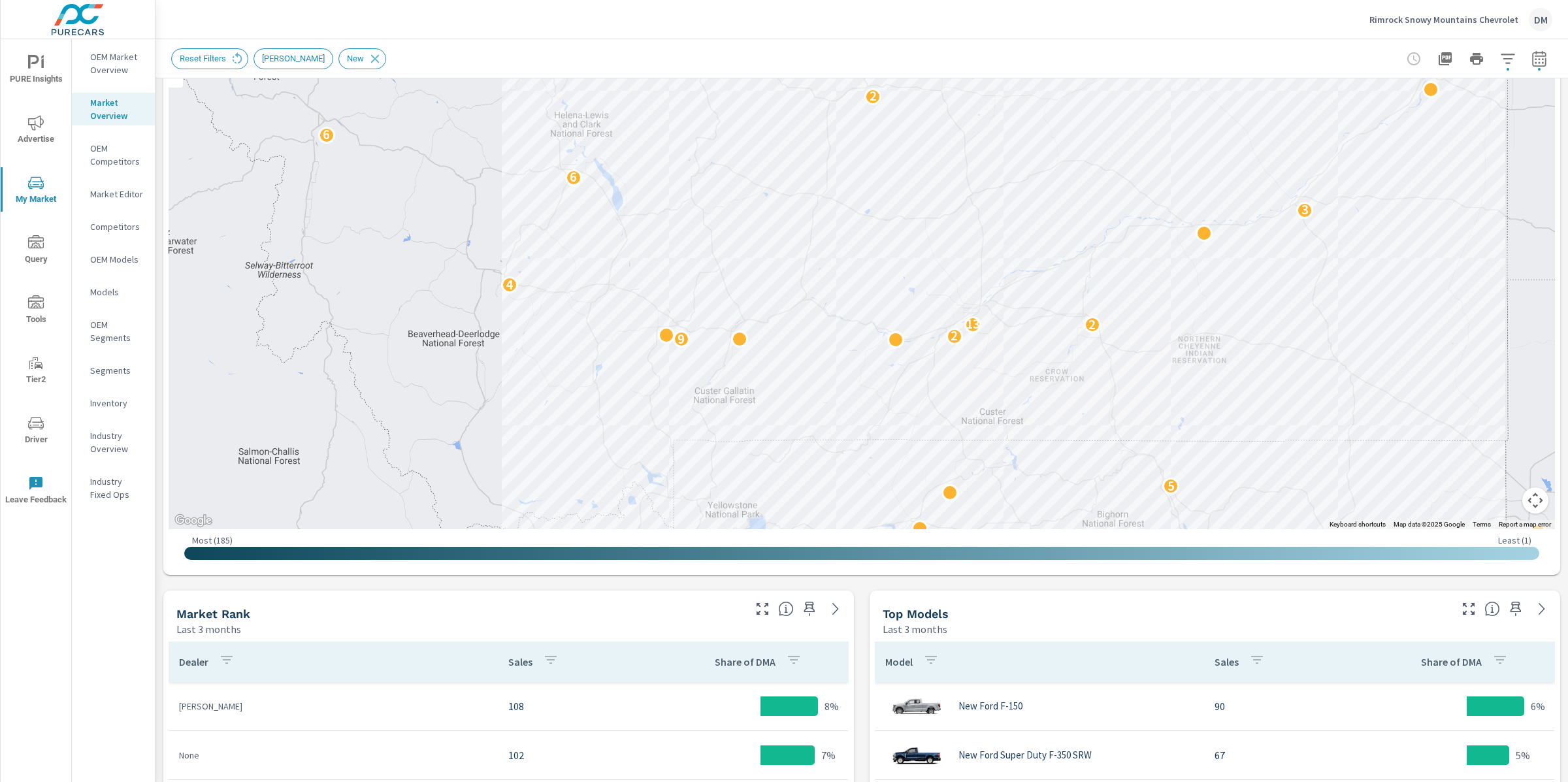
drag, startPoint x: 1095, startPoint y: 380, endPoint x: 1081, endPoint y: 312, distance: 69.4
click at [1115, 307] on div "2 2 2 4 2 2 2 3 5 9 2 2 13 4 3 6 3 6 2 2 4 2 2 2 2" at bounding box center [1511, 546] width 1255 height 706
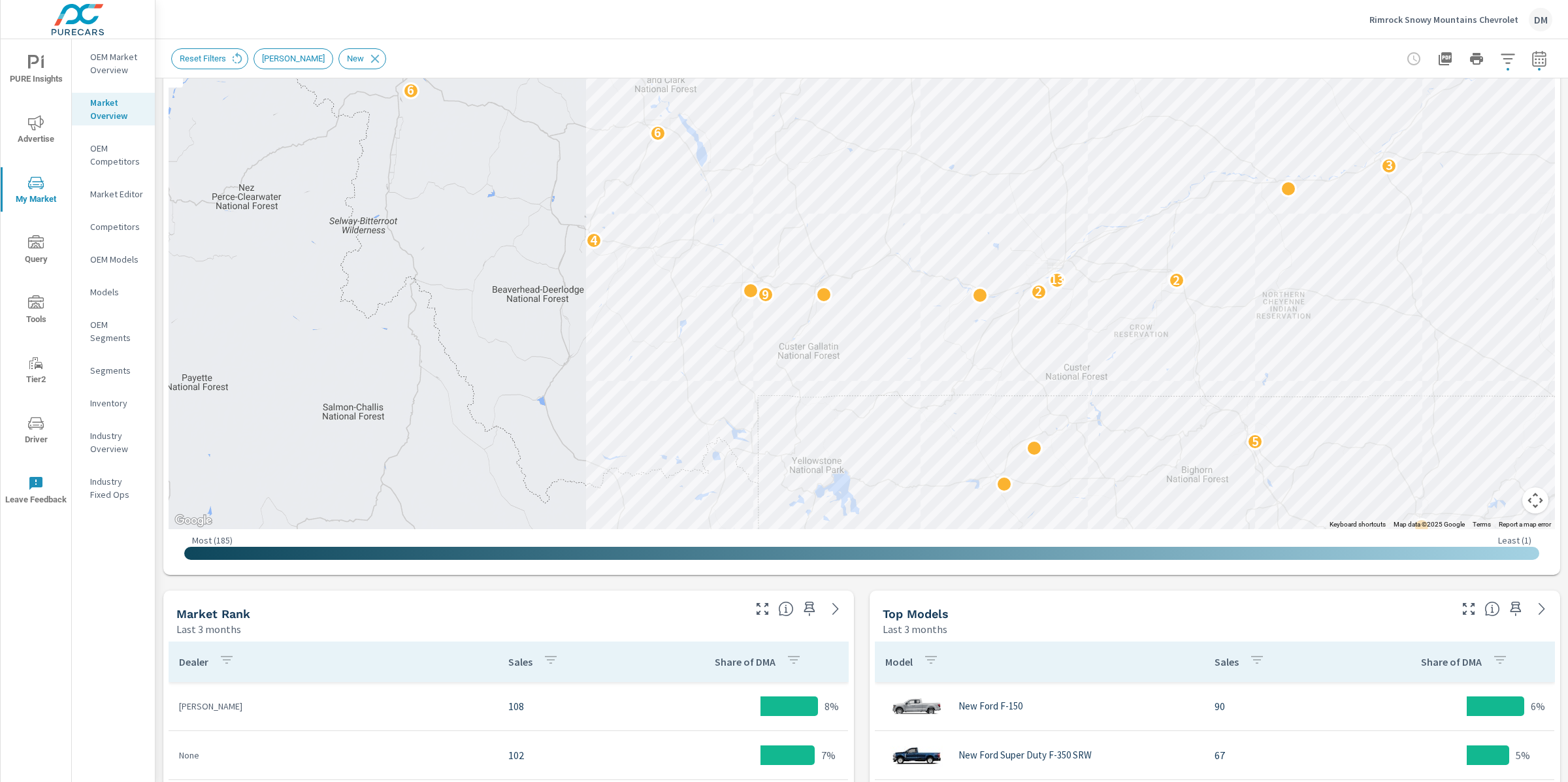
drag, startPoint x: 1048, startPoint y: 156, endPoint x: 1131, endPoint y: 109, distance: 95.4
click at [1131, 109] on div "2 2 2 4 2 2 2 3 5 9 2 2 13 4 3 6 2 6 2 2 4 2 2 2 2" at bounding box center [861, 263] width 1386 height 531
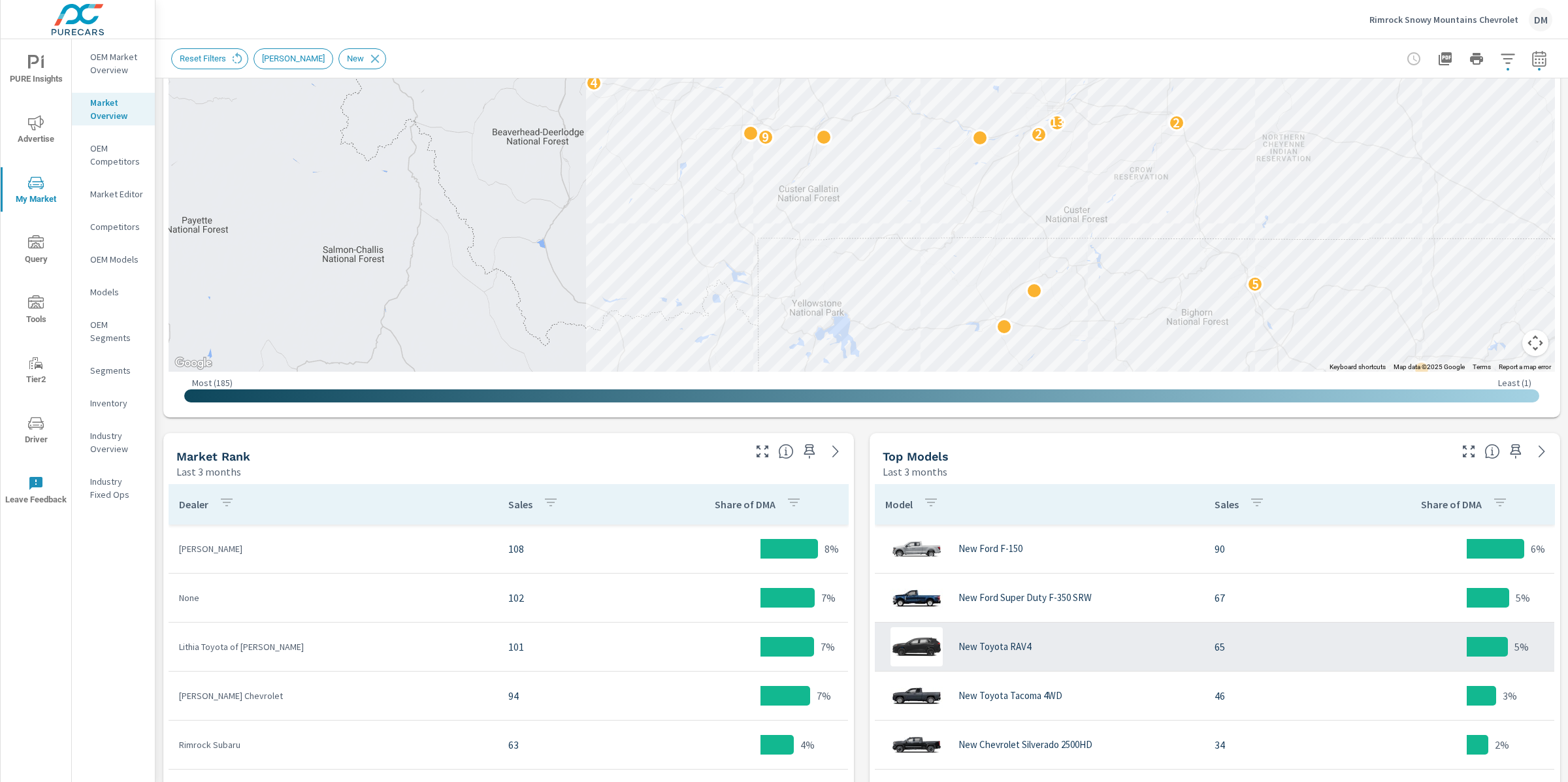
scroll to position [323, 0]
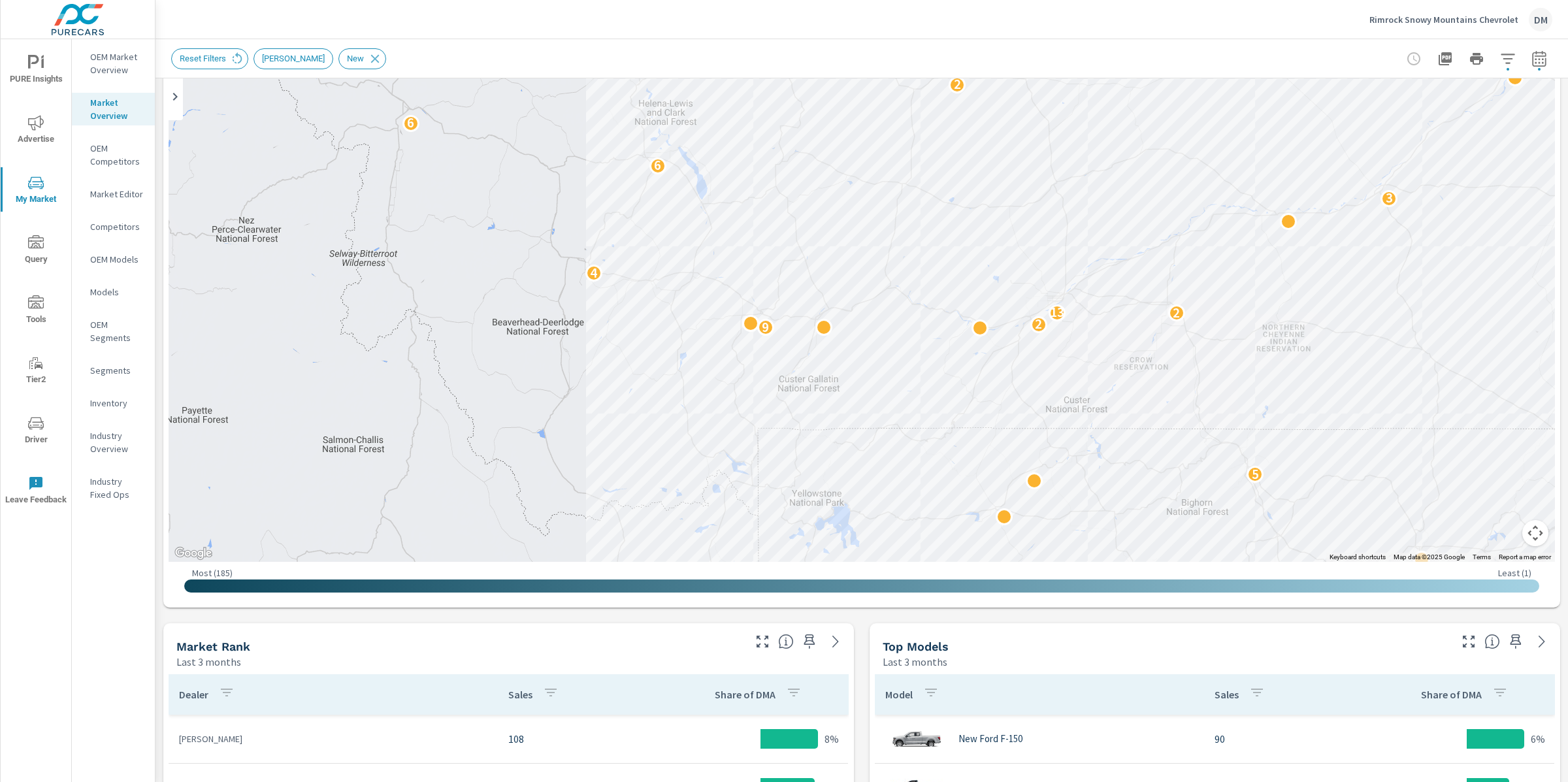
scroll to position [108, 0]
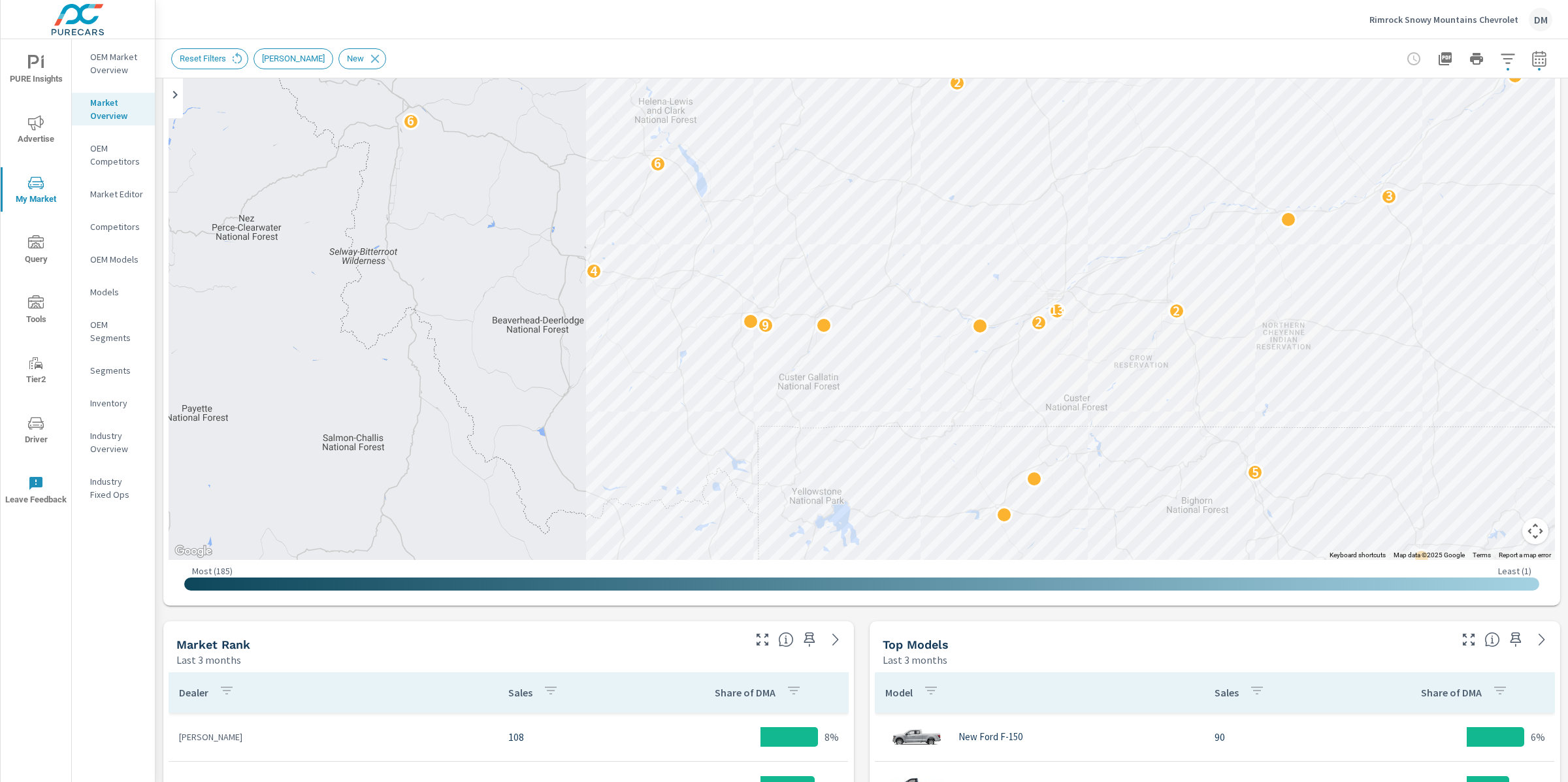
click at [43, 122] on icon "nav menu" at bounding box center [35, 123] width 16 height 15
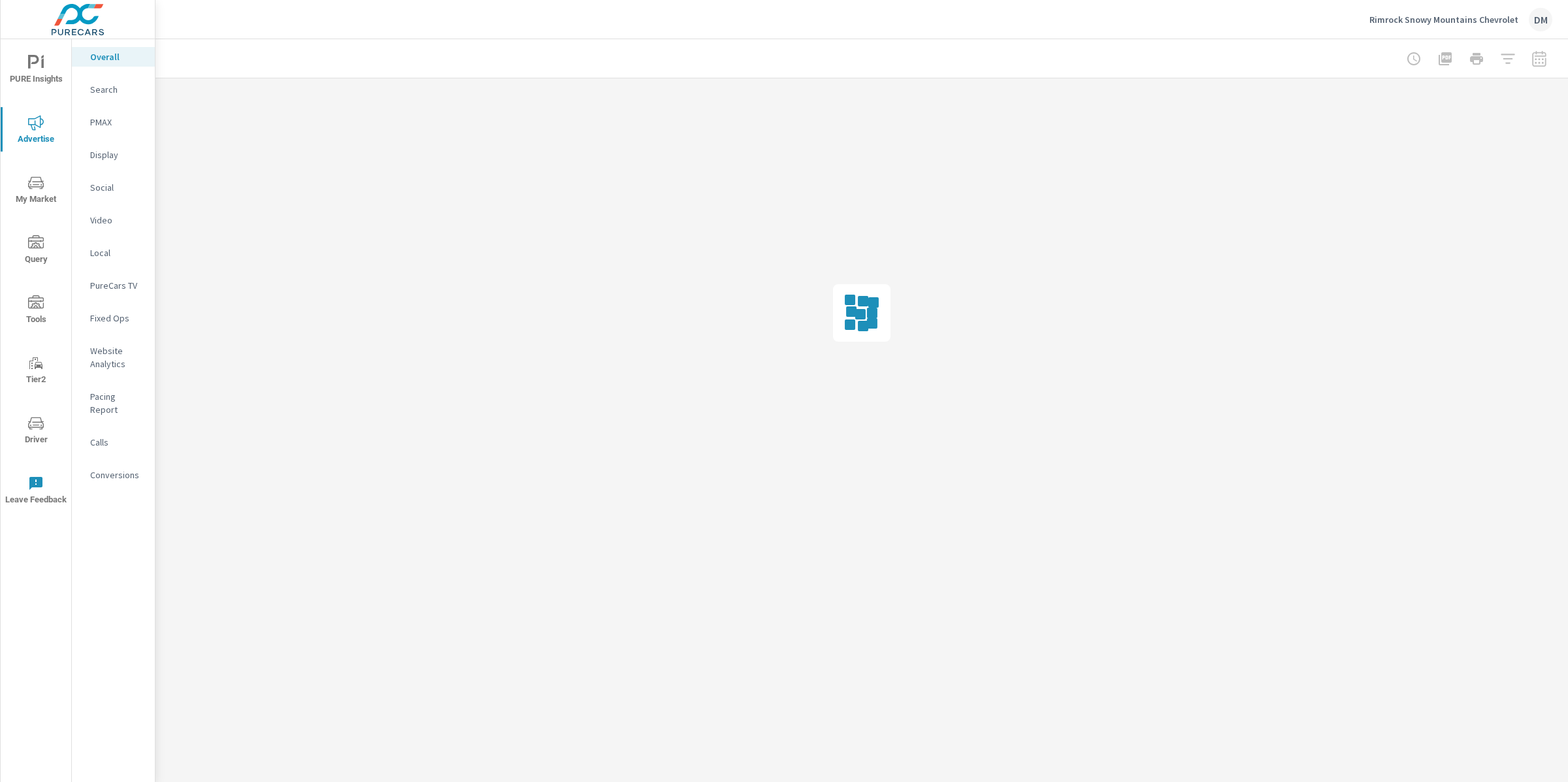
click at [115, 88] on p "Search" at bounding box center [117, 89] width 54 height 13
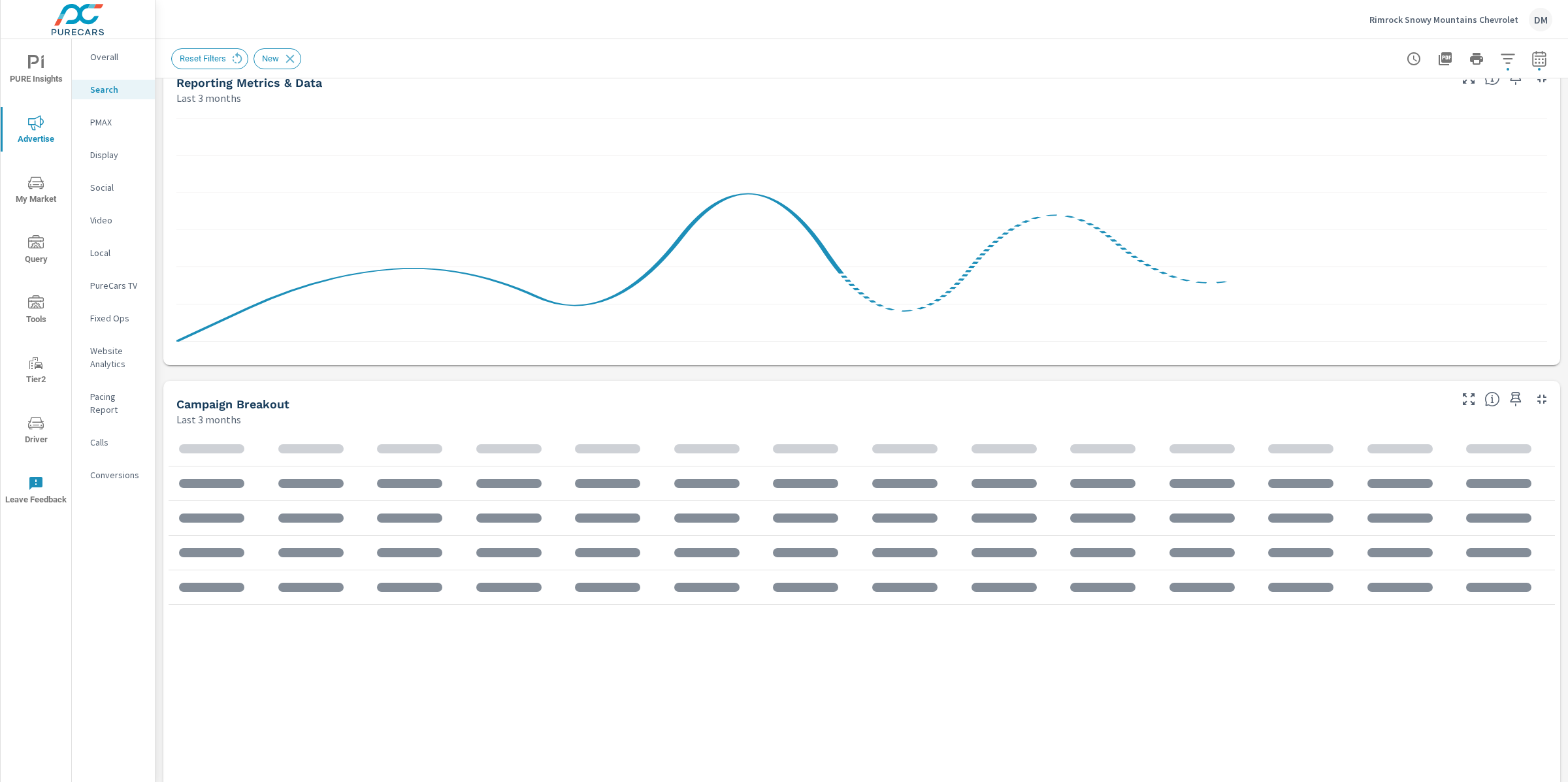
scroll to position [154, 0]
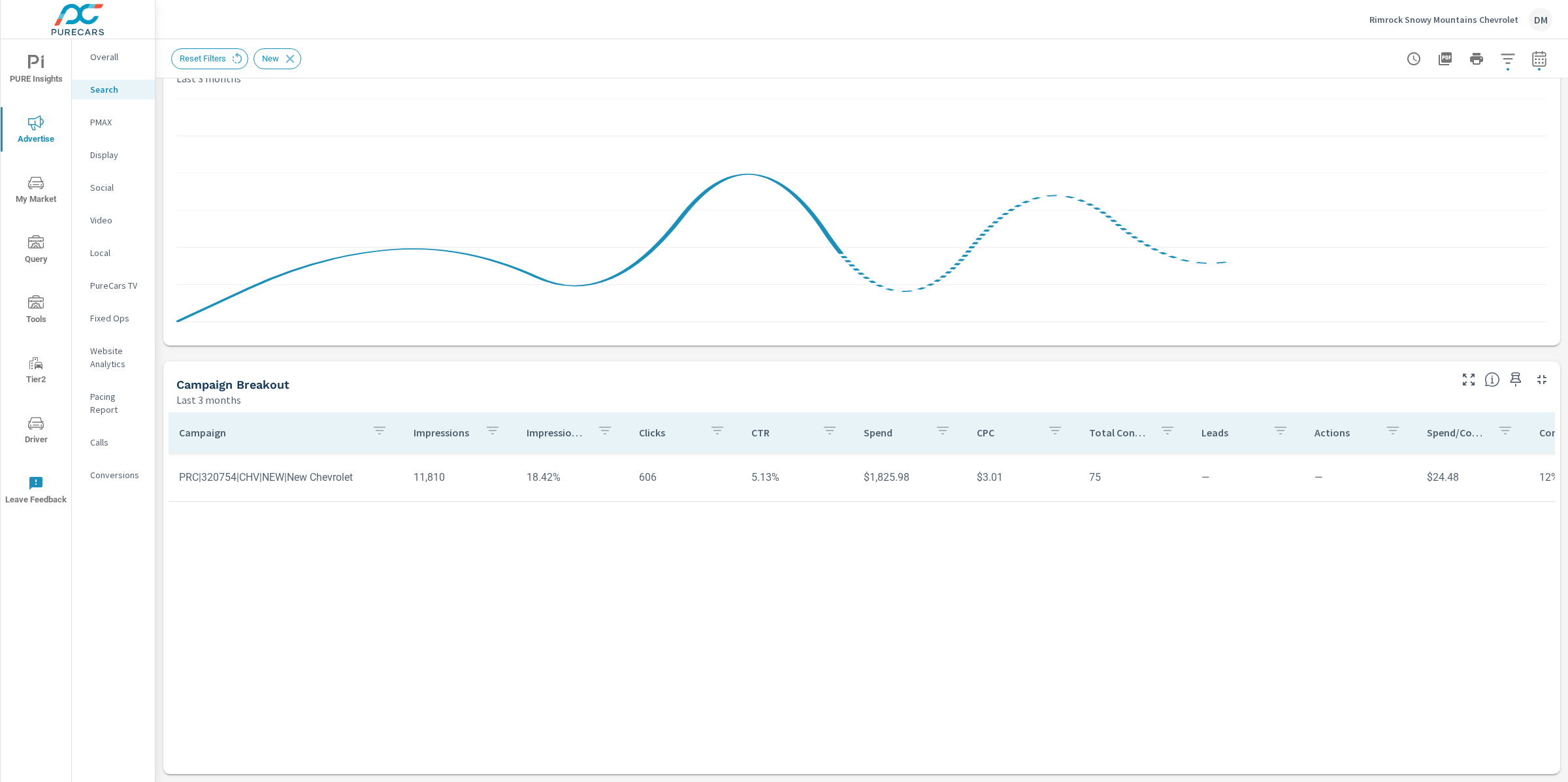
click at [1539, 59] on icon "button" at bounding box center [1539, 61] width 8 height 5
select select "Last 3 months"
click at [1278, 39] on div "Reset Filters New" at bounding box center [861, 58] width 1382 height 38
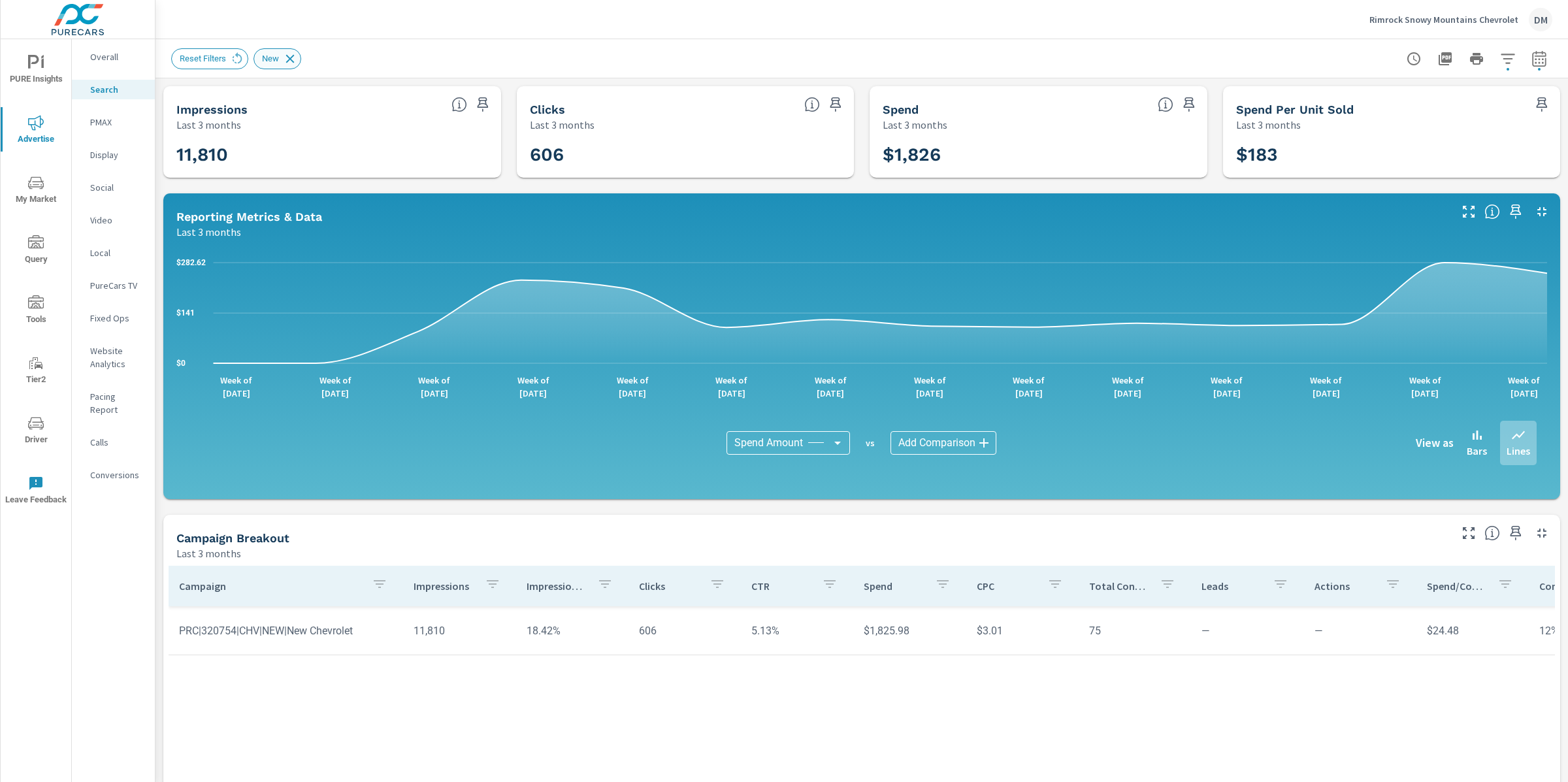
click at [293, 57] on icon at bounding box center [290, 58] width 8 height 8
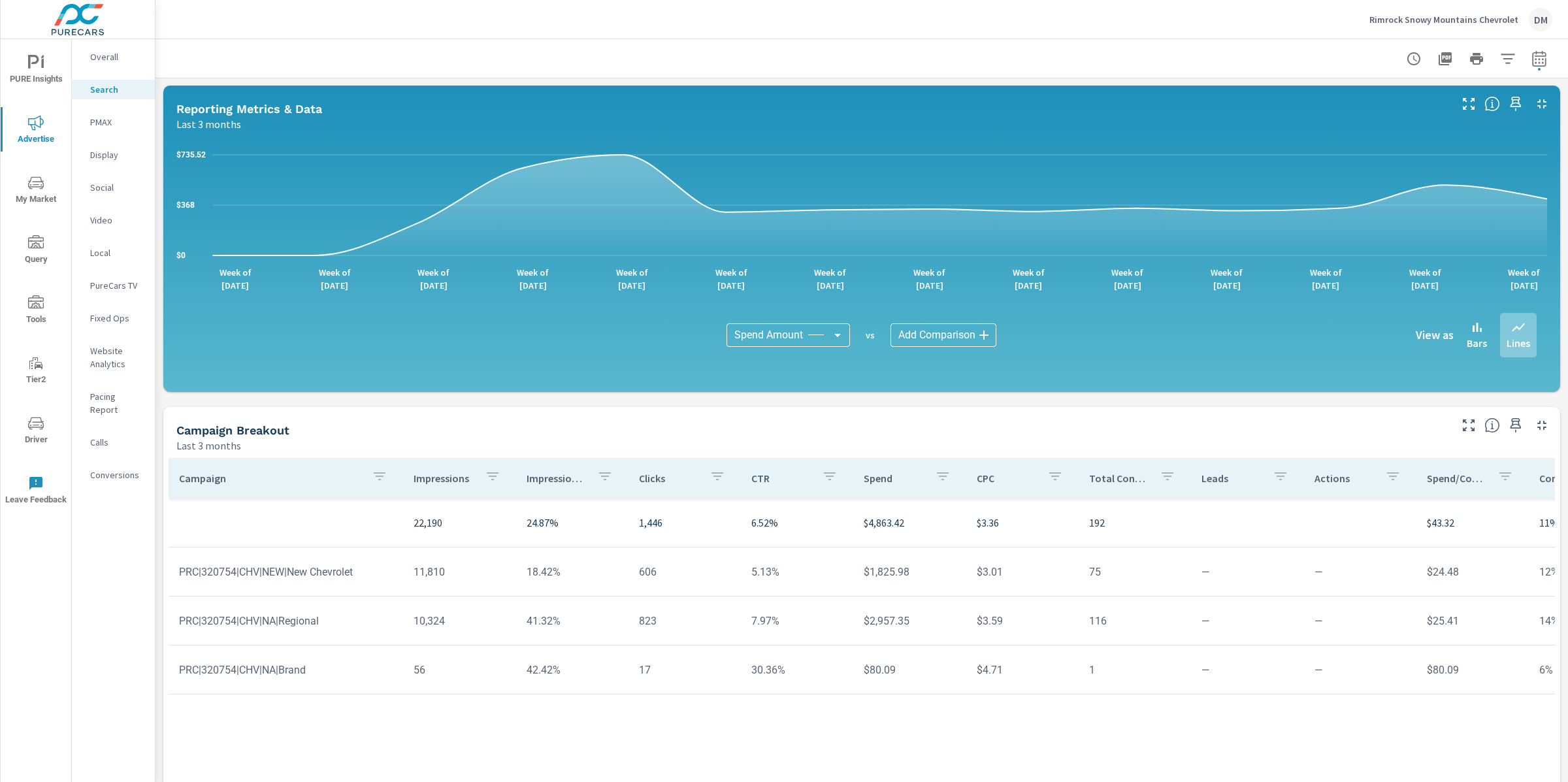
scroll to position [645, 0]
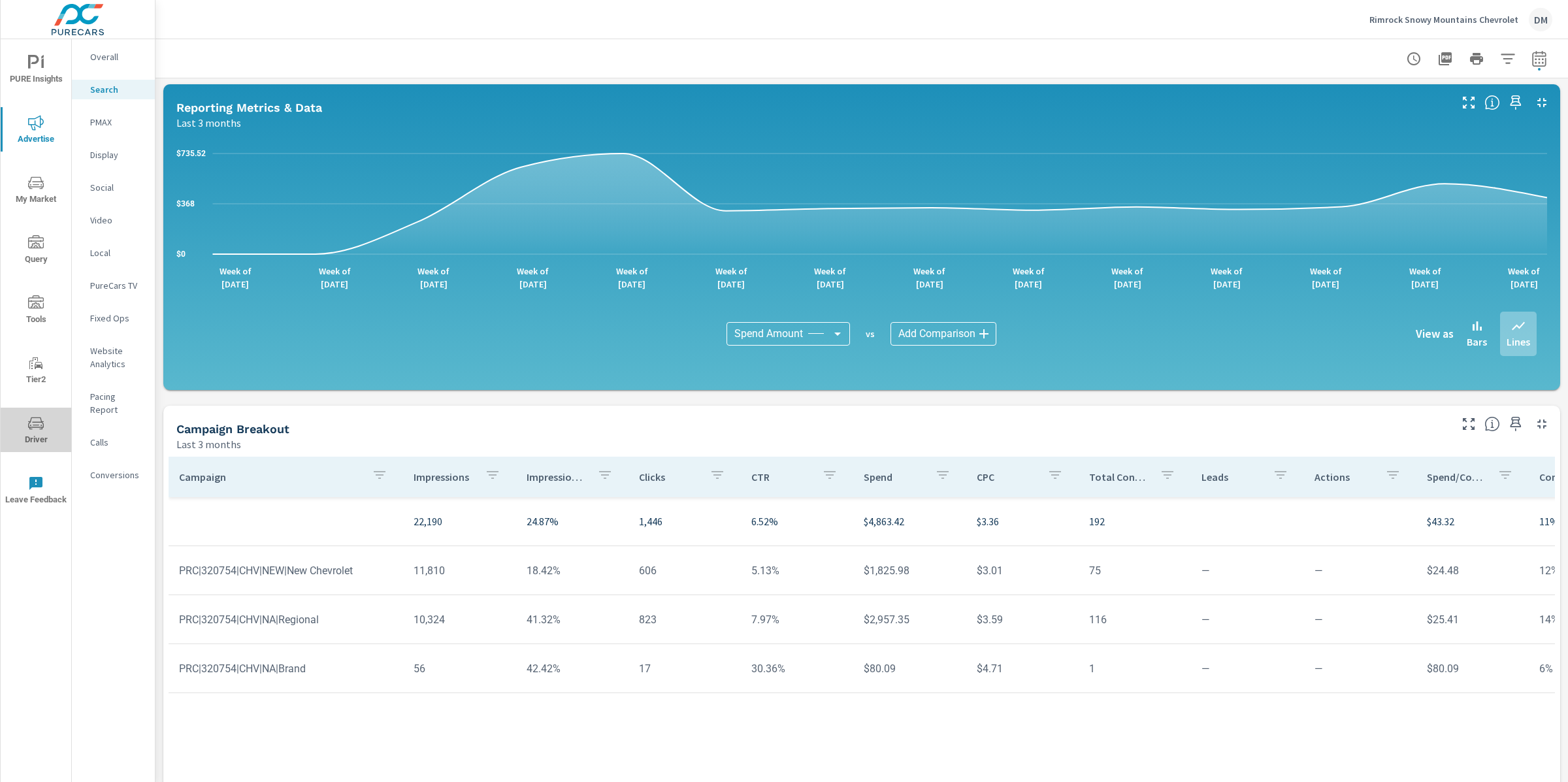
click at [29, 435] on span "Driver" at bounding box center [36, 431] width 63 height 32
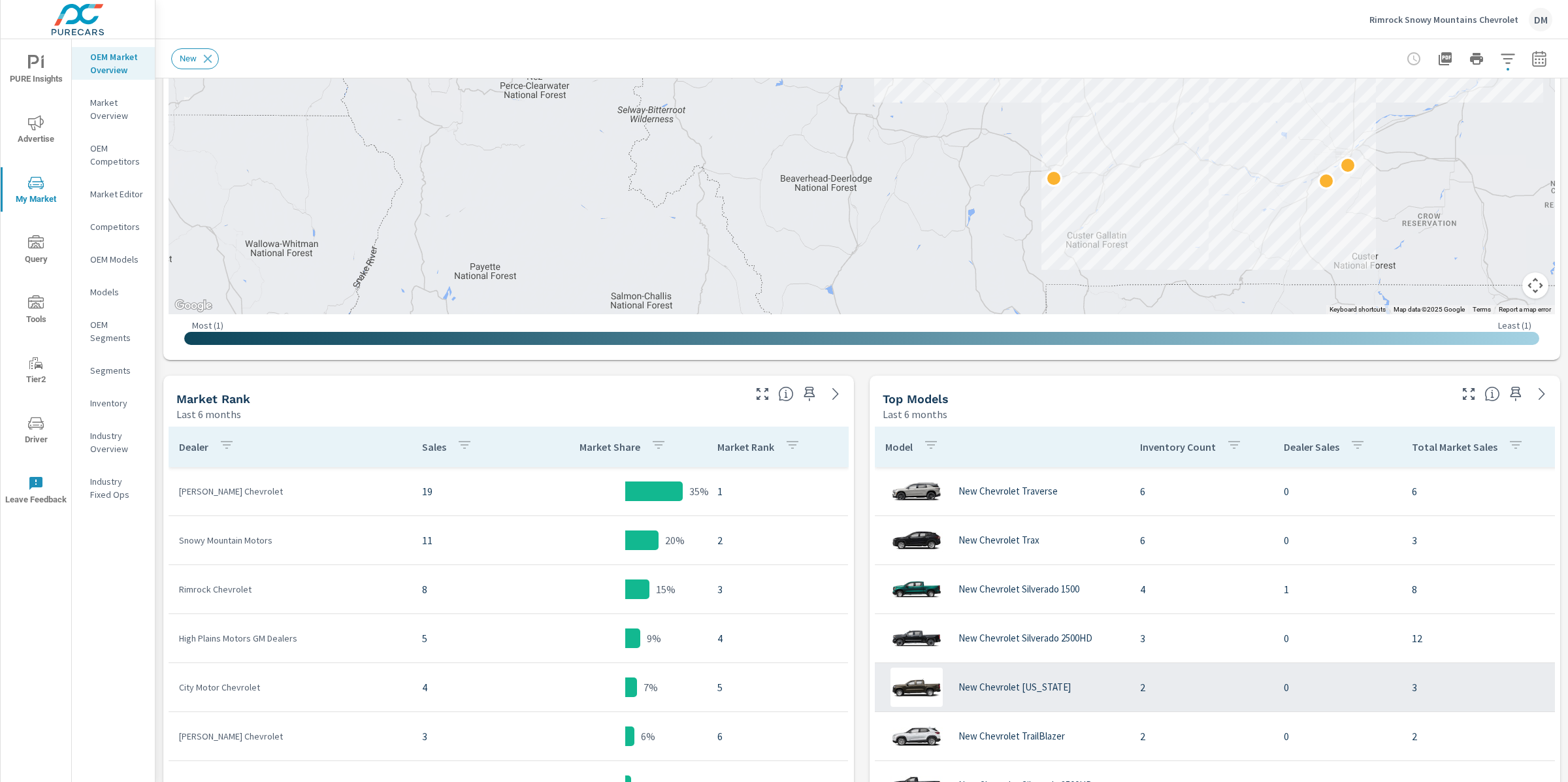
scroll to position [1, 0]
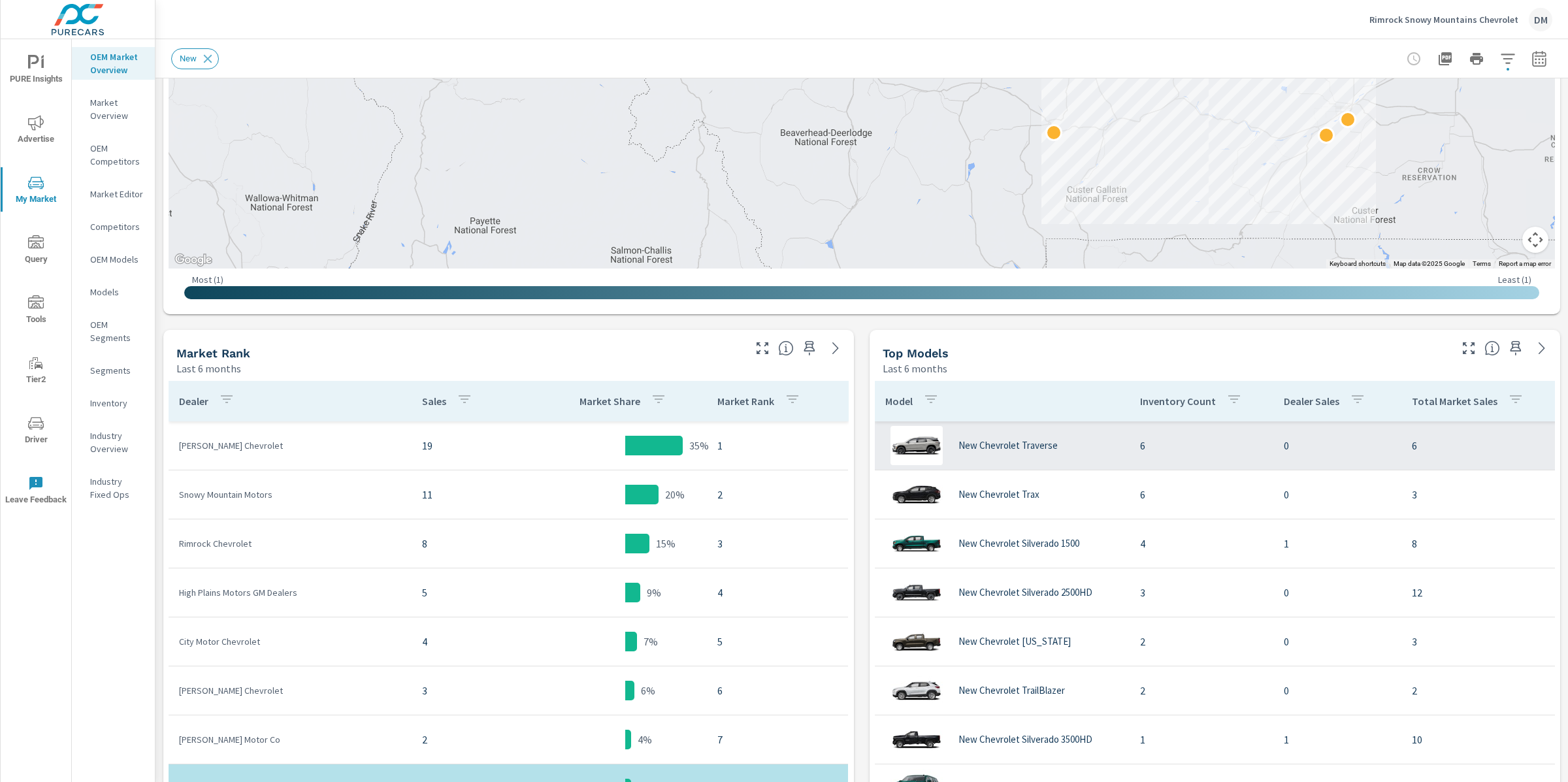
scroll to position [400, 0]
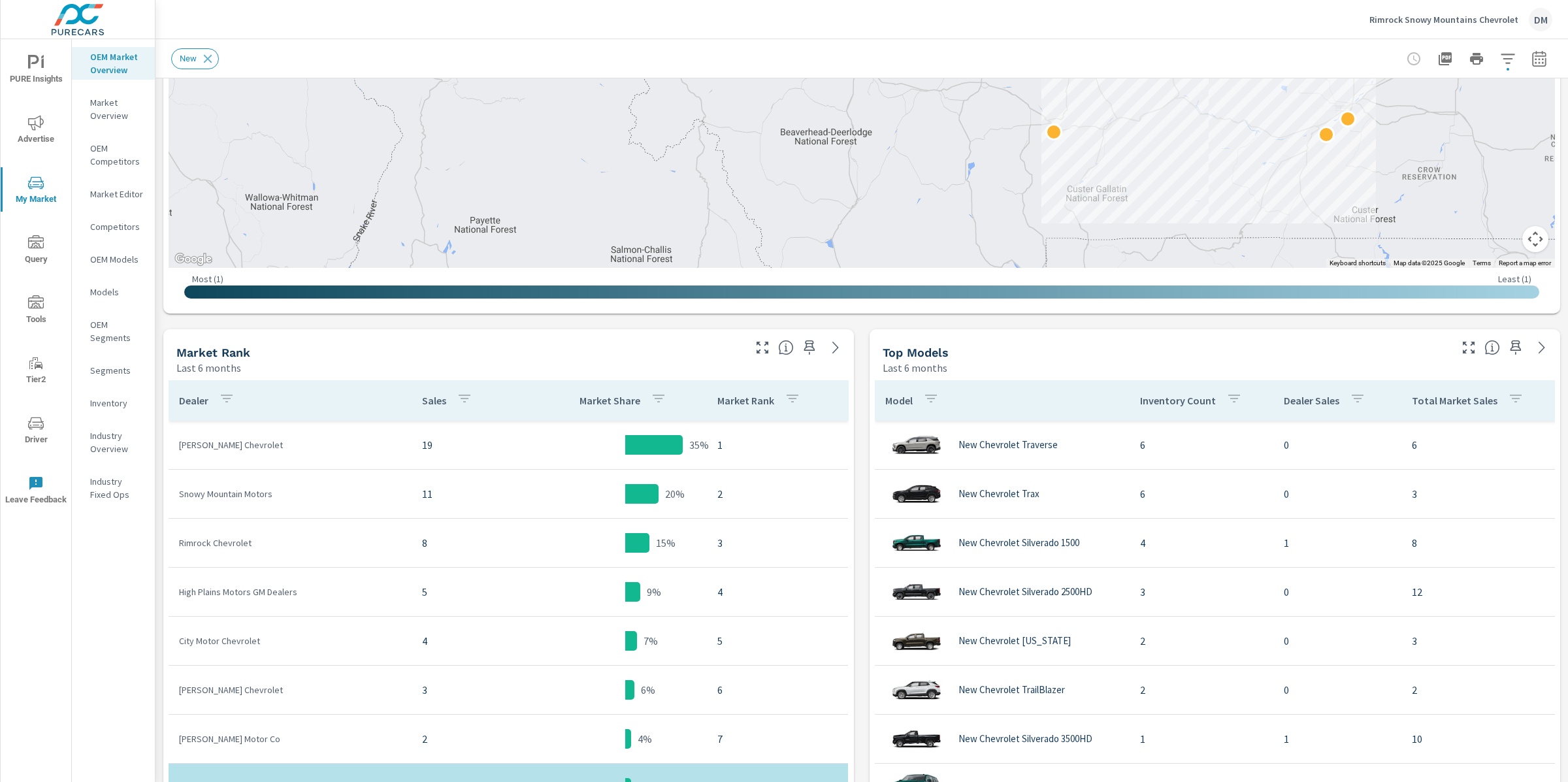
click at [1541, 52] on icon "button" at bounding box center [1539, 58] width 14 height 16
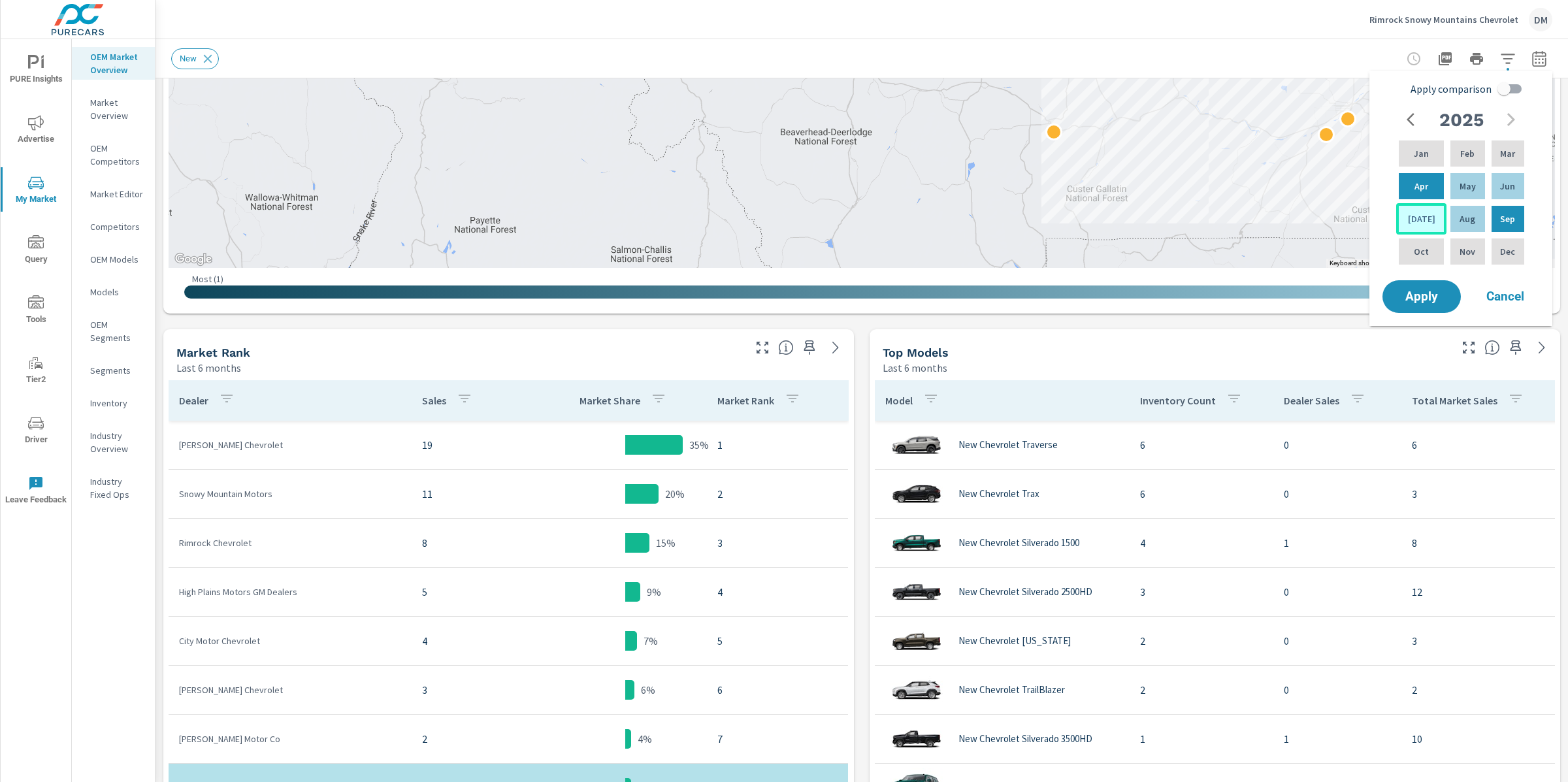
click at [1416, 219] on p "[DATE]" at bounding box center [1422, 219] width 28 height 13
click at [1500, 216] on p "Sep" at bounding box center [1507, 219] width 15 height 13
click at [1425, 291] on span "Apply" at bounding box center [1422, 296] width 54 height 12
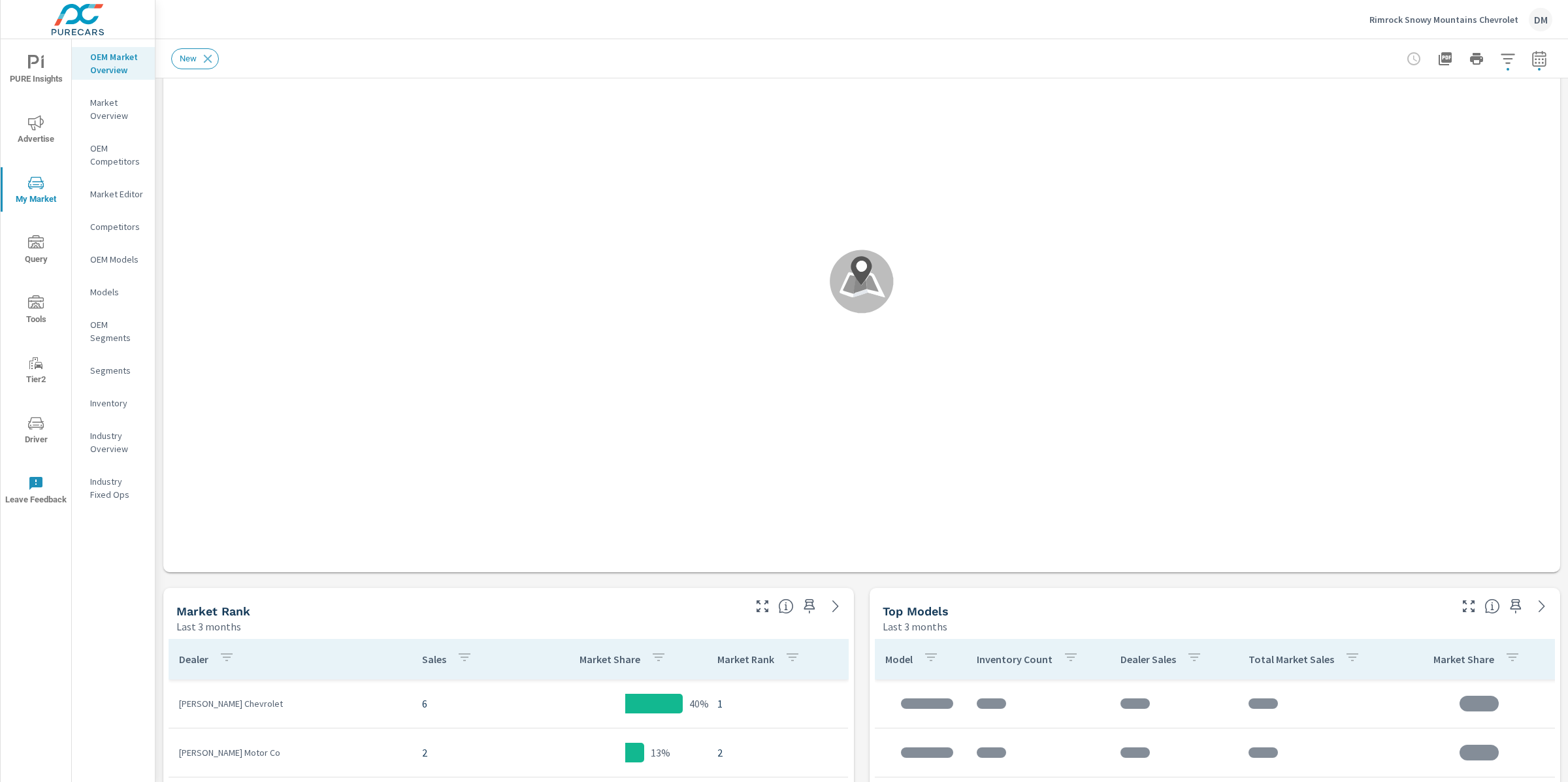
scroll to position [268, 0]
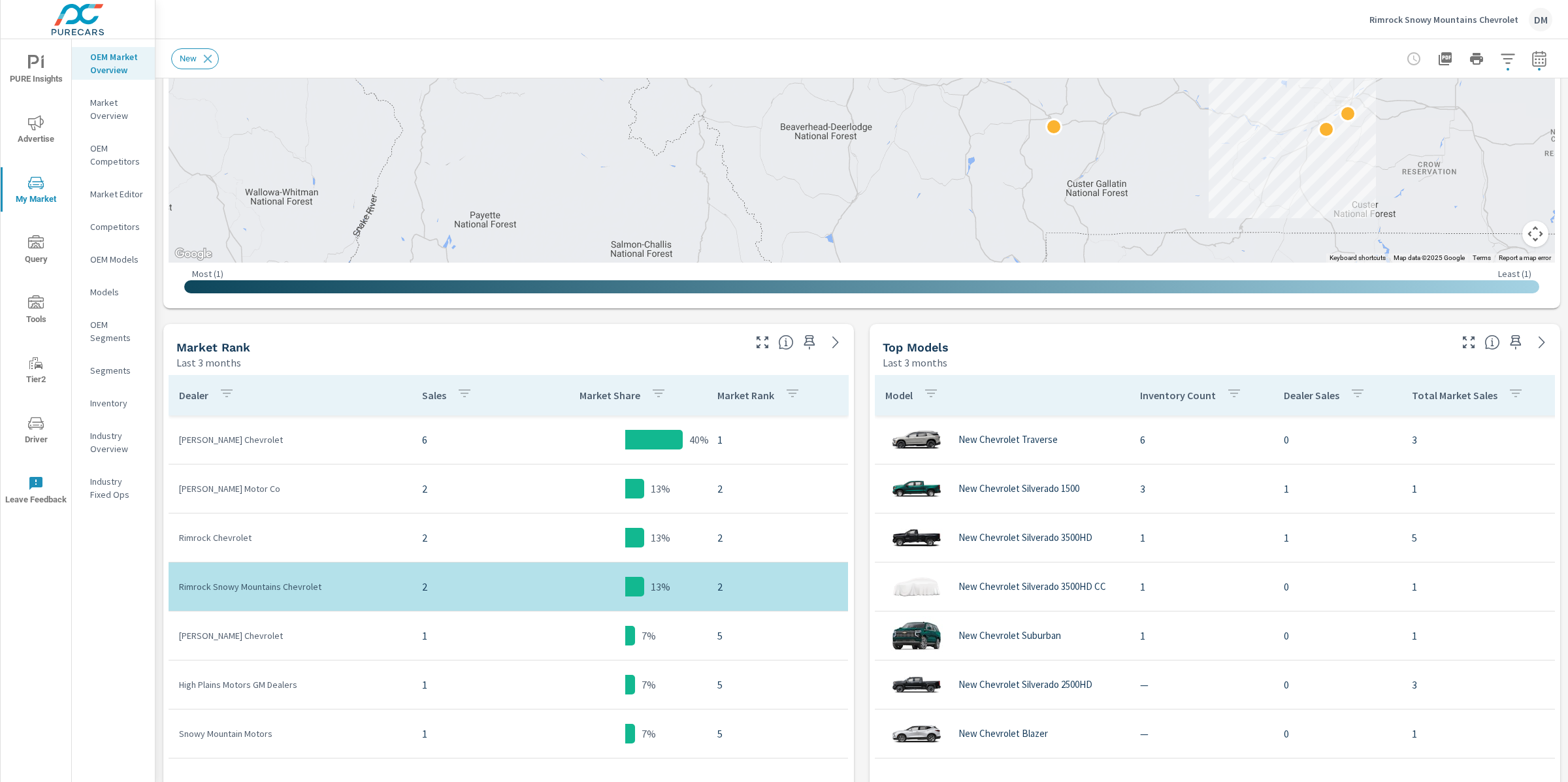
scroll to position [406, 0]
drag, startPoint x: 306, startPoint y: 429, endPoint x: 304, endPoint y: 437, distance: 8.2
click at [305, 429] on td "[PERSON_NAME] Chevrolet" at bounding box center [290, 439] width 243 height 34
click at [304, 440] on p "[PERSON_NAME] Chevrolet" at bounding box center [290, 439] width 222 height 13
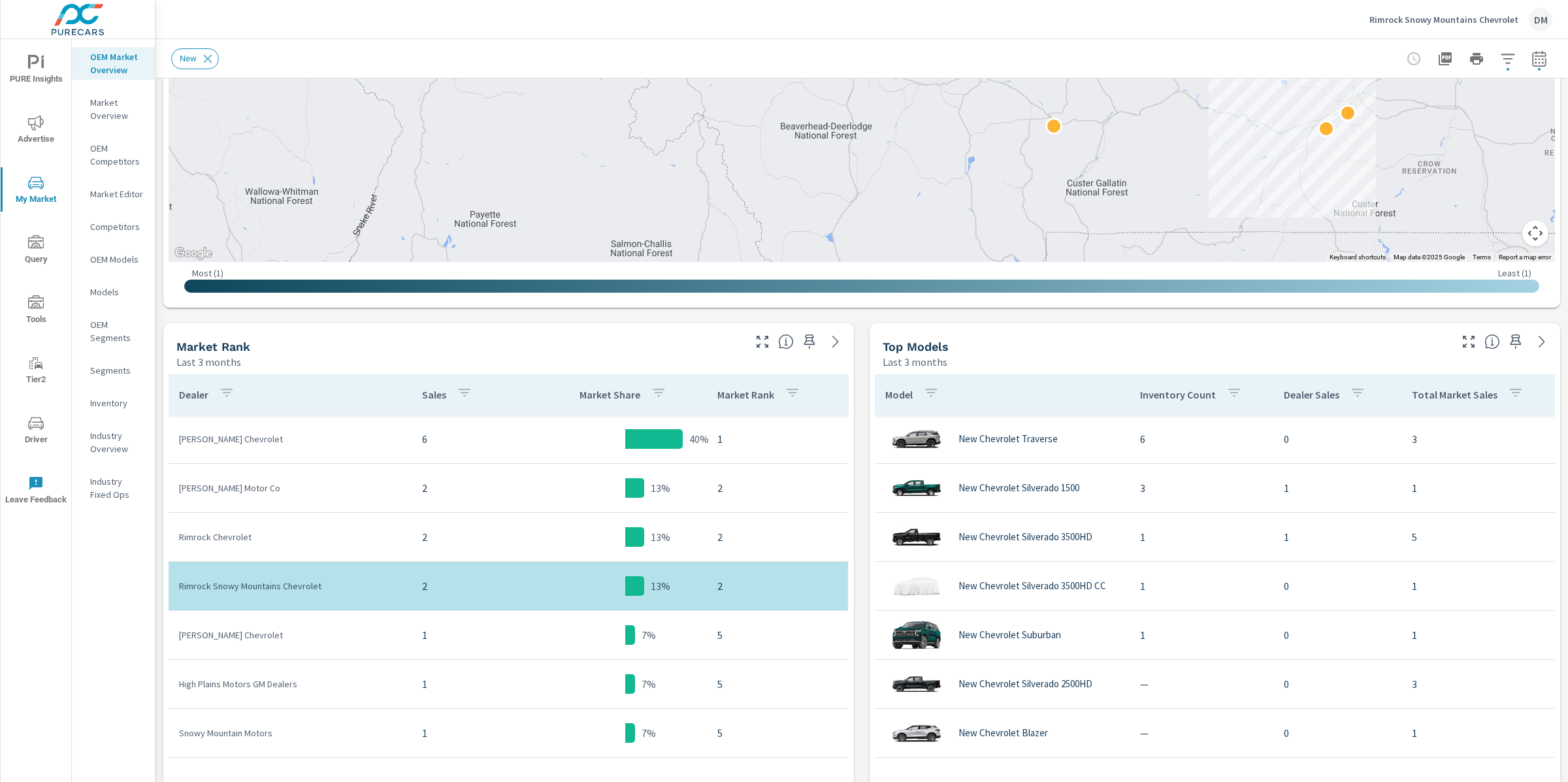
drag, startPoint x: 308, startPoint y: 445, endPoint x: 392, endPoint y: 564, distance: 145.7
click at [308, 447] on td "[PERSON_NAME] Chevrolet" at bounding box center [290, 439] width 243 height 34
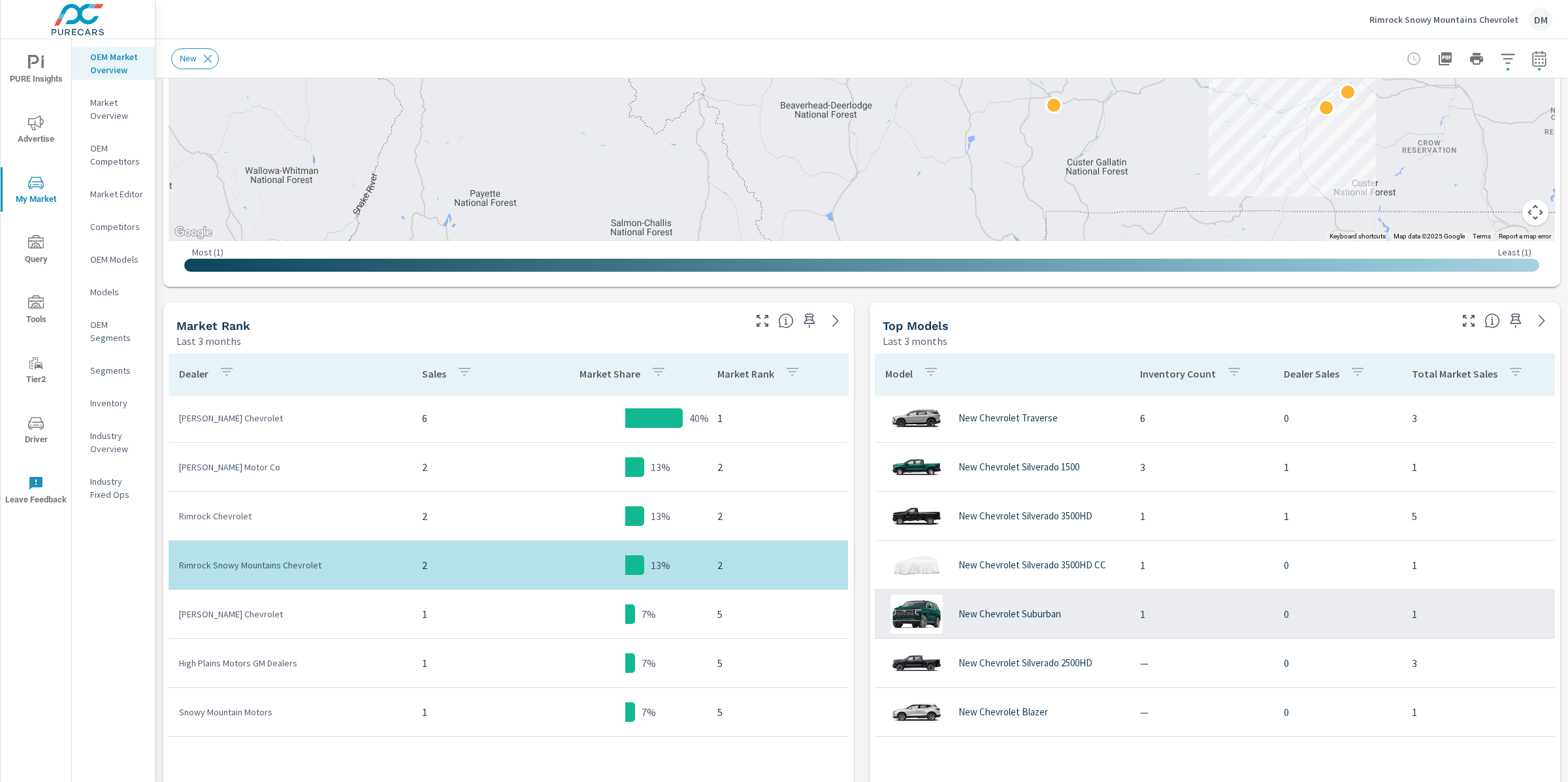
scroll to position [428, 0]
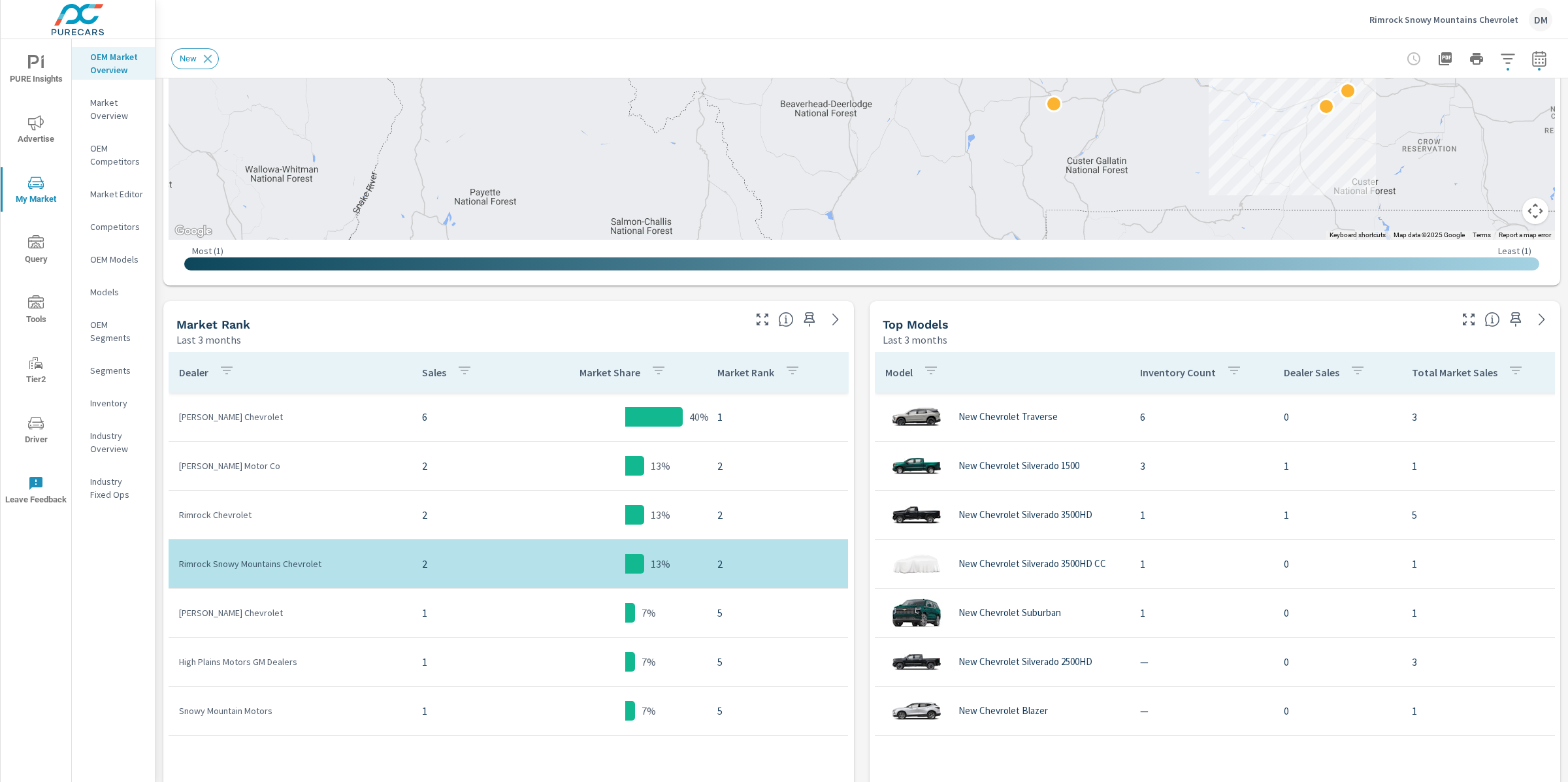
click at [47, 443] on span "Driver" at bounding box center [36, 431] width 63 height 32
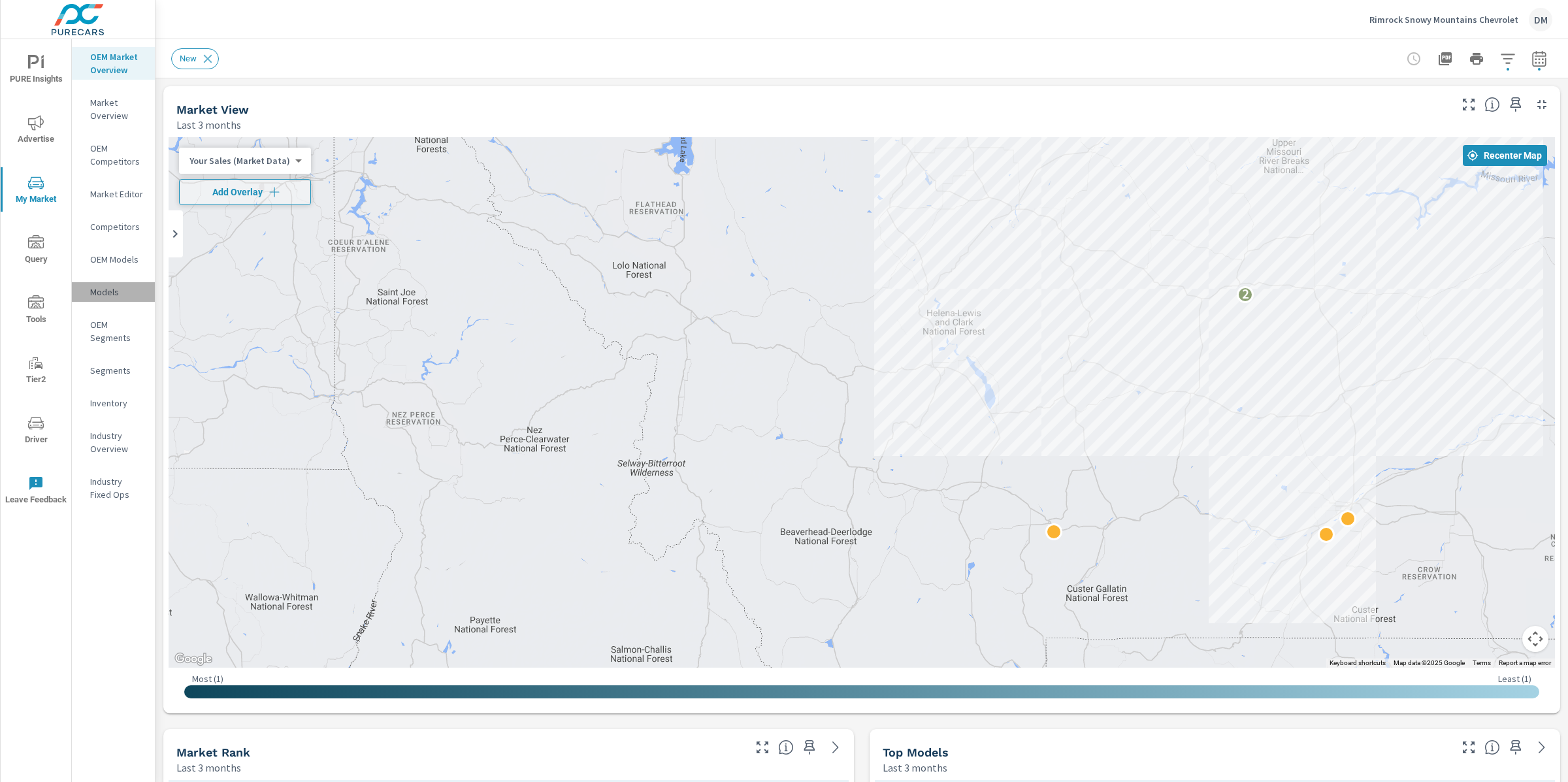
click at [108, 285] on p "Models" at bounding box center [117, 292] width 54 height 13
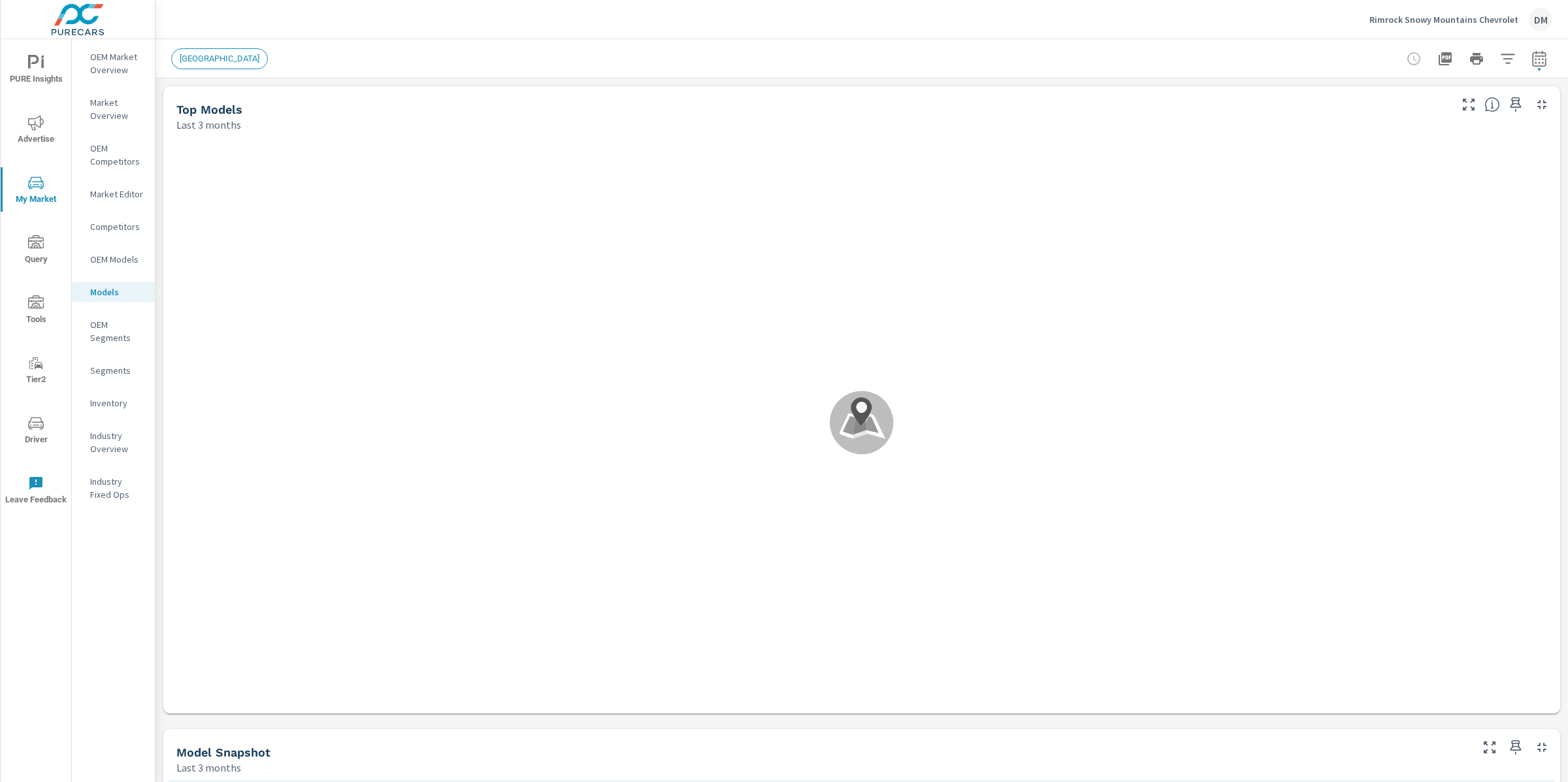
click at [41, 434] on span "Driver" at bounding box center [36, 431] width 63 height 32
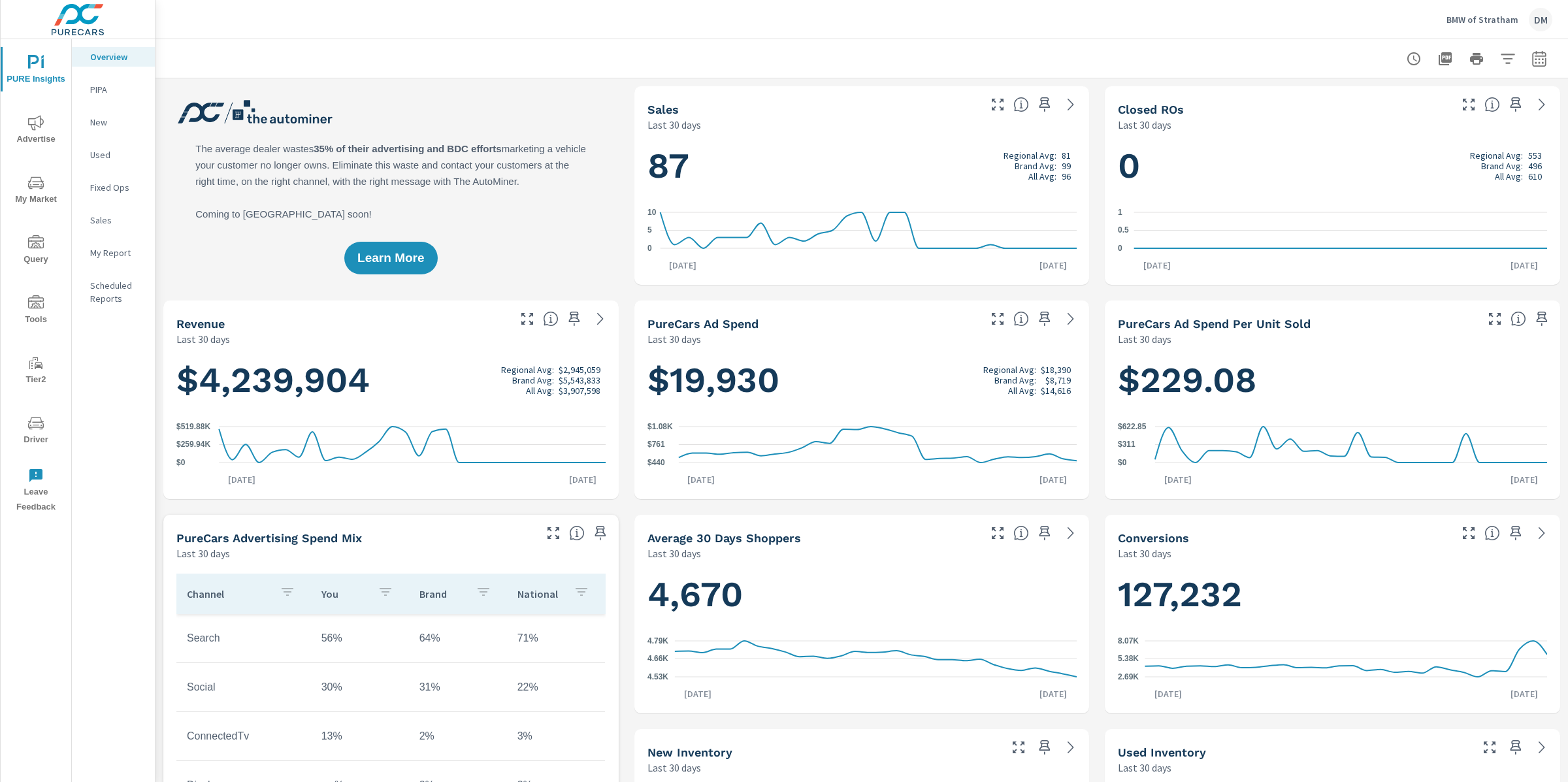
click at [44, 419] on span "Driver" at bounding box center [36, 431] width 63 height 32
